Goal: Find specific page/section: Find specific page/section

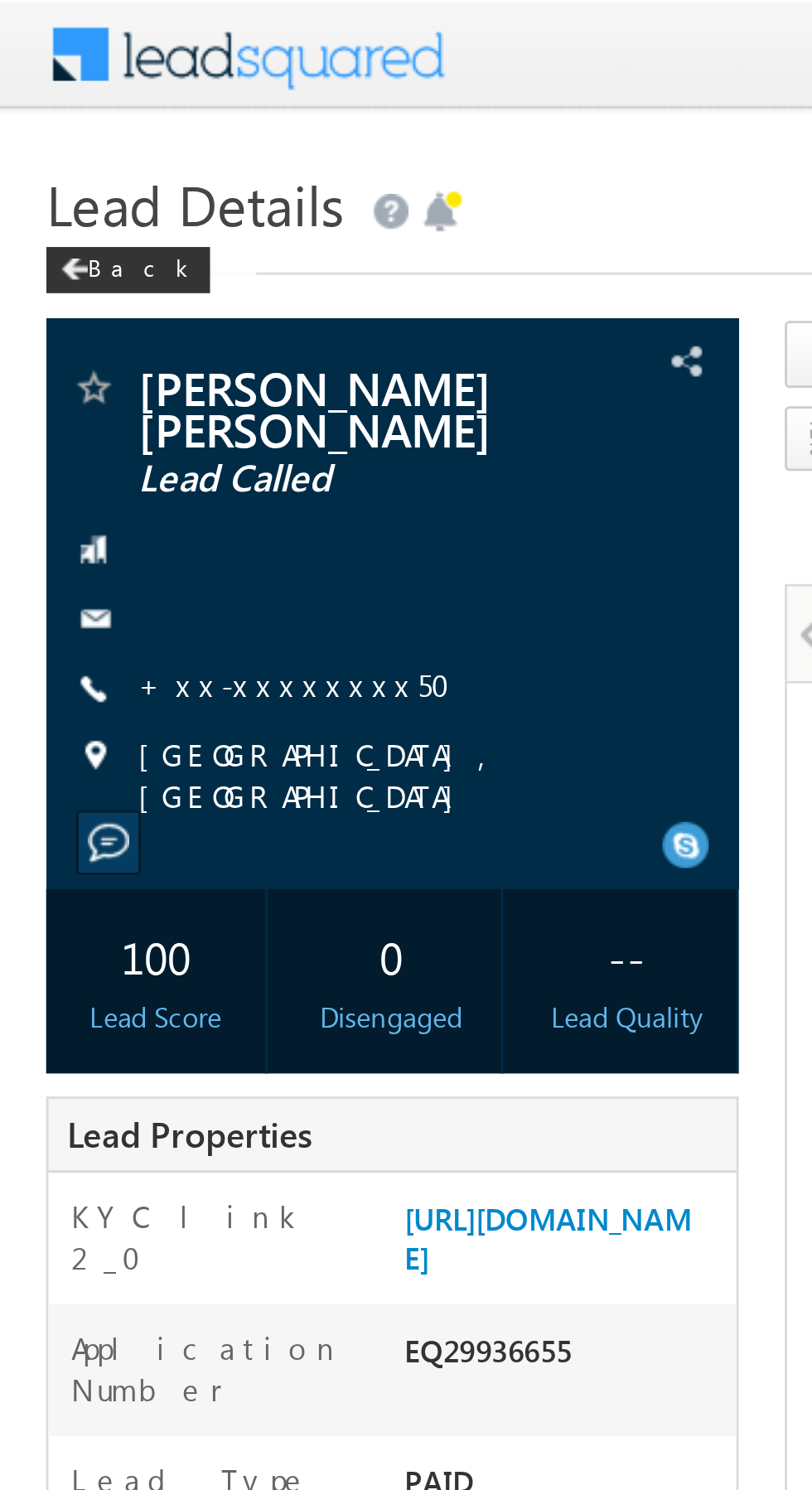
click at [89, 239] on link "+xx-xxxxxxxx50" at bounding box center [111, 245] width 123 height 14
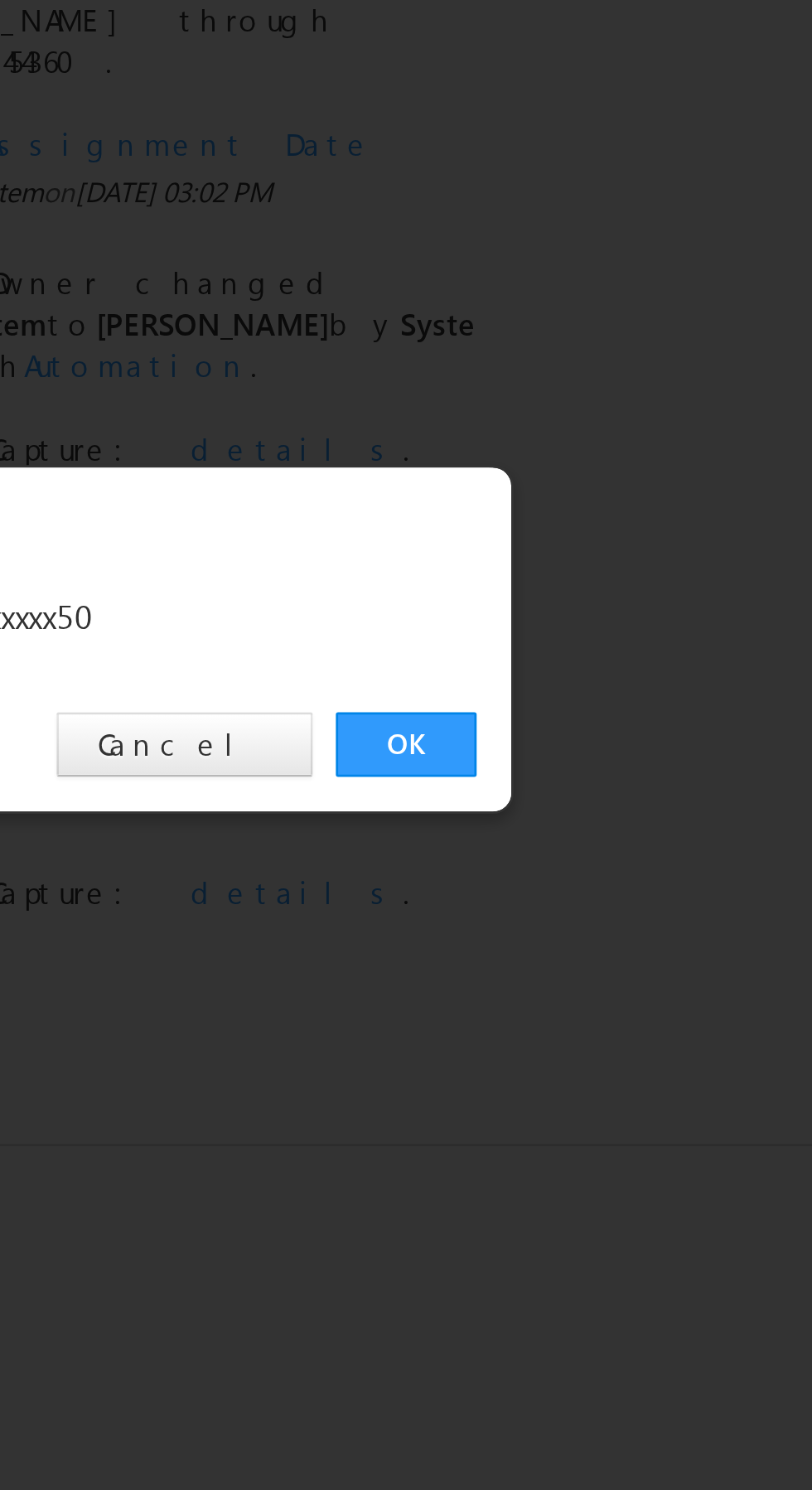
click at [603, 771] on link "OK" at bounding box center [610, 772] width 50 height 23
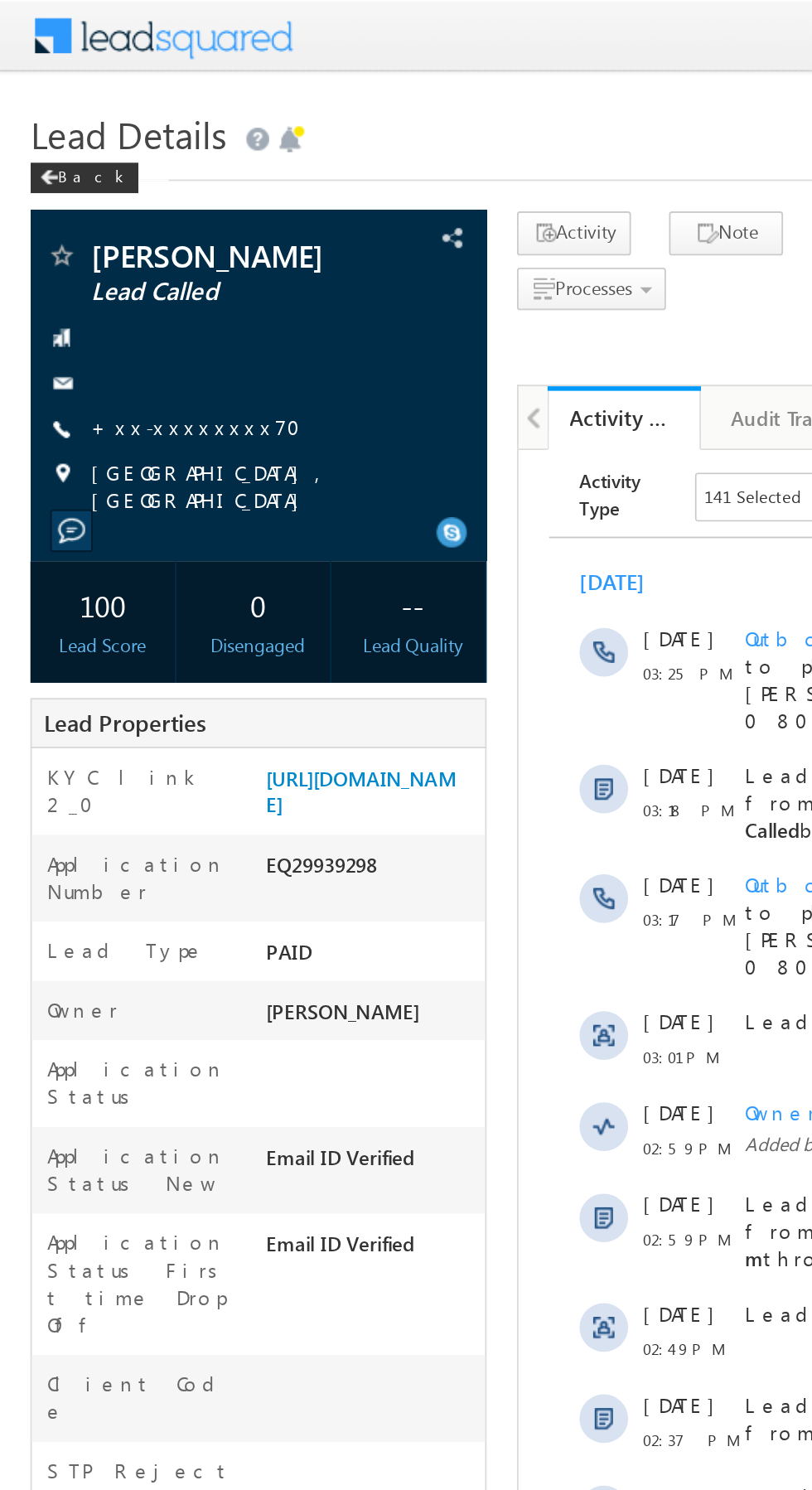
click at [103, 229] on link "+xx-xxxxxxxx70" at bounding box center [111, 232] width 124 height 14
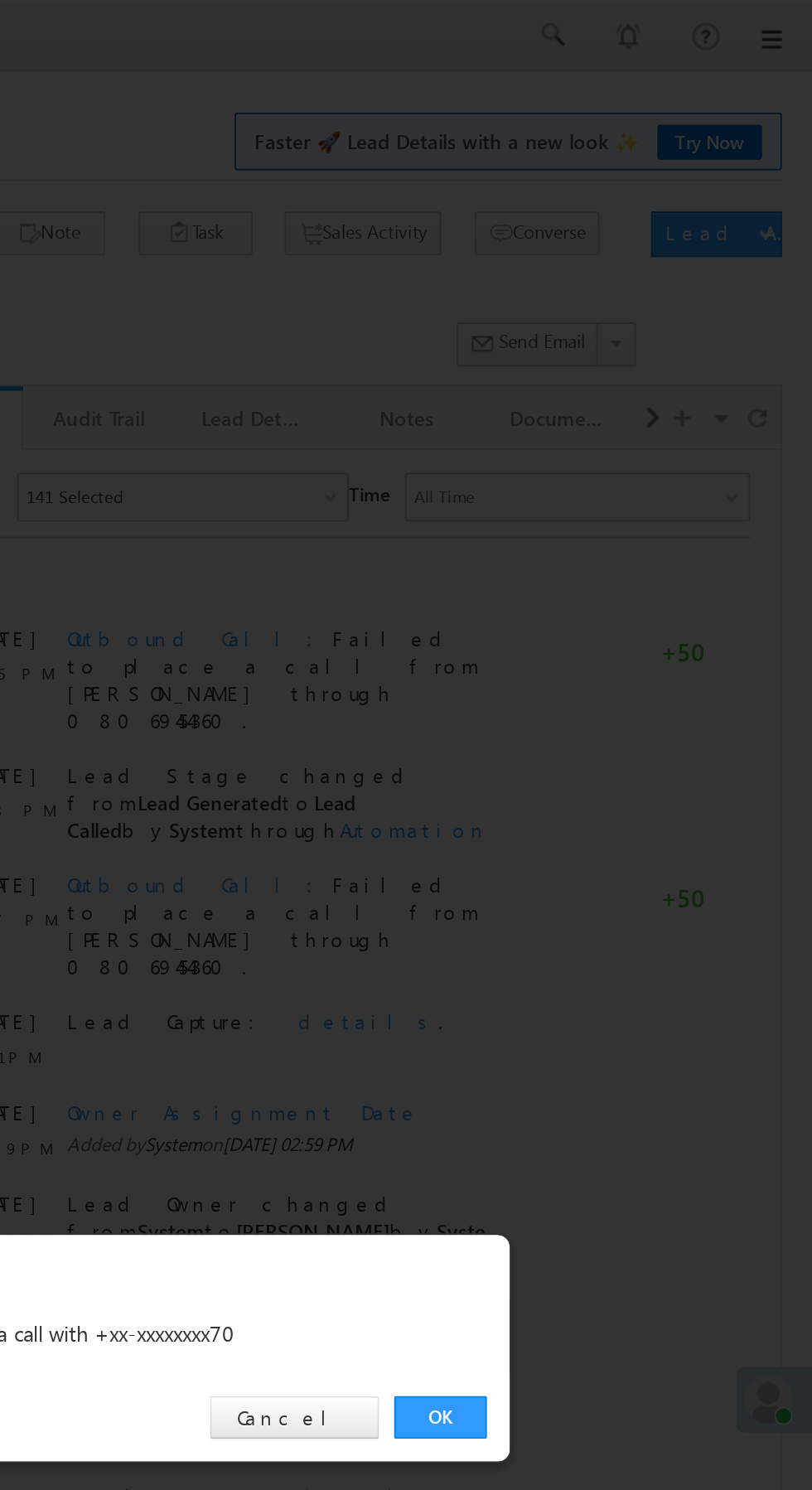
click at [612, 767] on link "OK" at bounding box center [610, 772] width 50 height 23
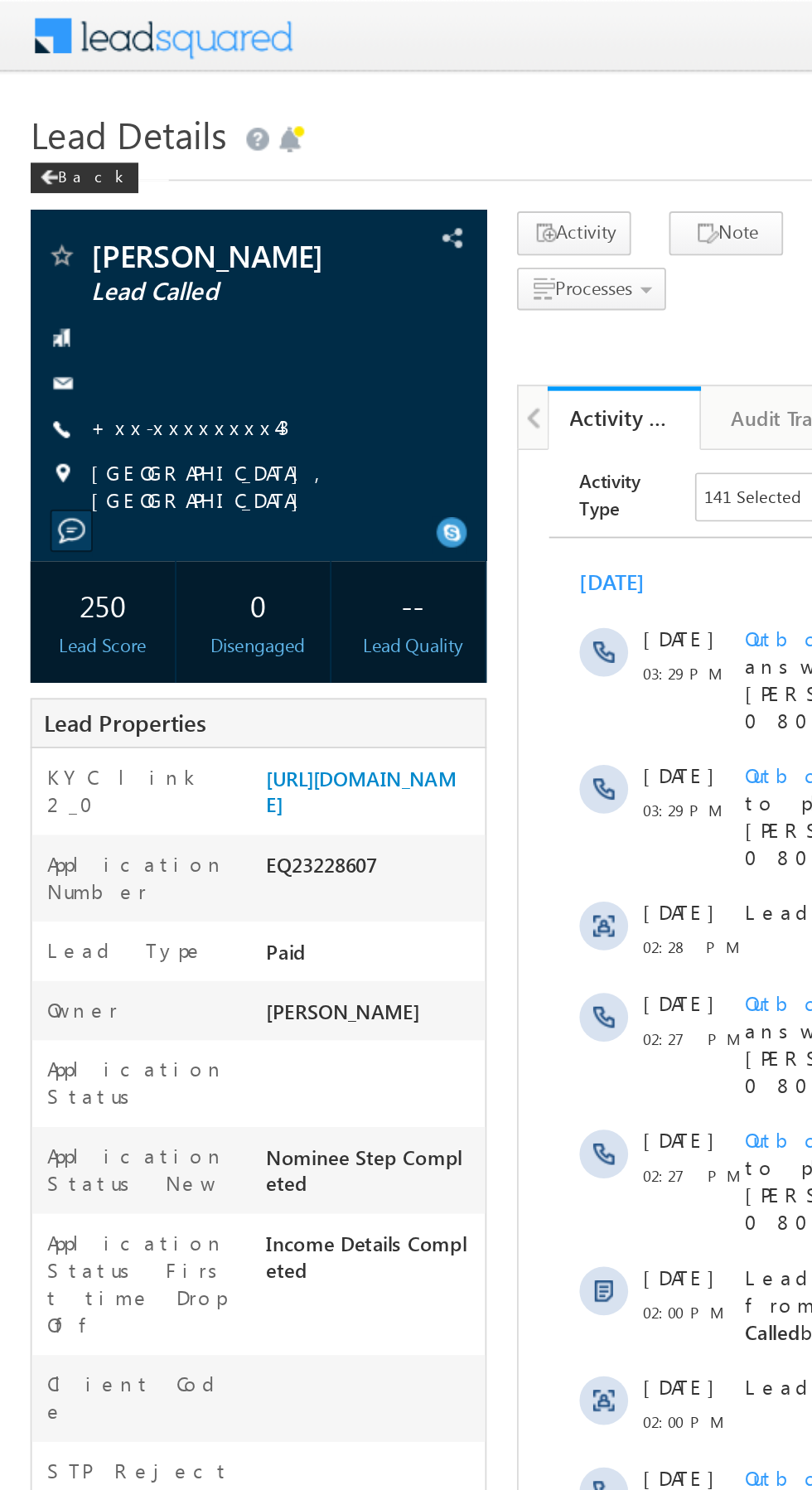
click at [94, 231] on link "+xx-xxxxxxxx43" at bounding box center [103, 232] width 108 height 14
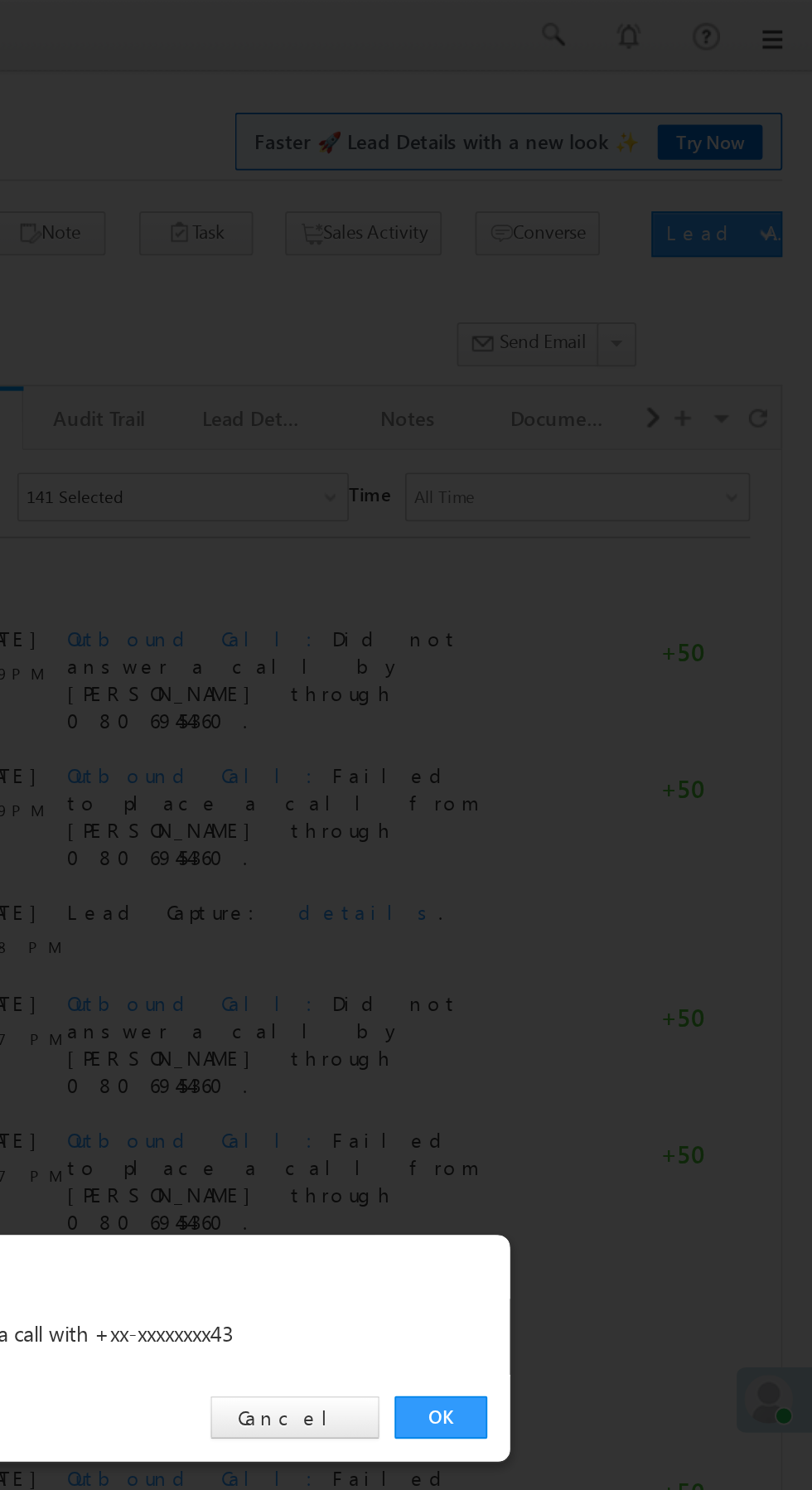
click at [607, 766] on link "OK" at bounding box center [610, 772] width 50 height 23
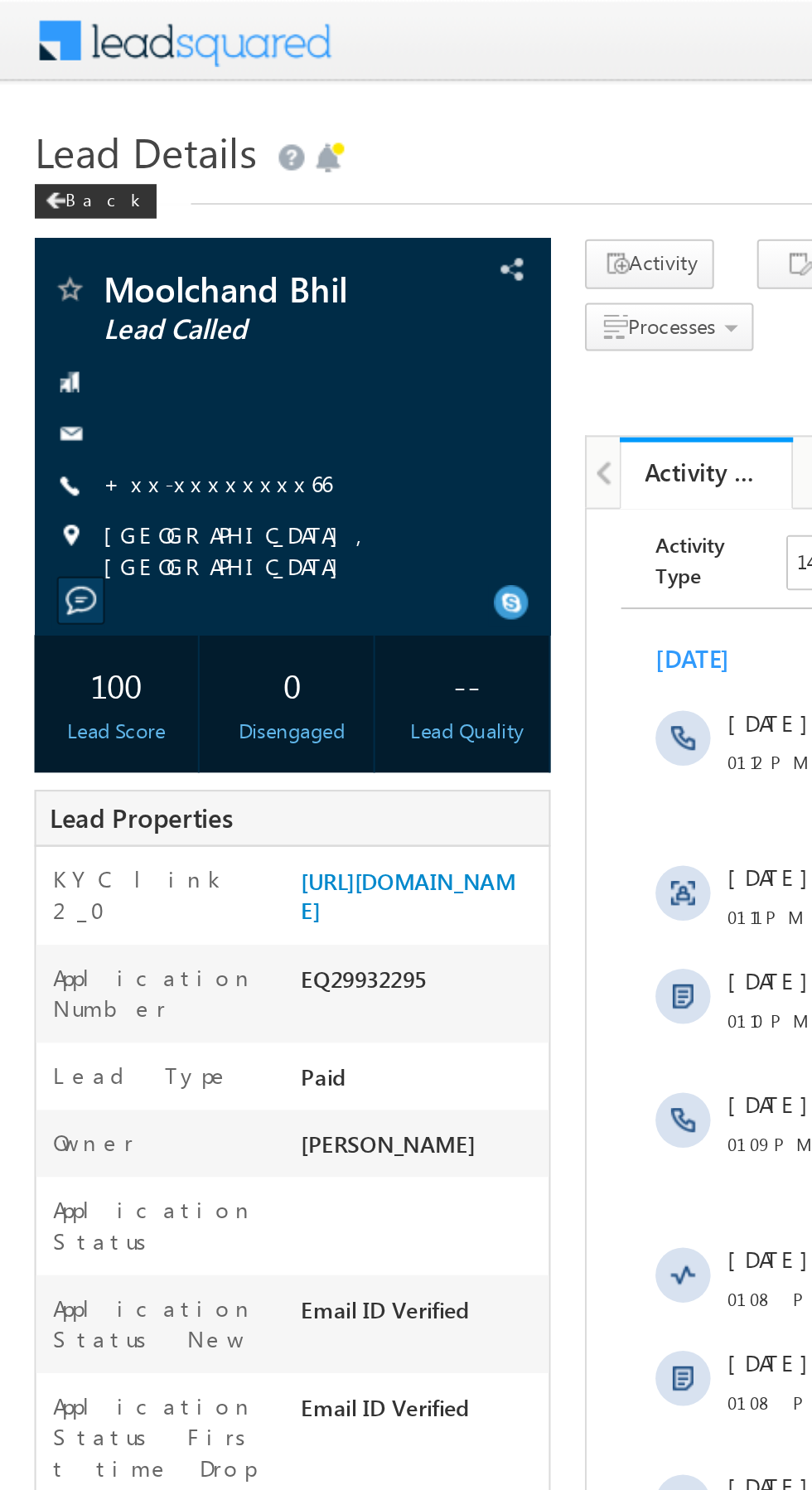
click at [97, 232] on link "+xx-xxxxxxxx66" at bounding box center [104, 232] width 110 height 14
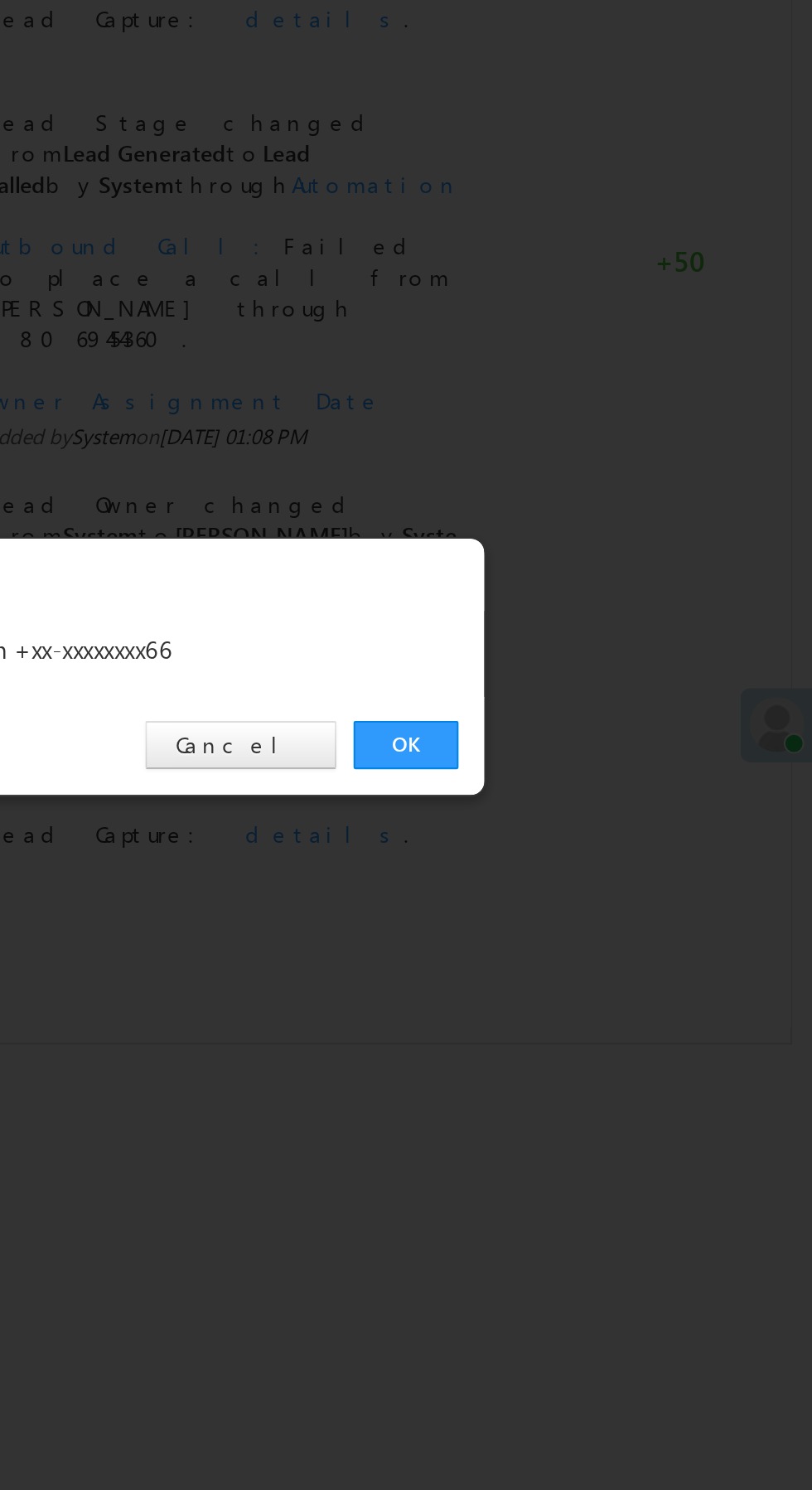
click at [600, 766] on link "OK" at bounding box center [610, 772] width 50 height 23
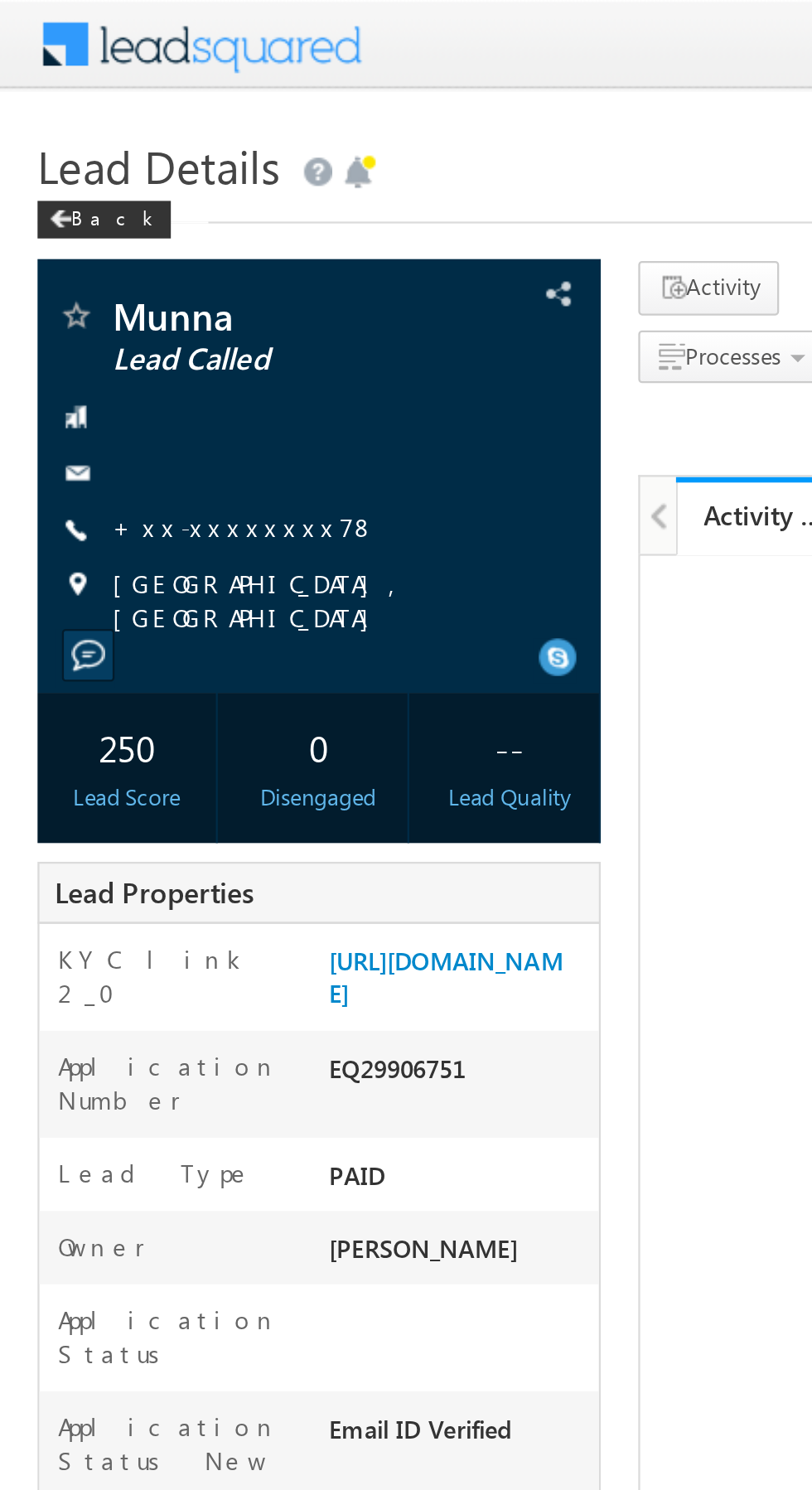
click at [97, 228] on link "+xx-xxxxxxxx78" at bounding box center [107, 232] width 117 height 14
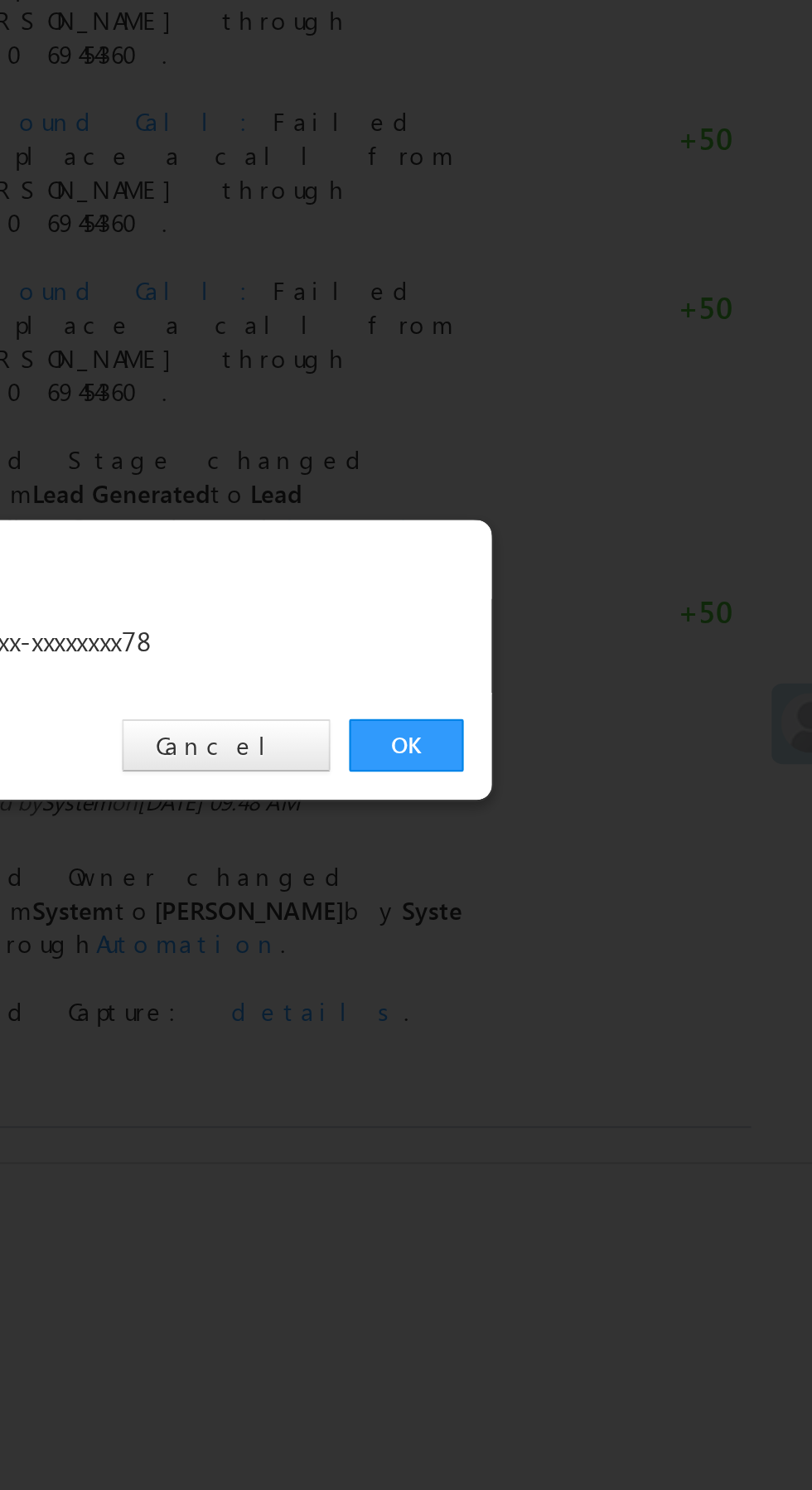
click at [606, 768] on link "OK" at bounding box center [610, 772] width 50 height 23
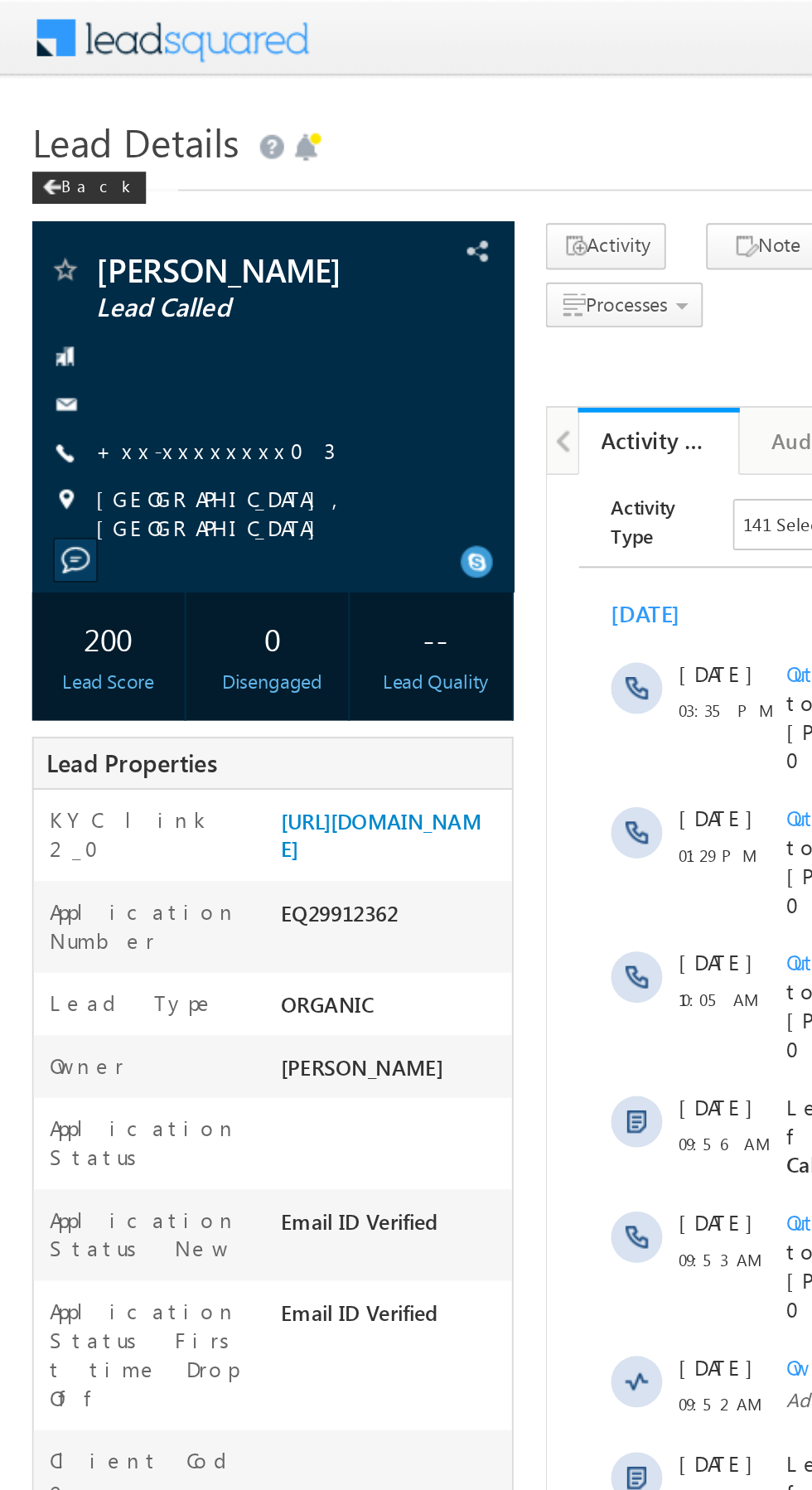
click at [95, 230] on link "+xx-xxxxxxxx03" at bounding box center [111, 232] width 123 height 14
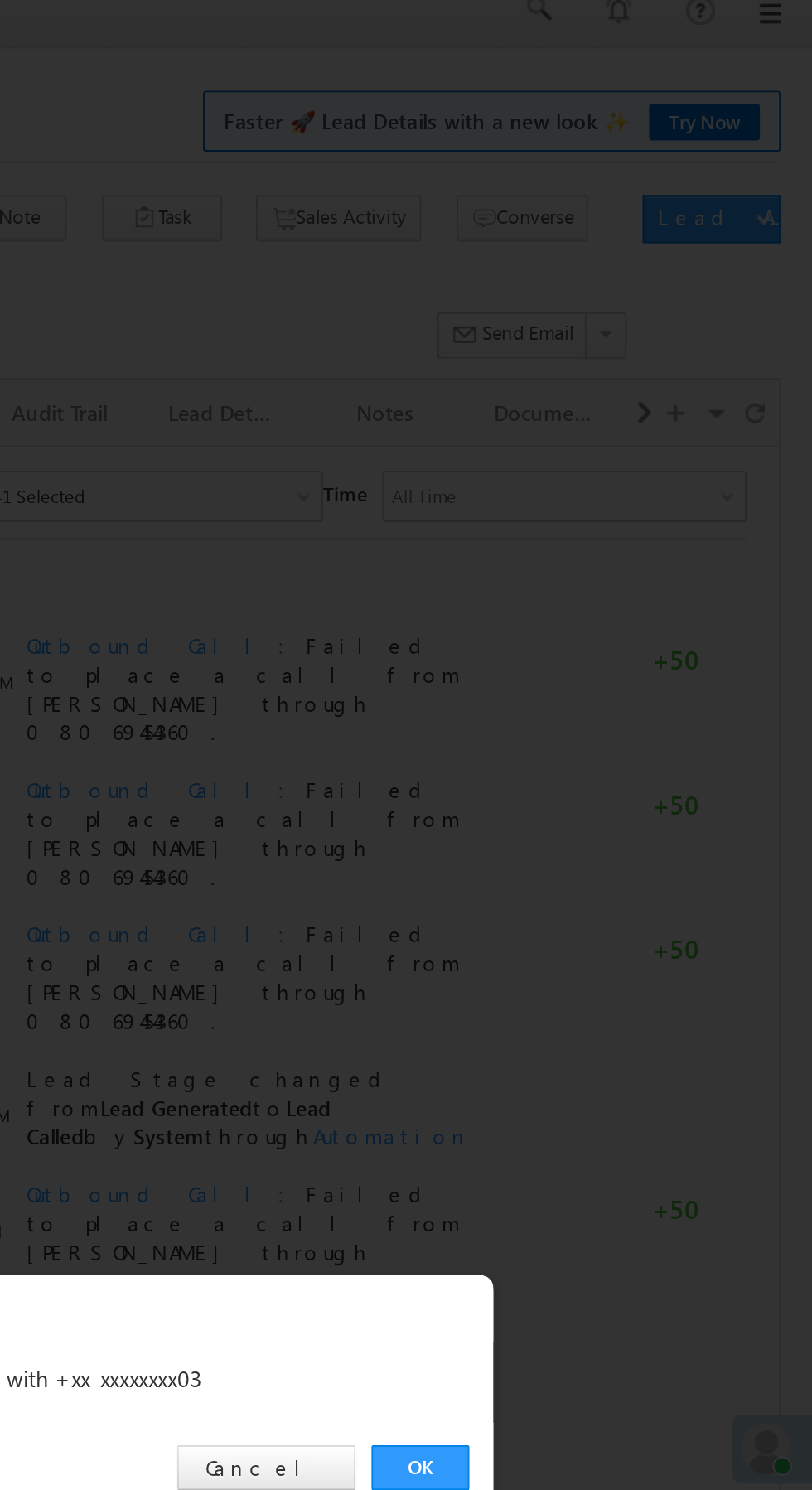
click at [614, 770] on link "OK" at bounding box center [610, 772] width 50 height 23
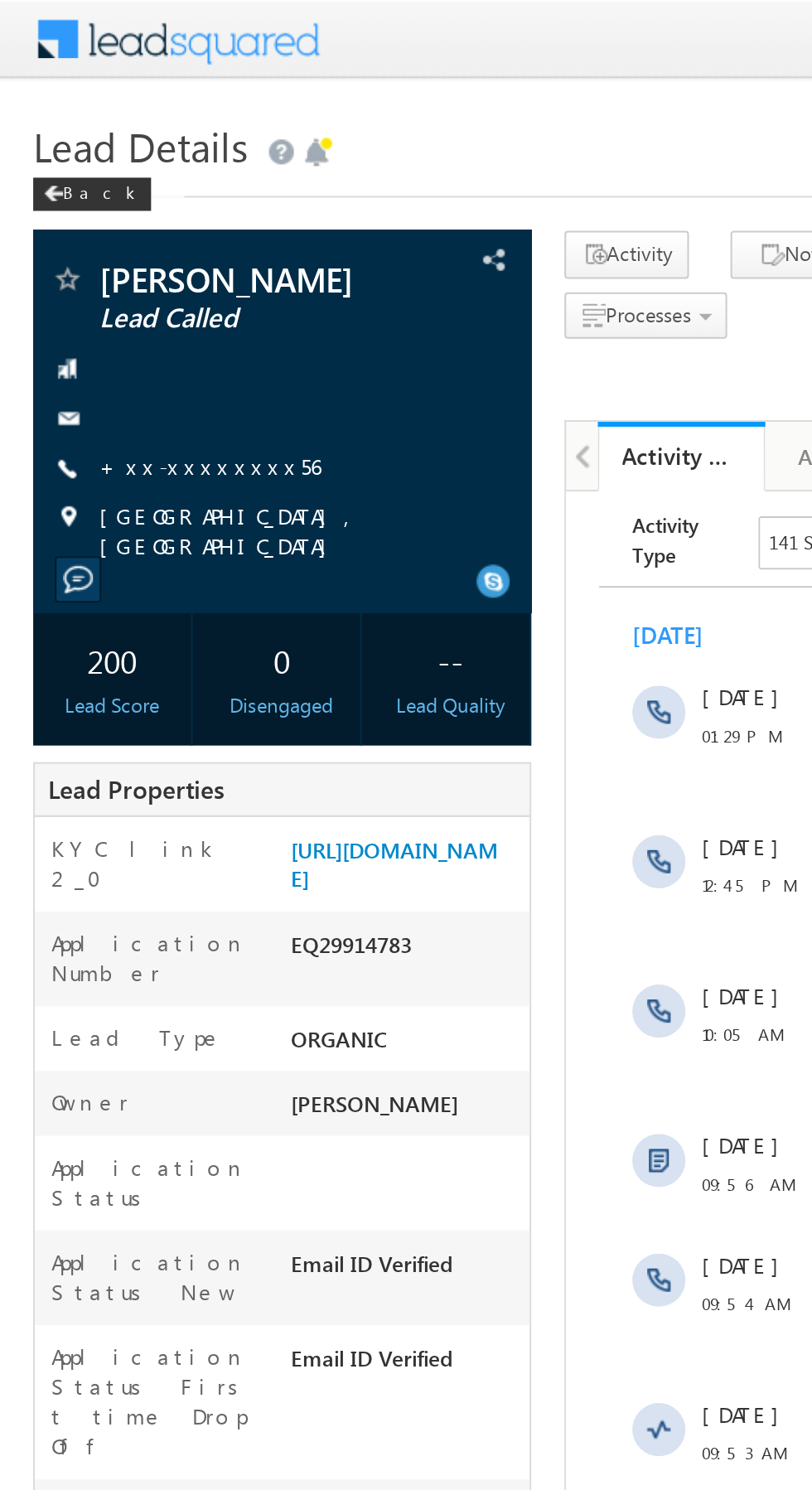
click at [94, 227] on link "+xx-xxxxxxxx56" at bounding box center [104, 232] width 110 height 14
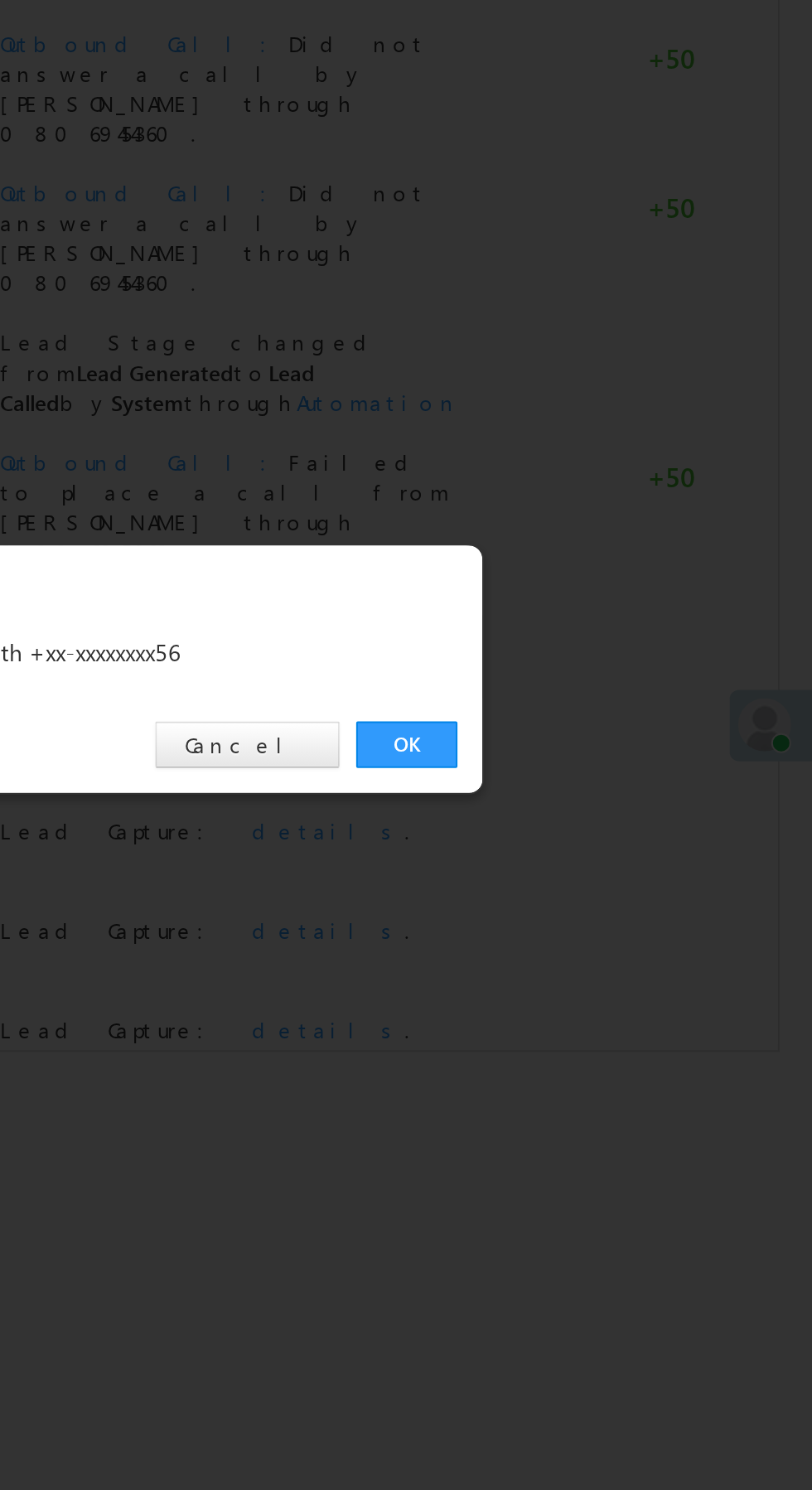
click at [604, 766] on link "OK" at bounding box center [610, 772] width 50 height 23
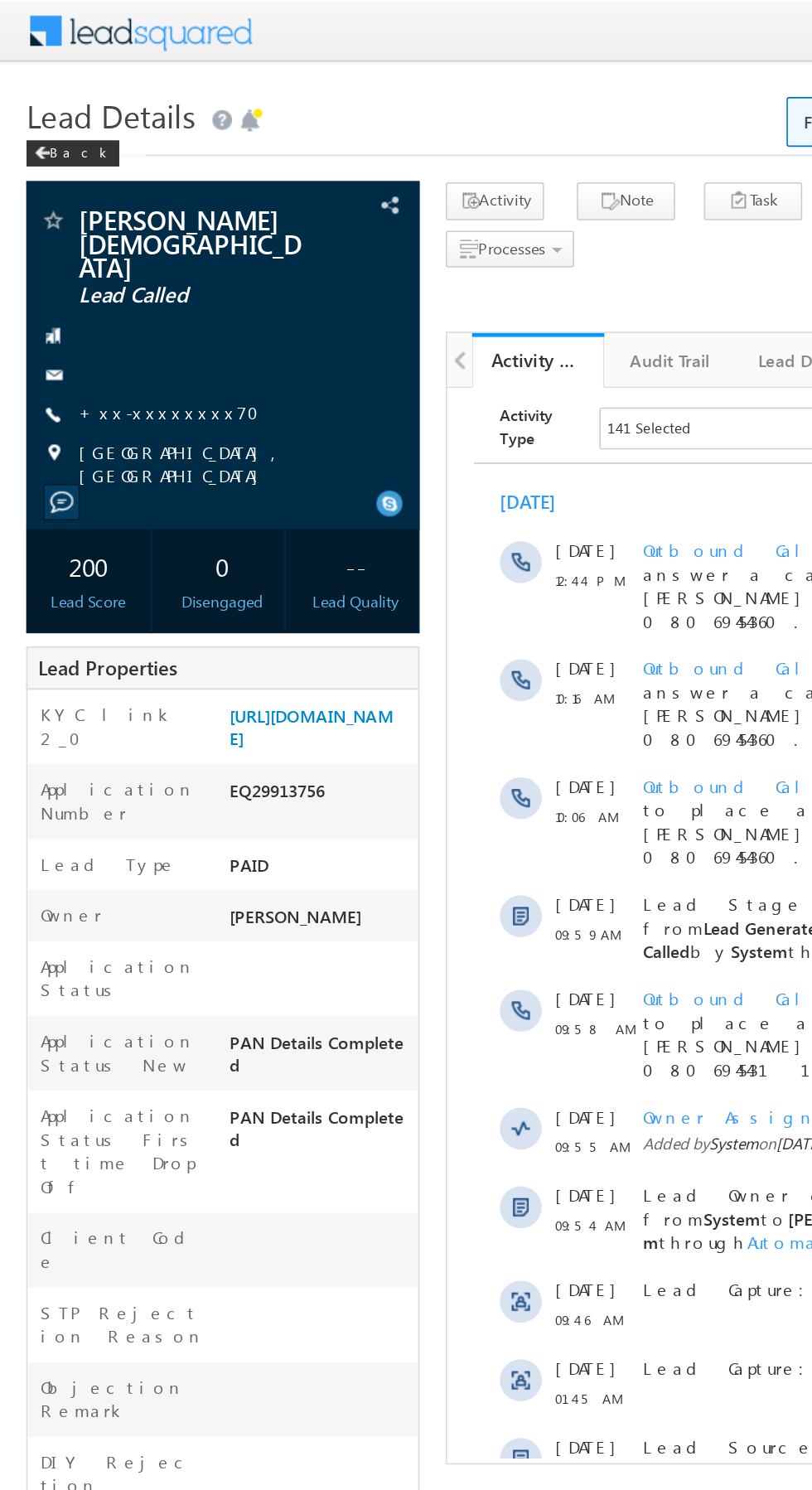
click at [99, 254] on link "+xx-xxxxxxxx70" at bounding box center [111, 260] width 124 height 14
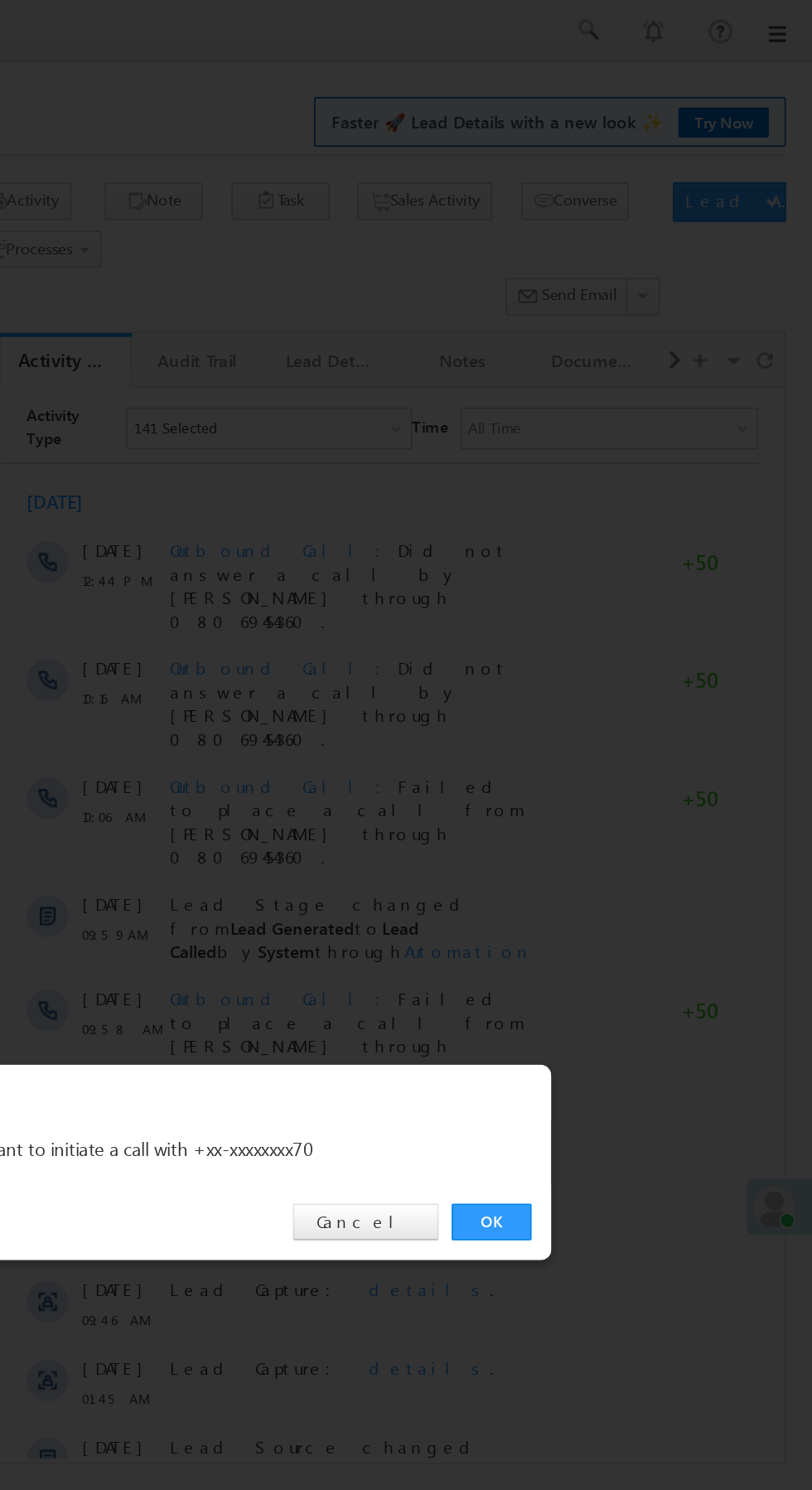
click at [609, 771] on link "OK" at bounding box center [610, 772] width 50 height 23
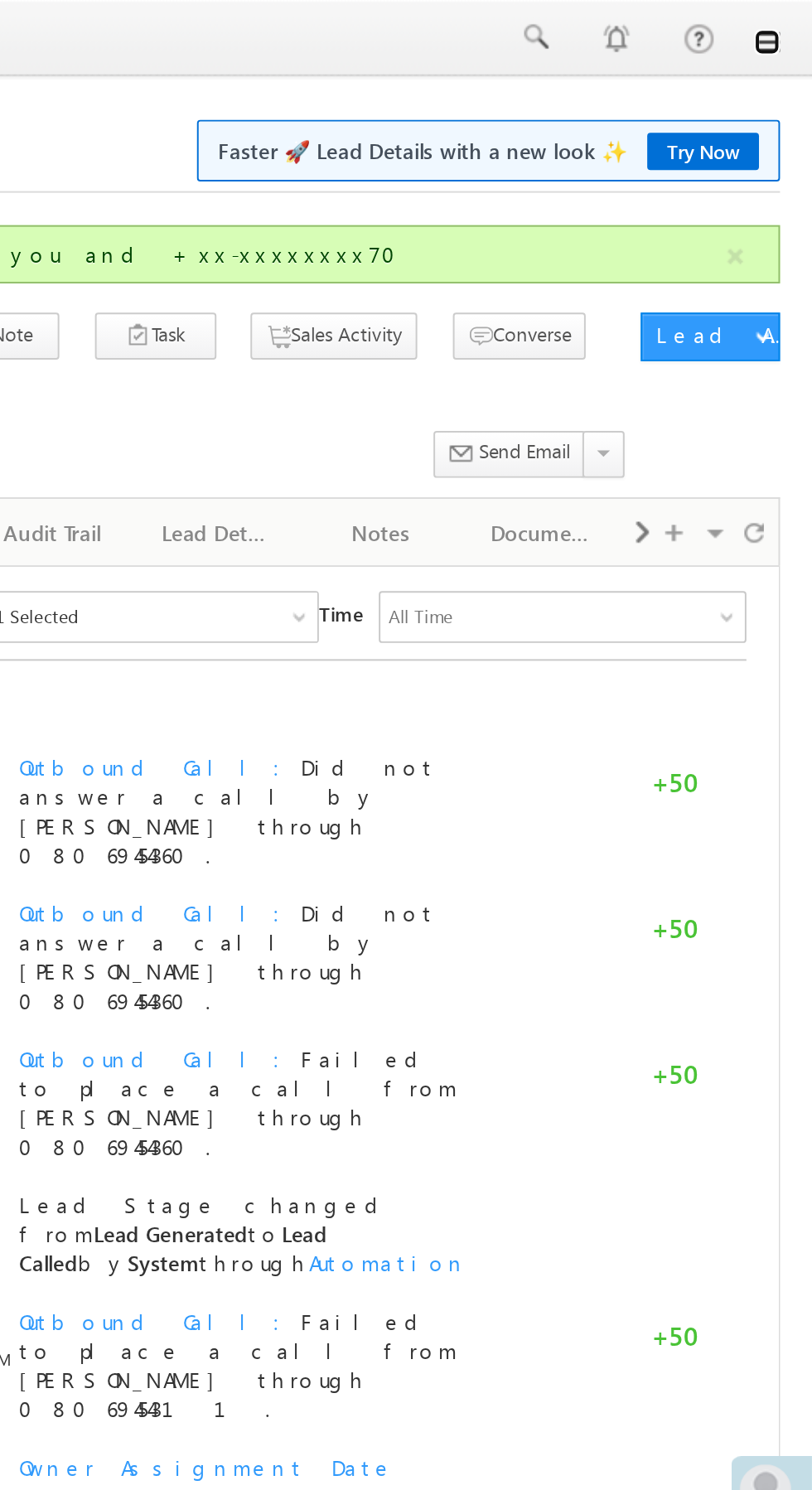
click at [789, 22] on link at bounding box center [789, 21] width 13 height 13
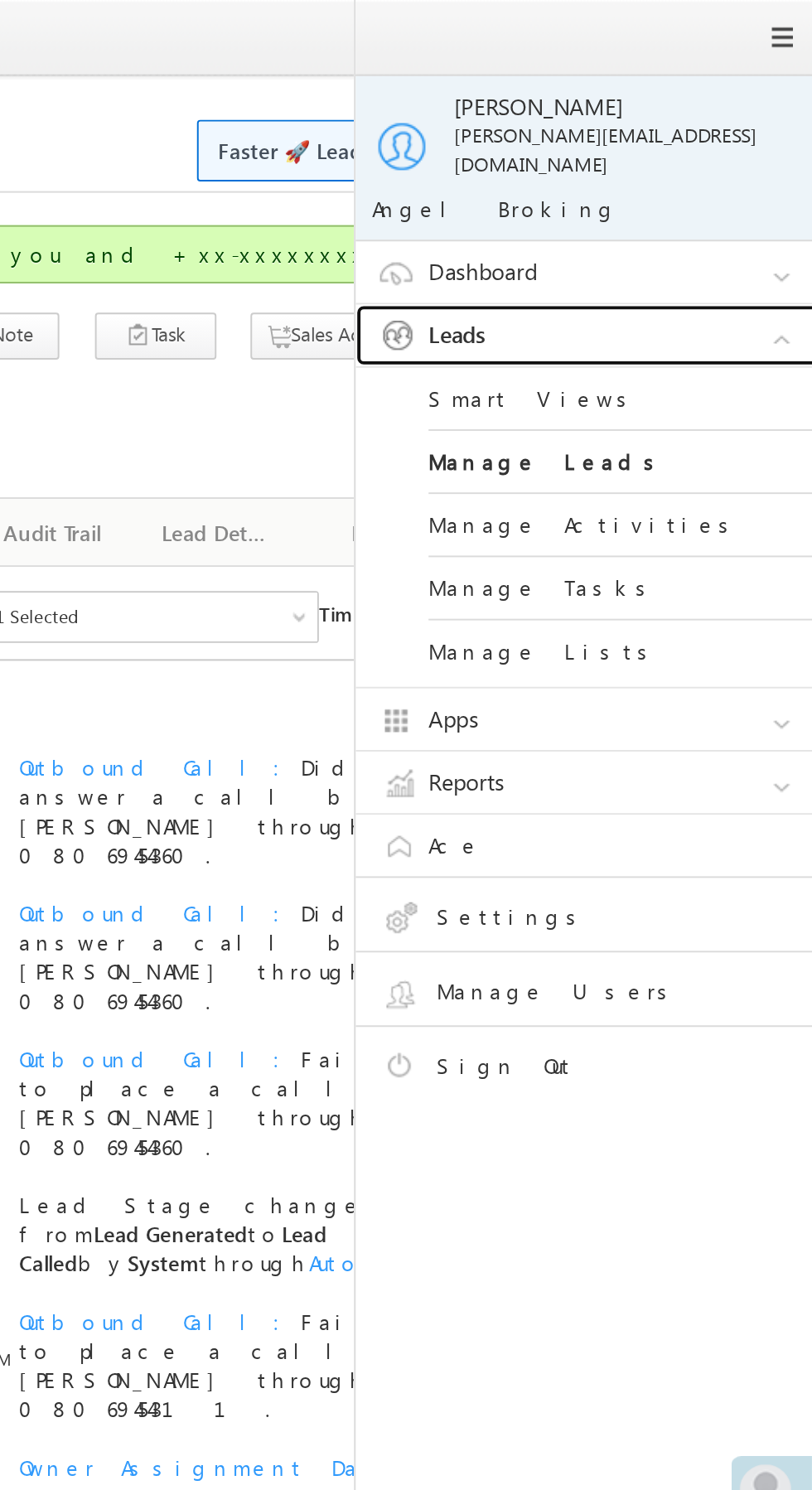
click at [733, 156] on link "Leads" at bounding box center [702, 172] width 249 height 32
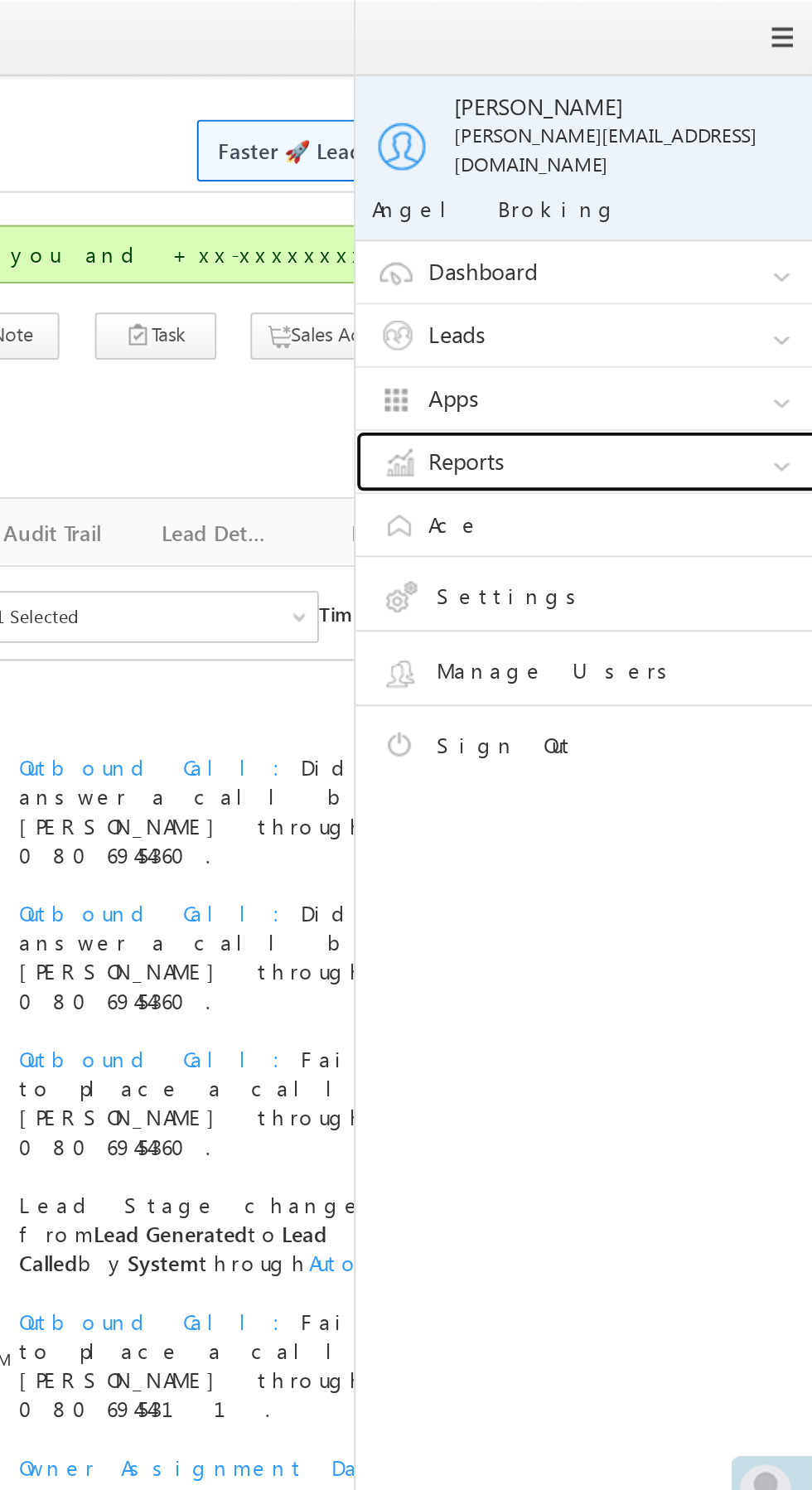
click at [700, 225] on link "Reports" at bounding box center [702, 236] width 249 height 32
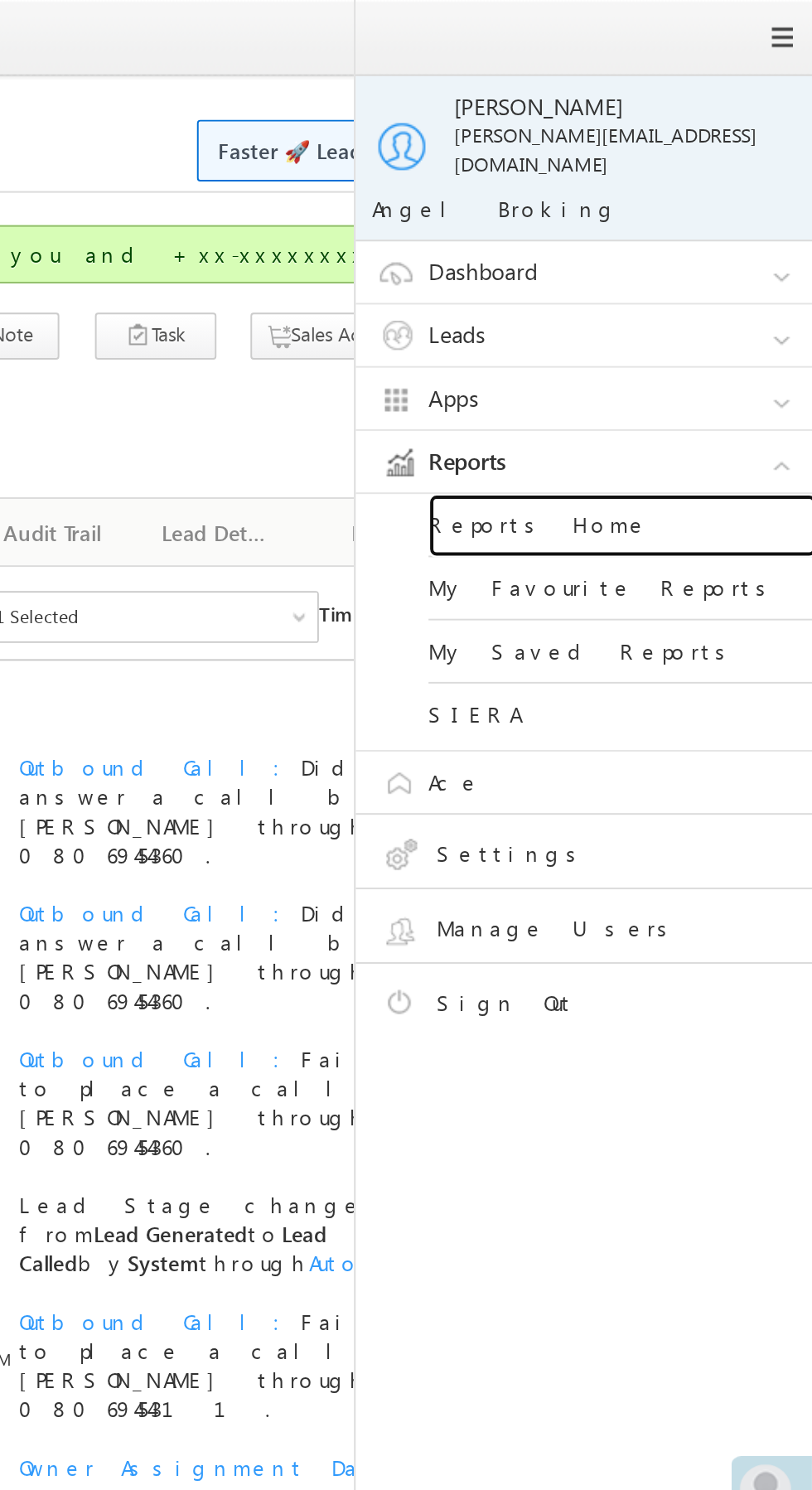
click at [709, 257] on link "Reports Home" at bounding box center [714, 269] width 199 height 33
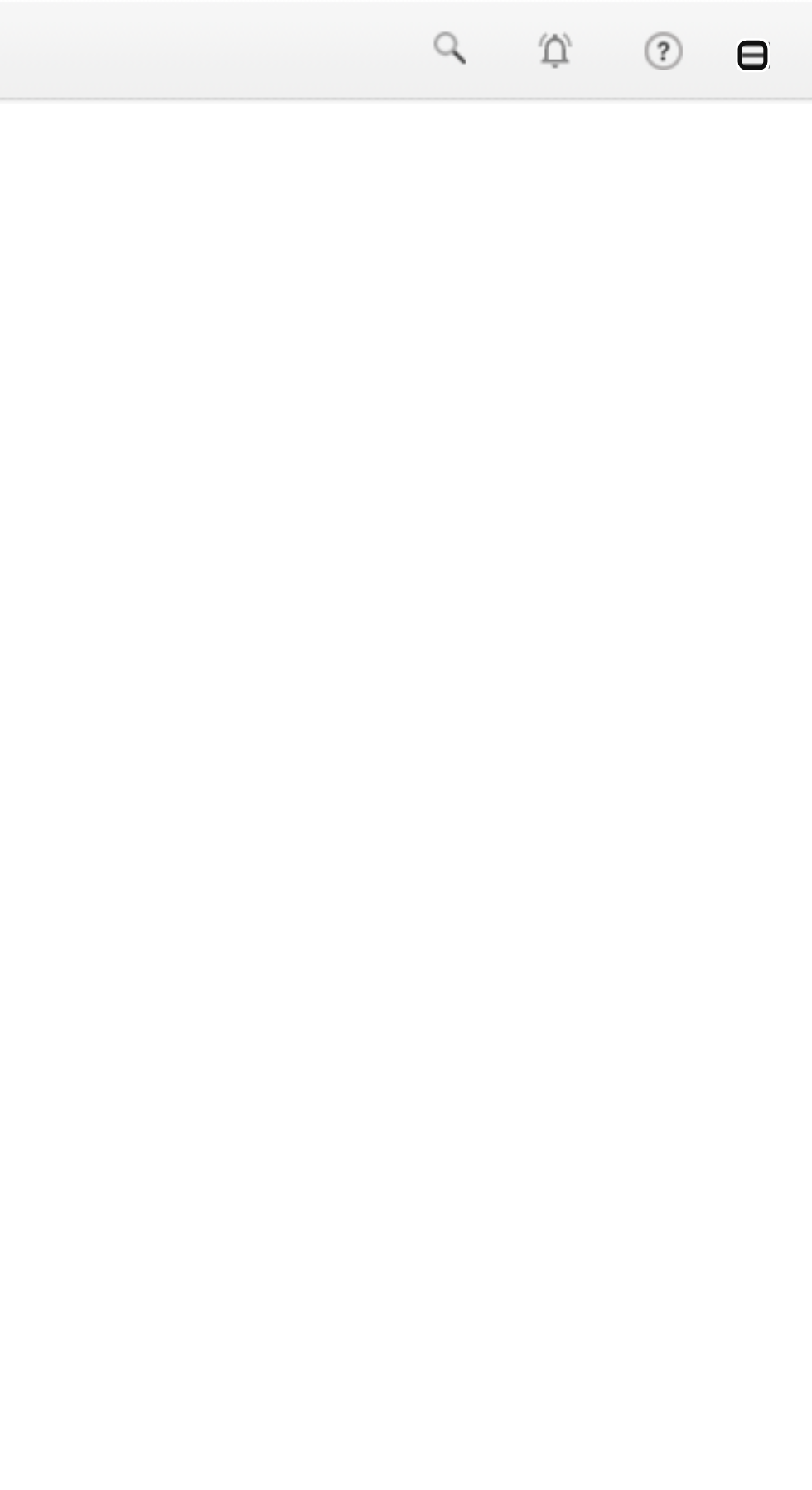
click at [791, 25] on link at bounding box center [789, 21] width 13 height 13
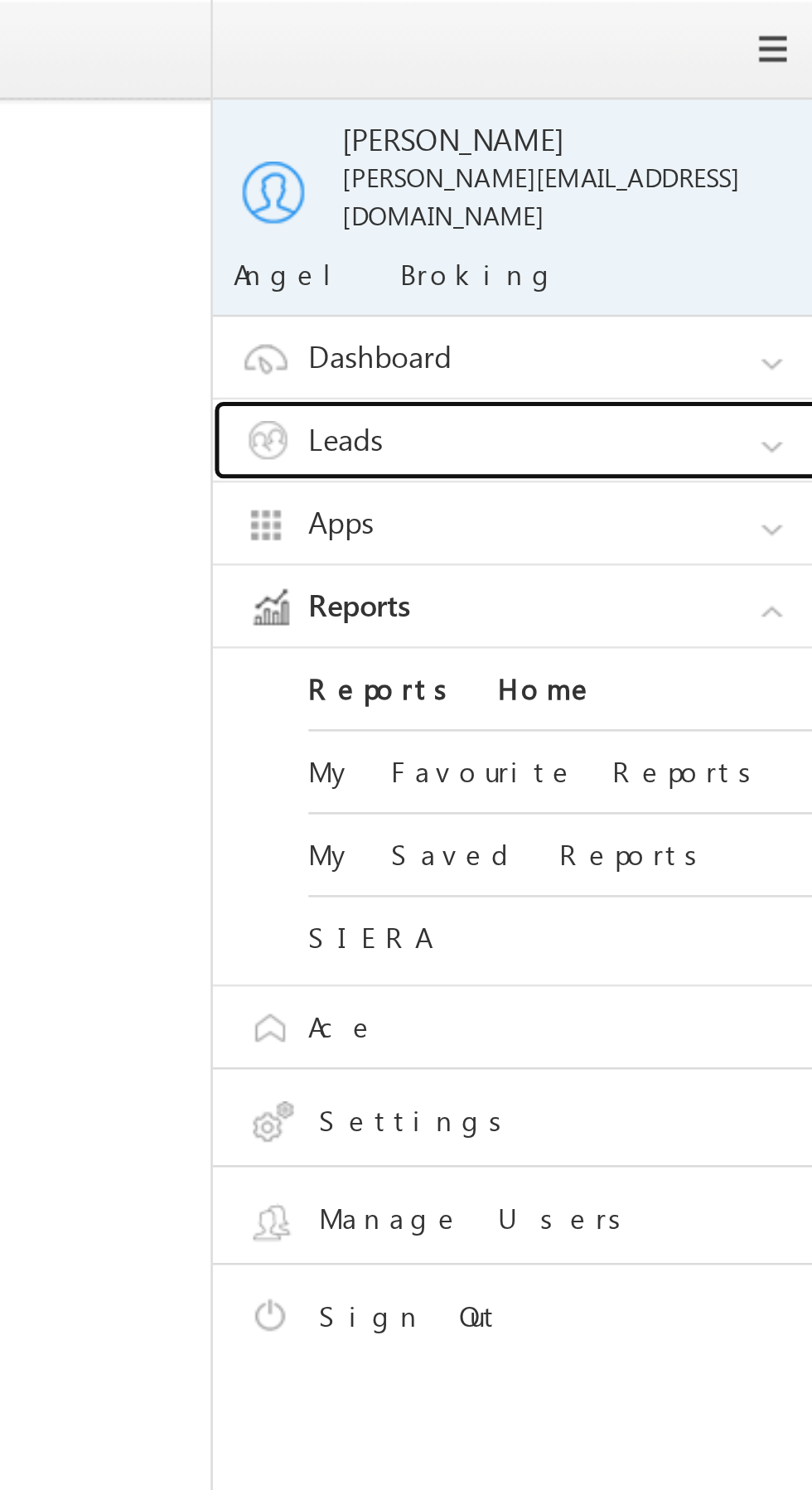
click at [729, 159] on link "Leads" at bounding box center [702, 172] width 249 height 32
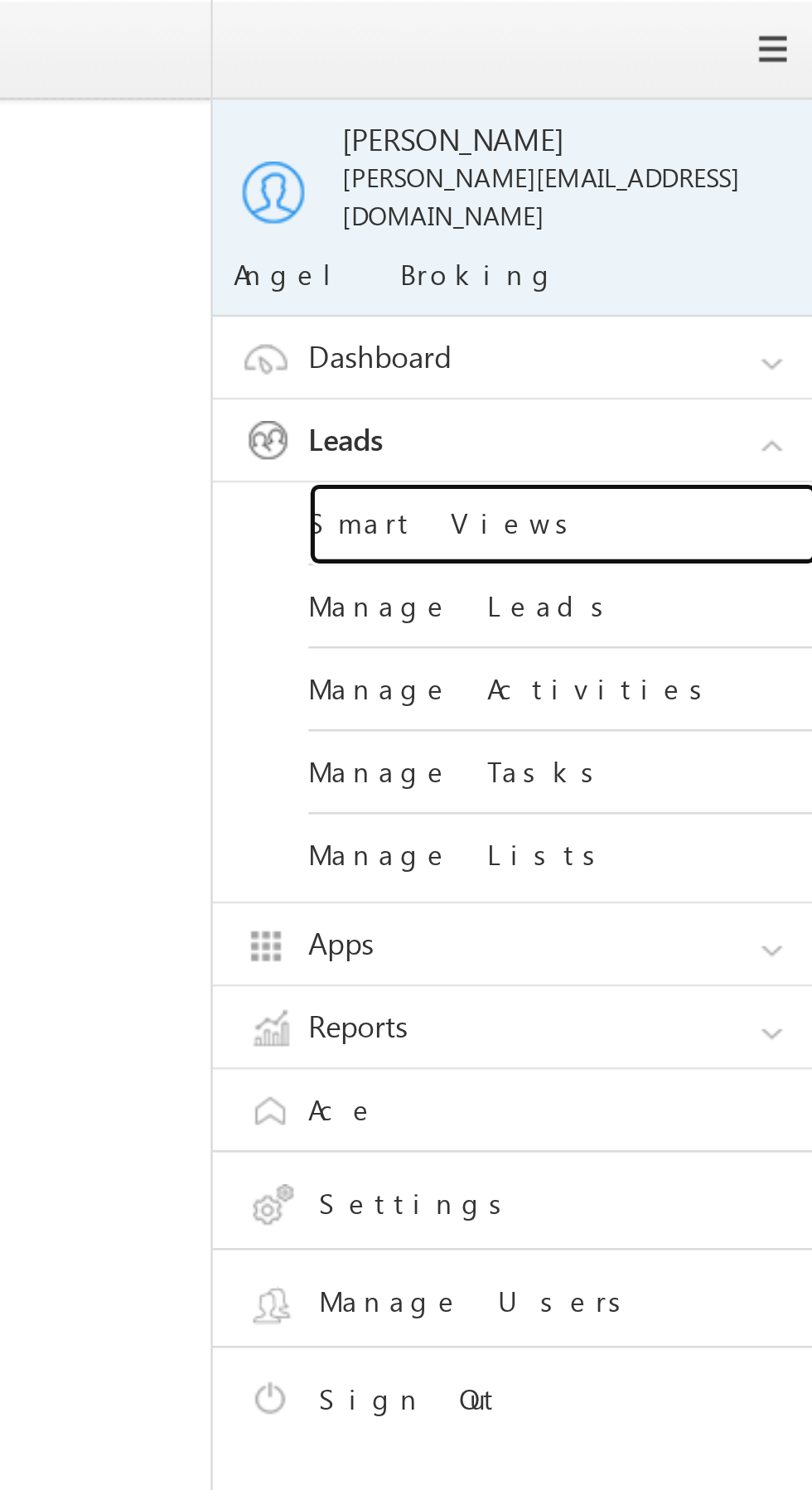
click at [706, 192] on link "Smart Views" at bounding box center [714, 204] width 199 height 33
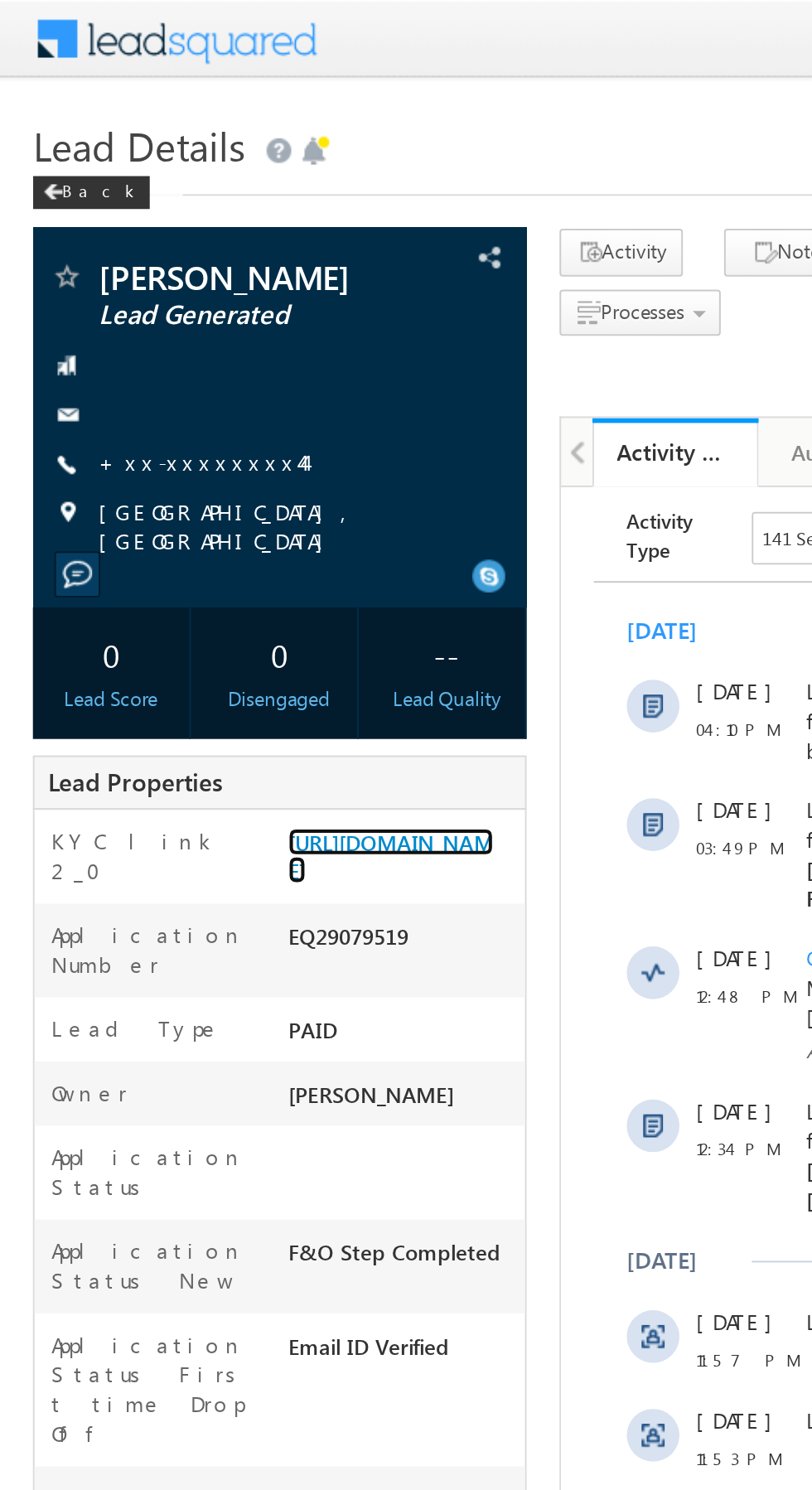
click at [198, 445] on link "[URL][DOMAIN_NAME]" at bounding box center [197, 431] width 103 height 28
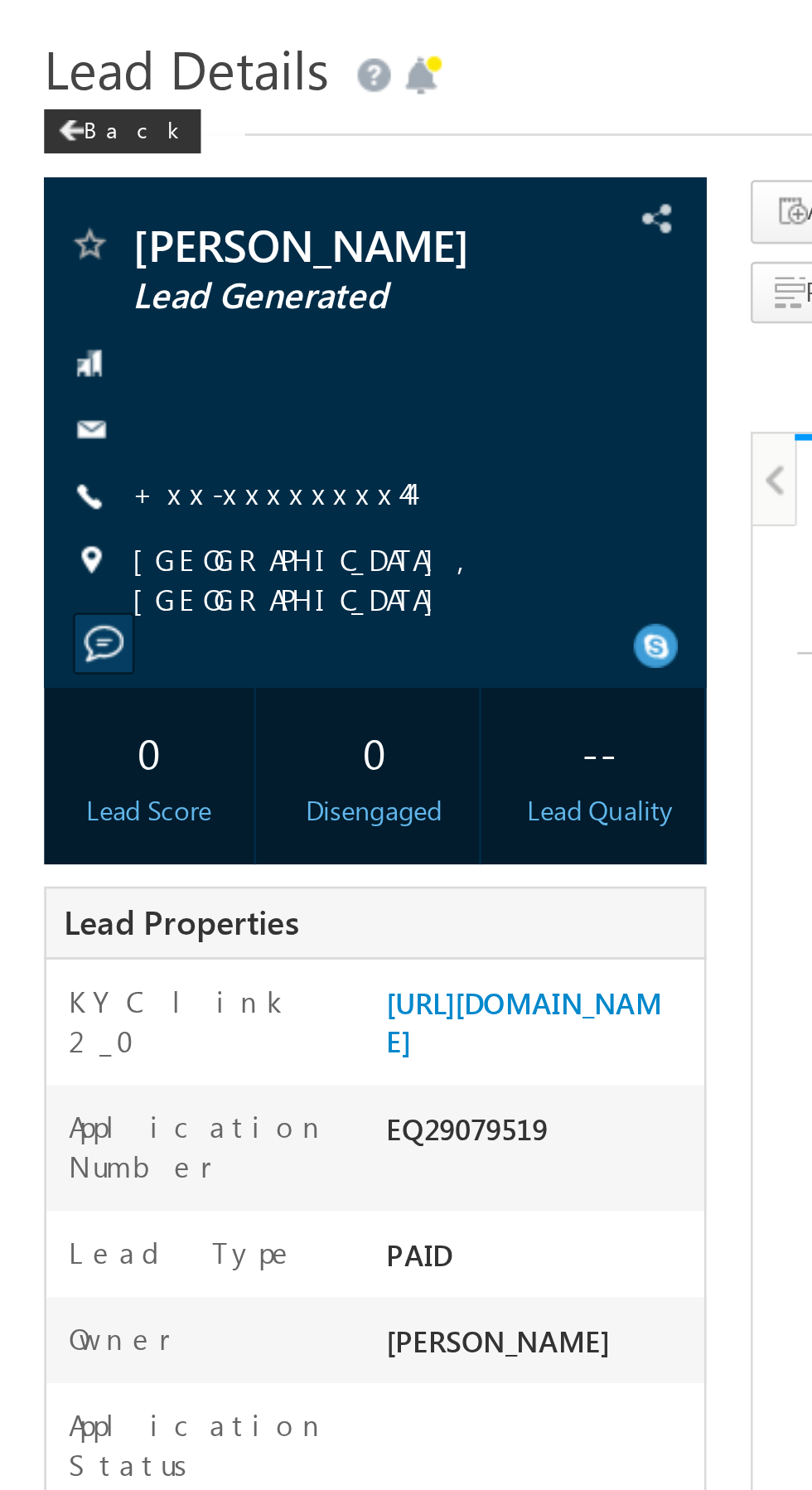
click at [95, 230] on link "+xx-xxxxxxxx44" at bounding box center [101, 232] width 103 height 14
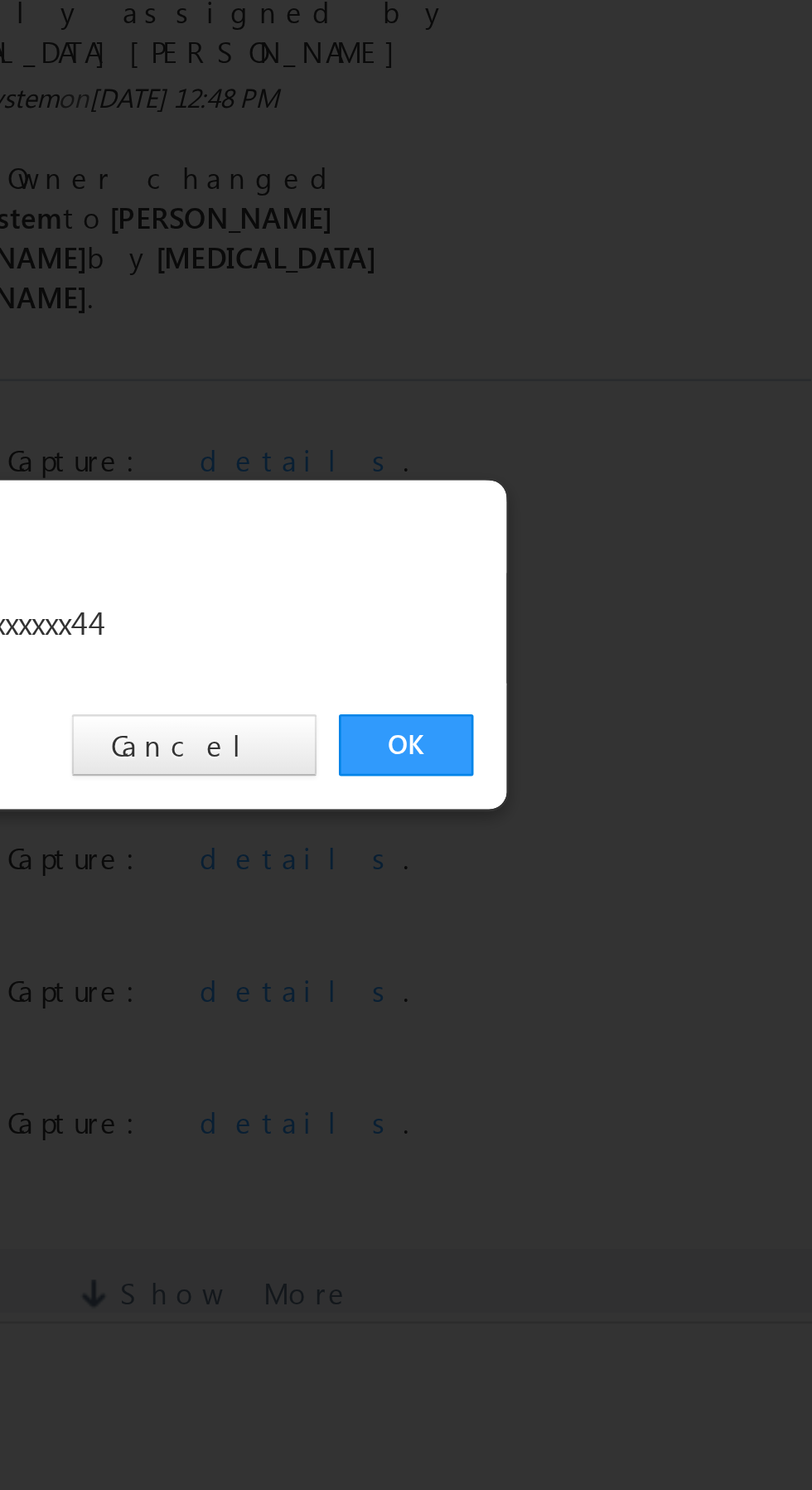
click at [607, 769] on link "OK" at bounding box center [610, 772] width 50 height 23
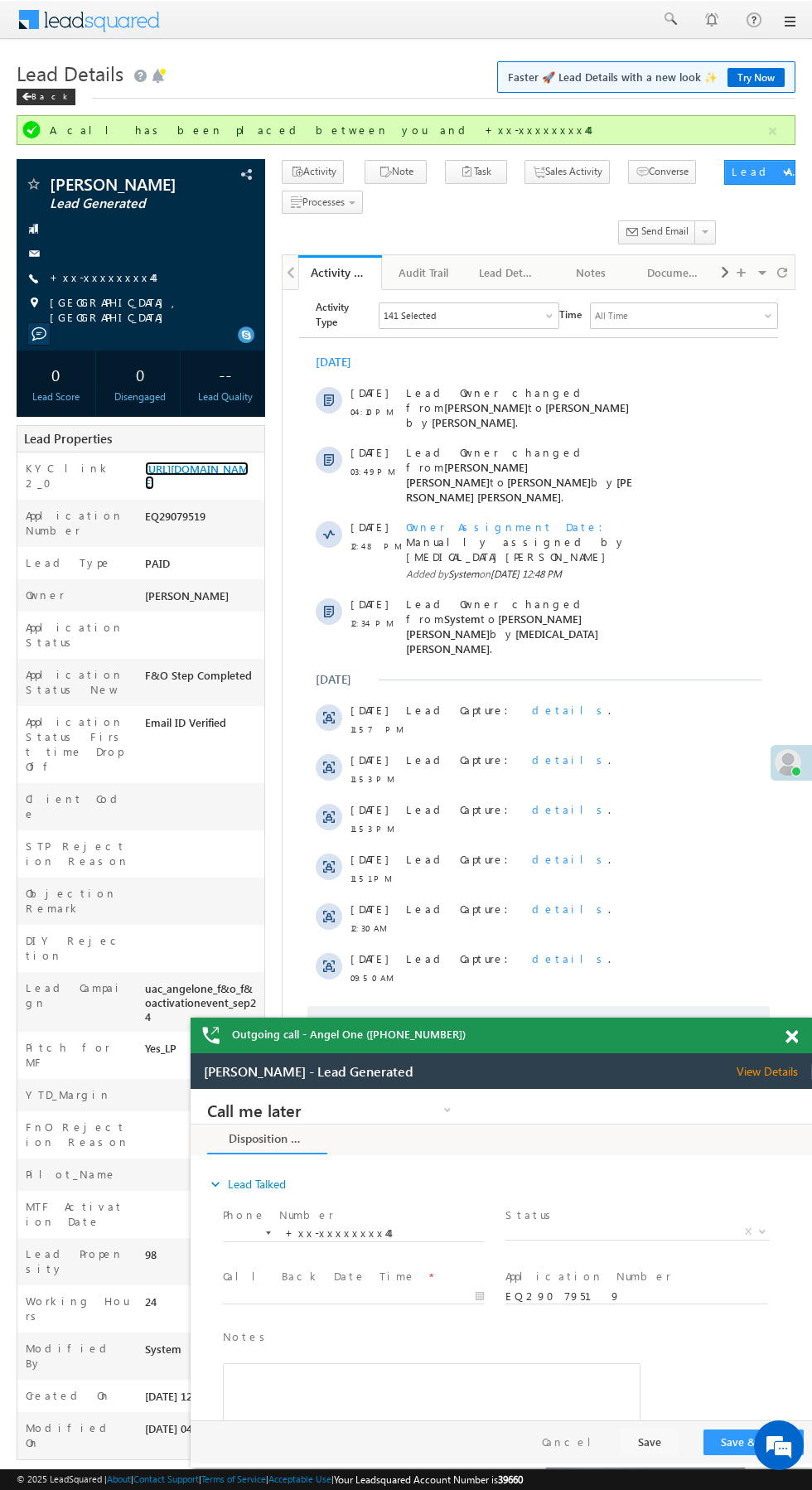
click at [175, 489] on link "https://angelbroking1-pk3em7sa.customui-test.leadsquared.com?leadId=f29aff43-3e…" at bounding box center [197, 476] width 103 height 28
click at [173, 477] on link "https://angelbroking1-pk3em7sa.customui-test.leadsquared.com?leadId=f29aff43-3e…" at bounding box center [197, 476] width 103 height 28
click at [205, 490] on link "[URL][DOMAIN_NAME]" at bounding box center [197, 476] width 103 height 28
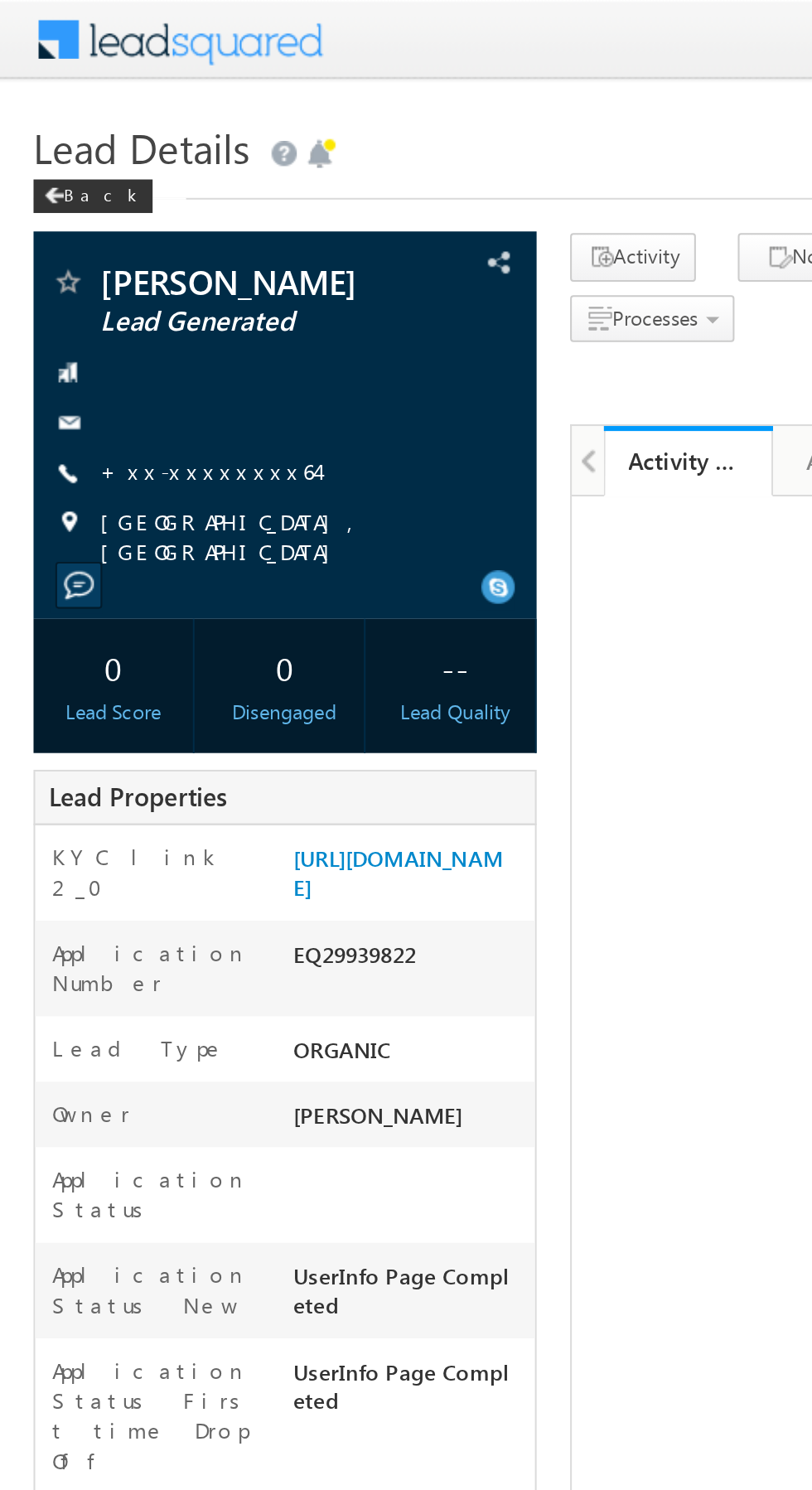
click at [96, 240] on link "+xx-xxxxxxxx64" at bounding box center [103, 232] width 107 height 14
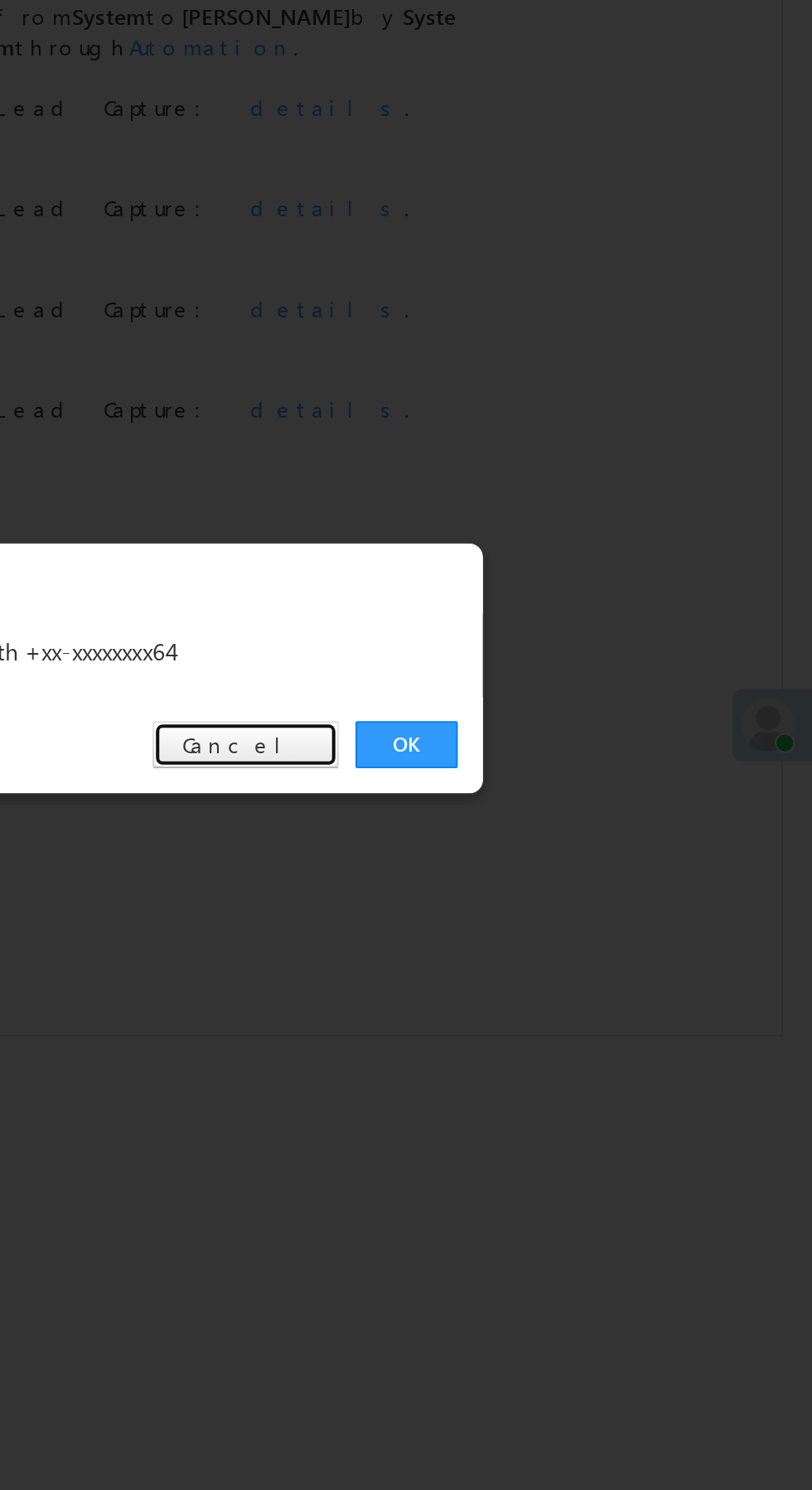
click at [546, 775] on link "Cancel" at bounding box center [530, 772] width 92 height 23
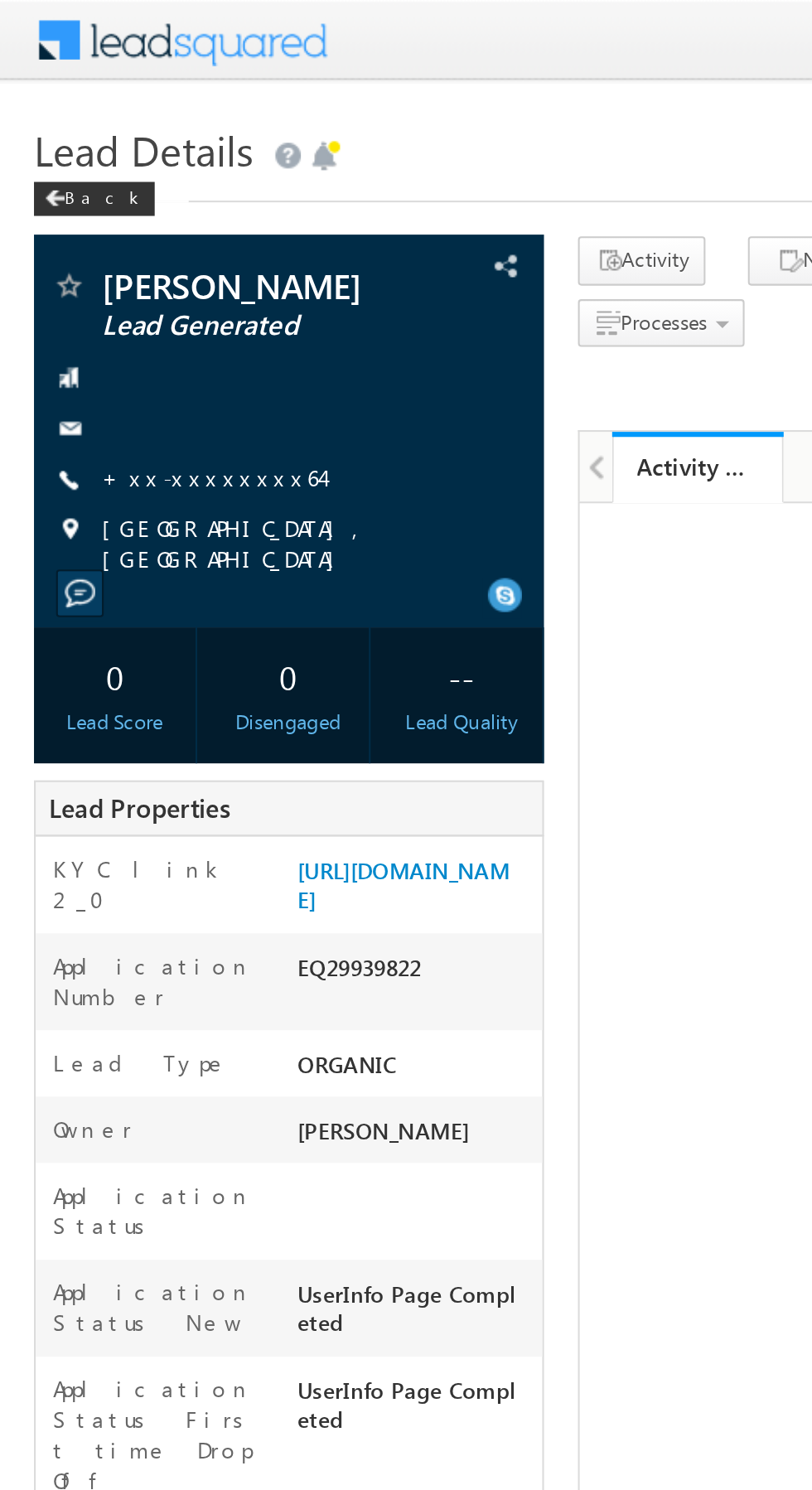
click at [93, 240] on link "+xx-xxxxxxxx64" at bounding box center [103, 232] width 107 height 14
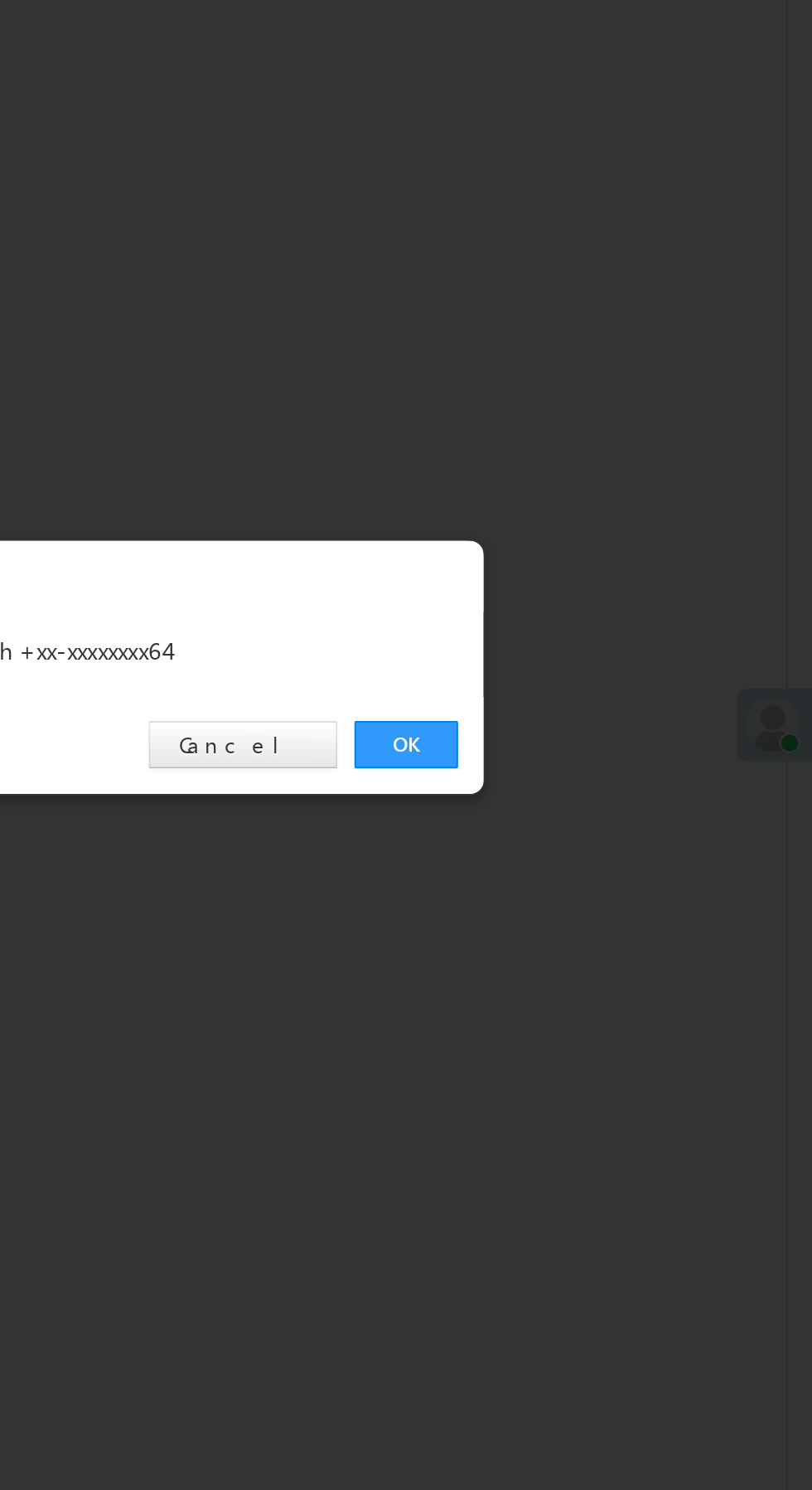
click at [605, 771] on link "OK" at bounding box center [610, 772] width 50 height 23
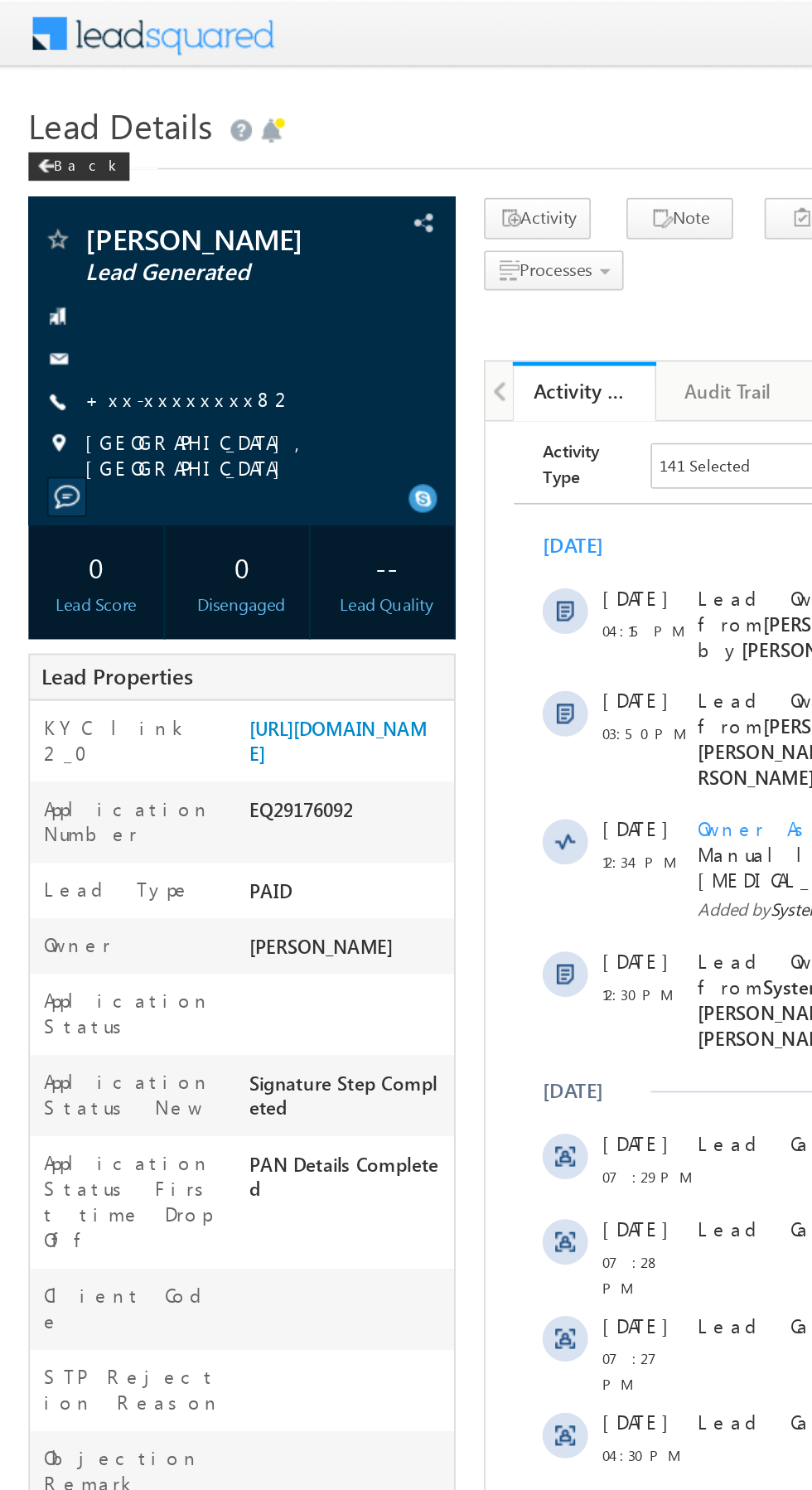
click at [100, 228] on link "+xx-xxxxxxxx82" at bounding box center [110, 232] width 122 height 14
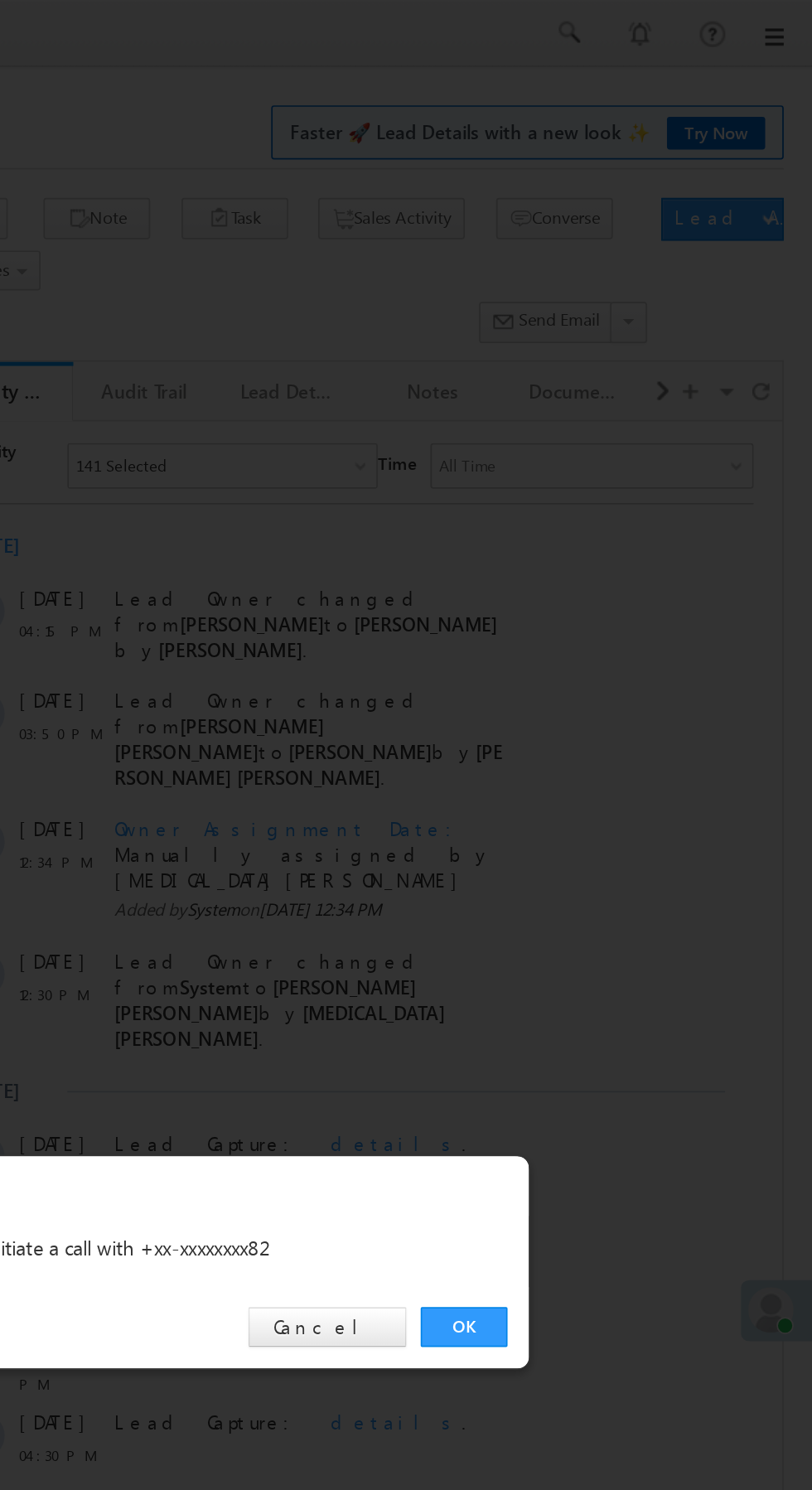
click at [607, 778] on link "OK" at bounding box center [610, 772] width 50 height 23
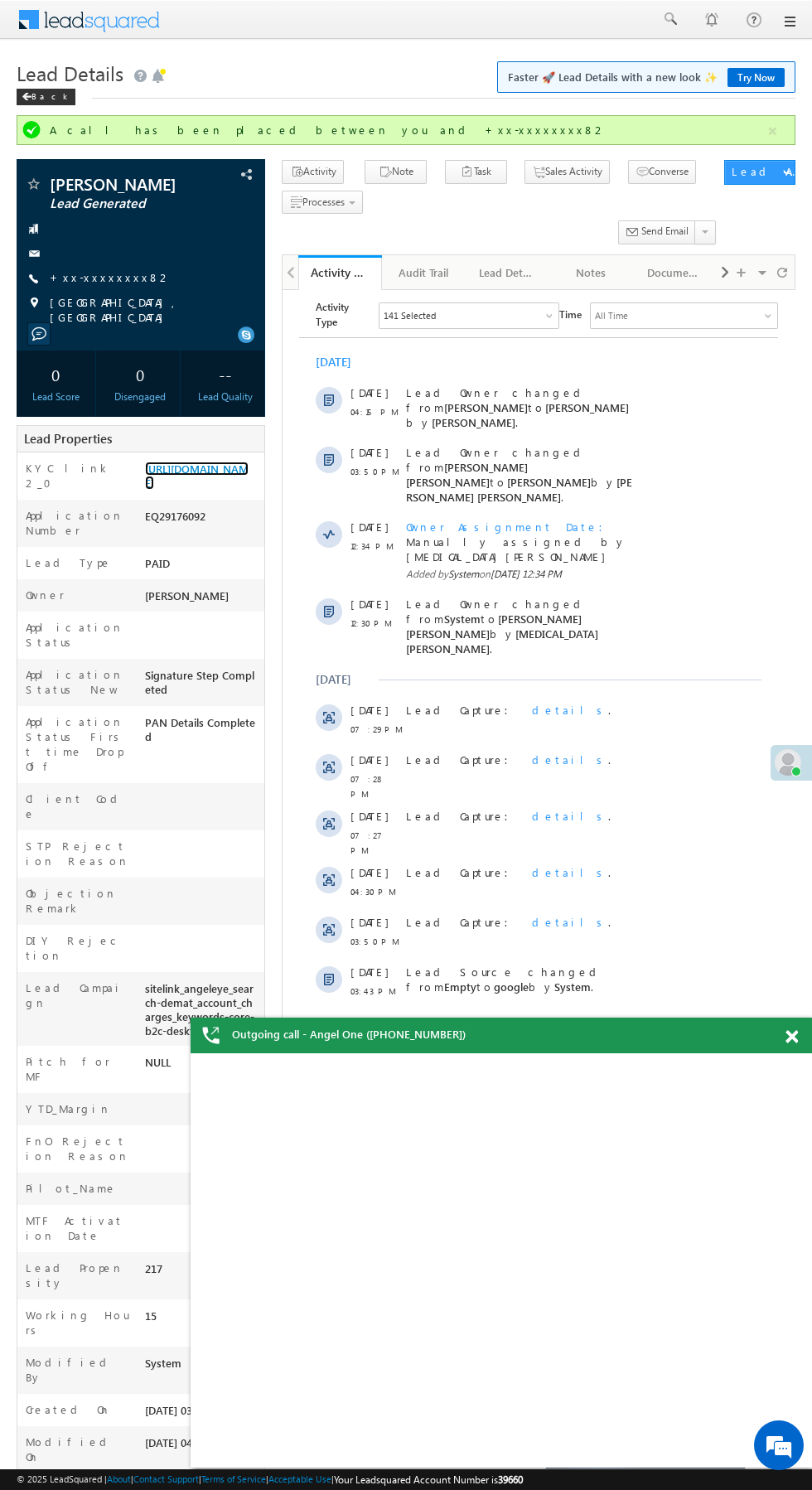
click at [188, 464] on link "https://angelbroking1-pk3em7sa.customui-test.leadsquared.com?leadId=2acf23b6-80…" at bounding box center [197, 476] width 103 height 28
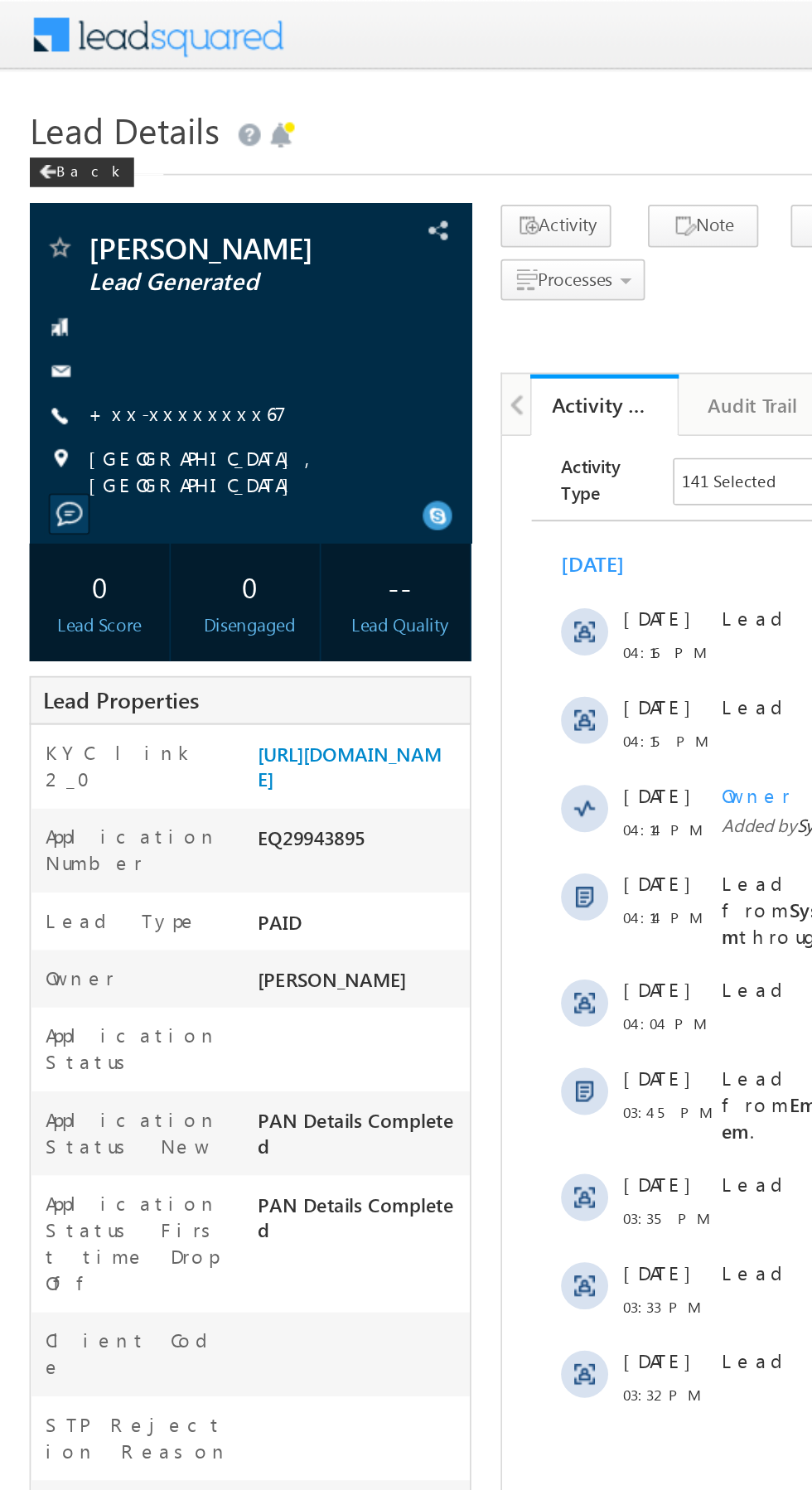
click at [101, 233] on link "+xx-xxxxxxxx67" at bounding box center [105, 232] width 112 height 14
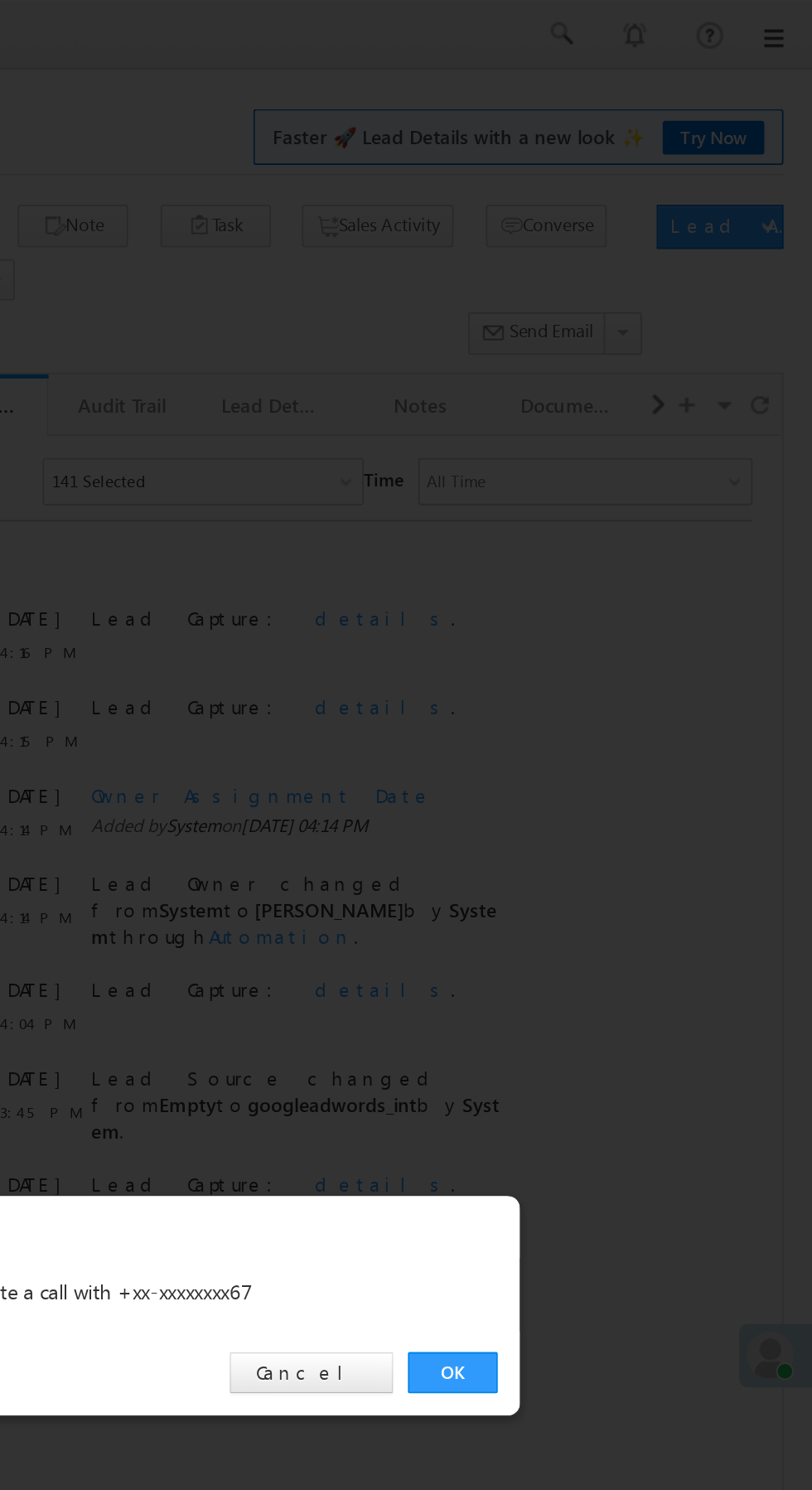
click at [610, 772] on link "OK" at bounding box center [610, 772] width 50 height 23
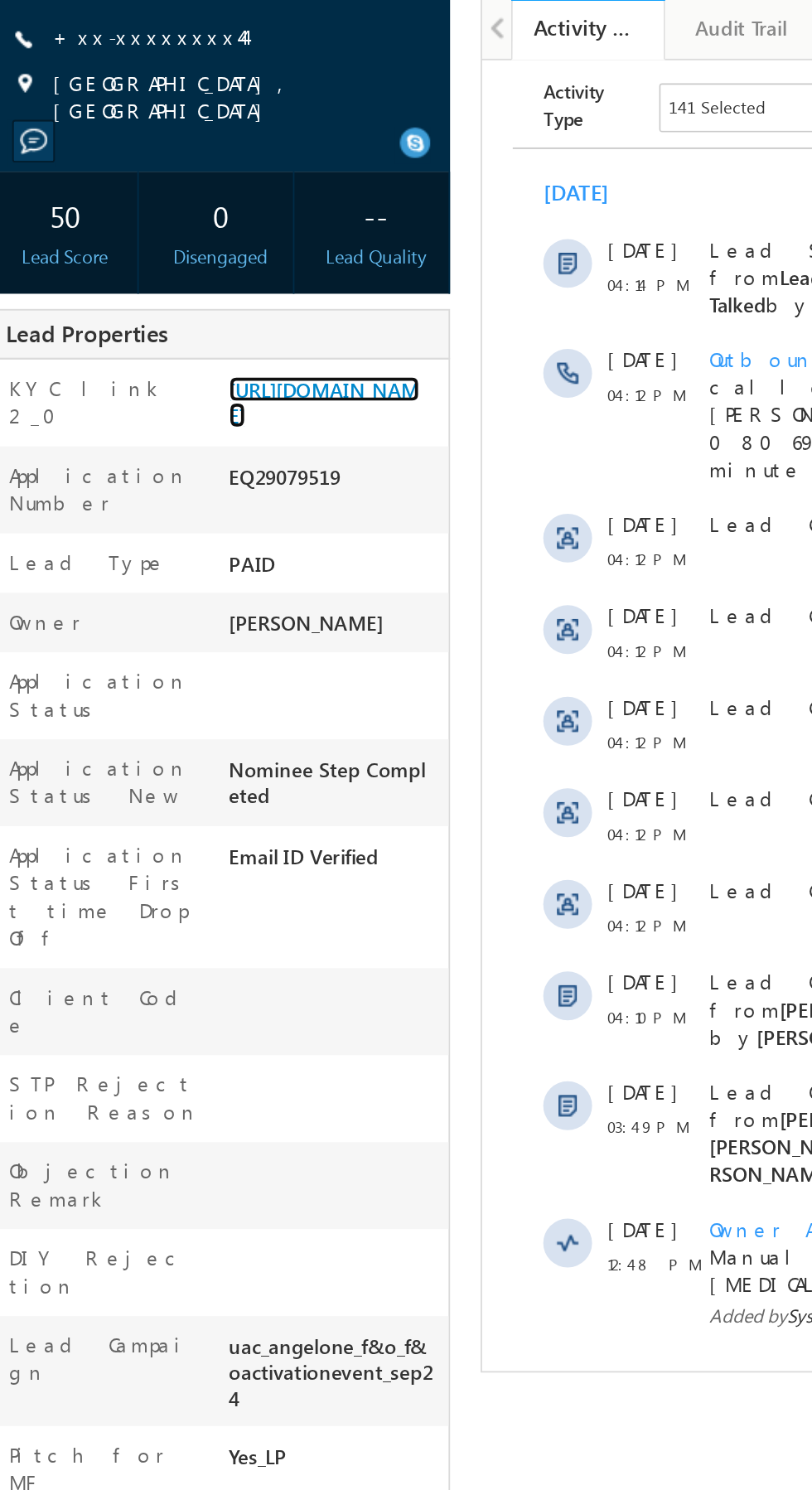
click at [188, 445] on link "[URL][DOMAIN_NAME]" at bounding box center [197, 431] width 103 height 28
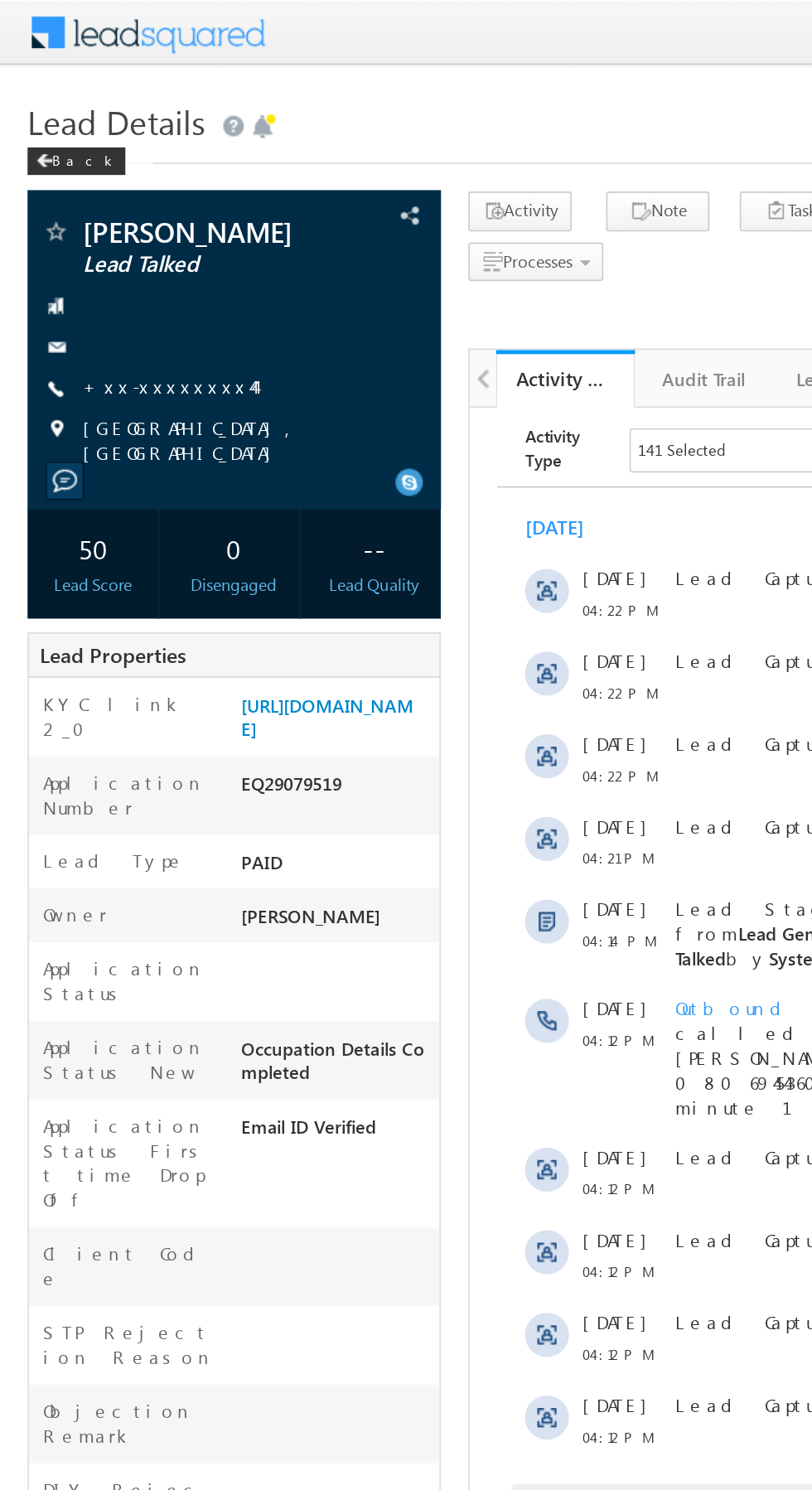
click at [98, 228] on link "+xx-xxxxxxxx44" at bounding box center [101, 232] width 103 height 14
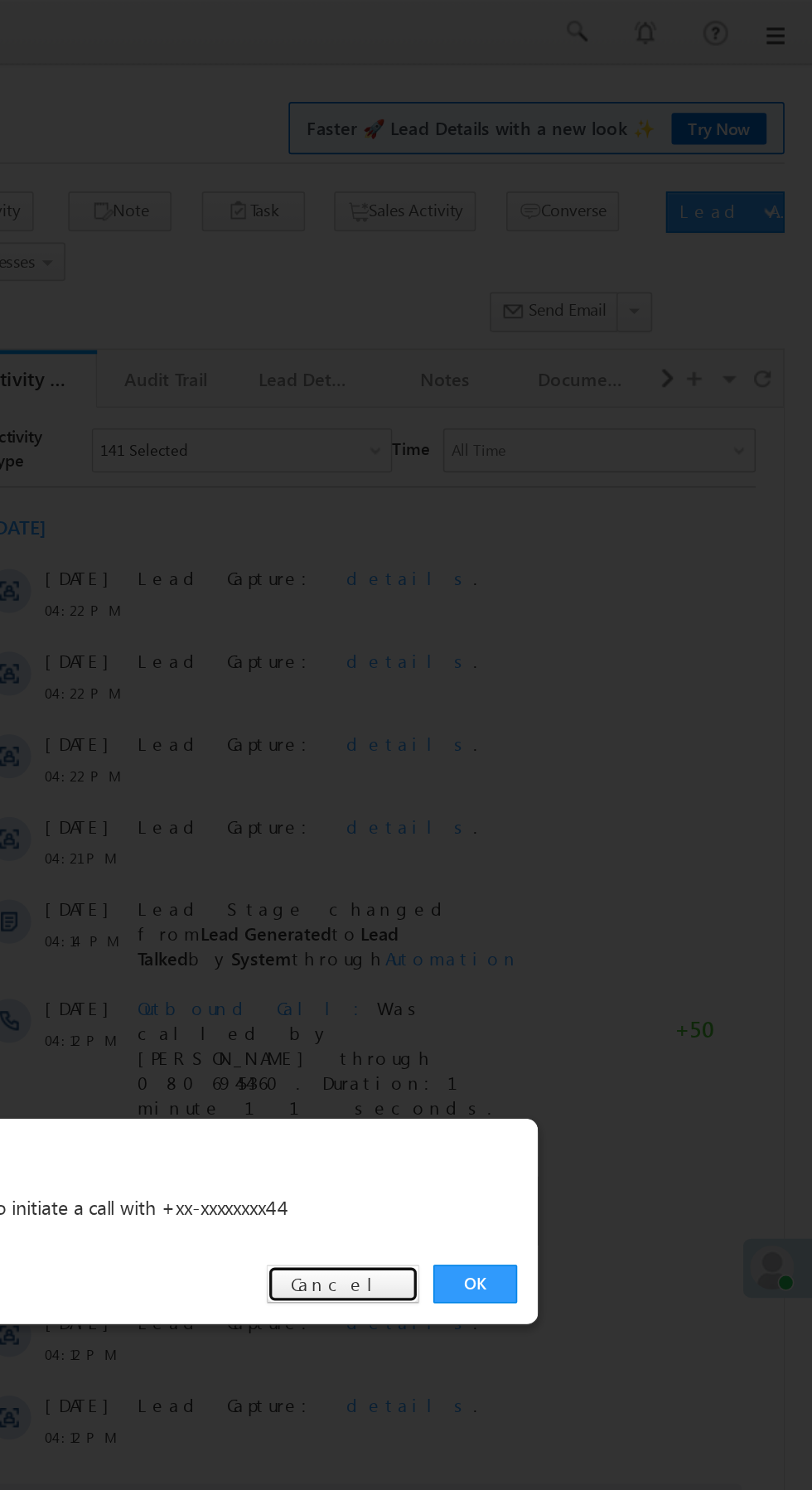
click at [547, 773] on link "Cancel" at bounding box center [530, 772] width 92 height 23
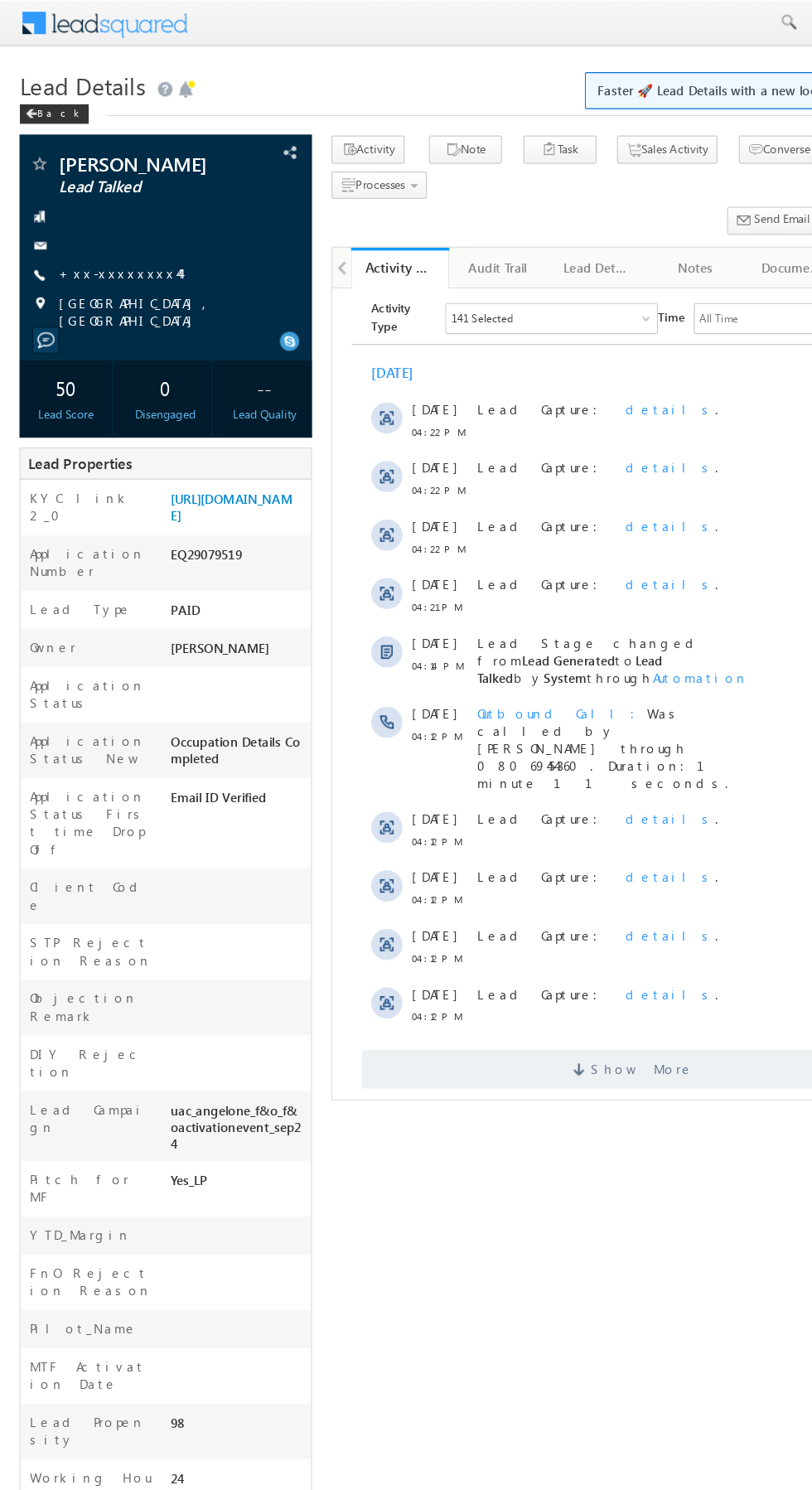
click at [103, 234] on link "+xx-xxxxxxxx44" at bounding box center [101, 232] width 103 height 14
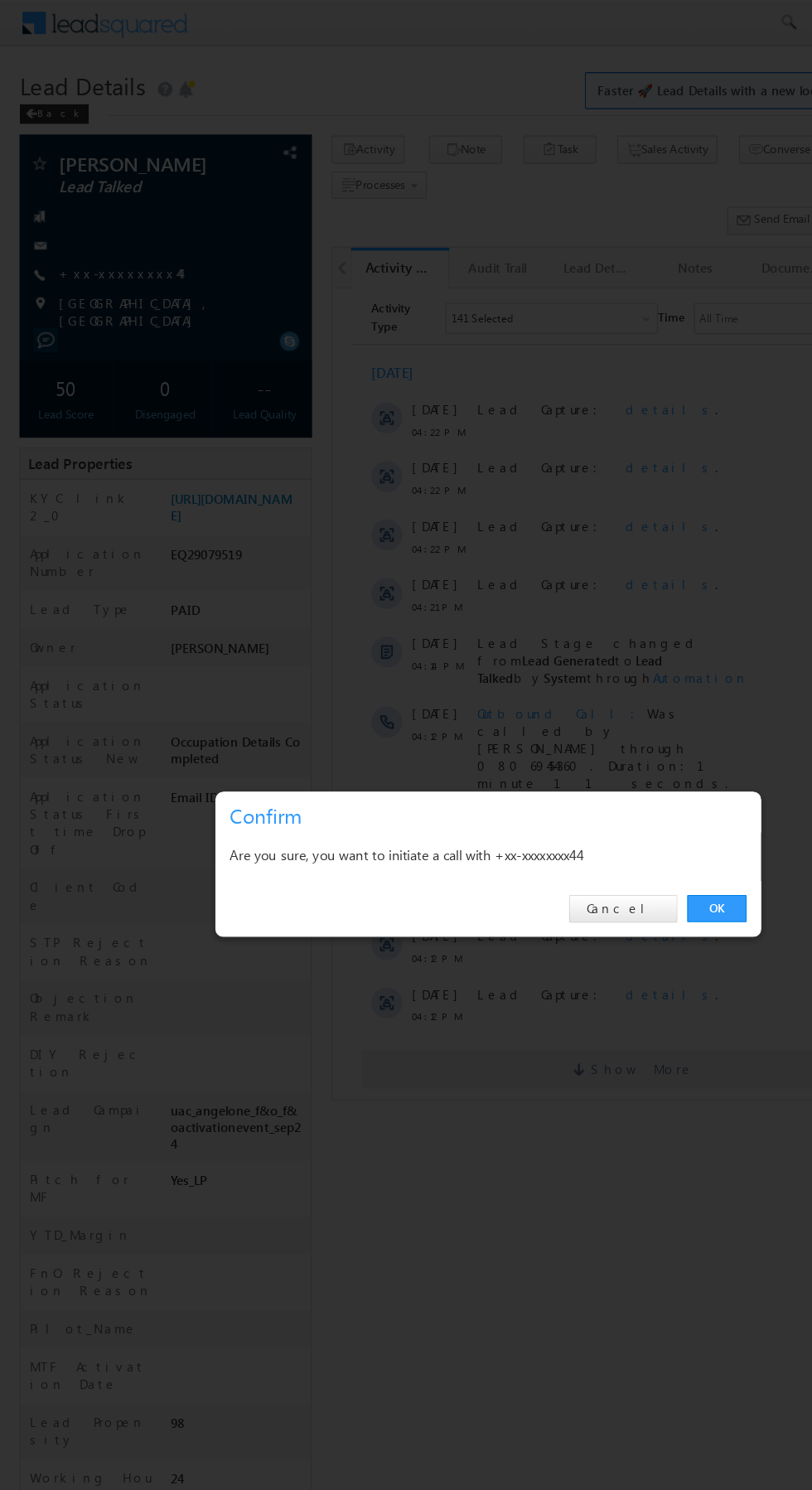
click at [607, 772] on link "OK" at bounding box center [610, 772] width 50 height 23
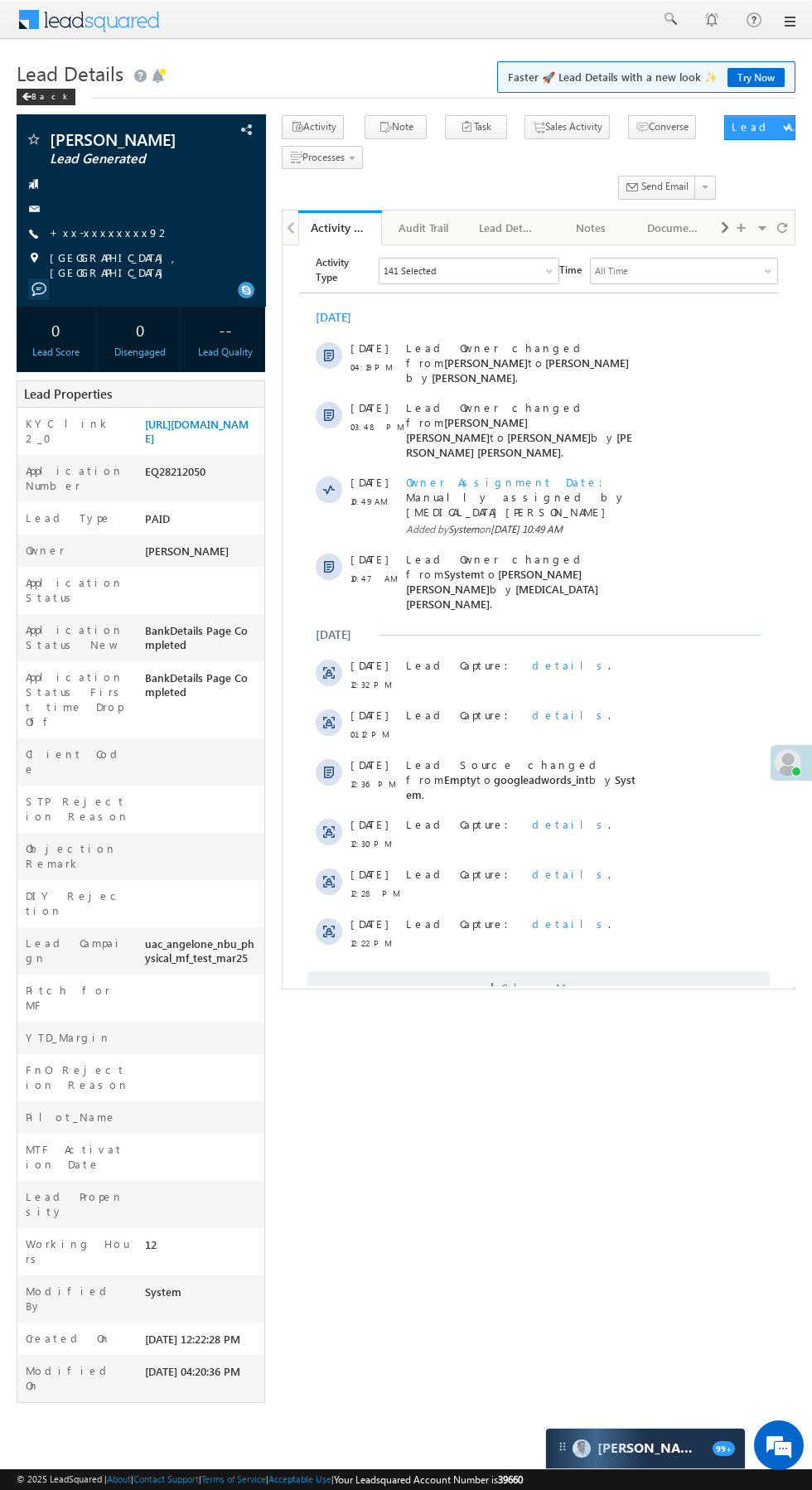
click at [608, 971] on span "Show More" at bounding box center [539, 987] width 462 height 34
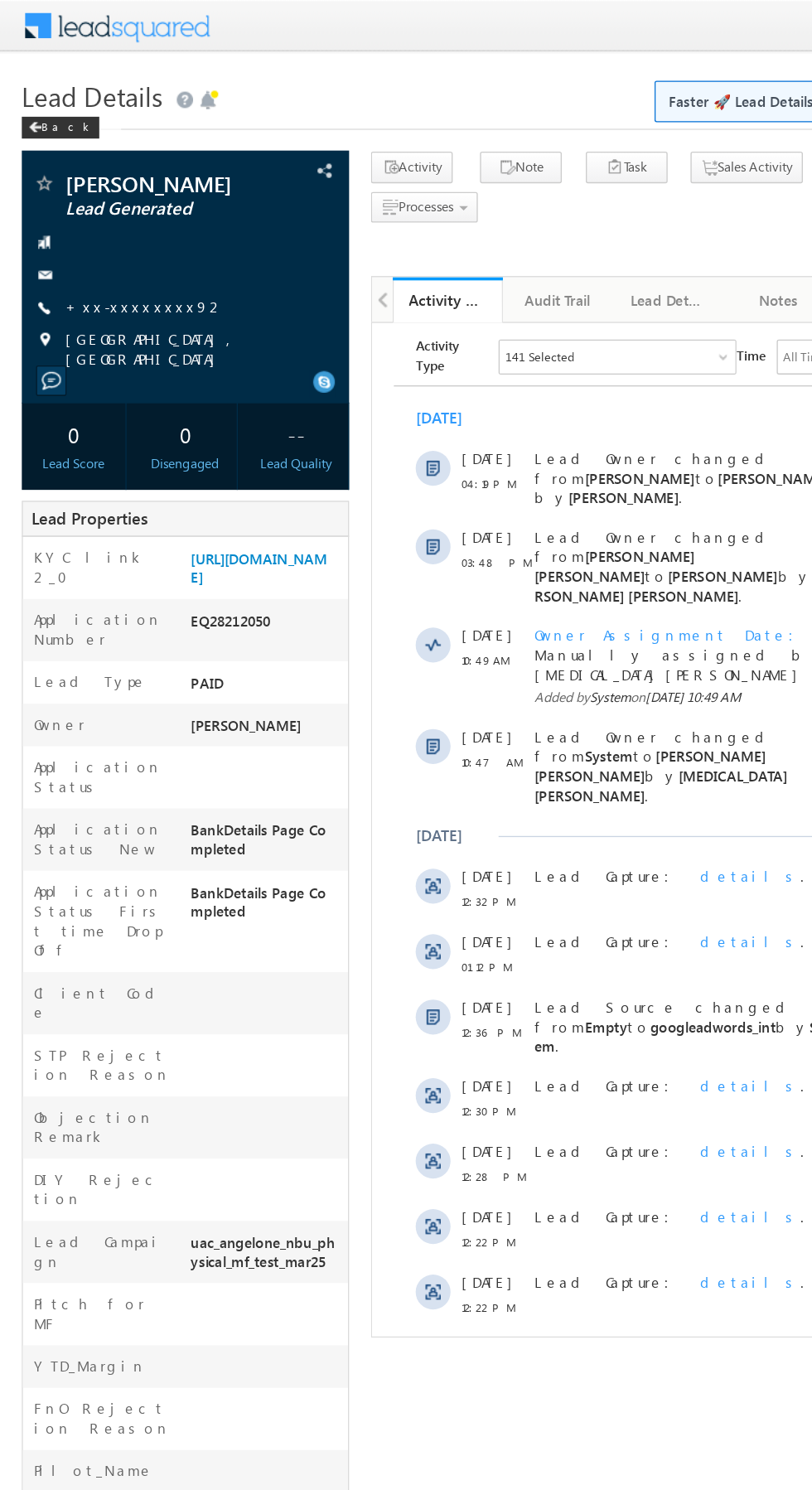
click at [103, 230] on link "+xx-xxxxxxxx92" at bounding box center [110, 232] width 121 height 14
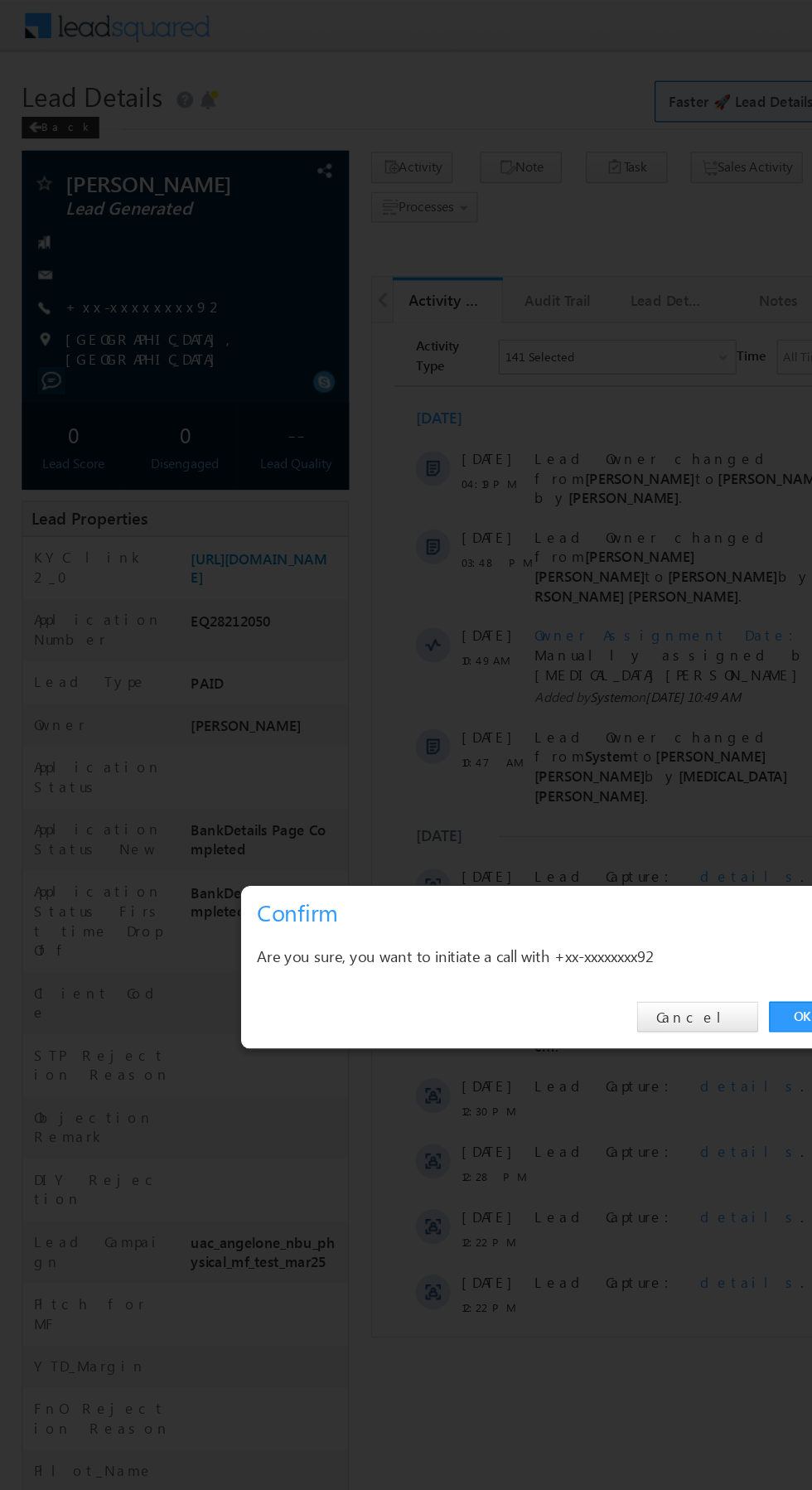
click at [593, 762] on link "OK" at bounding box center [610, 772] width 50 height 23
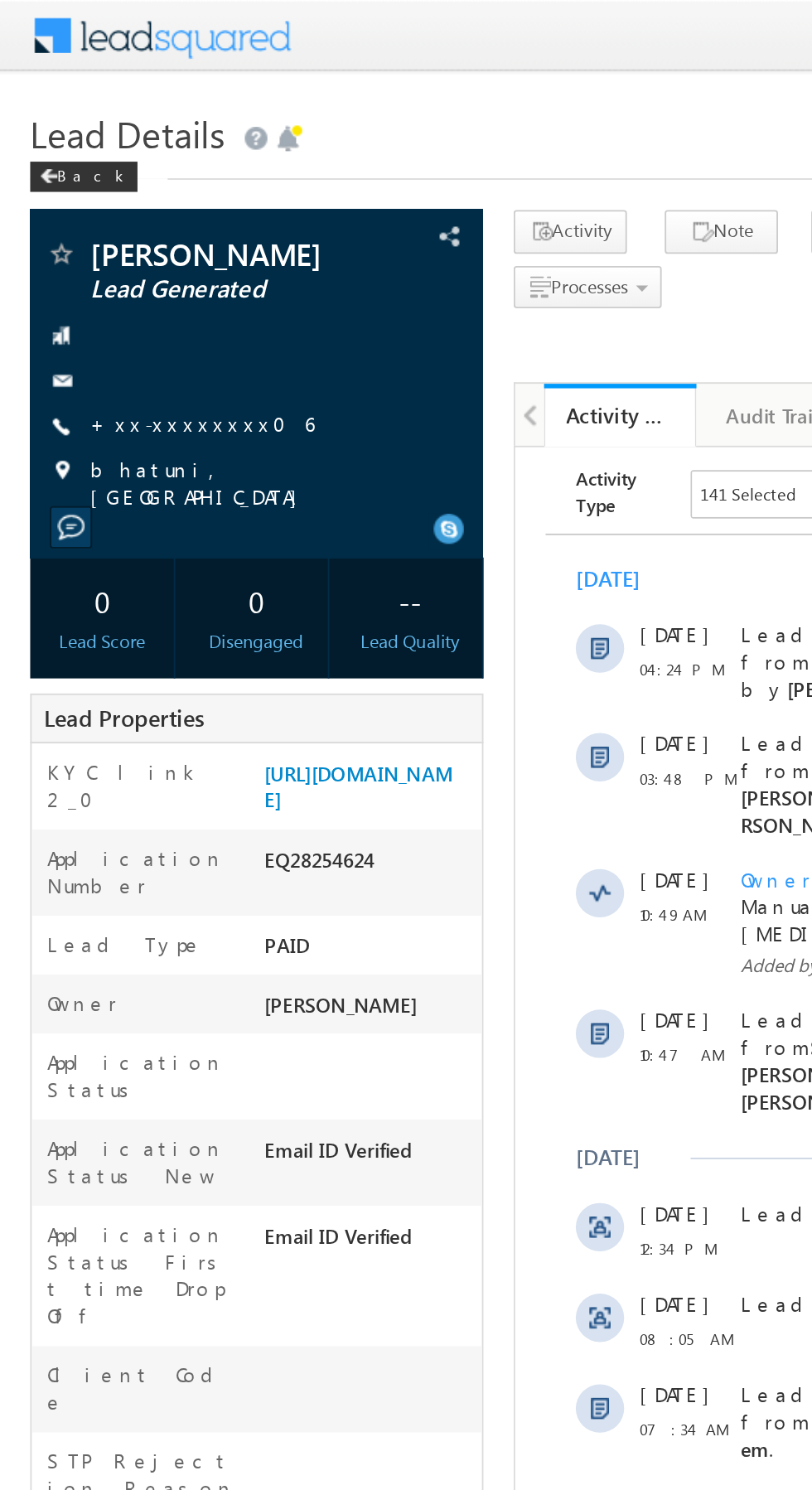
click at [94, 228] on link "+xx-xxxxxxxx06" at bounding box center [111, 232] width 123 height 14
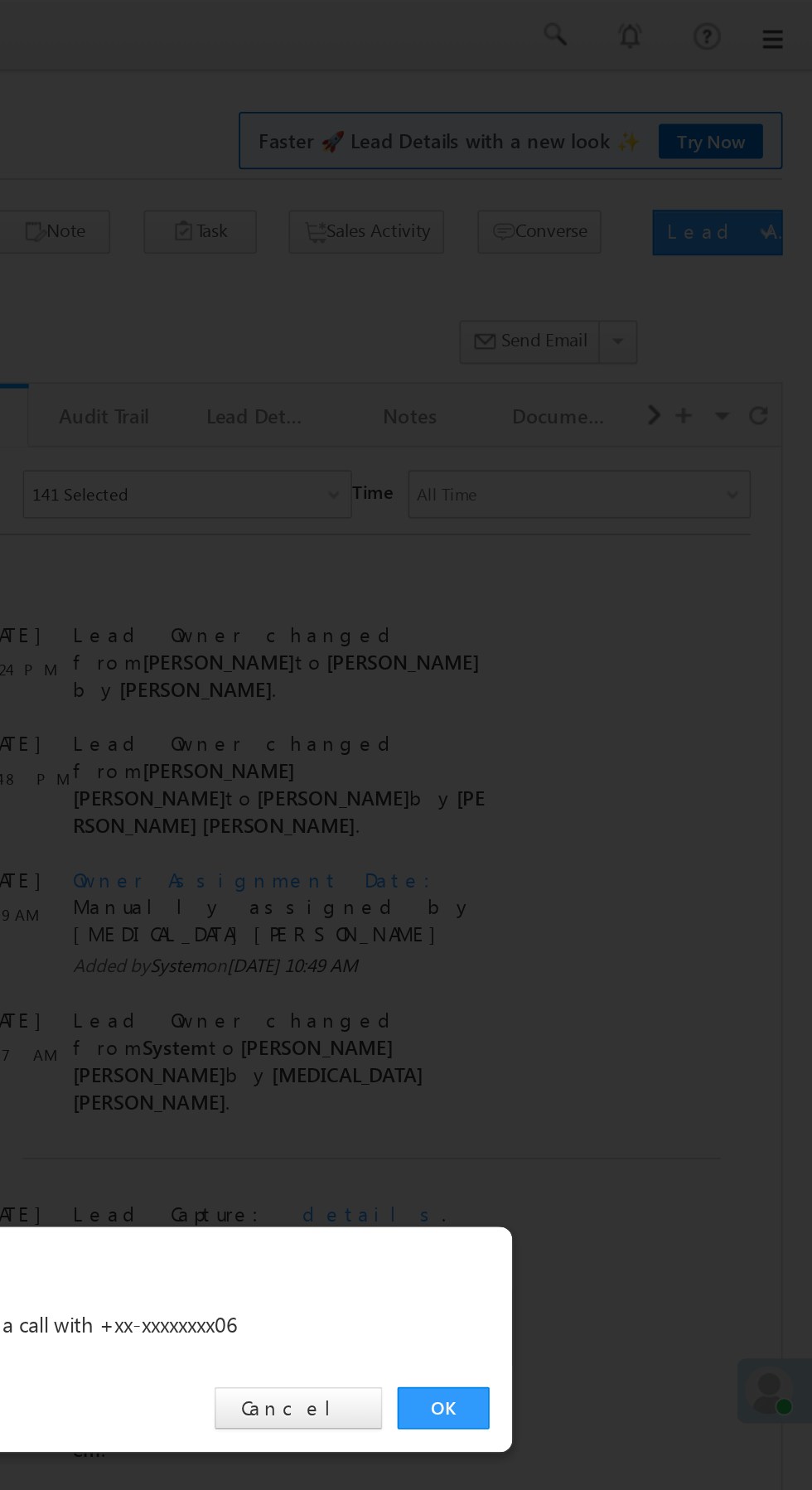
click at [597, 764] on link "OK" at bounding box center [610, 772] width 50 height 23
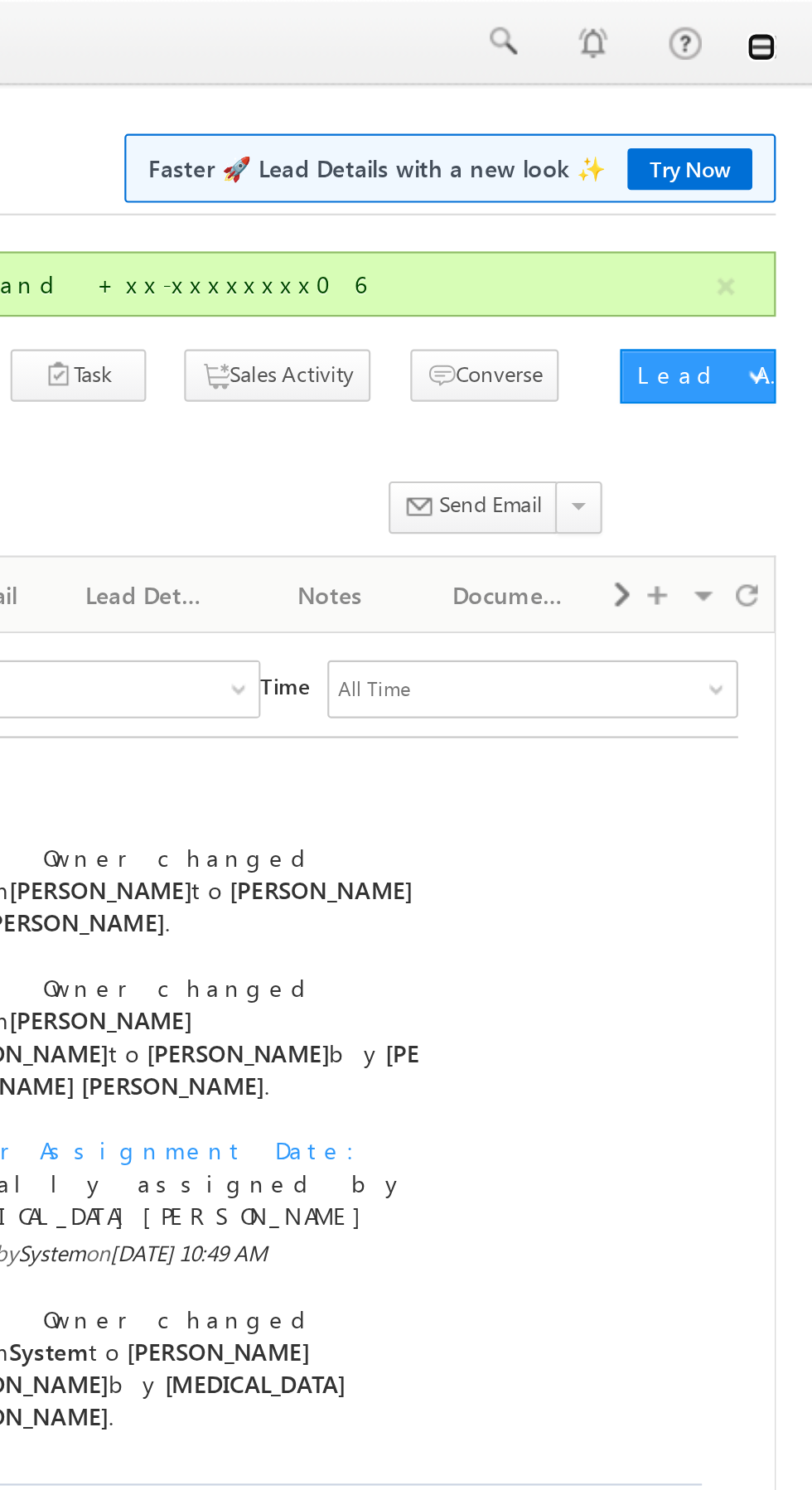
click at [787, 26] on link at bounding box center [789, 21] width 13 height 13
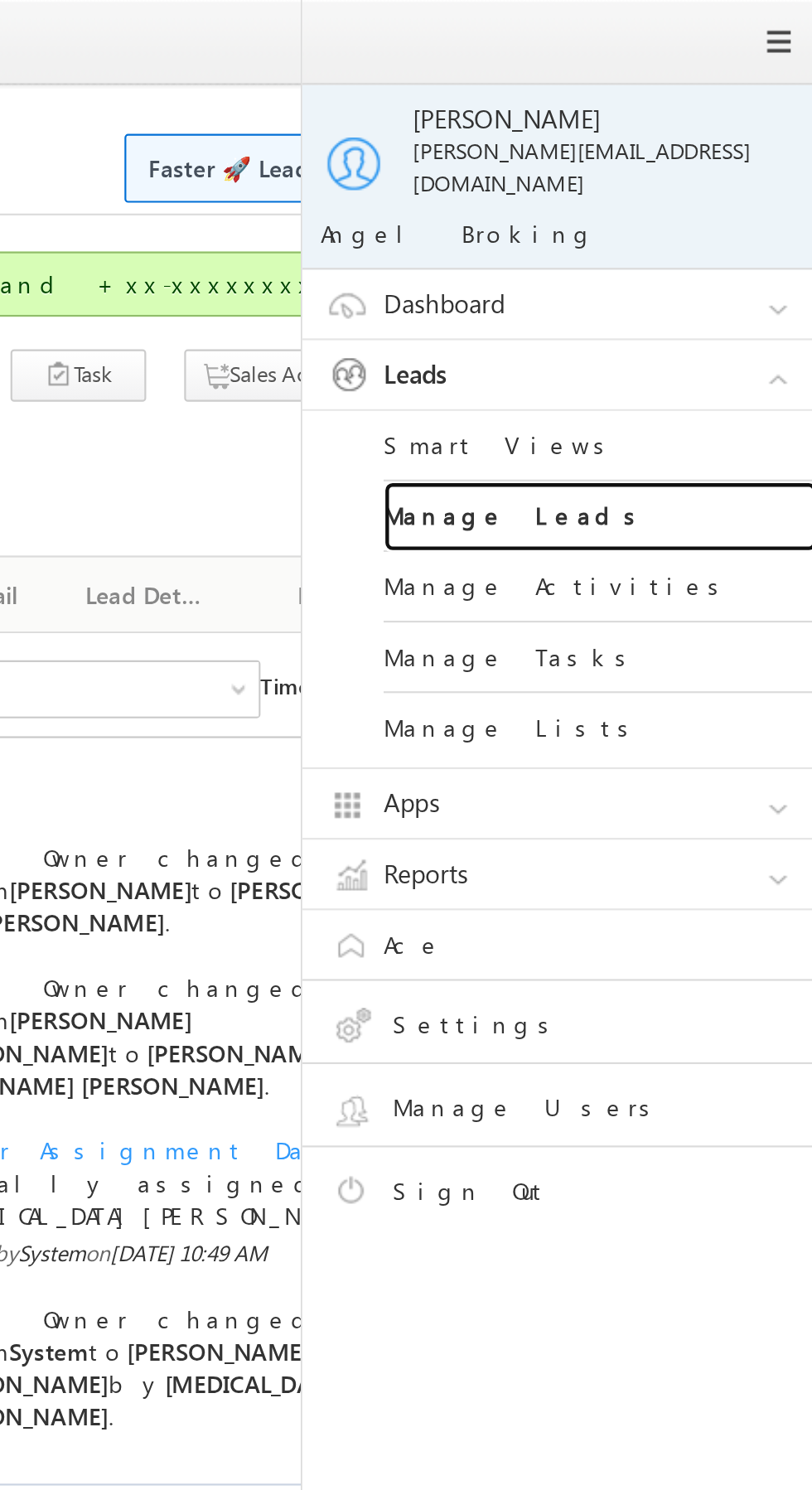
click at [738, 220] on link "Manage Leads" at bounding box center [714, 236] width 199 height 33
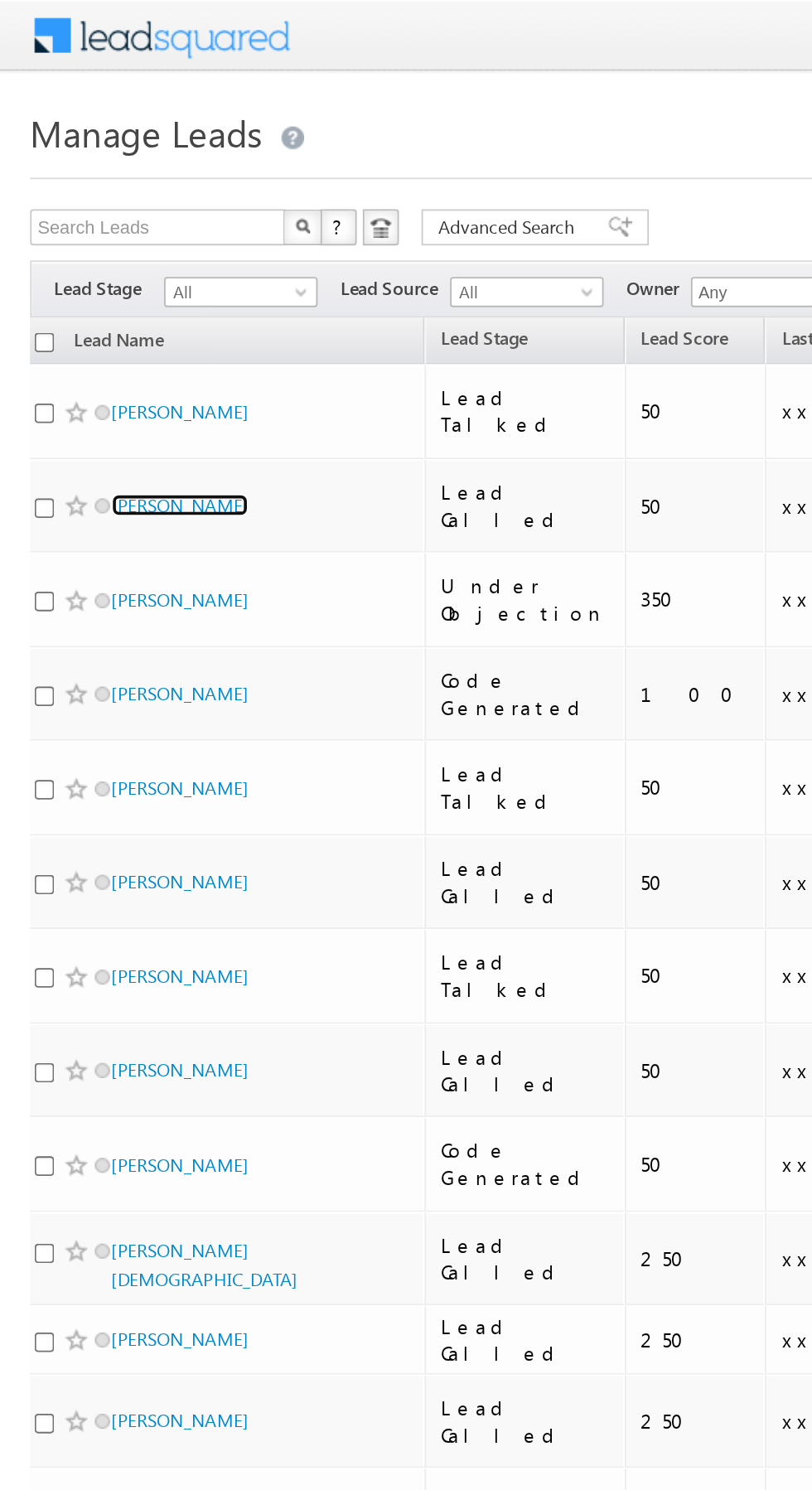
click at [108, 271] on link "[PERSON_NAME]" at bounding box center [99, 277] width 76 height 12
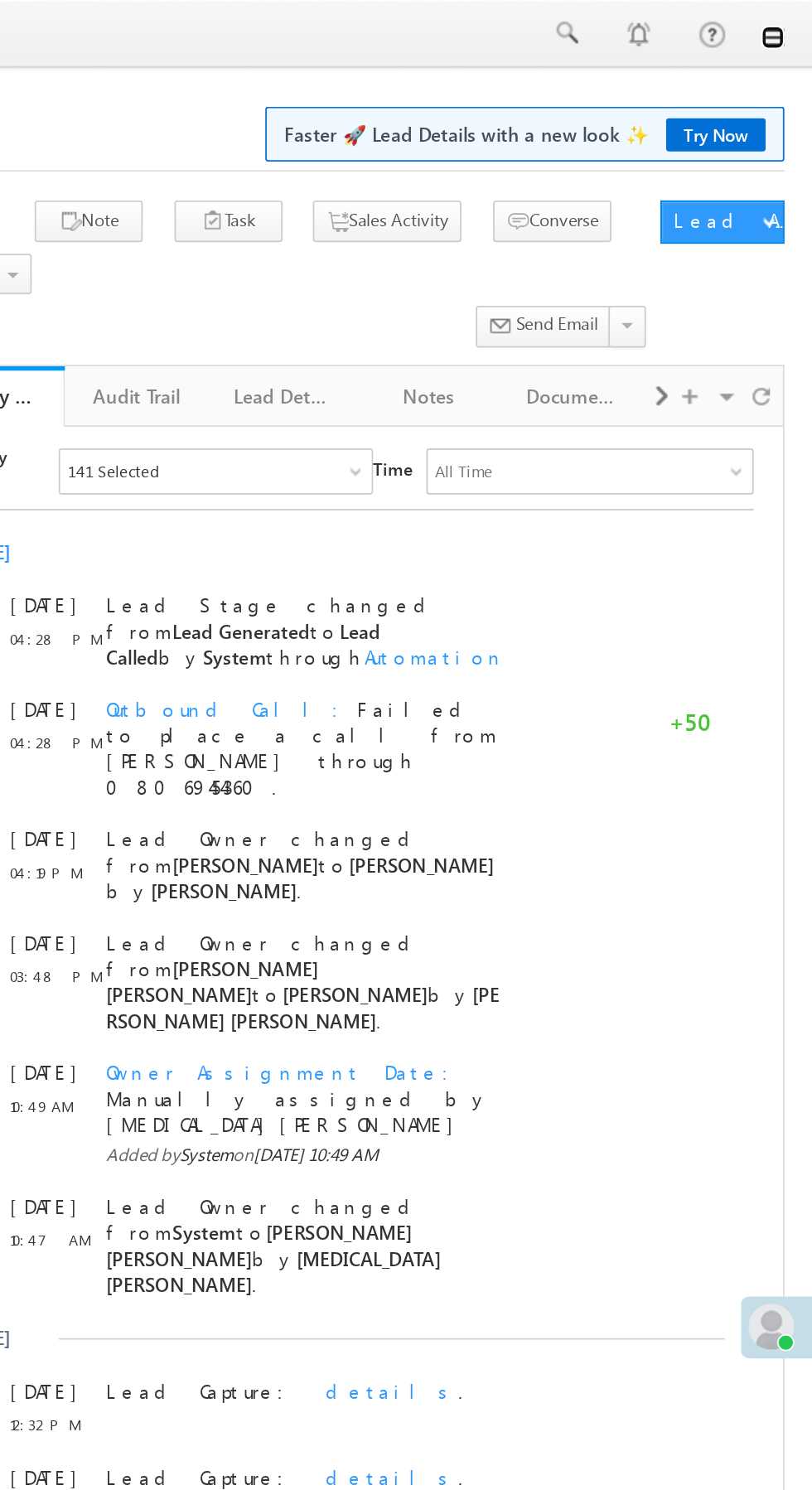
click at [793, 21] on link at bounding box center [789, 21] width 13 height 13
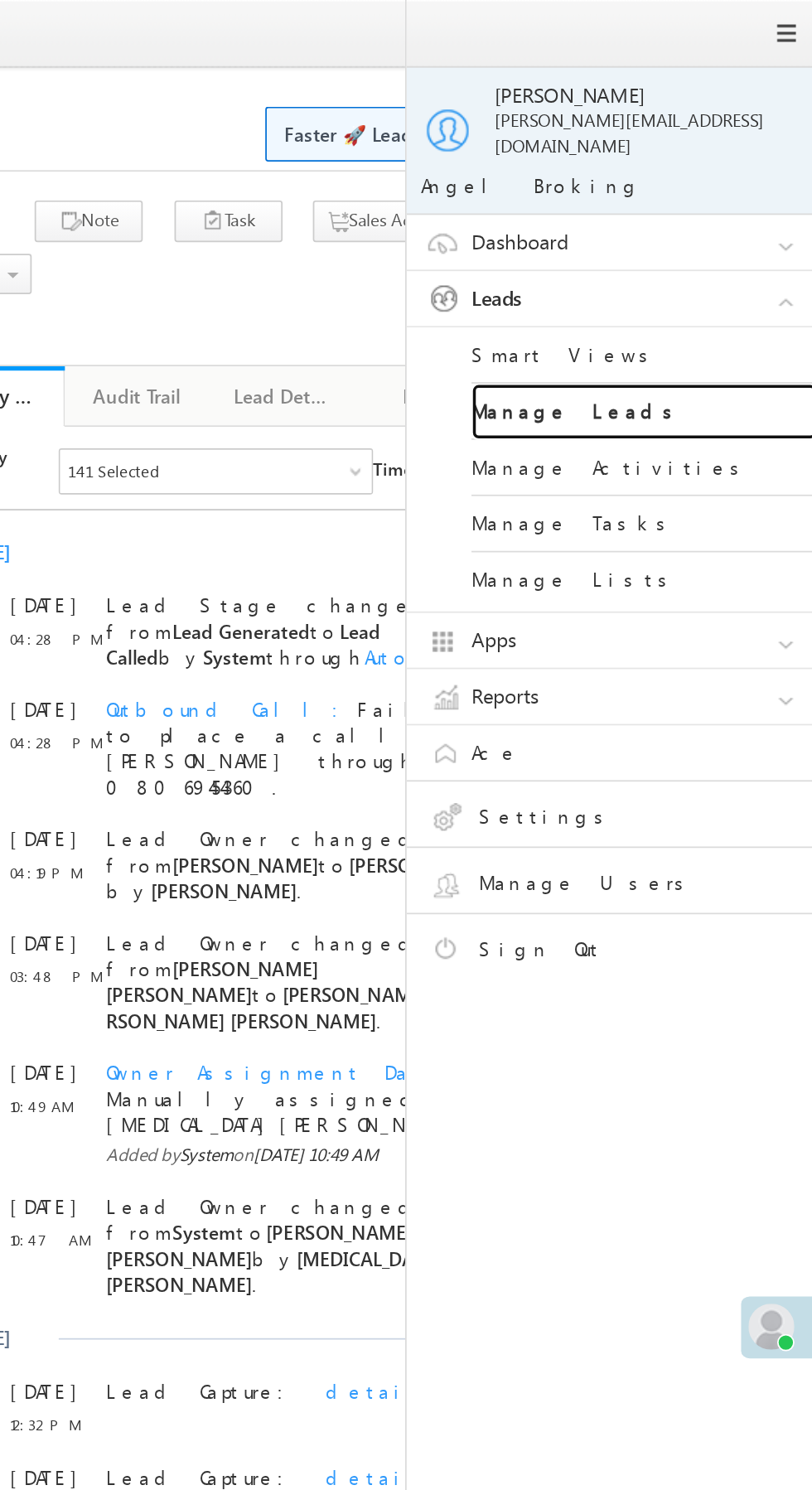
click at [735, 223] on link "Manage Leads" at bounding box center [714, 236] width 199 height 33
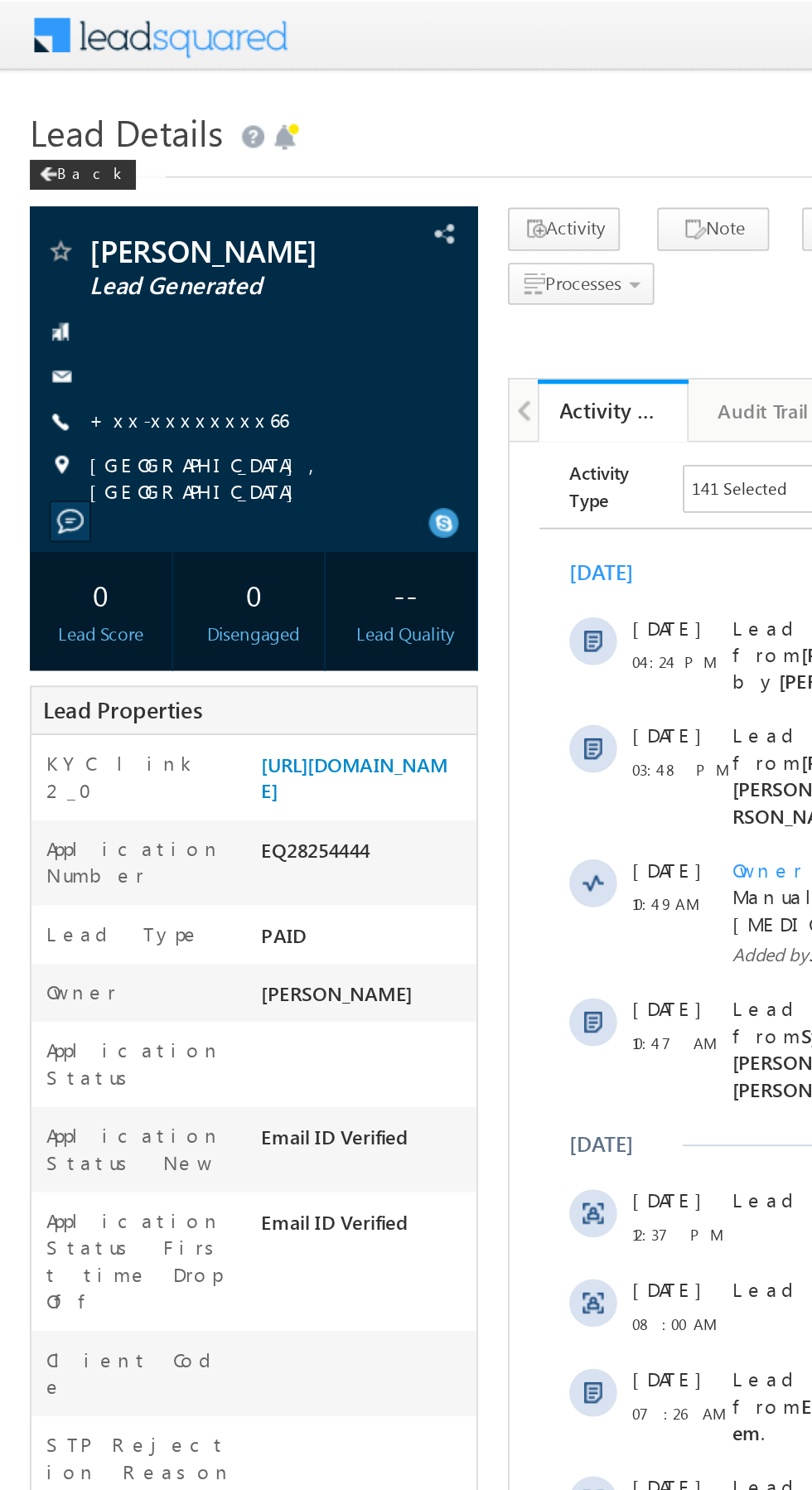
click at [91, 239] on link "+xx-xxxxxxxx66" at bounding box center [104, 232] width 110 height 14
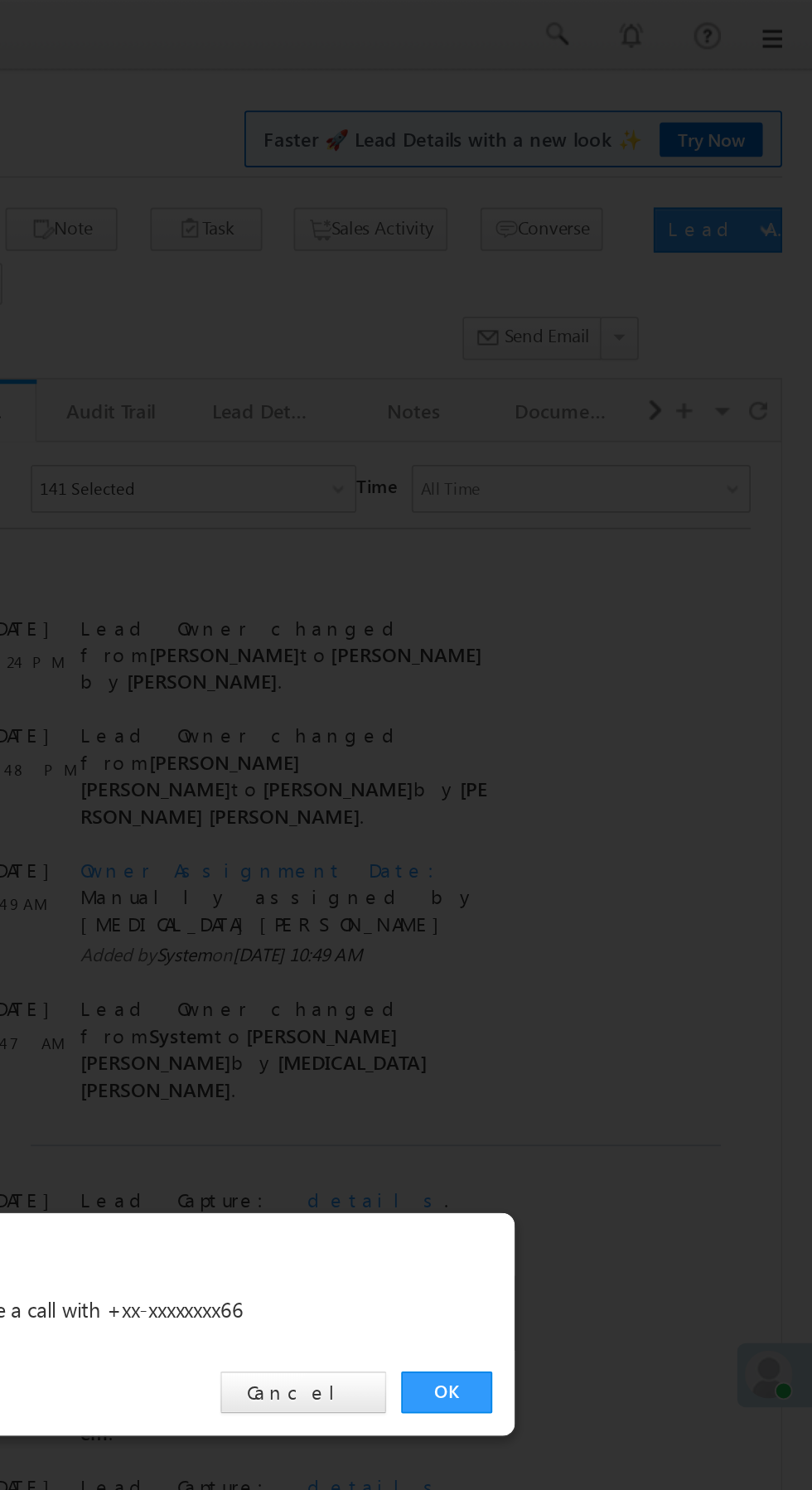
click at [608, 770] on link "OK" at bounding box center [610, 772] width 50 height 23
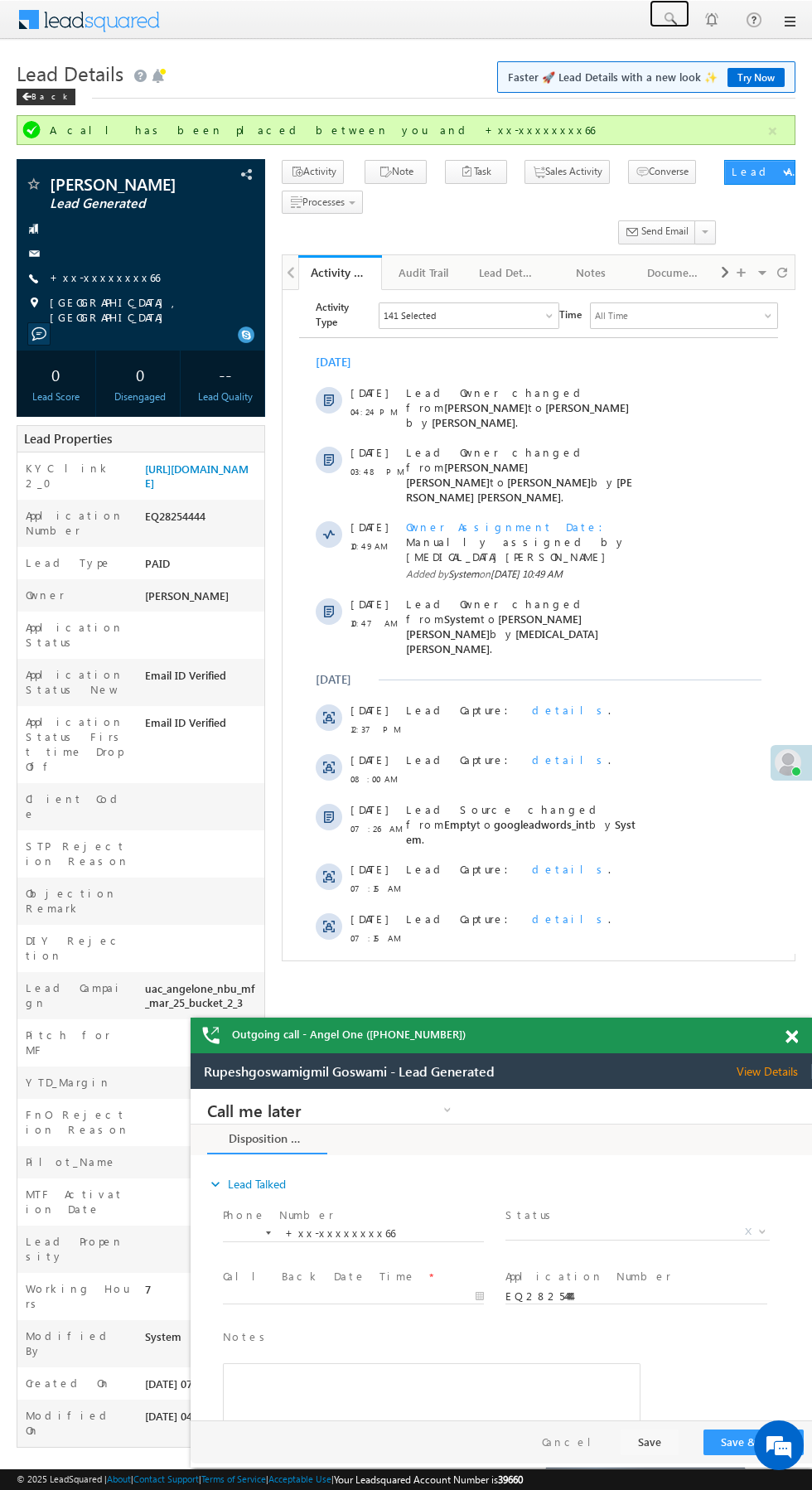
click at [669, 19] on span at bounding box center [669, 20] width 17 height 17
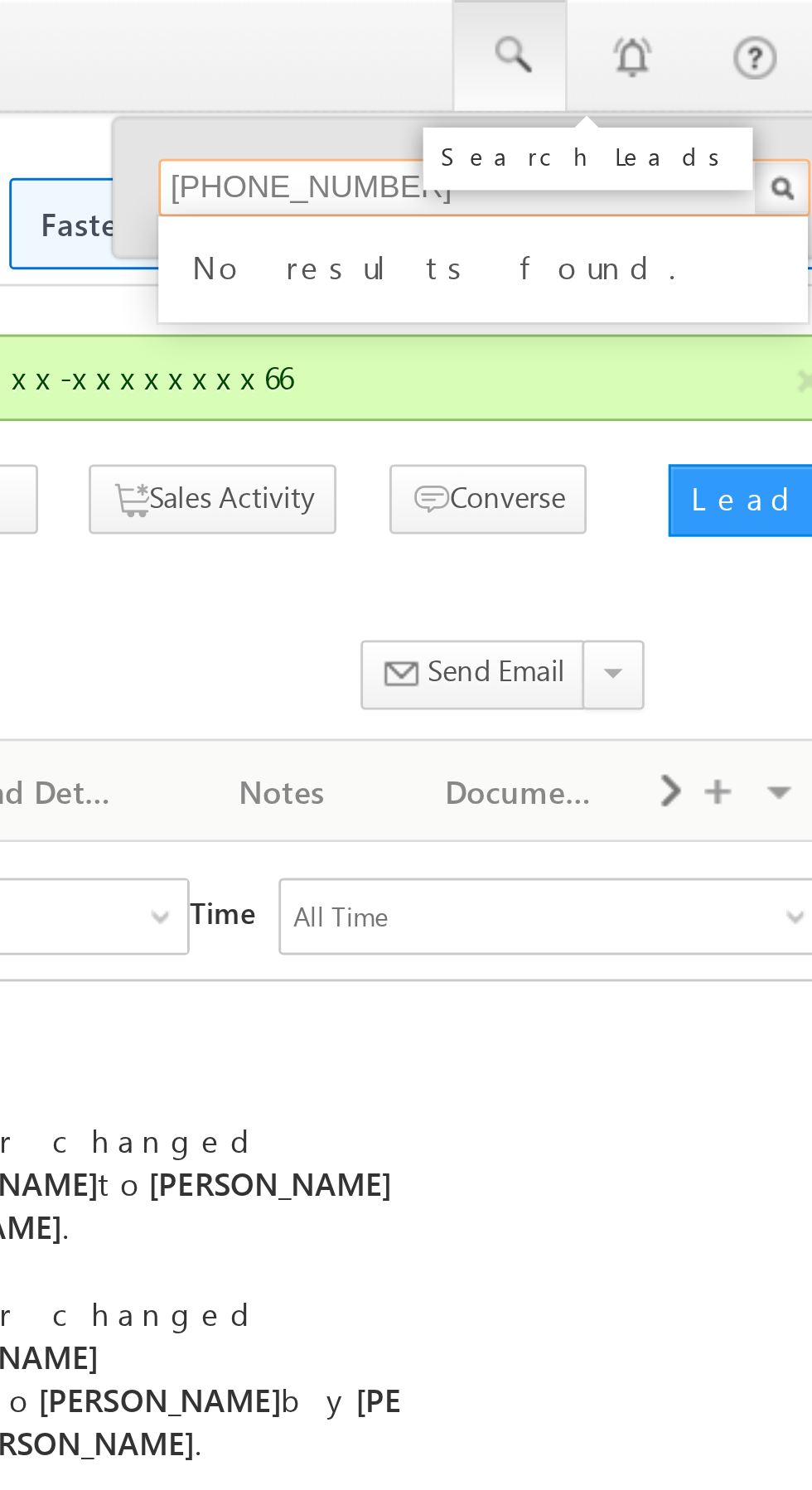
click at [574, 61] on input "+91 88017 86920" at bounding box center [660, 64] width 225 height 20
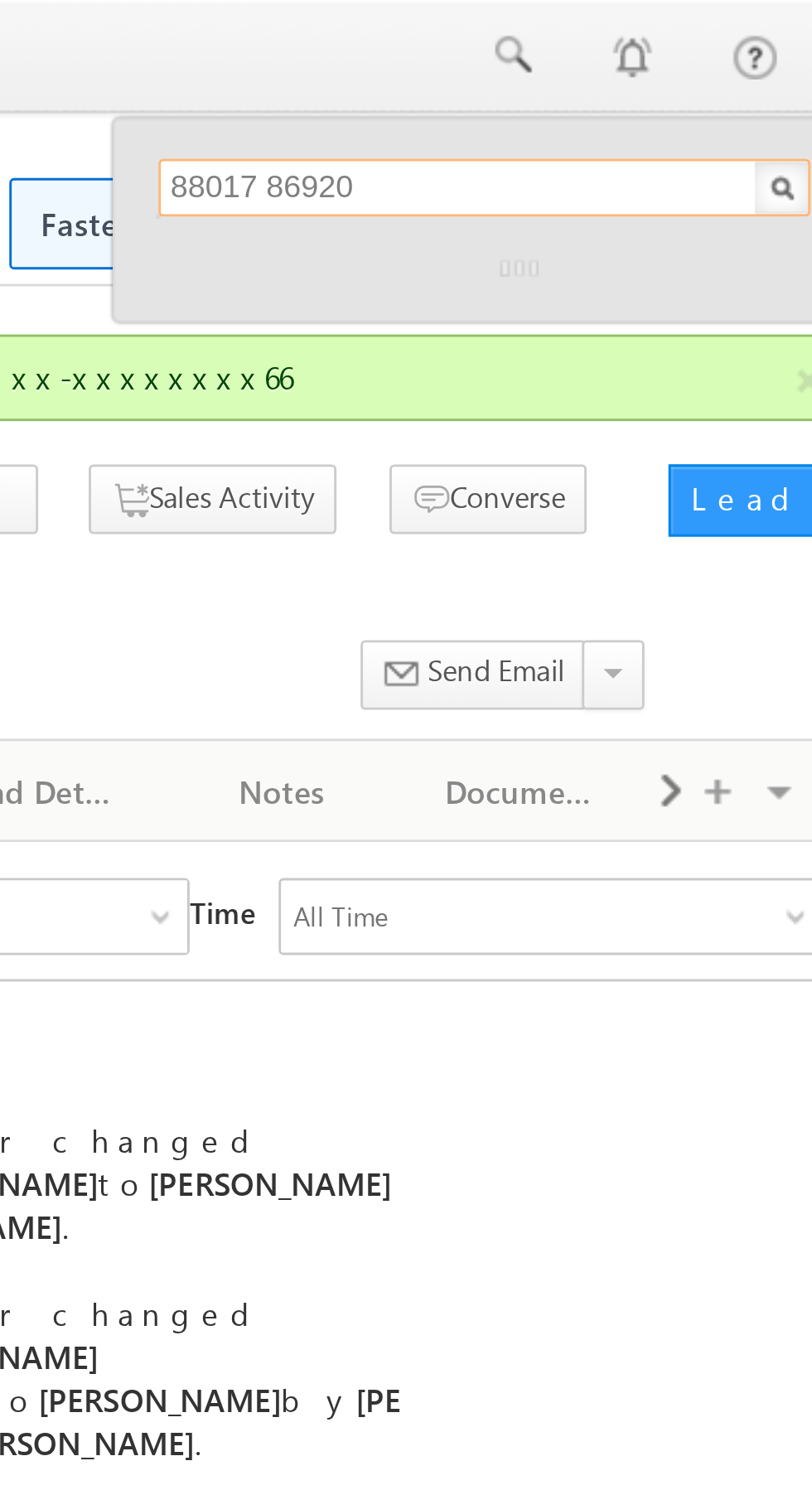
click at [585, 63] on input "88017 86920" at bounding box center [660, 64] width 225 height 20
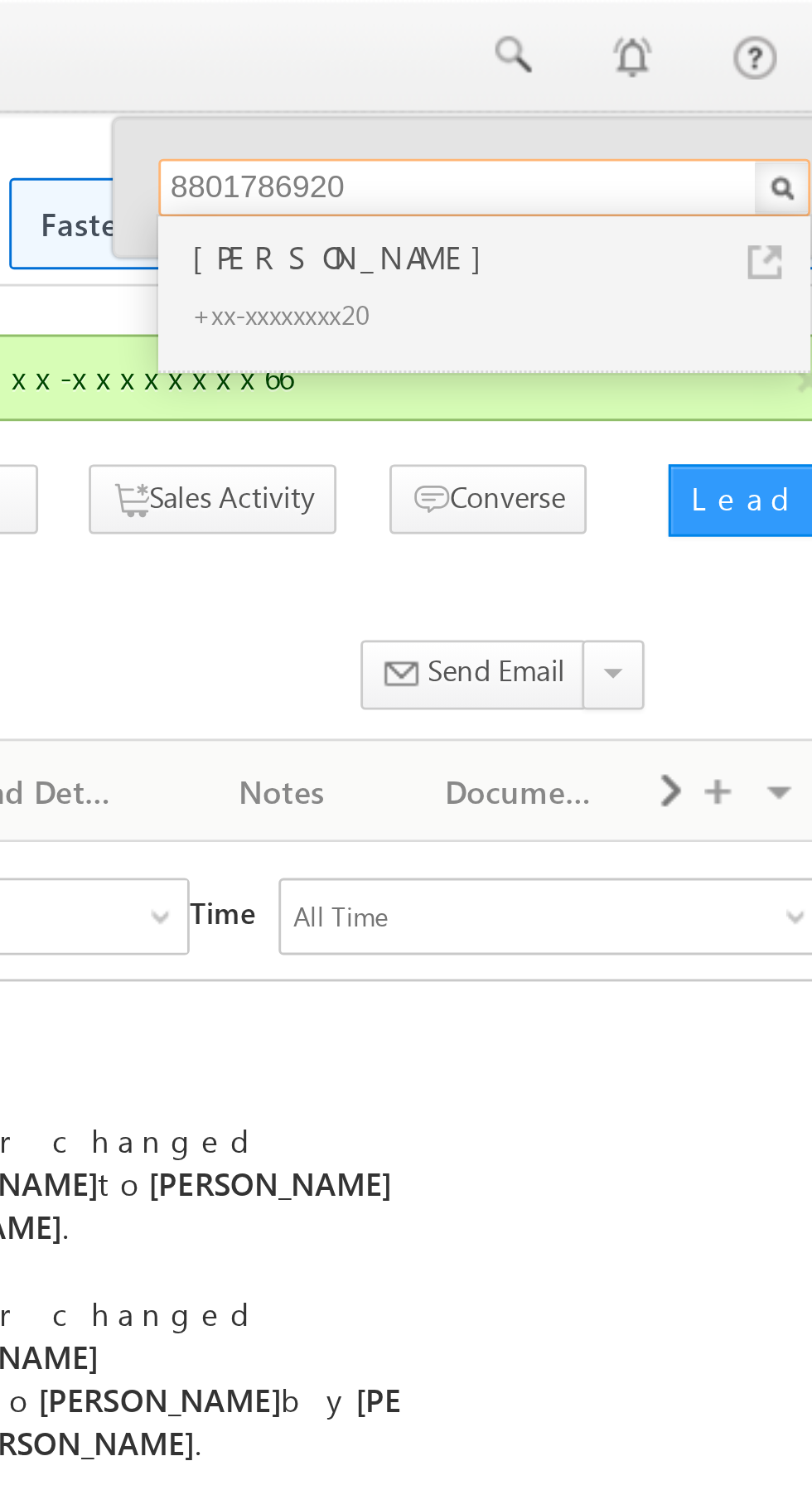
type input "8801786920"
click at [616, 101] on div "+xx-xxxxxxxx20" at bounding box center [667, 107] width 222 height 20
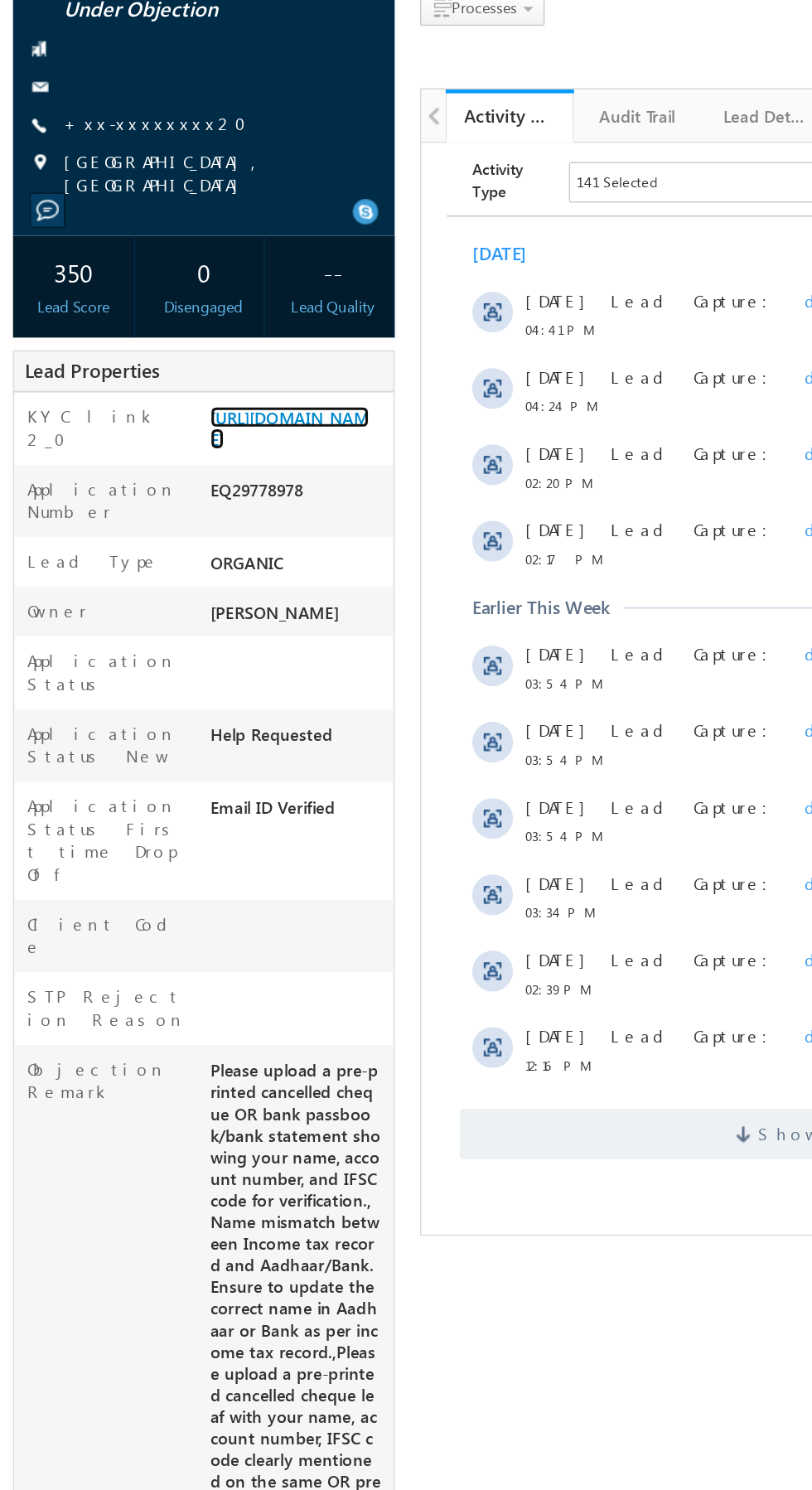
click at [190, 445] on link "https://angelbroking1-pk3em7sa.customui-test.leadsquared.com?leadId=aa408d8d-db…" at bounding box center [197, 431] width 103 height 28
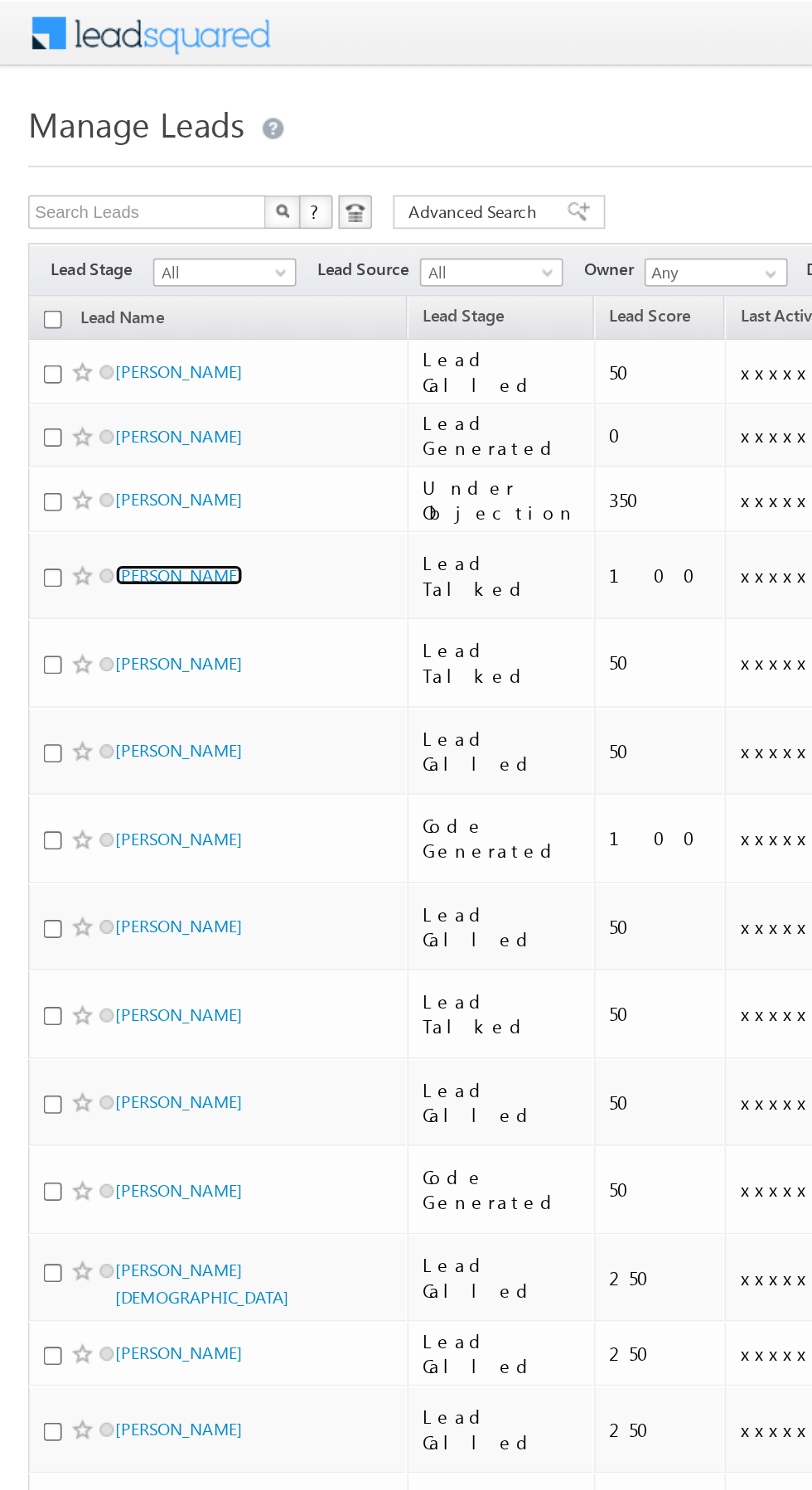
click at [103, 340] on link "Kamal Singh" at bounding box center [105, 338] width 76 height 12
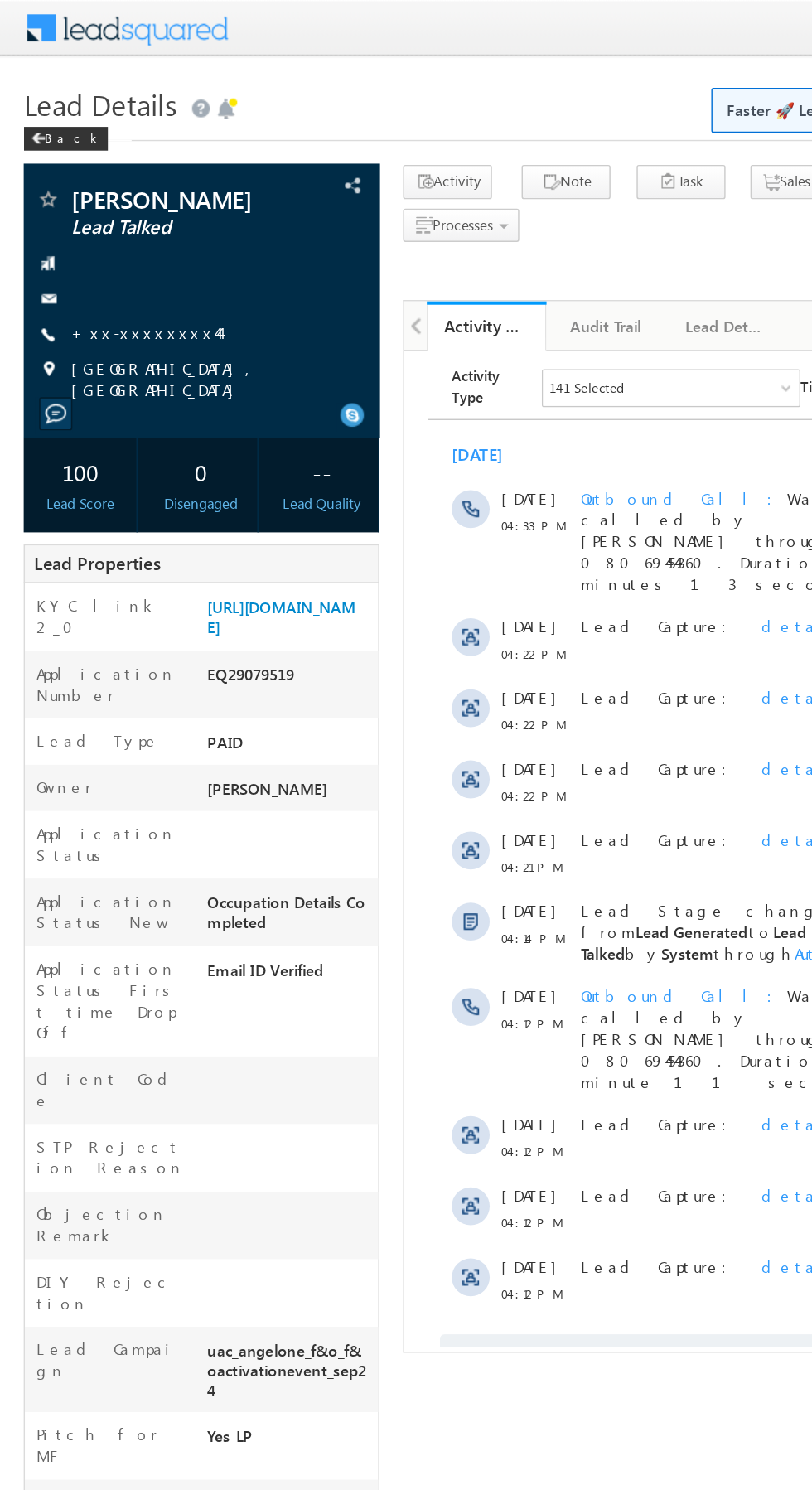
click at [101, 228] on link "+xx-xxxxxxxx44" at bounding box center [101, 232] width 103 height 14
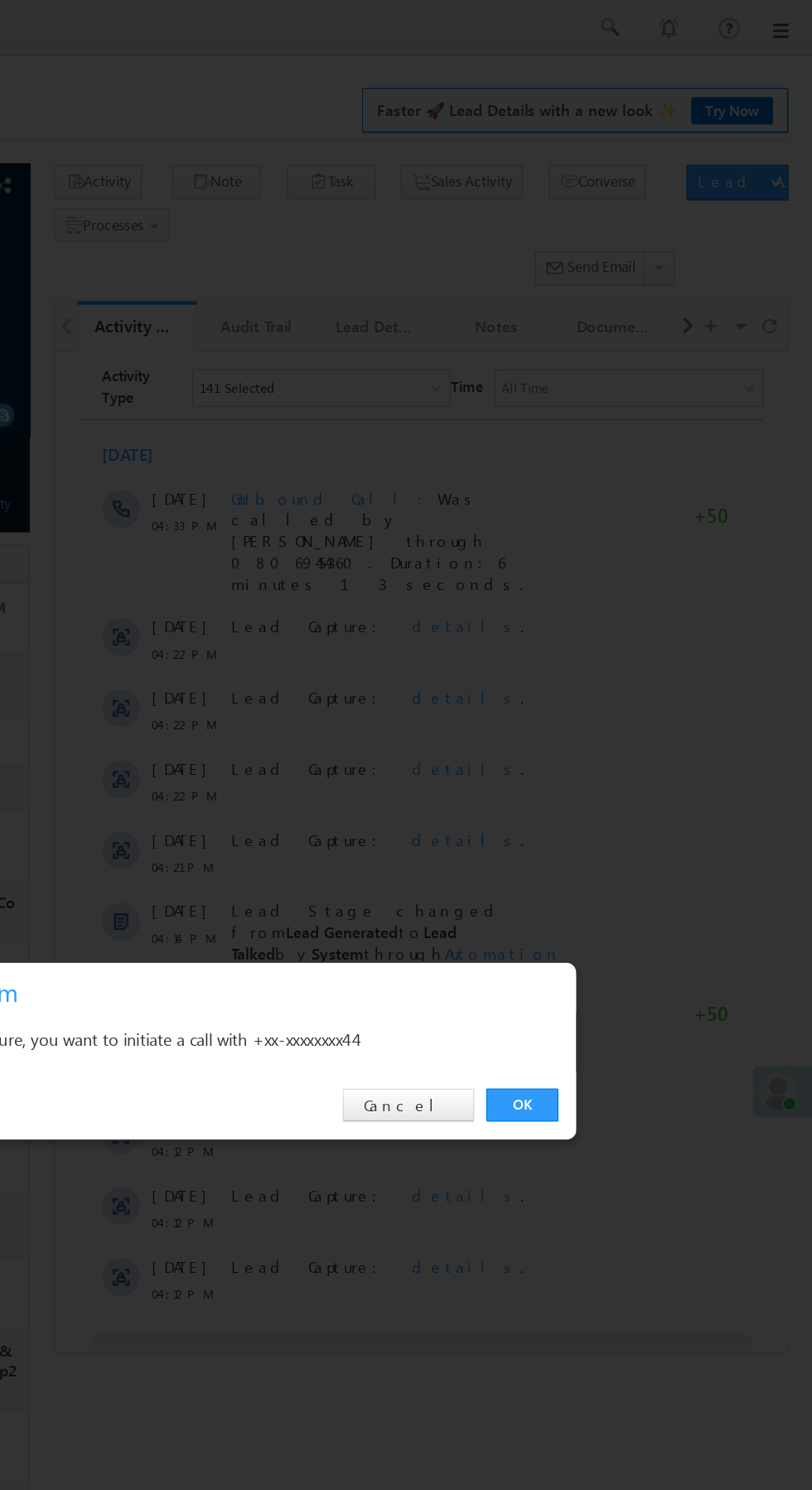
click at [602, 766] on link "OK" at bounding box center [610, 772] width 50 height 23
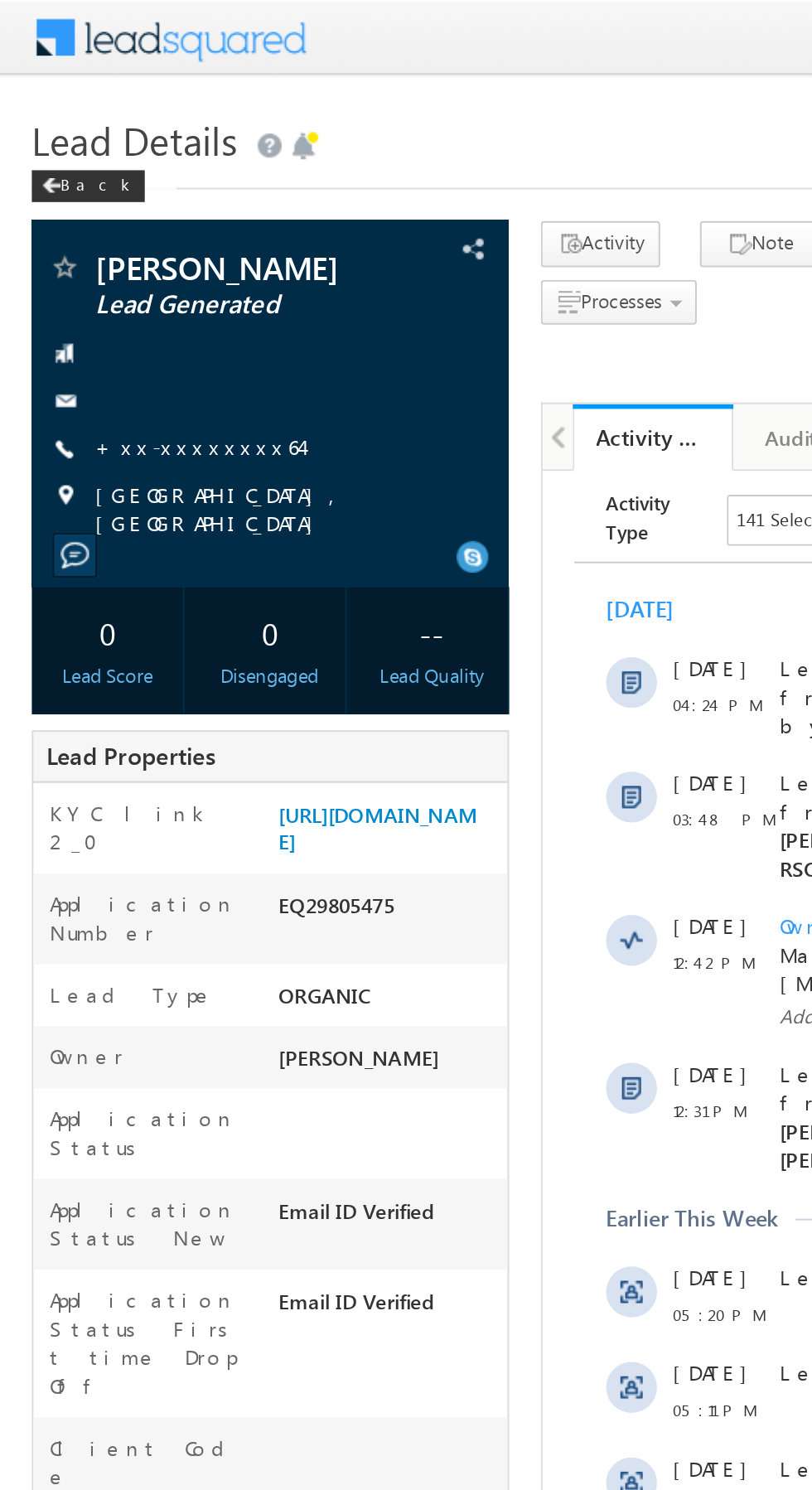
click at [102, 229] on link "+xx-xxxxxxxx64" at bounding box center [103, 232] width 107 height 14
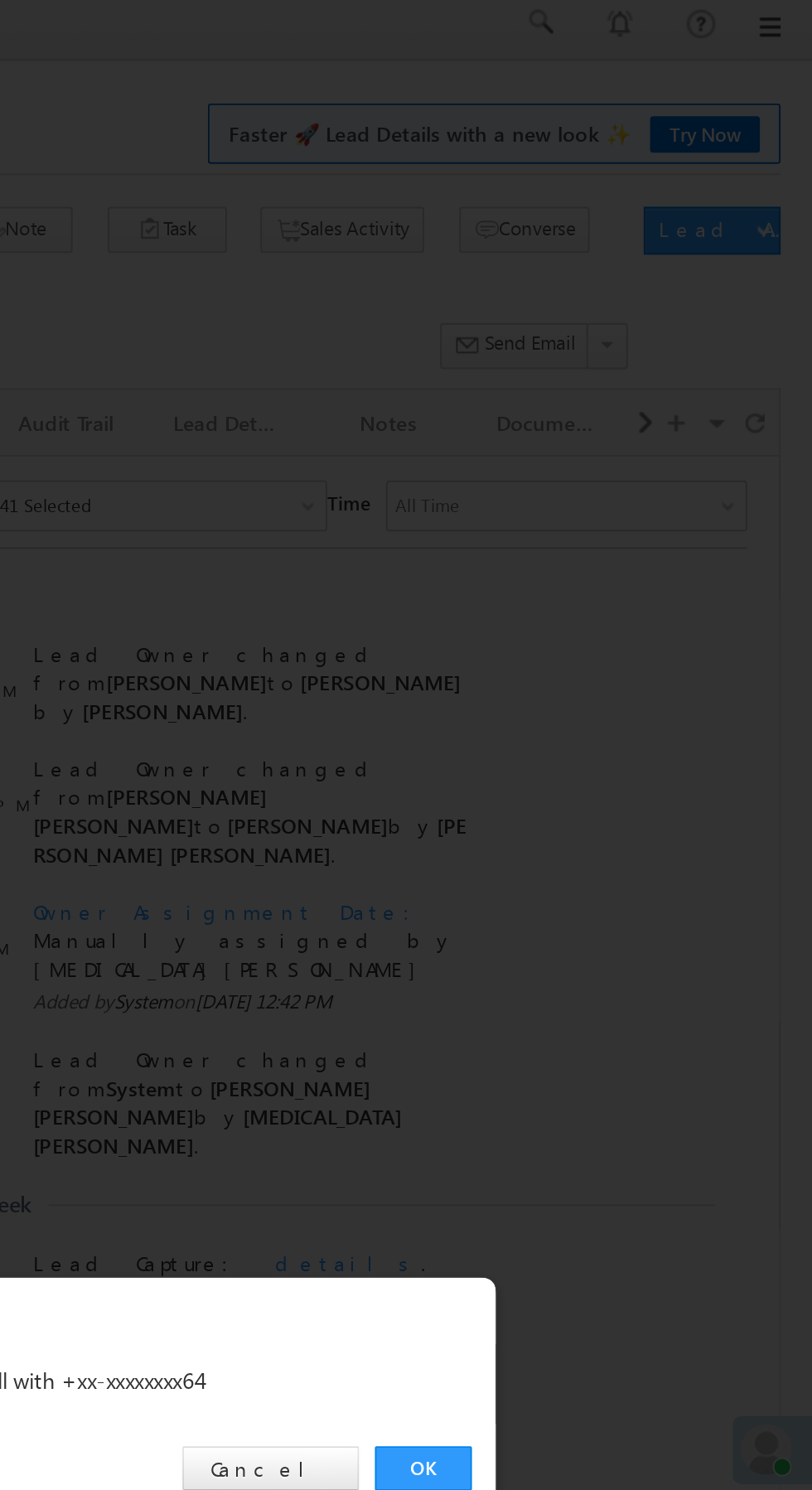
click at [609, 776] on link "OK" at bounding box center [610, 772] width 50 height 23
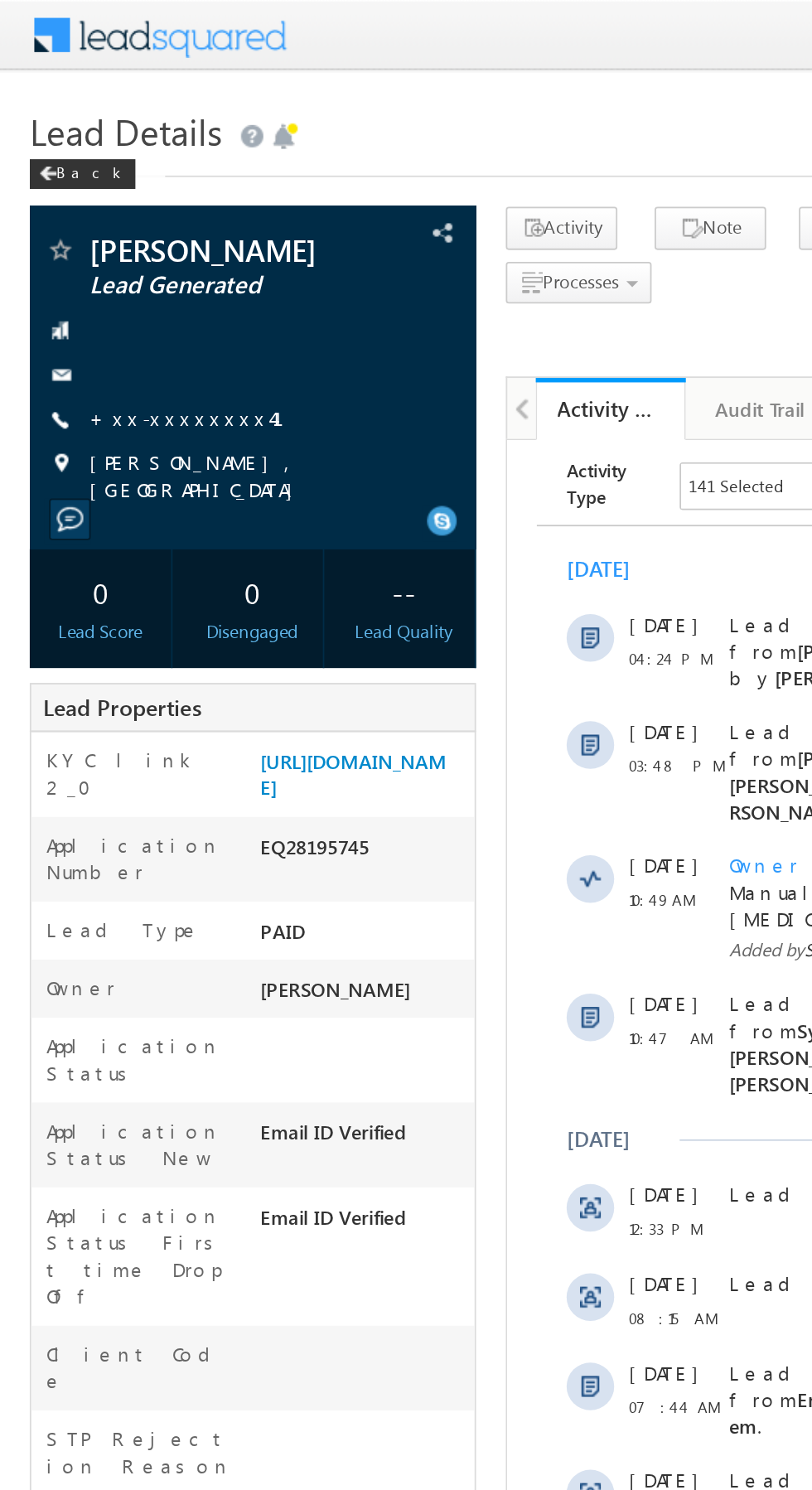
click at [99, 227] on link "+xx-xxxxxxxx41" at bounding box center [114, 232] width 129 height 14
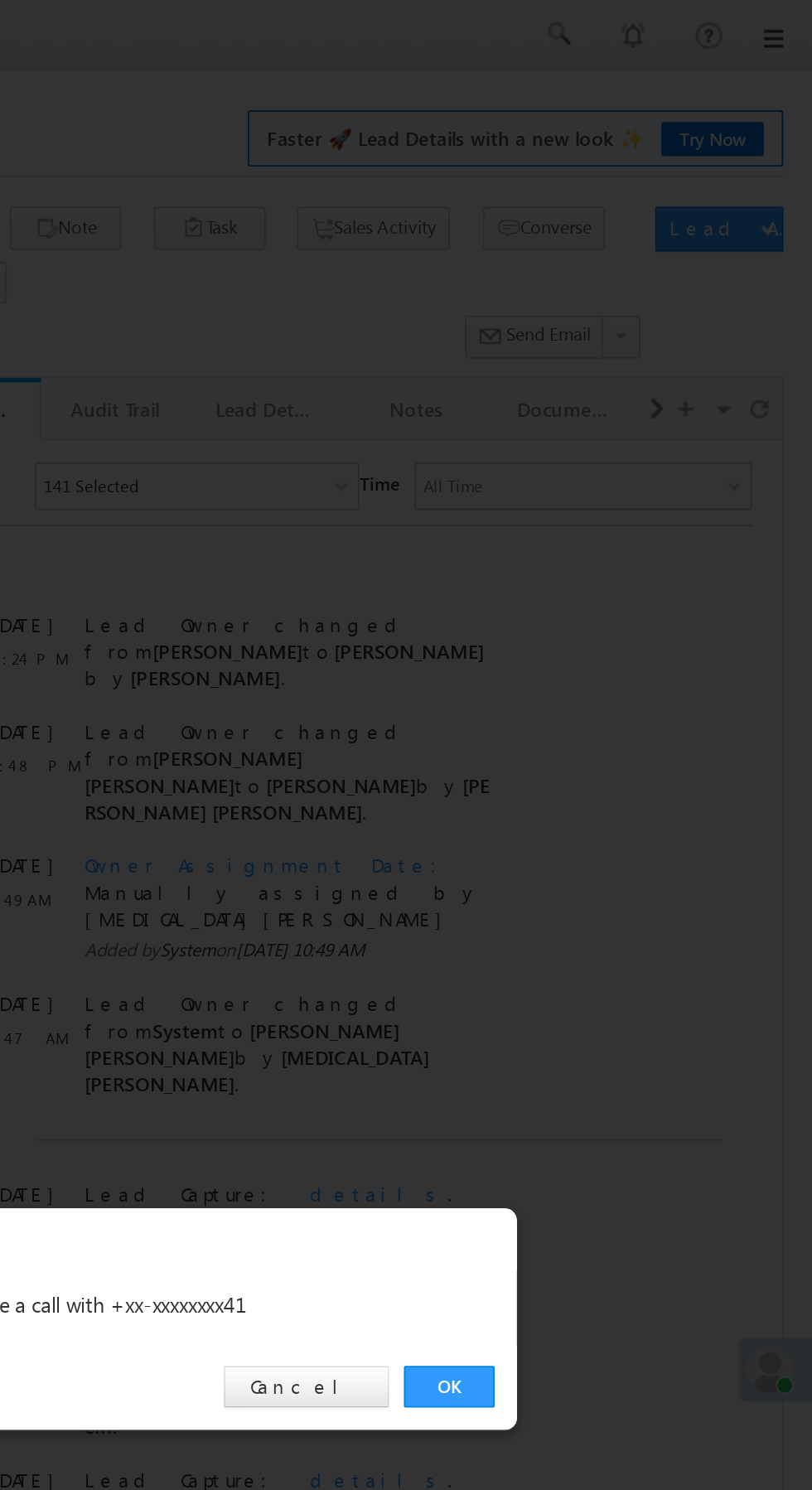
click at [599, 769] on link "OK" at bounding box center [610, 772] width 50 height 23
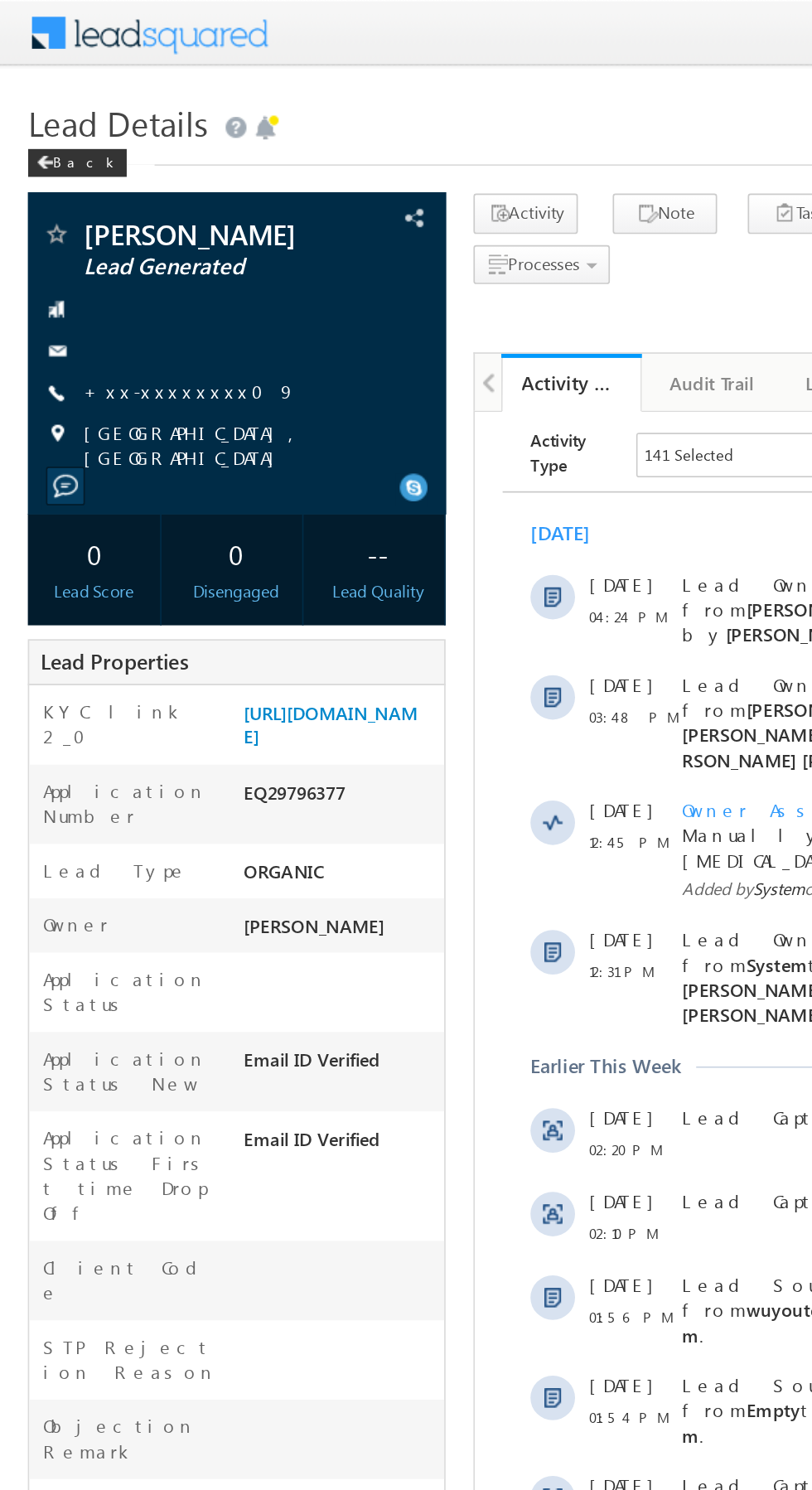
click at [96, 230] on link "+xx-xxxxxxxx09" at bounding box center [113, 232] width 127 height 14
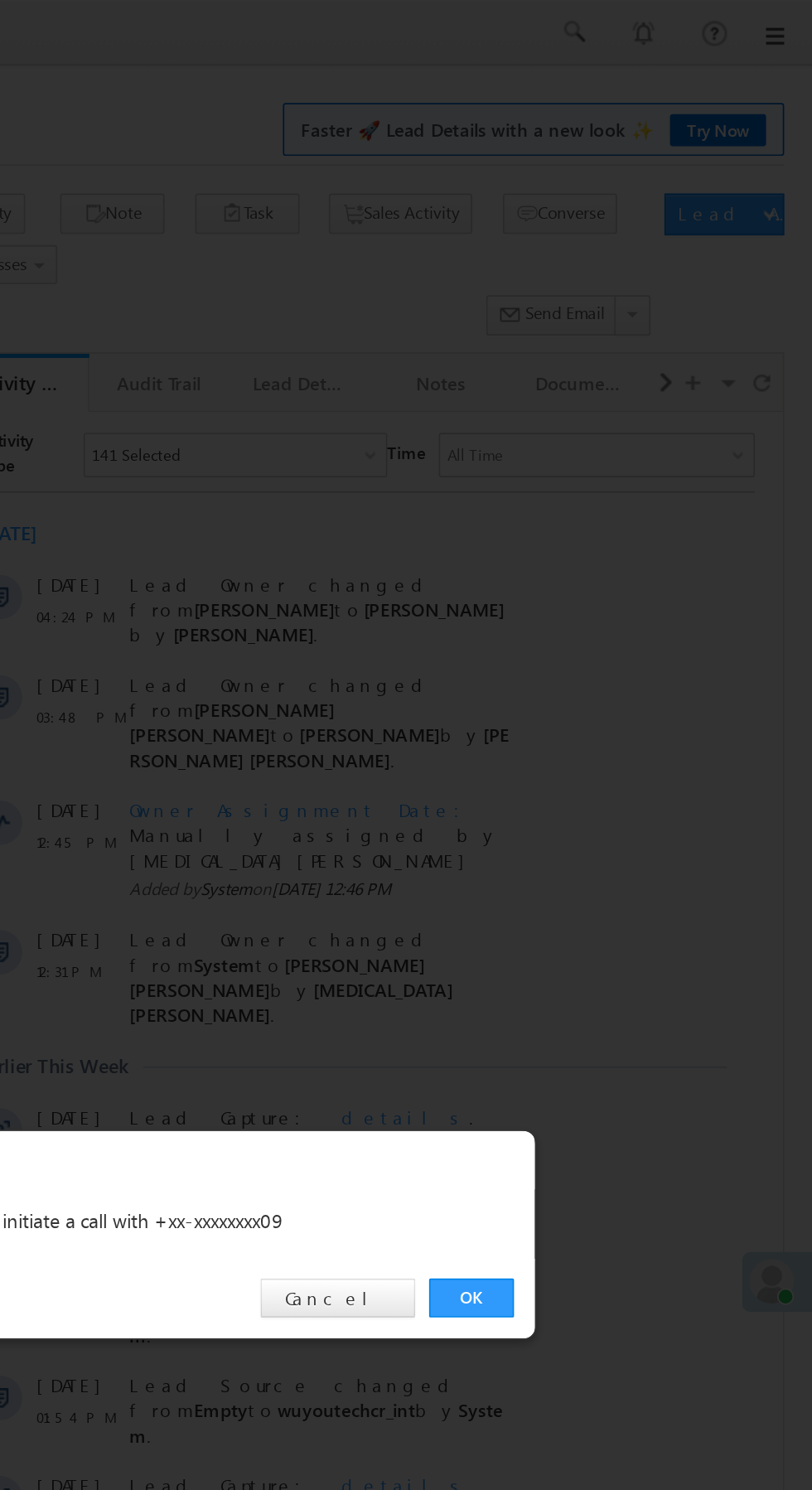
click at [602, 768] on link "OK" at bounding box center [610, 772] width 50 height 23
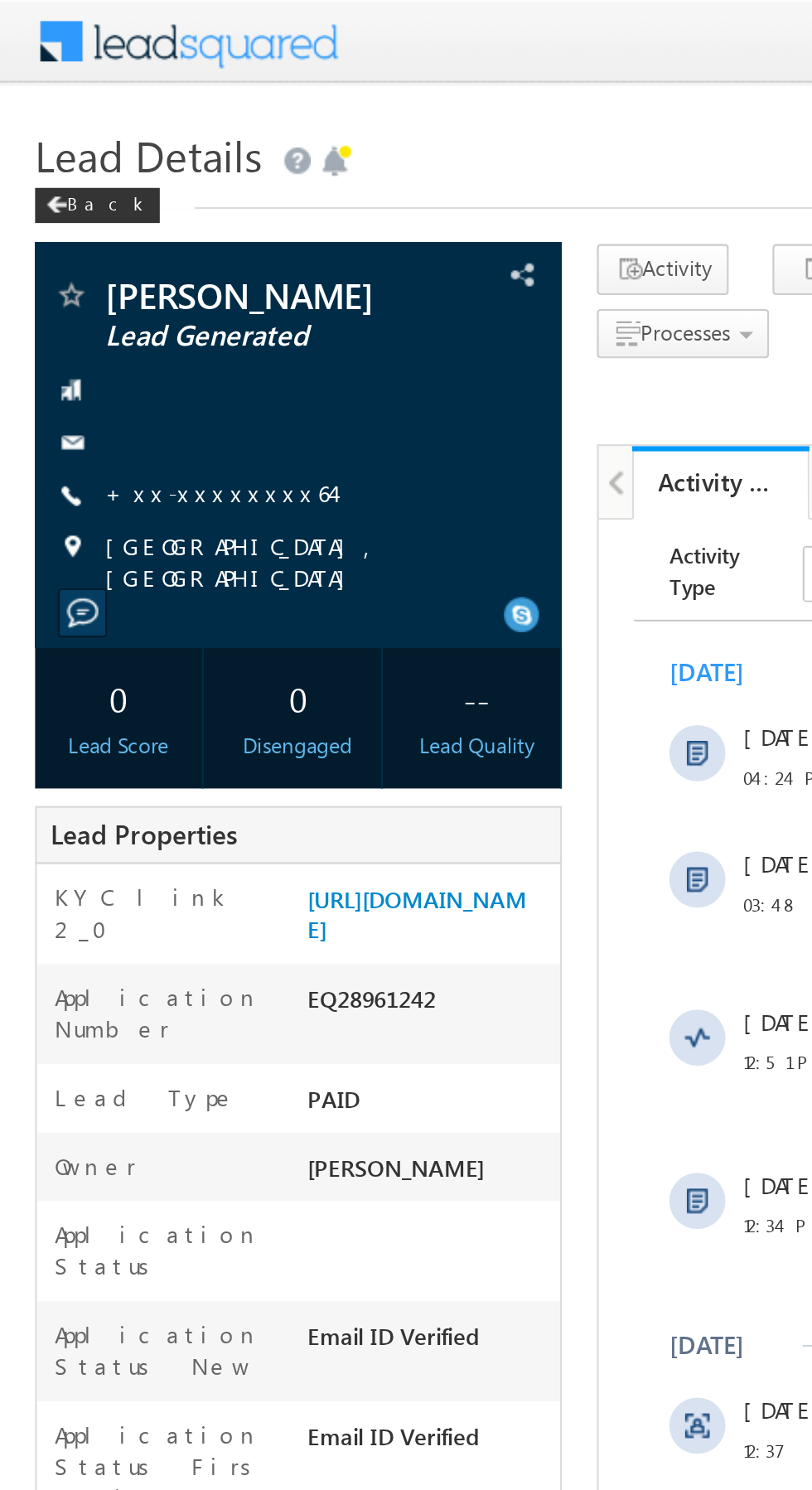
click at [92, 228] on link "+xx-xxxxxxxx64" at bounding box center [103, 232] width 107 height 14
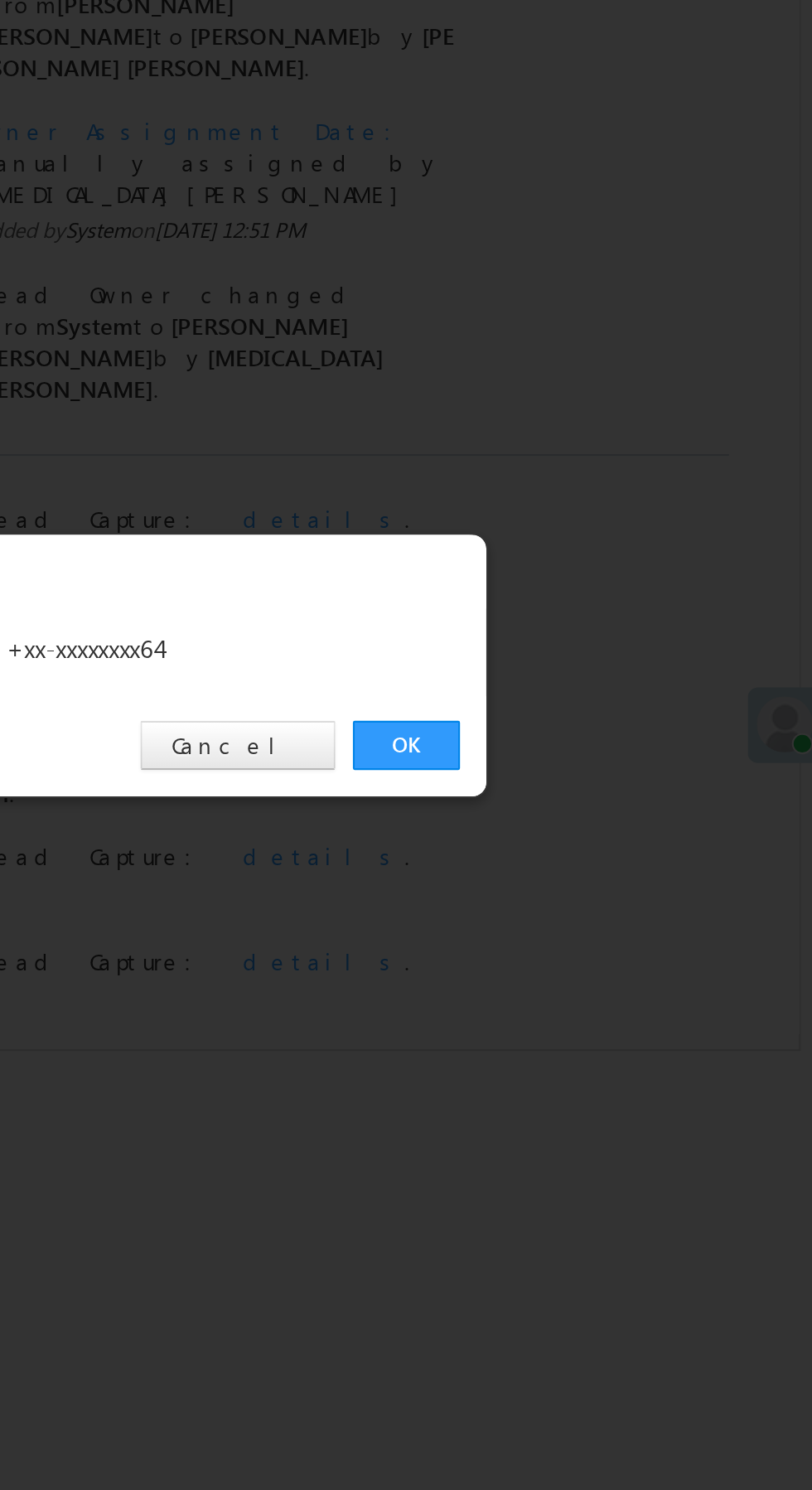
click at [607, 772] on link "OK" at bounding box center [610, 772] width 50 height 23
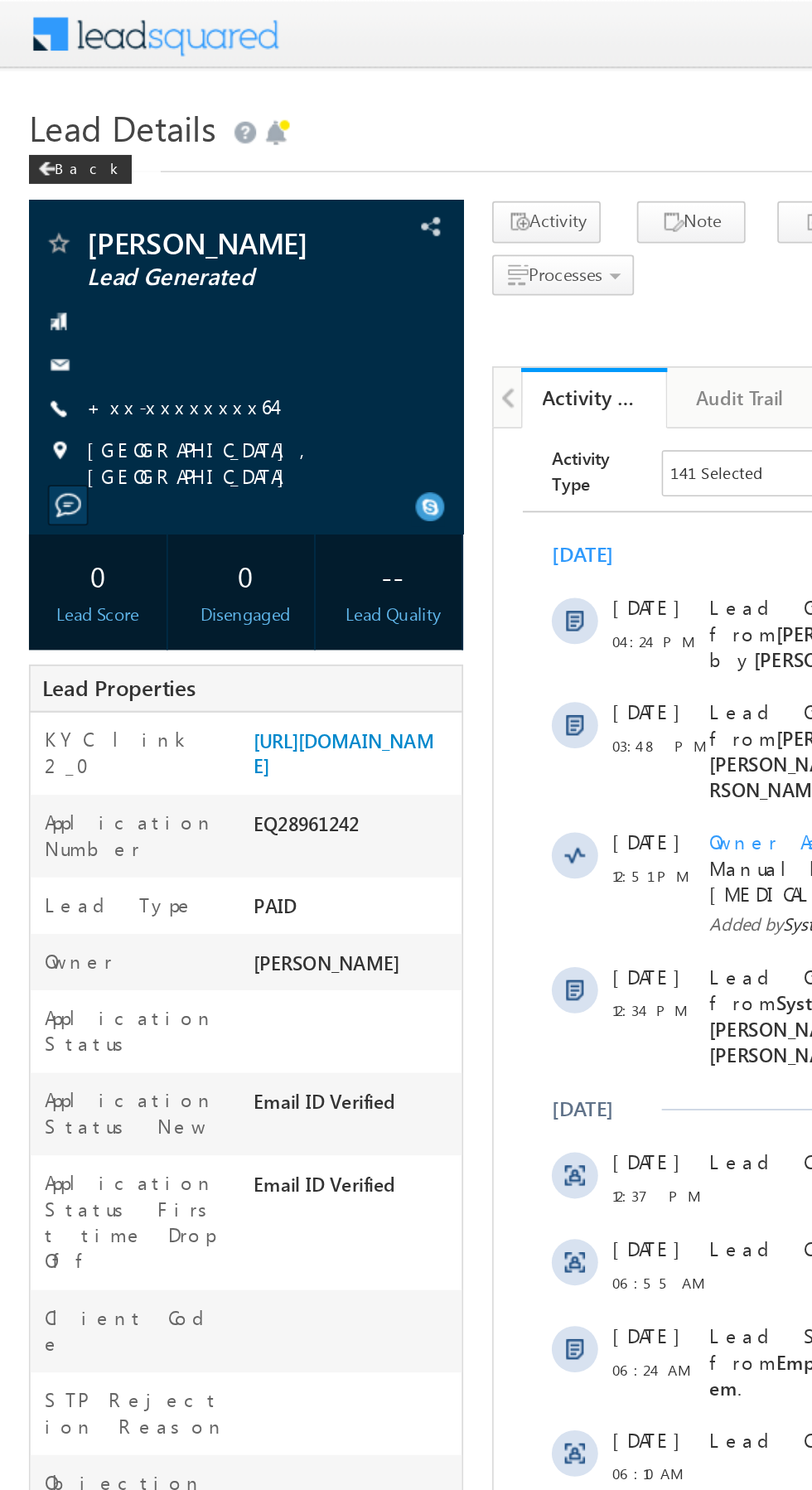
click at [92, 227] on link "+xx-xxxxxxxx64" at bounding box center [103, 232] width 107 height 14
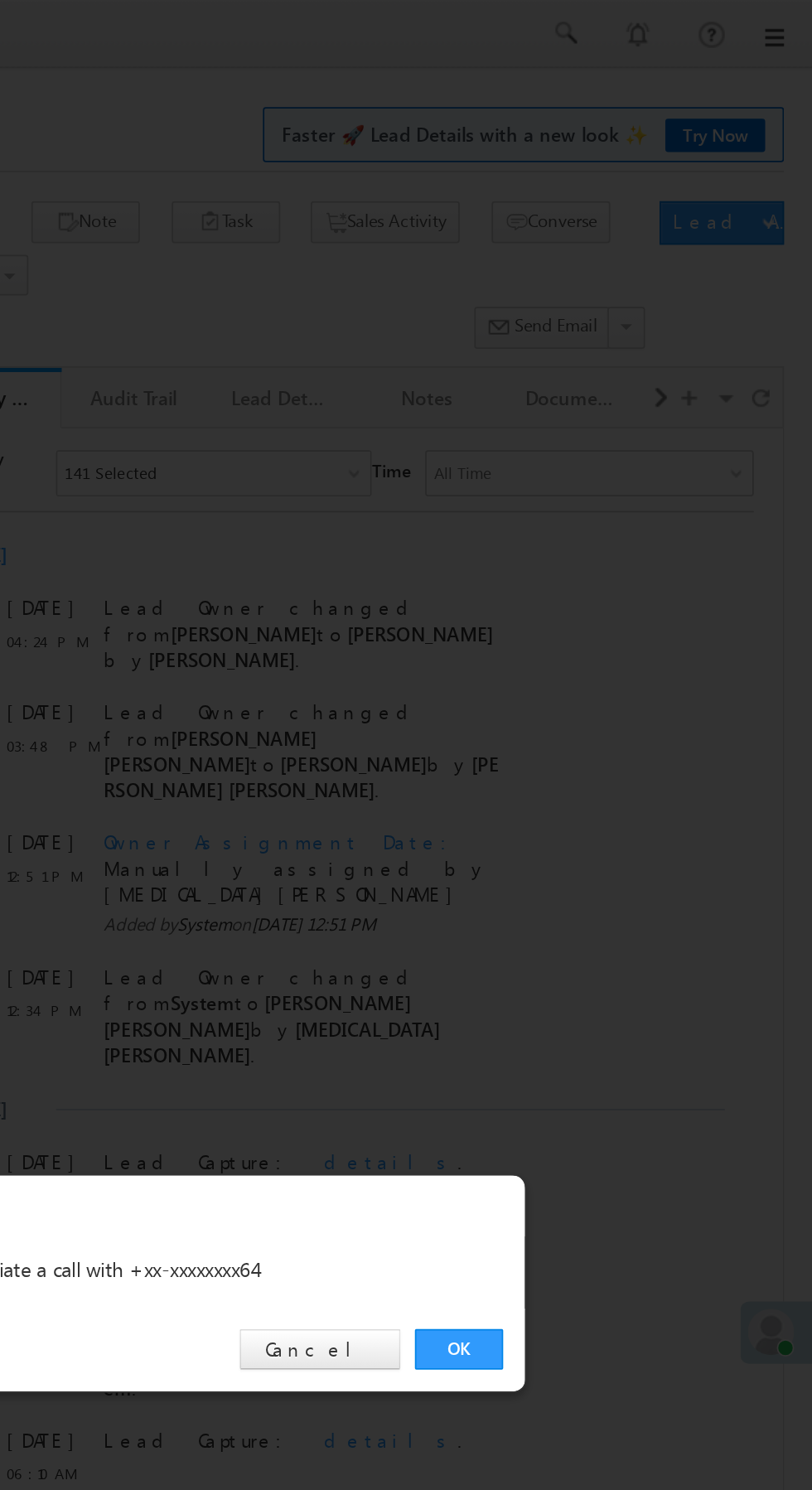
click at [600, 768] on link "OK" at bounding box center [610, 772] width 50 height 23
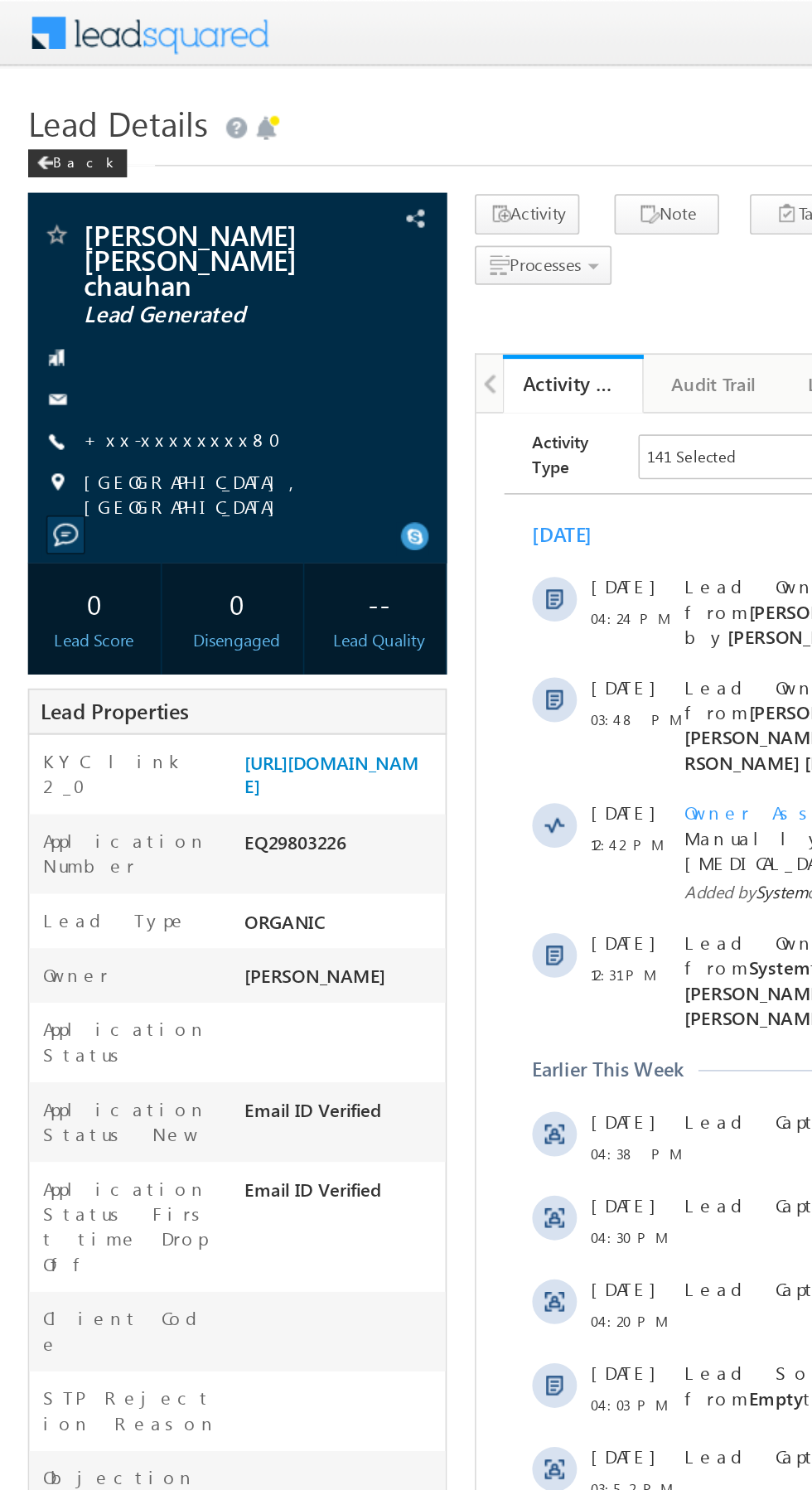
click at [93, 254] on link "+xx-xxxxxxxx80" at bounding box center [113, 260] width 128 height 14
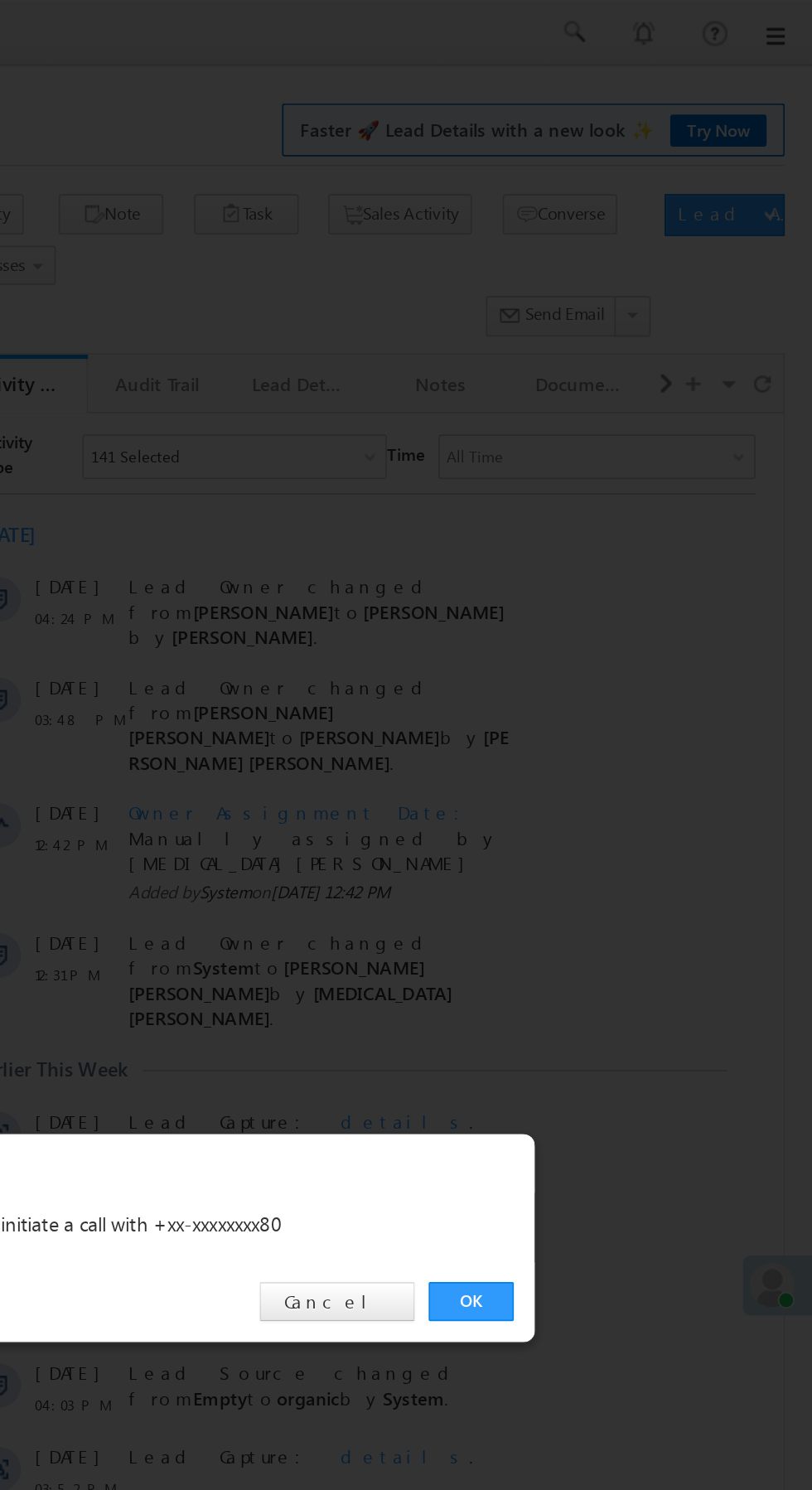
click at [599, 779] on link "OK" at bounding box center [610, 772] width 50 height 23
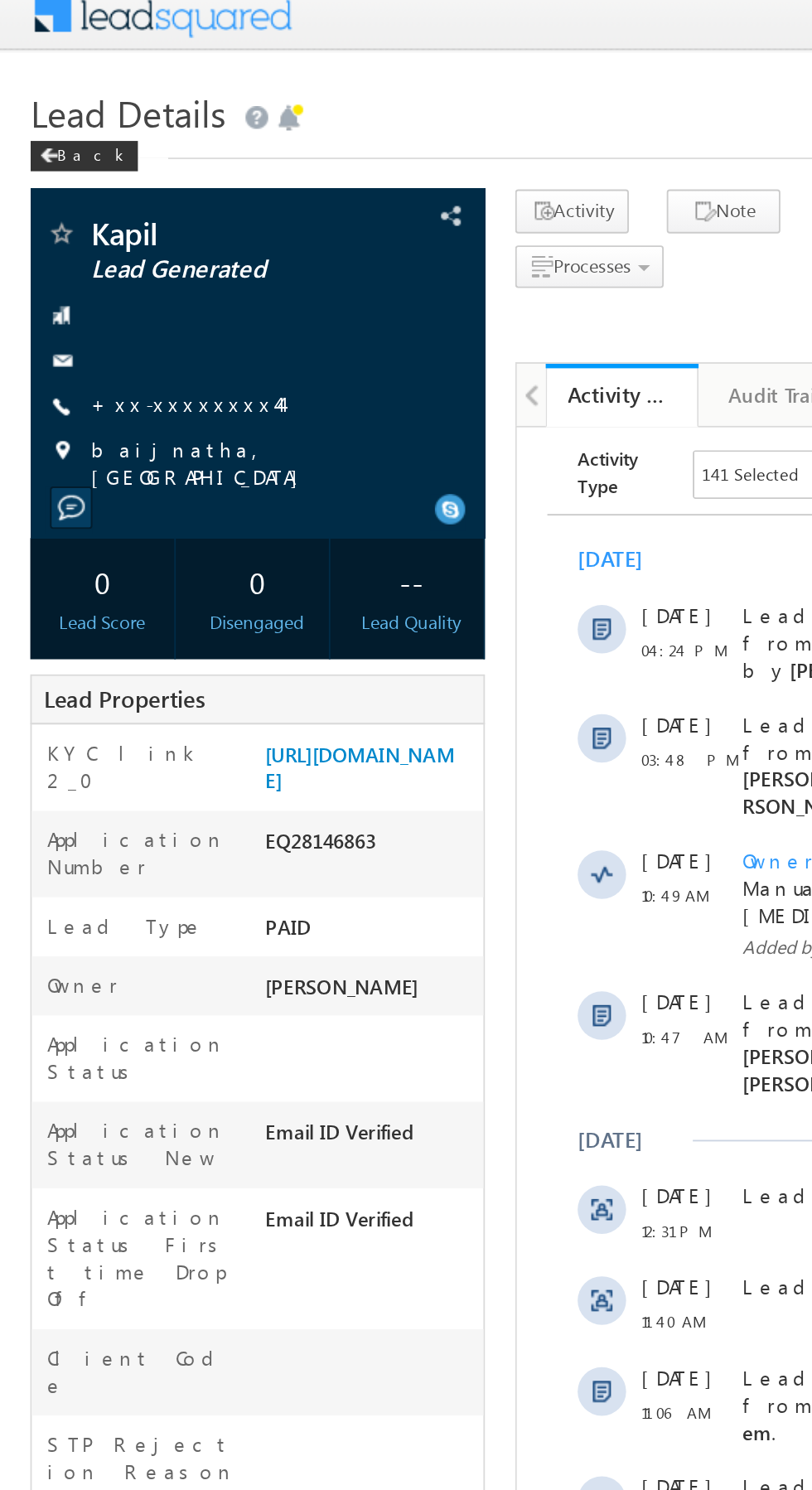
click at [97, 231] on link "+xx-xxxxxxxx44" at bounding box center [101, 232] width 103 height 14
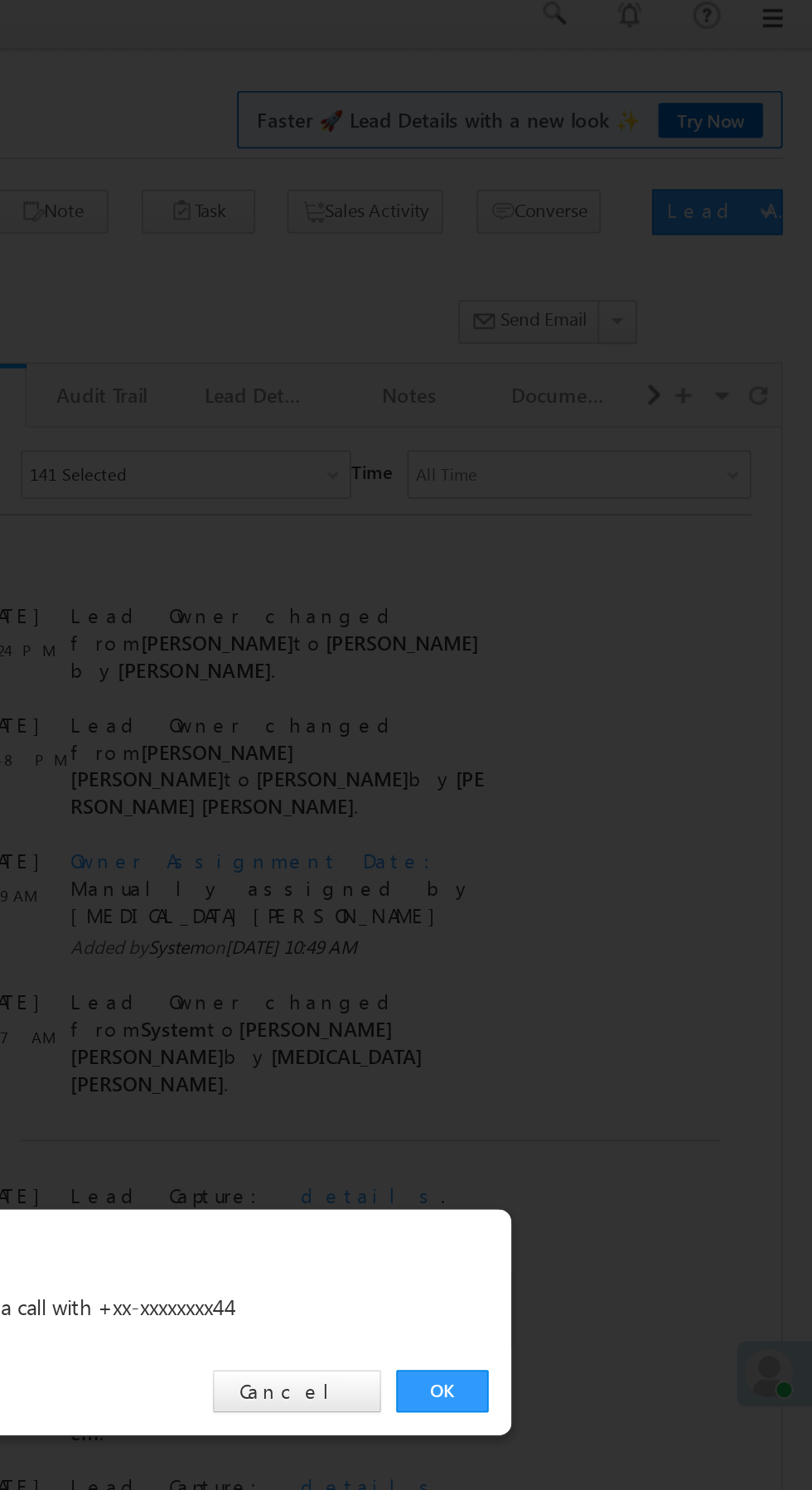
click at [607, 771] on link "OK" at bounding box center [610, 772] width 50 height 23
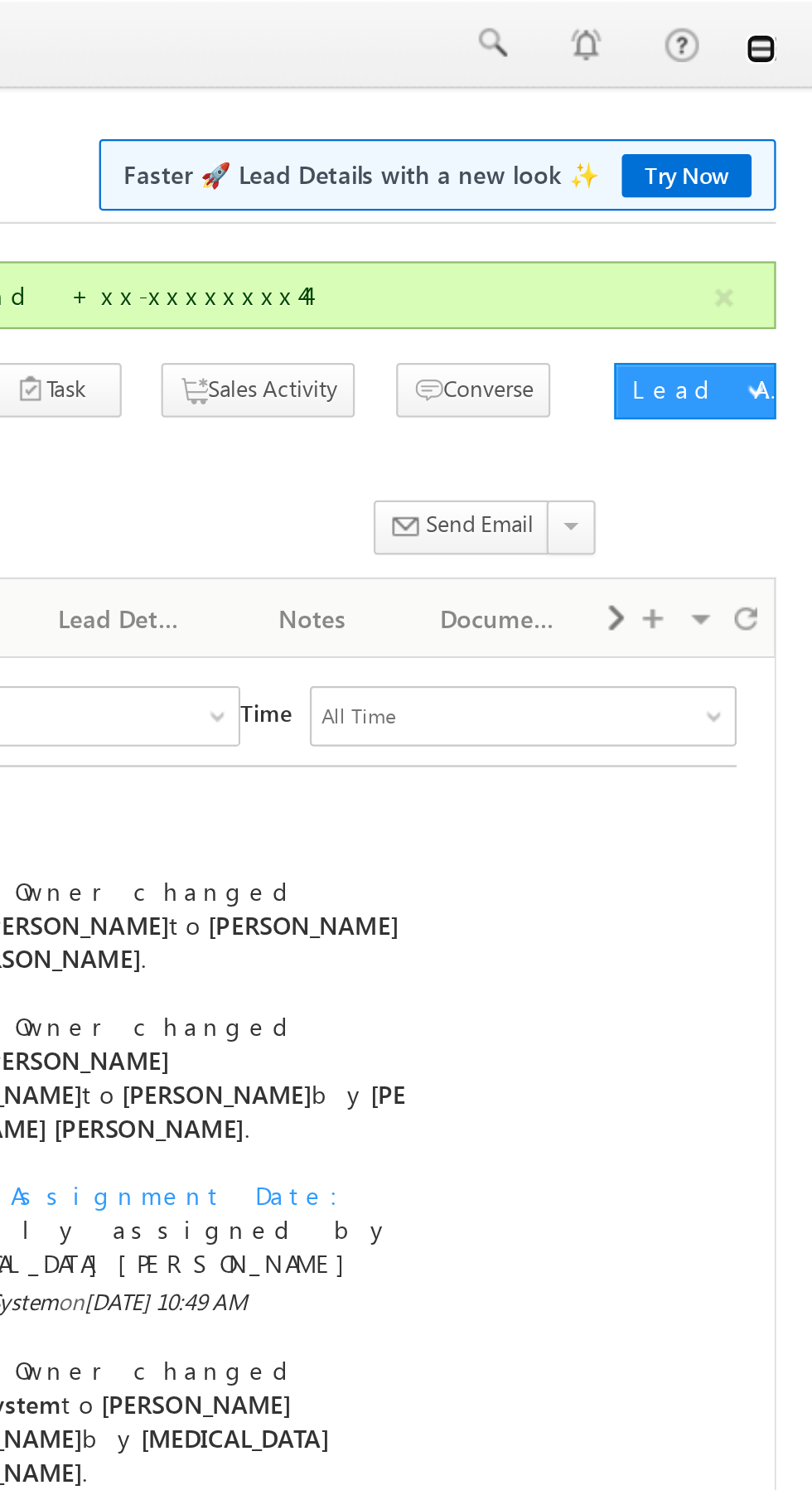
click at [788, 22] on link at bounding box center [789, 21] width 13 height 13
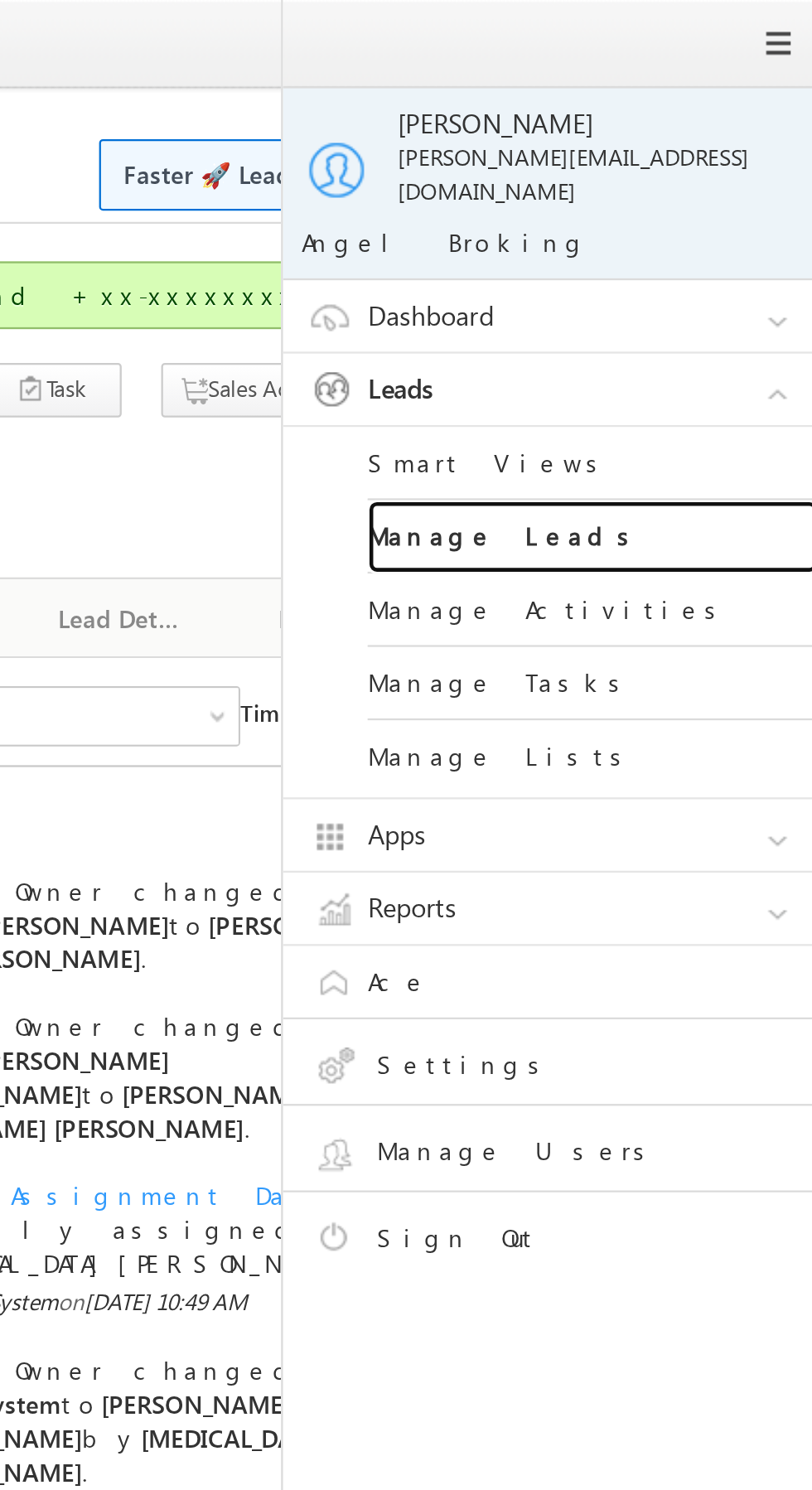
click at [741, 229] on link "Manage Leads" at bounding box center [714, 236] width 199 height 33
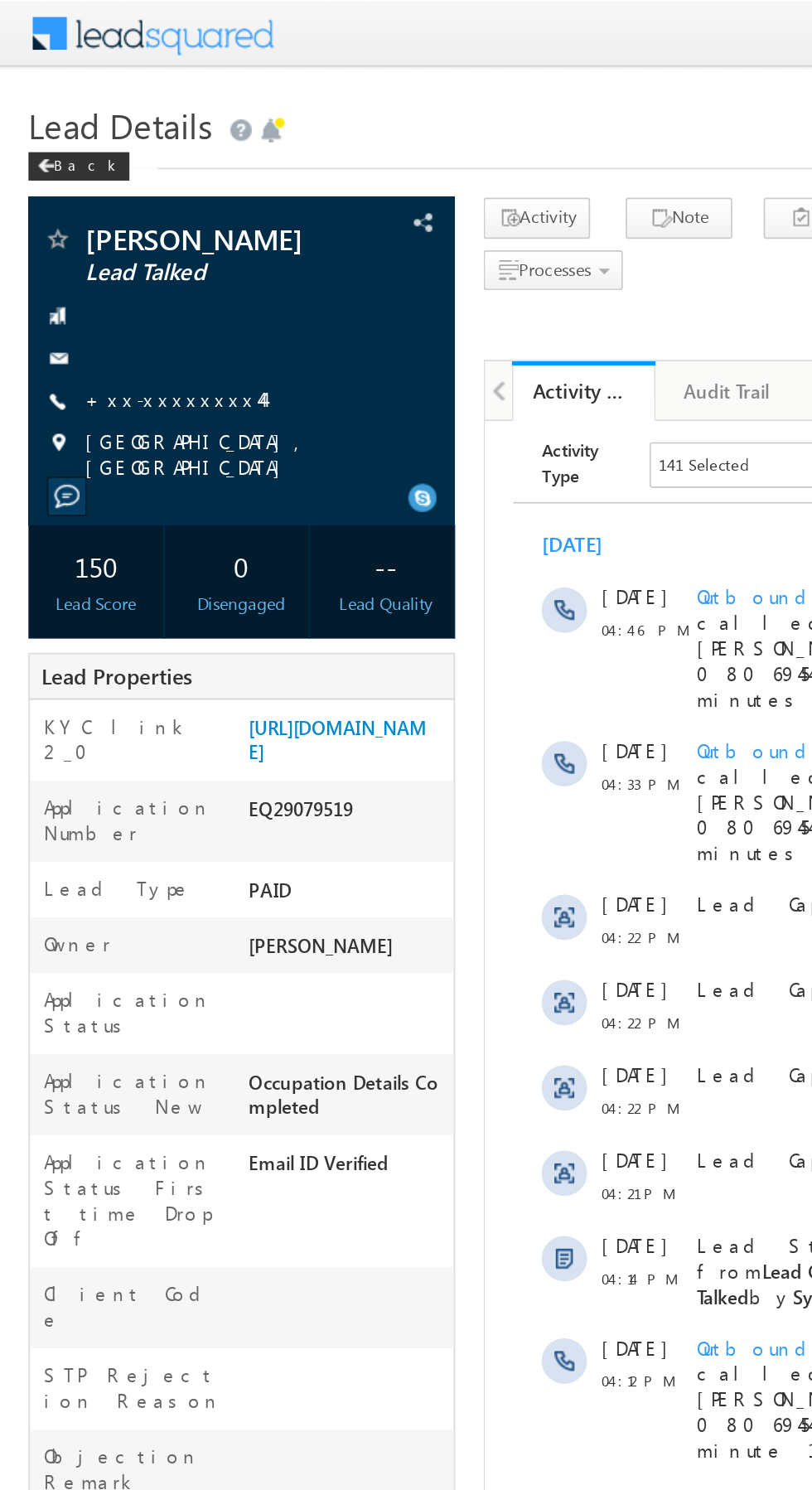
click at [109, 231] on link "+xx-xxxxxxxx44" at bounding box center [101, 232] width 103 height 14
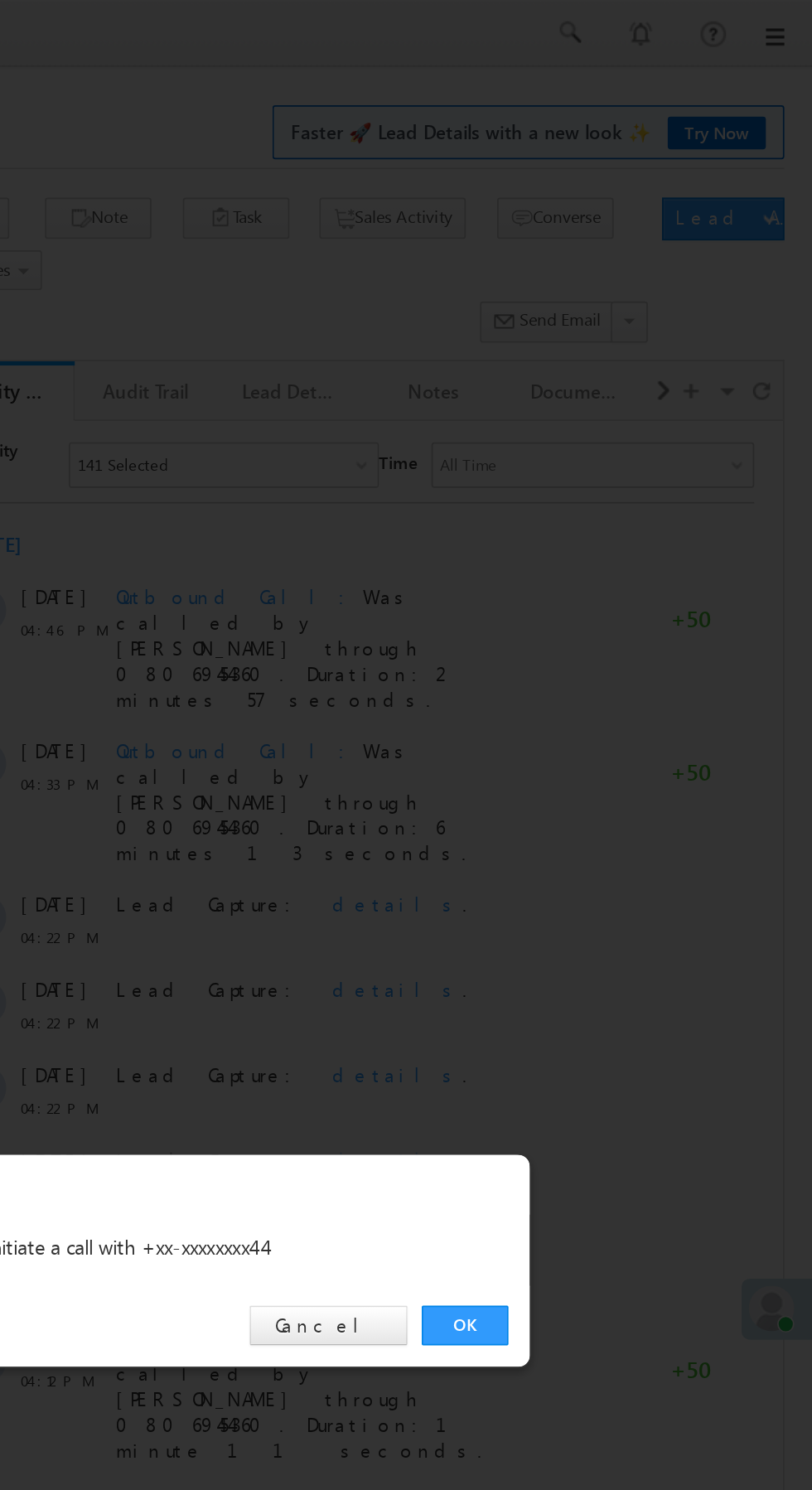
click at [610, 773] on link "OK" at bounding box center [610, 772] width 50 height 23
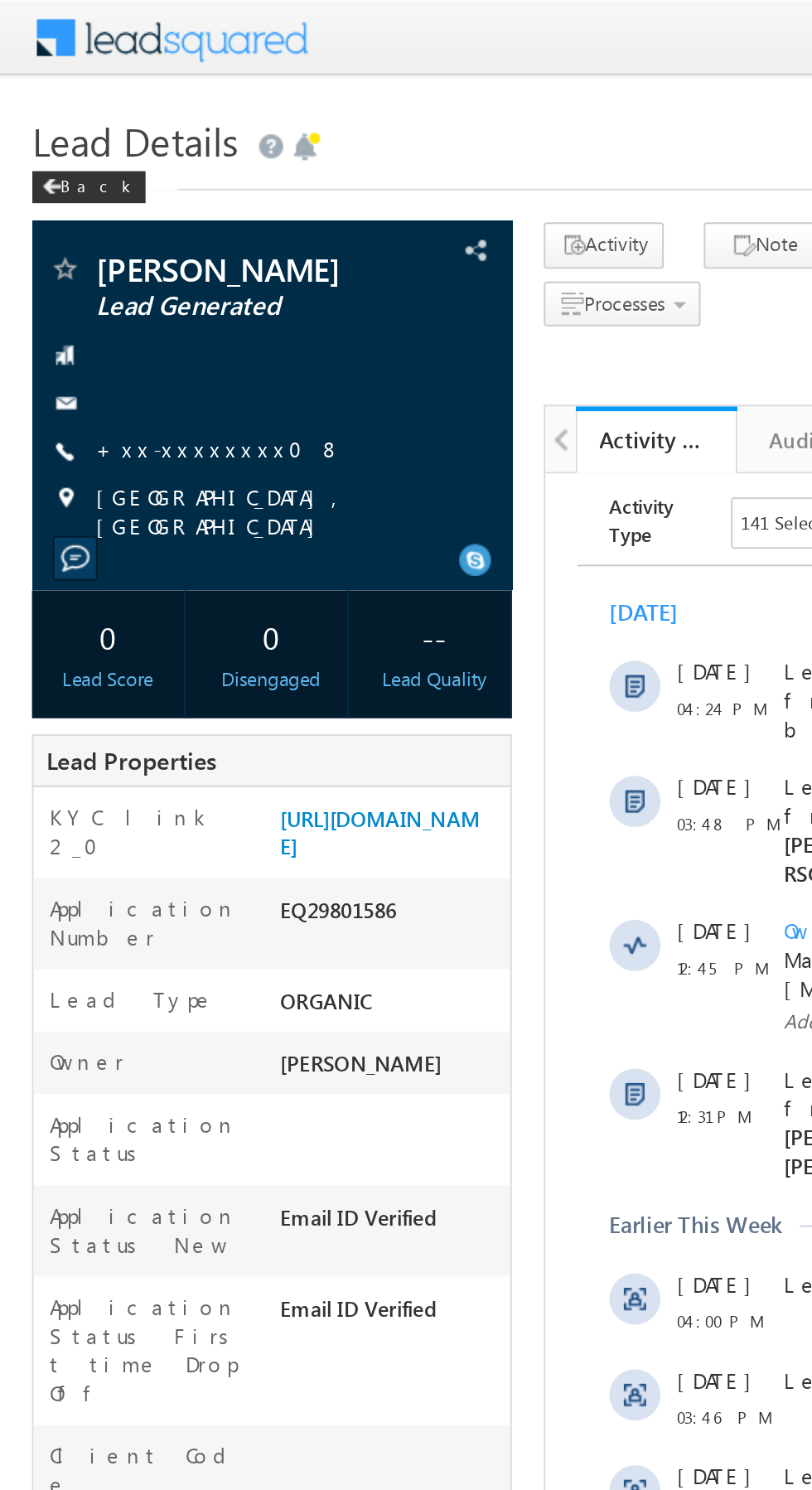
click at [95, 230] on link "+xx-xxxxxxxx08" at bounding box center [113, 232] width 128 height 14
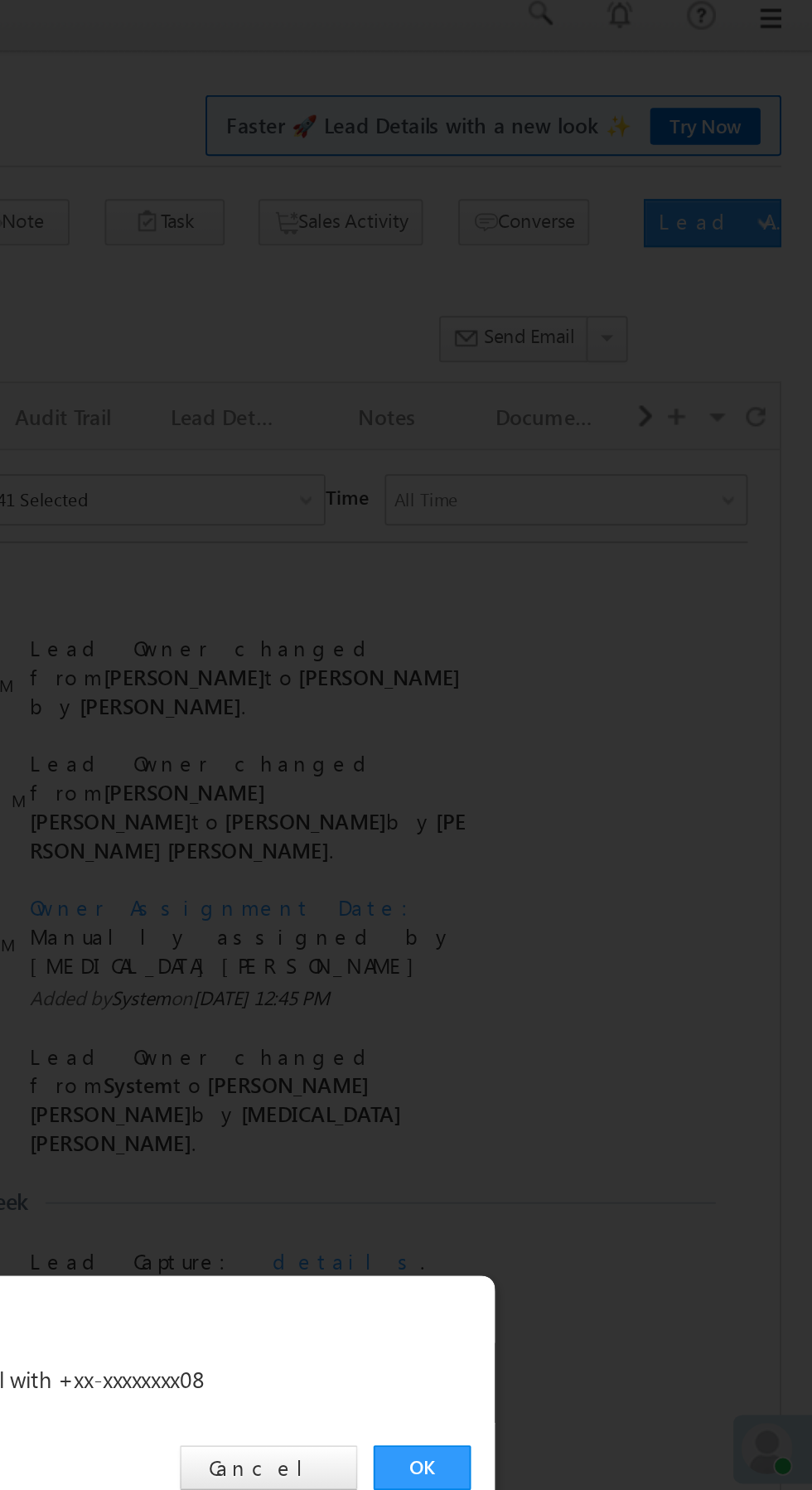
click at [614, 770] on link "OK" at bounding box center [610, 772] width 50 height 23
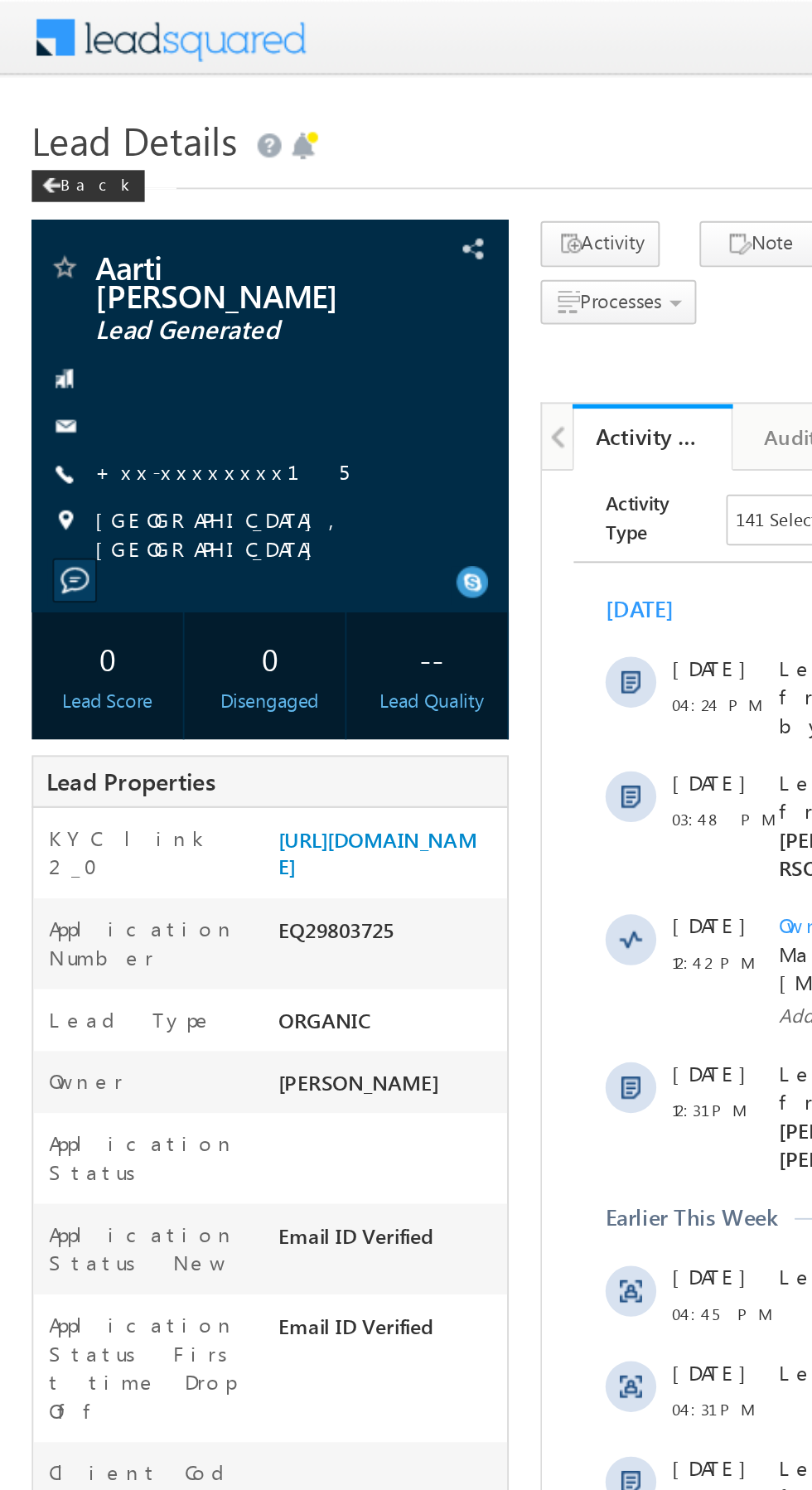
click at [94, 243] on link "+xx-xxxxxxxx15" at bounding box center [115, 245] width 131 height 14
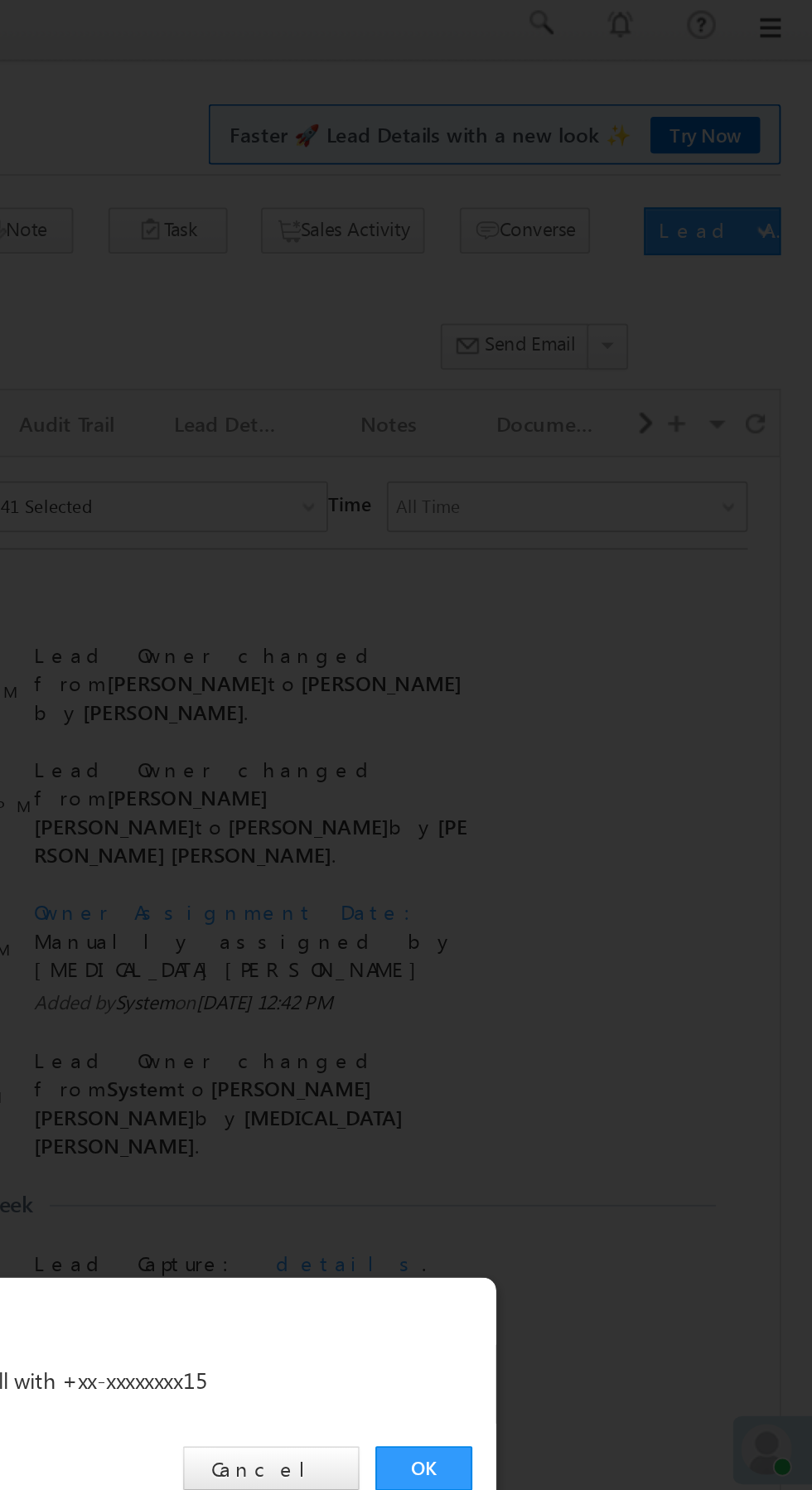
click at [599, 763] on link "OK" at bounding box center [610, 772] width 50 height 23
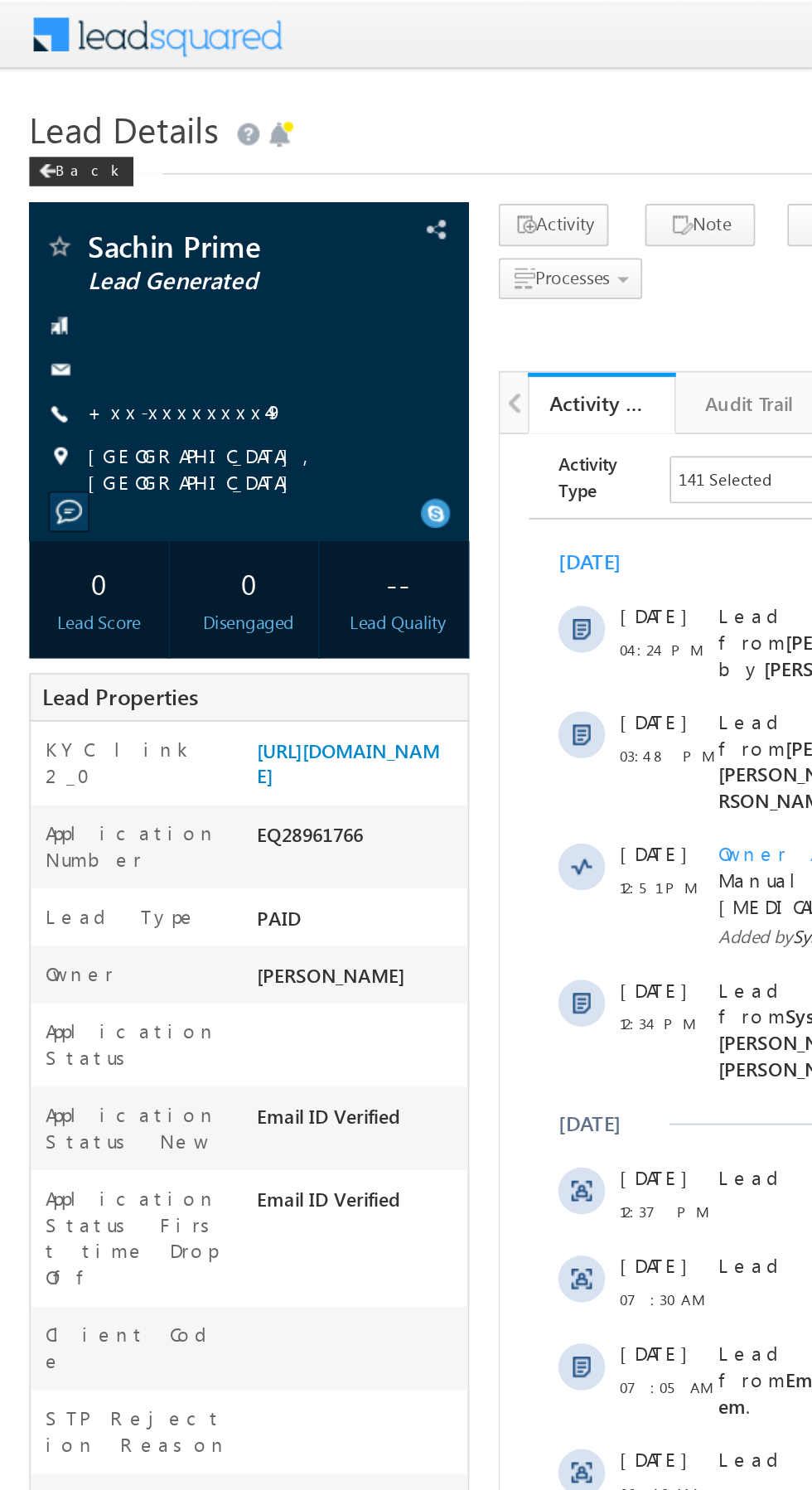
click at [102, 229] on link "+xx-xxxxxxxx49" at bounding box center [104, 232] width 111 height 14
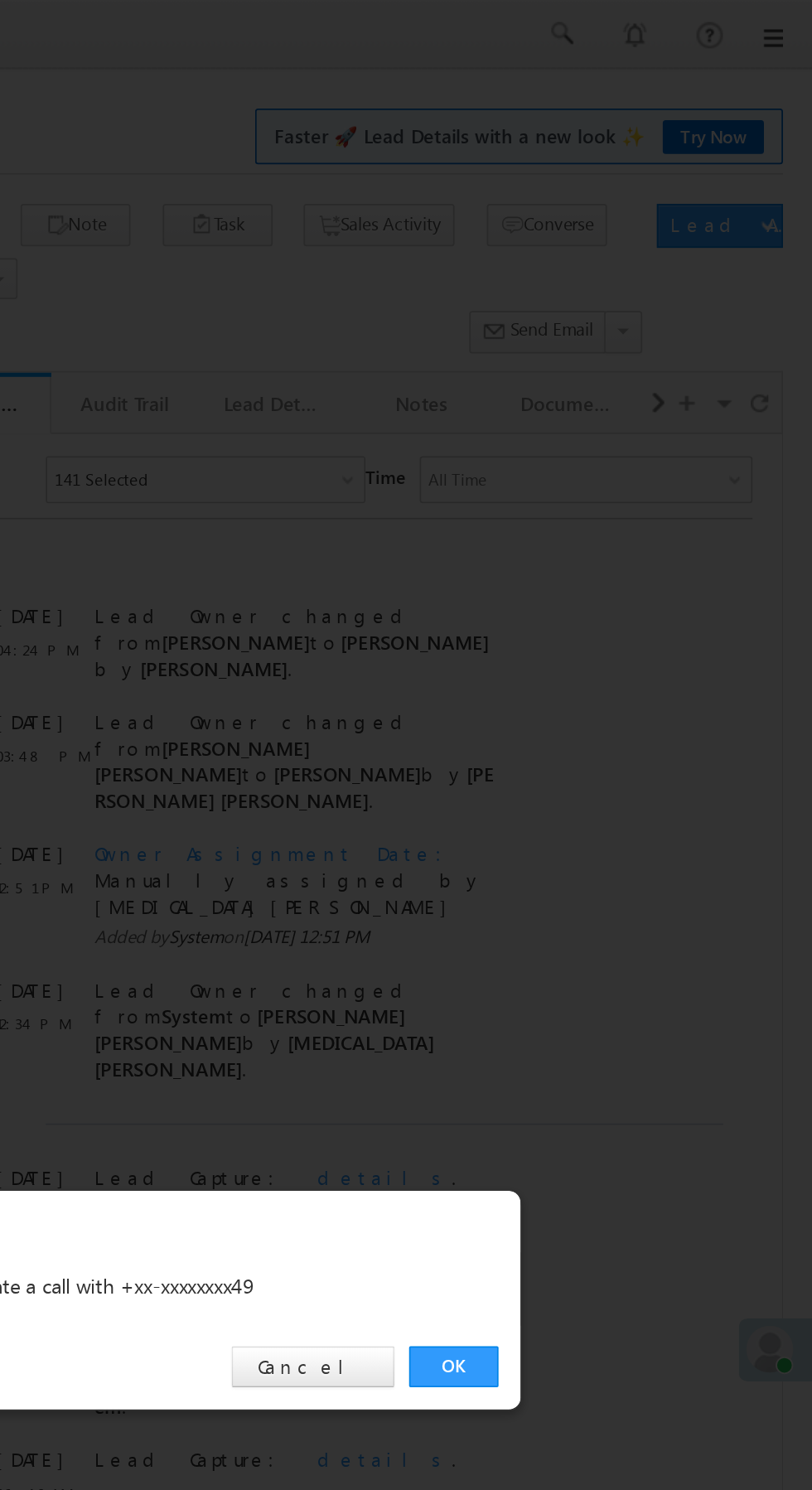
click at [604, 770] on link "OK" at bounding box center [610, 772] width 50 height 23
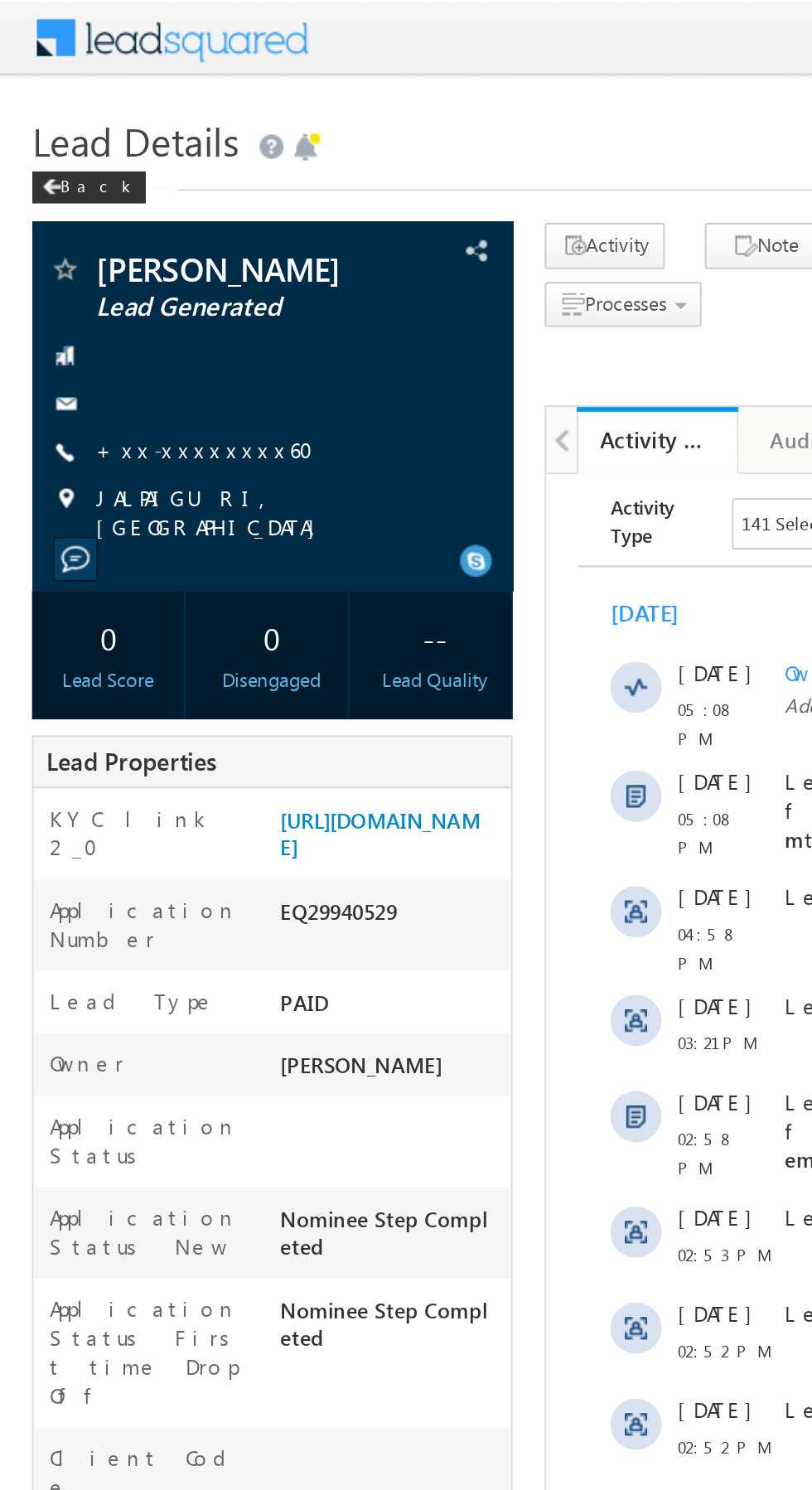
click at [93, 240] on link "+xx-xxxxxxxx60" at bounding box center [111, 232] width 123 height 14
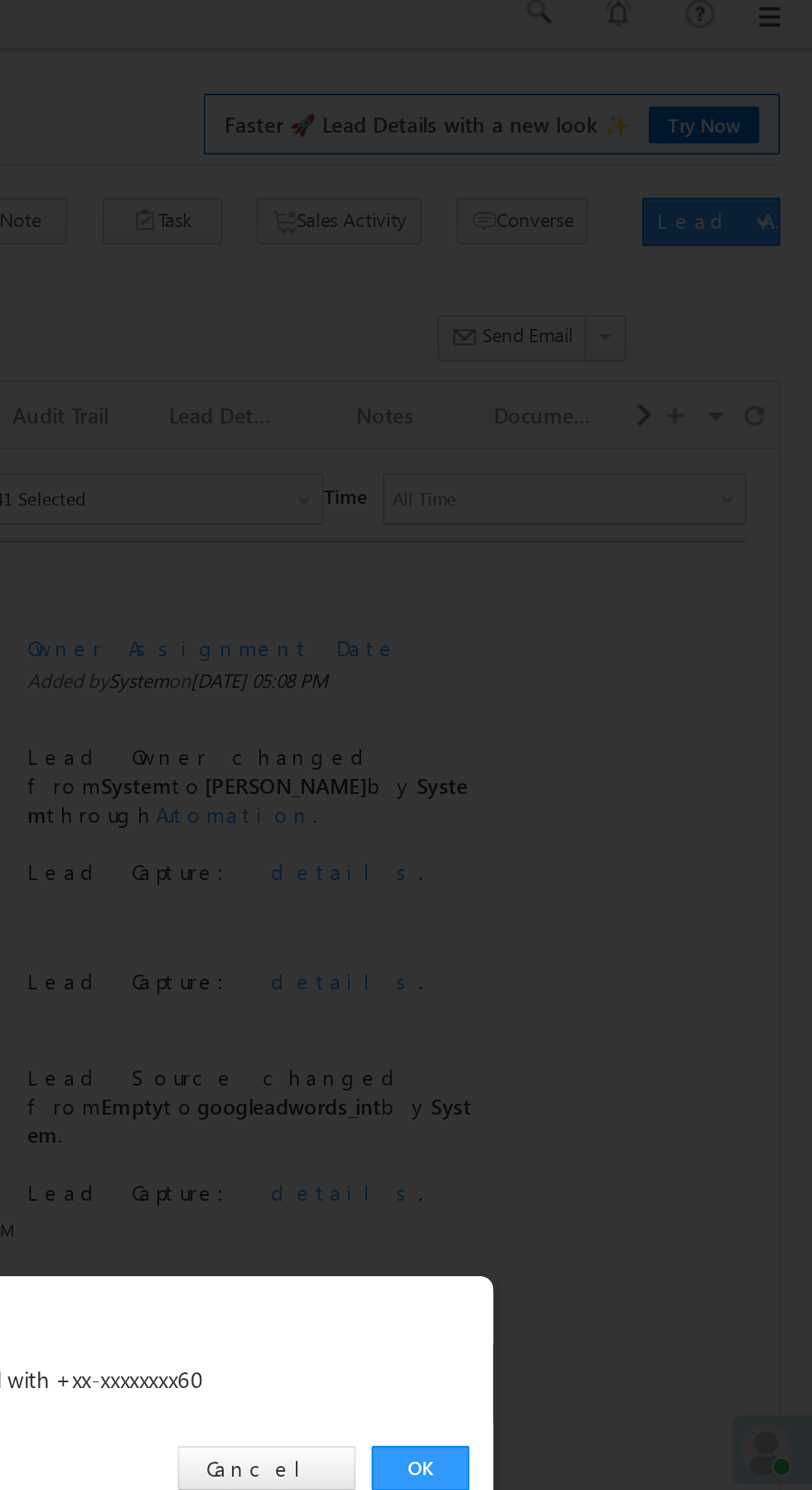
click at [606, 769] on link "OK" at bounding box center [610, 772] width 50 height 23
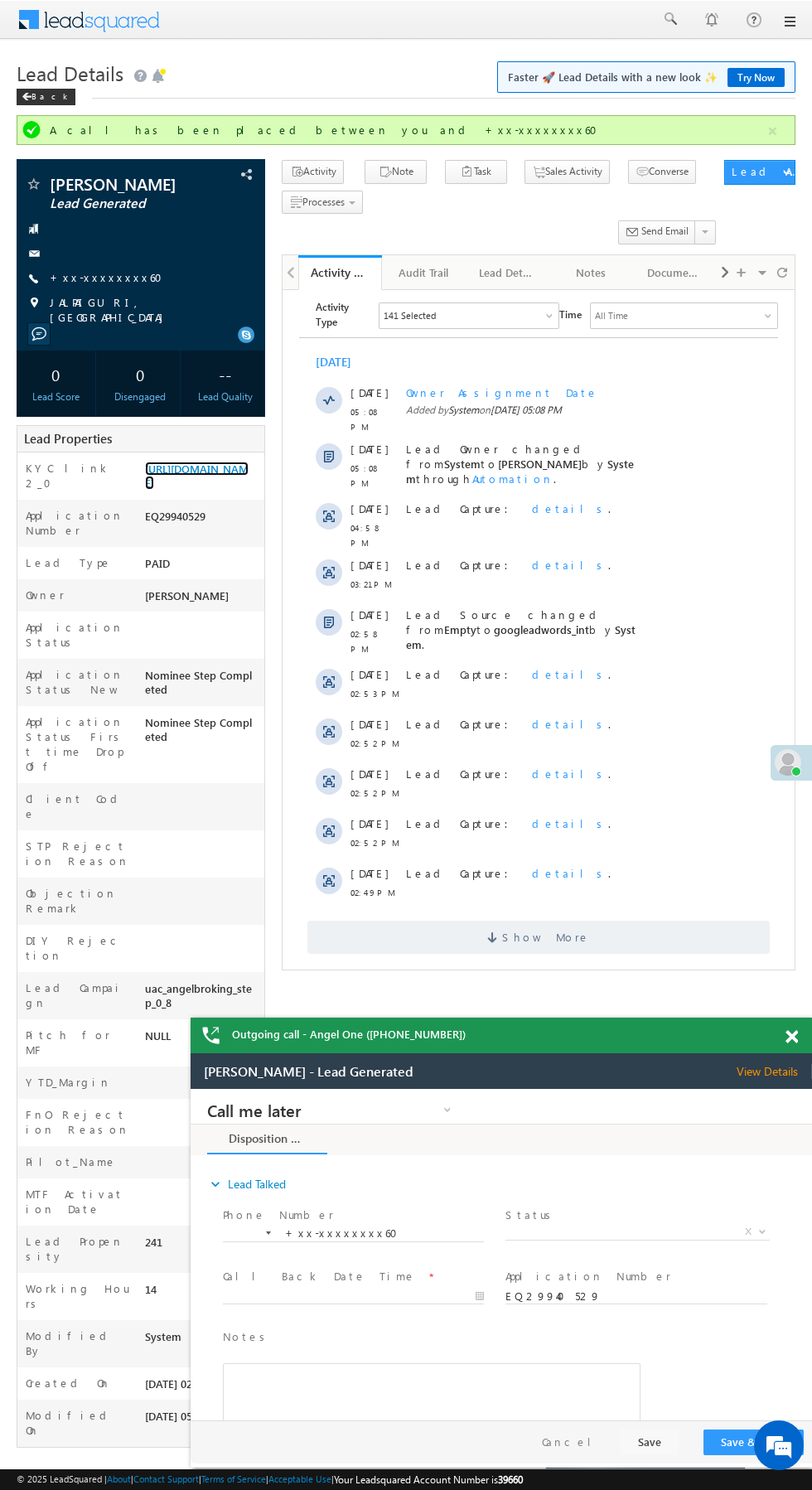
click at [192, 490] on link "https://angelbroking1-pk3em7sa.customui-test.leadsquared.com?leadId=97e5e09b-50…" at bounding box center [197, 476] width 103 height 28
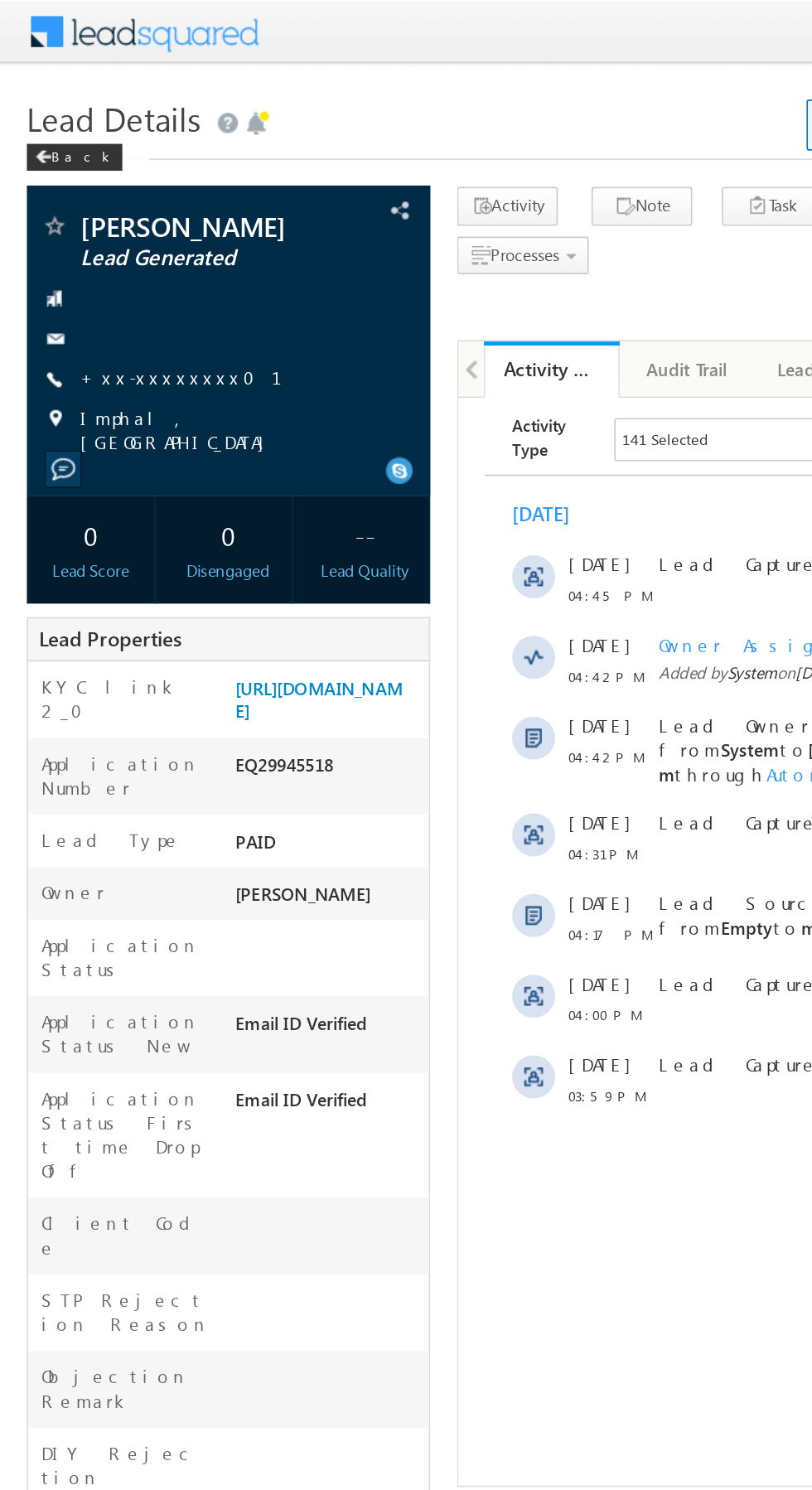
click at [88, 232] on link "+xx-xxxxxxxx01" at bounding box center [121, 232] width 145 height 14
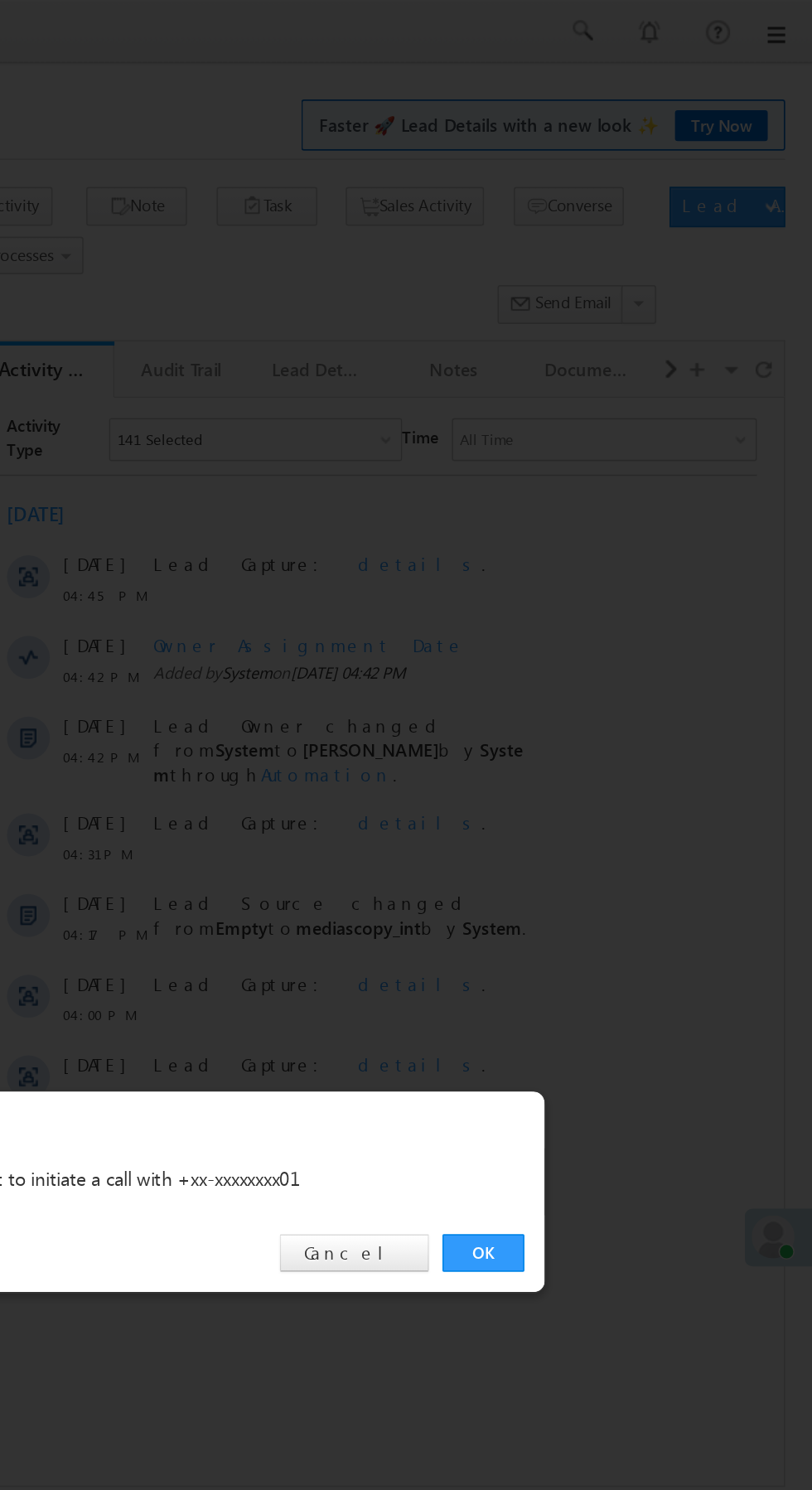
click at [613, 778] on link "OK" at bounding box center [610, 772] width 50 height 23
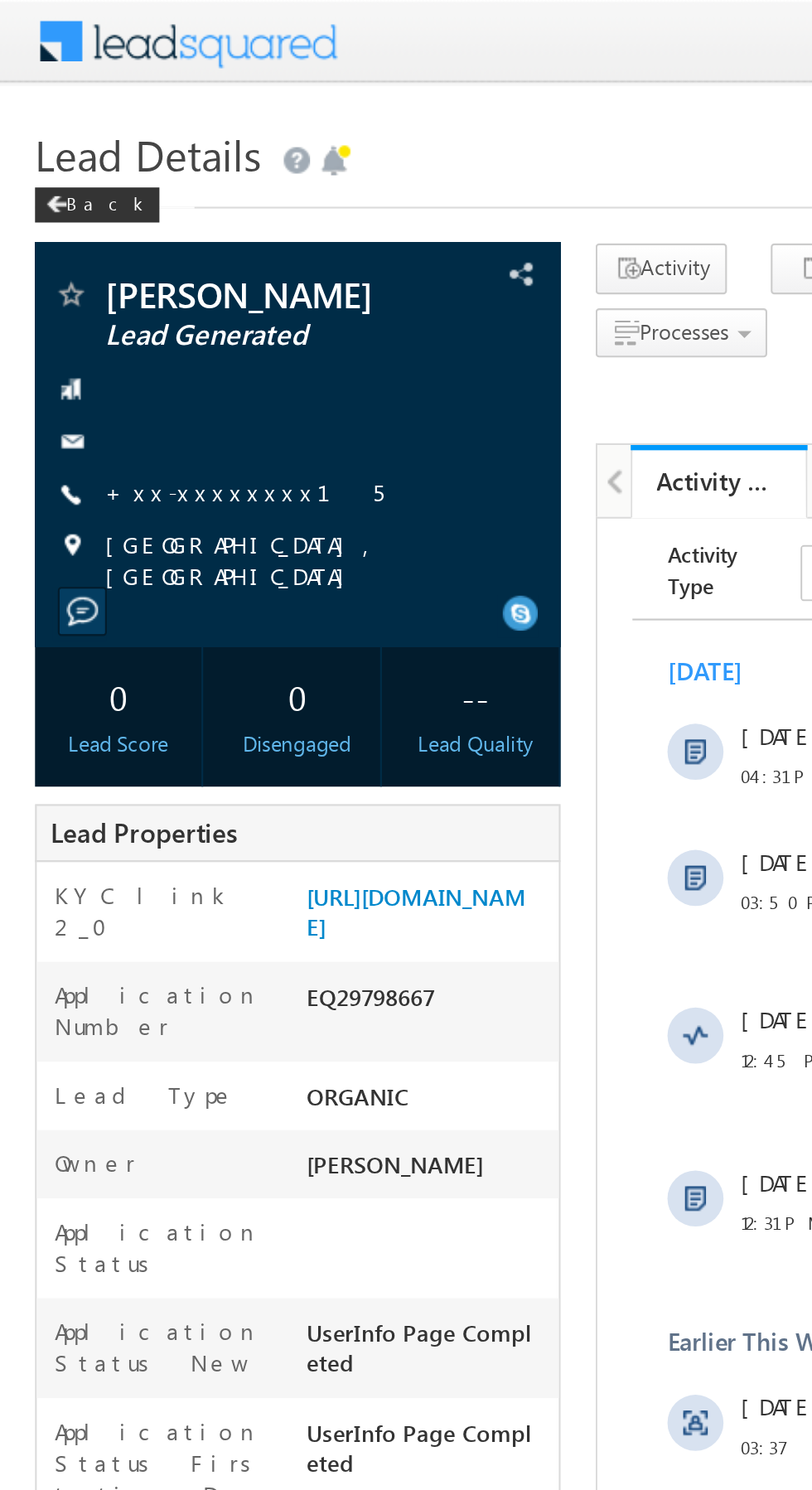
click at [97, 233] on link "+xx-xxxxxxxx15" at bounding box center [115, 232] width 131 height 14
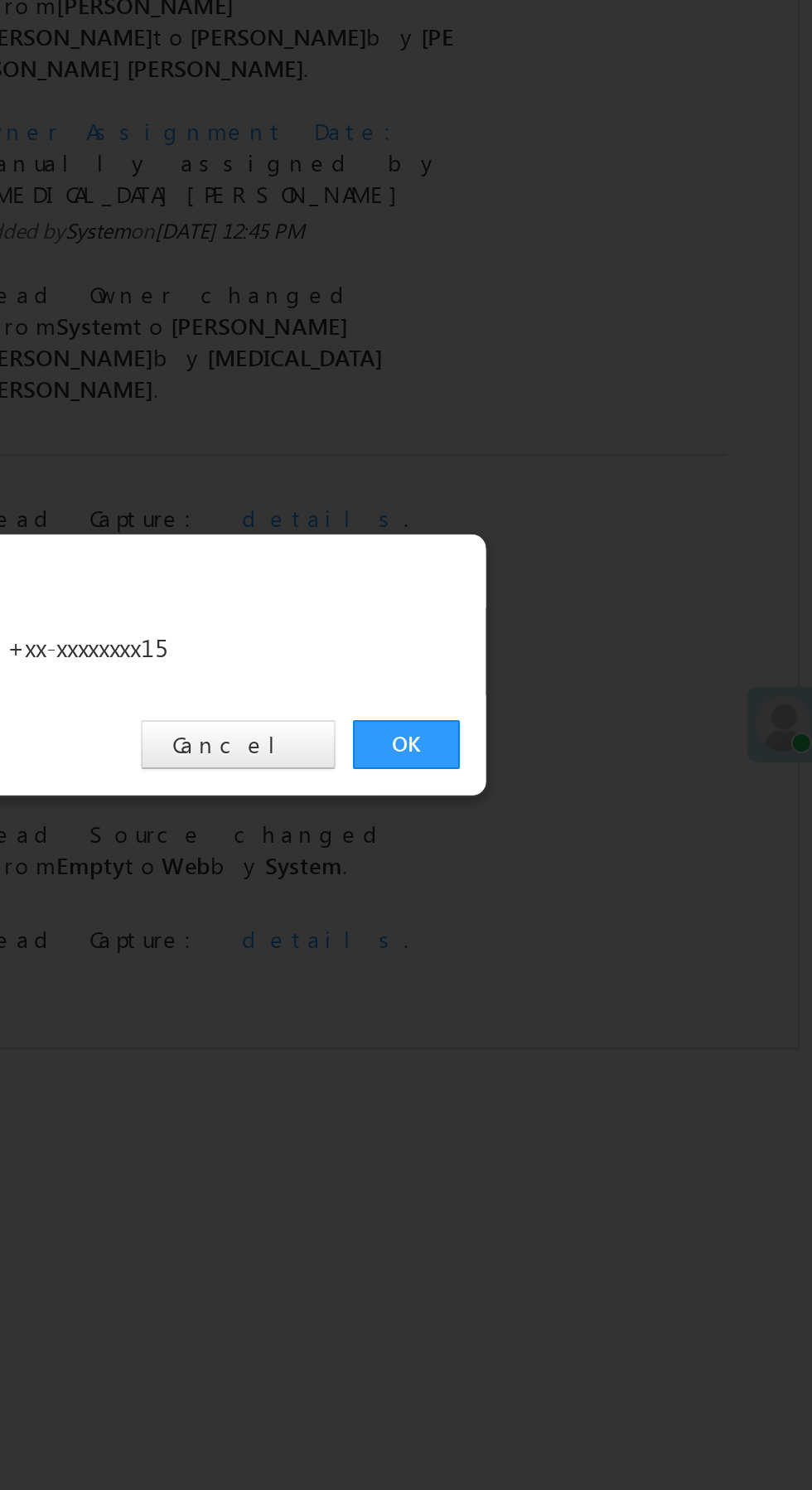
click at [617, 768] on link "OK" at bounding box center [610, 772] width 50 height 23
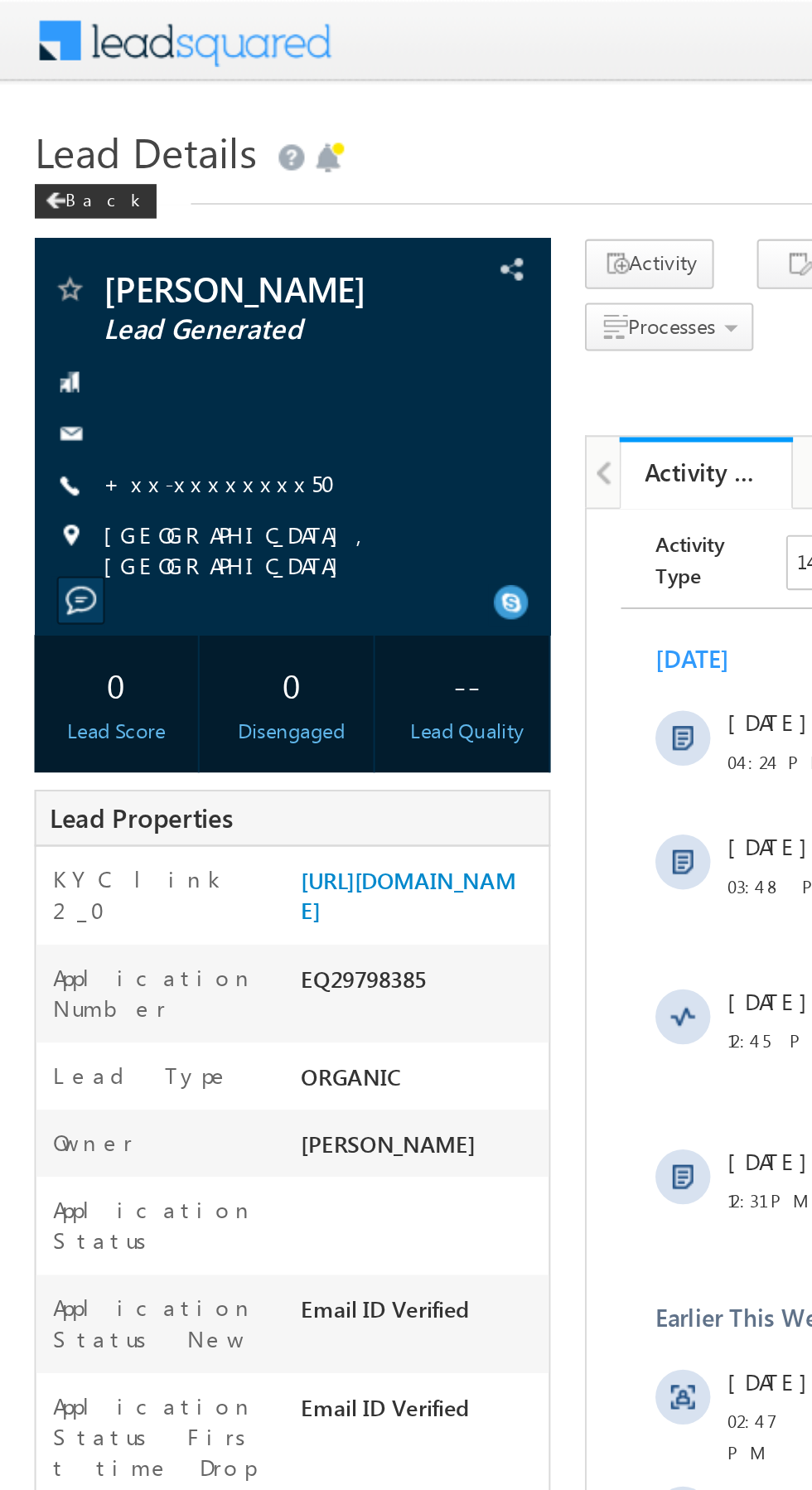
click at [97, 229] on link "+xx-xxxxxxxx50" at bounding box center [111, 232] width 123 height 14
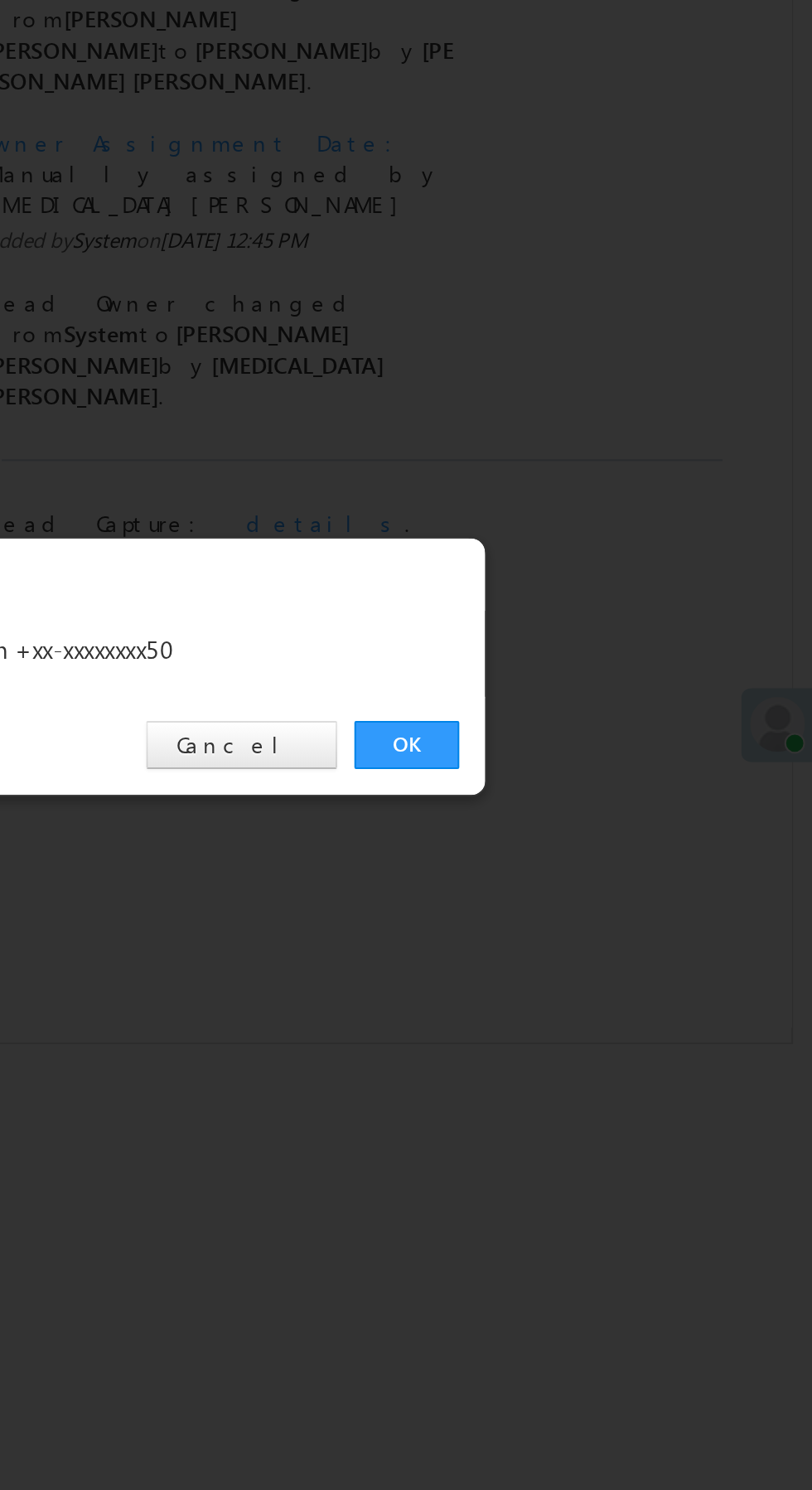
click at [607, 770] on link "OK" at bounding box center [610, 772] width 50 height 23
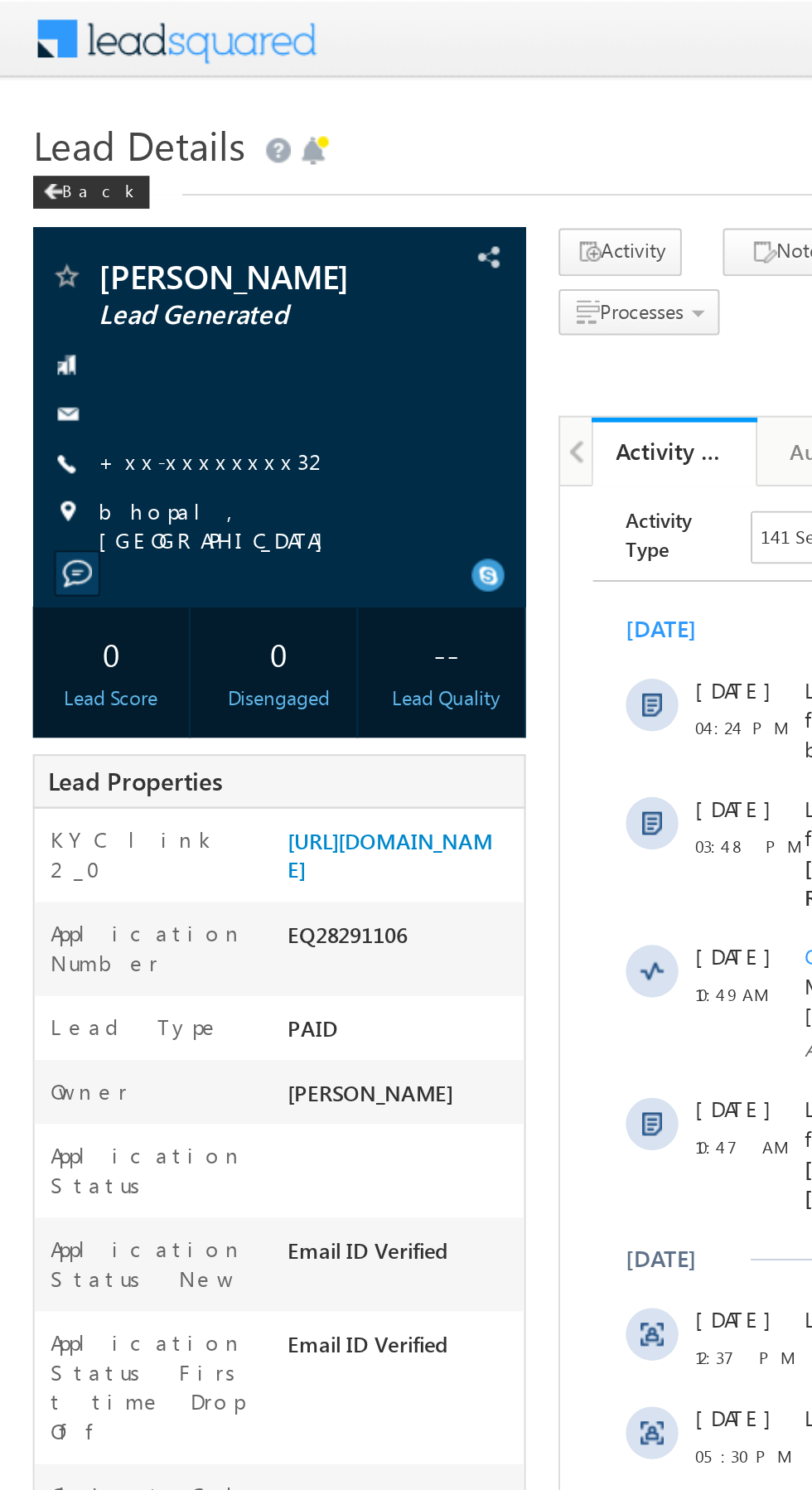
click at [98, 240] on link "+xx-xxxxxxxx32" at bounding box center [108, 232] width 117 height 14
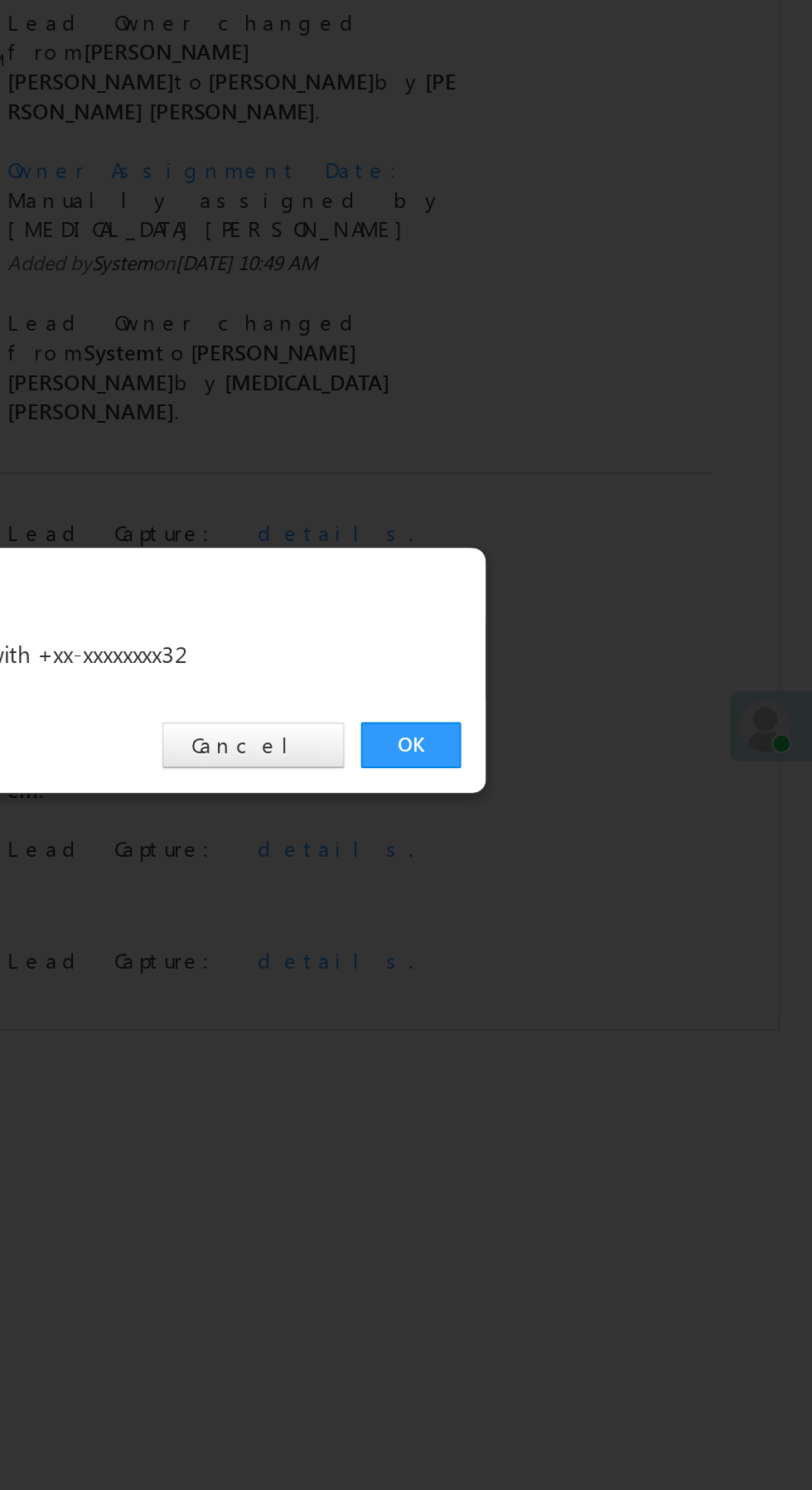
click at [609, 771] on link "OK" at bounding box center [610, 772] width 50 height 23
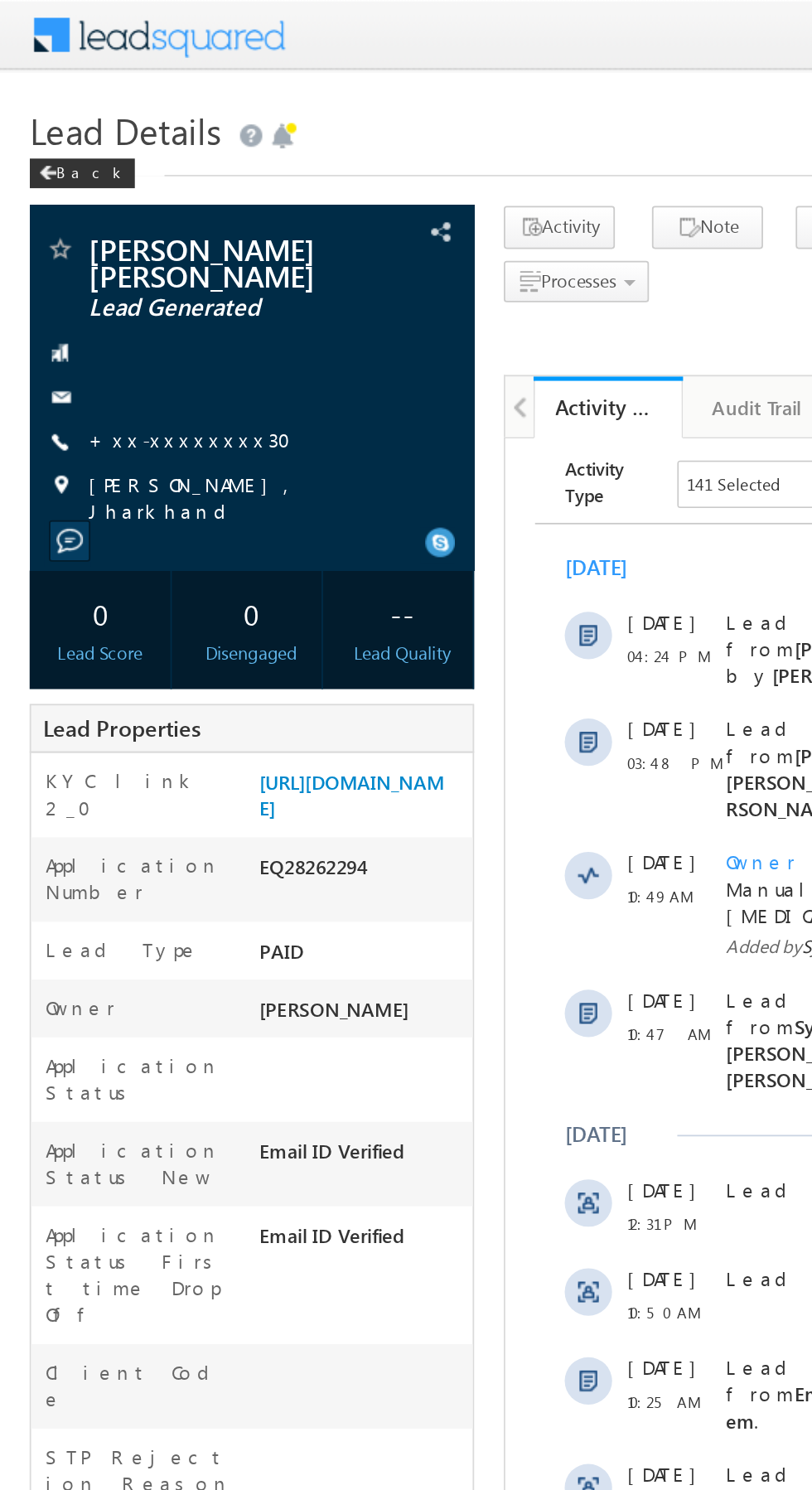
click at [94, 241] on link "+xx-xxxxxxxx30" at bounding box center [111, 245] width 123 height 14
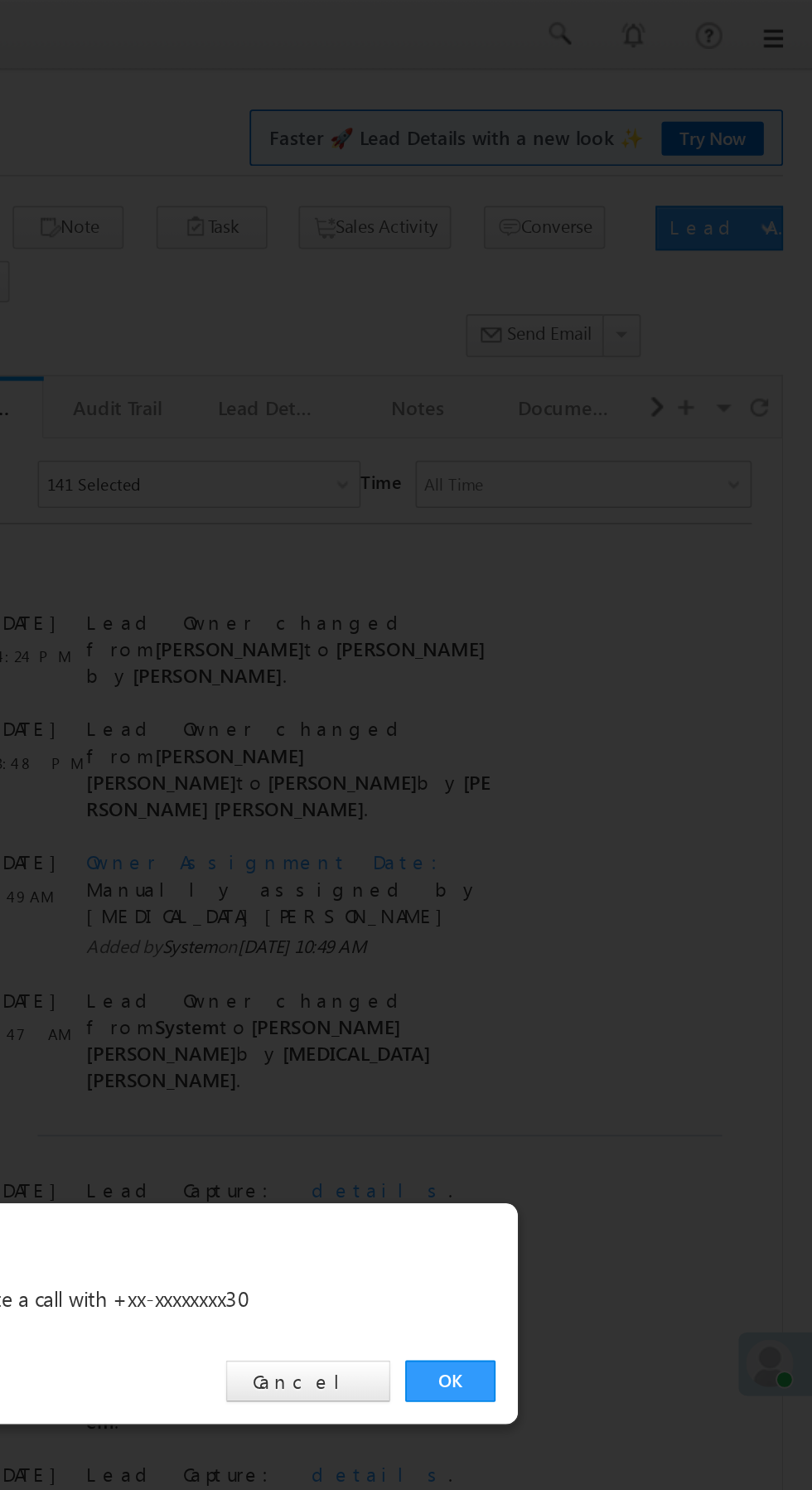
click at [604, 766] on link "OK" at bounding box center [610, 772] width 50 height 23
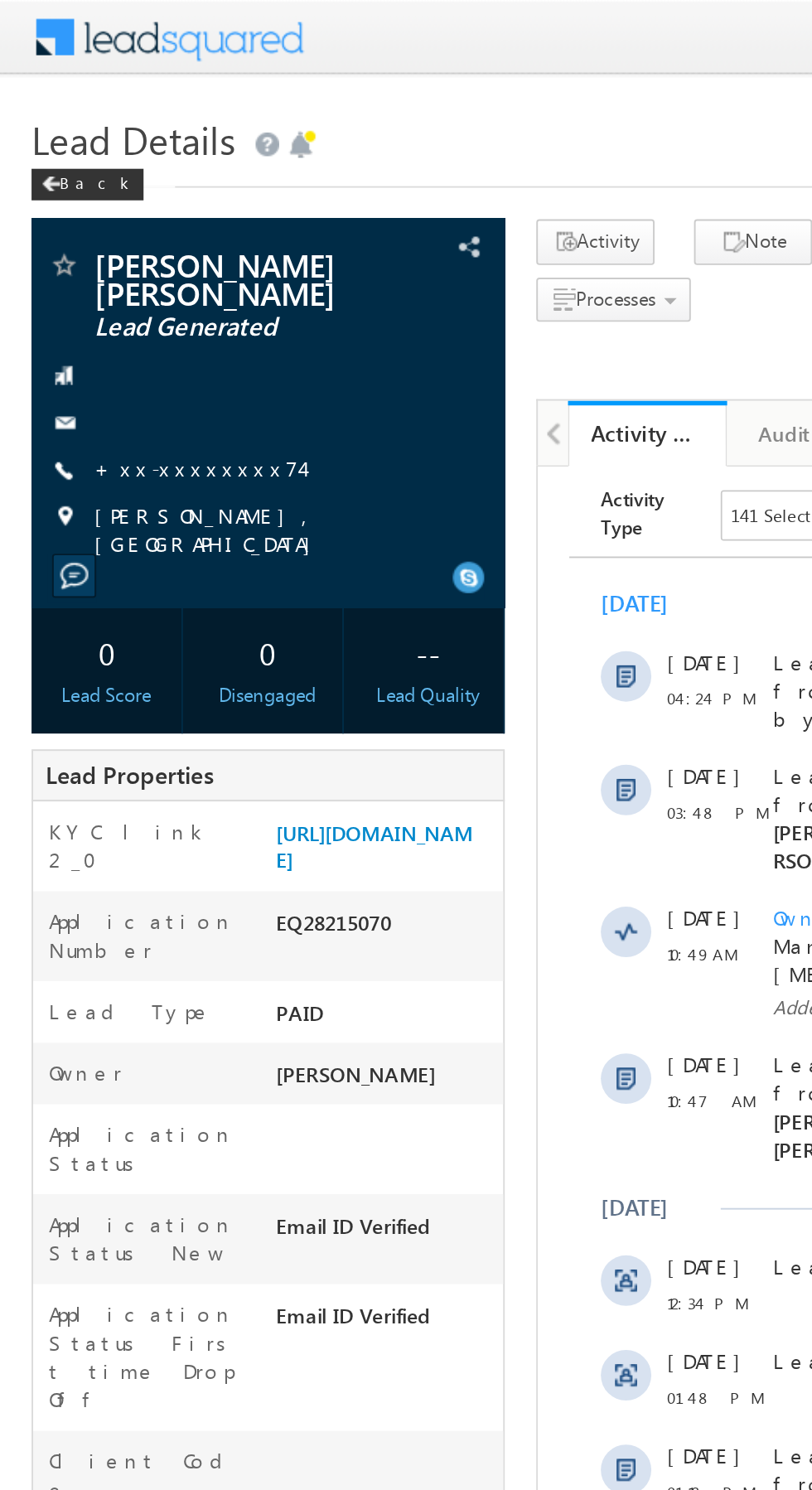
click at [96, 239] on link "+xx-xxxxxxxx74" at bounding box center [103, 245] width 108 height 14
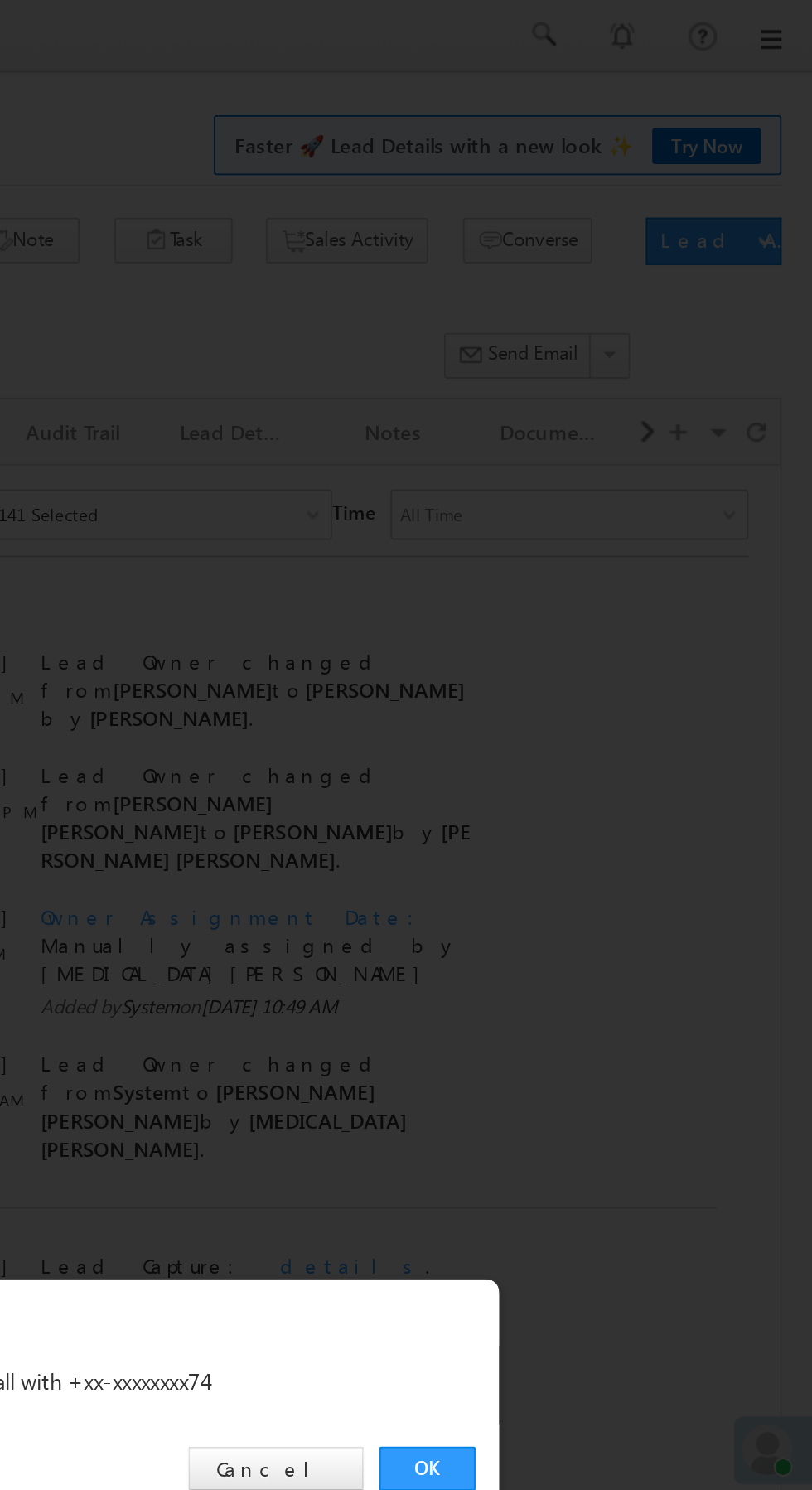
click at [610, 773] on link "OK" at bounding box center [610, 772] width 50 height 23
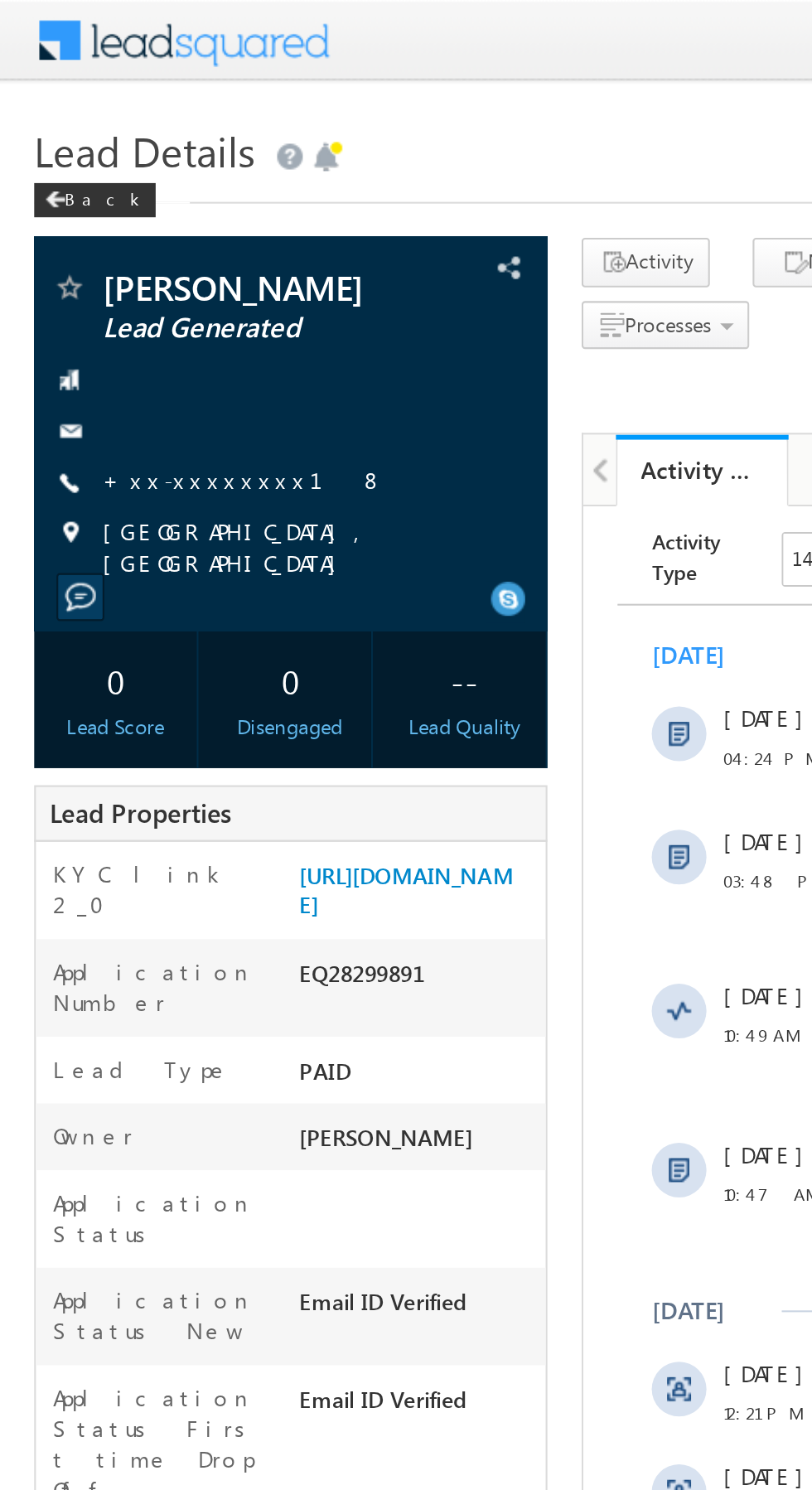
click at [102, 231] on link "+xx-xxxxxxxx18" at bounding box center [117, 232] width 137 height 14
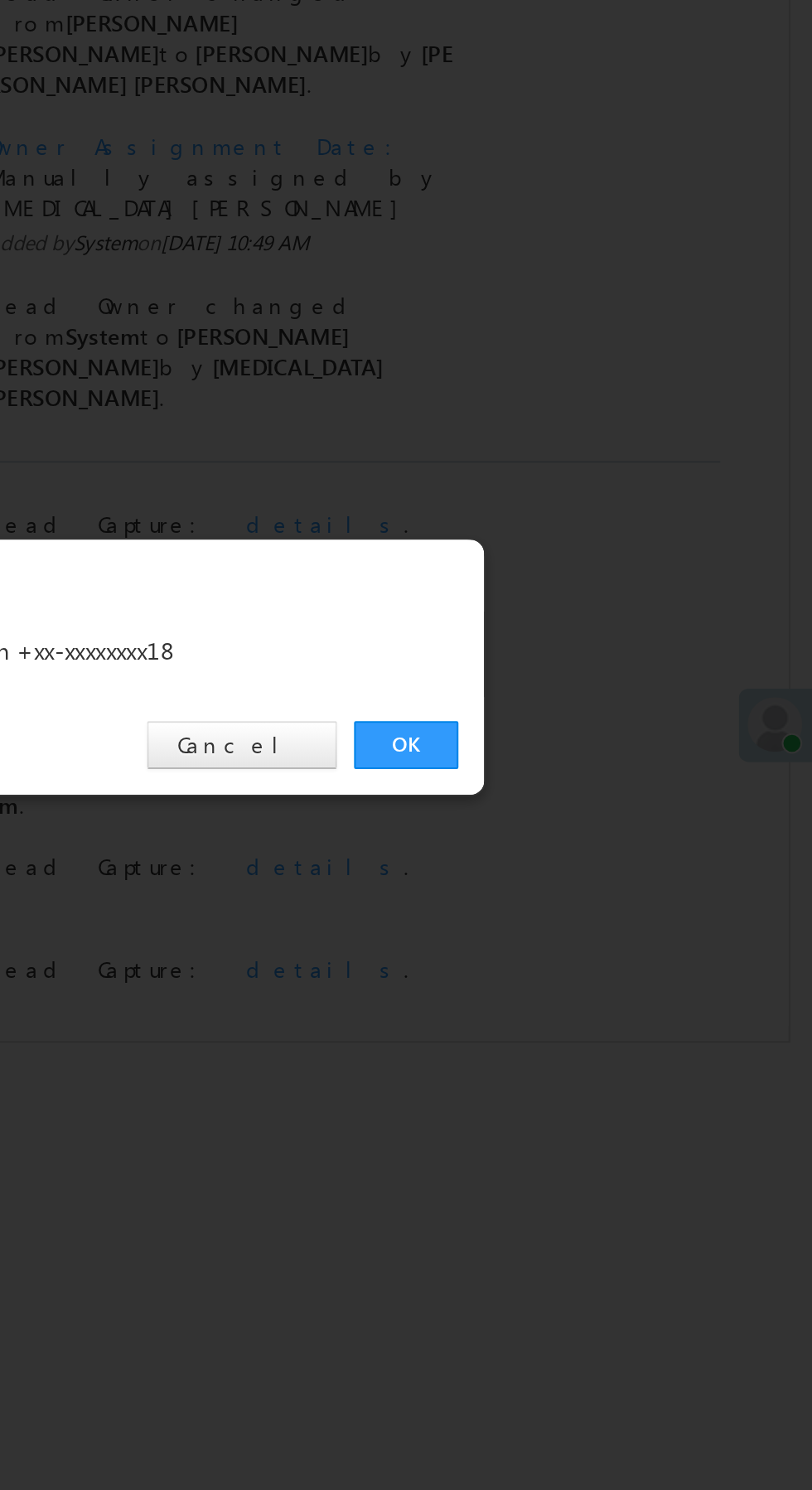
click at [609, 771] on link "OK" at bounding box center [610, 772] width 50 height 23
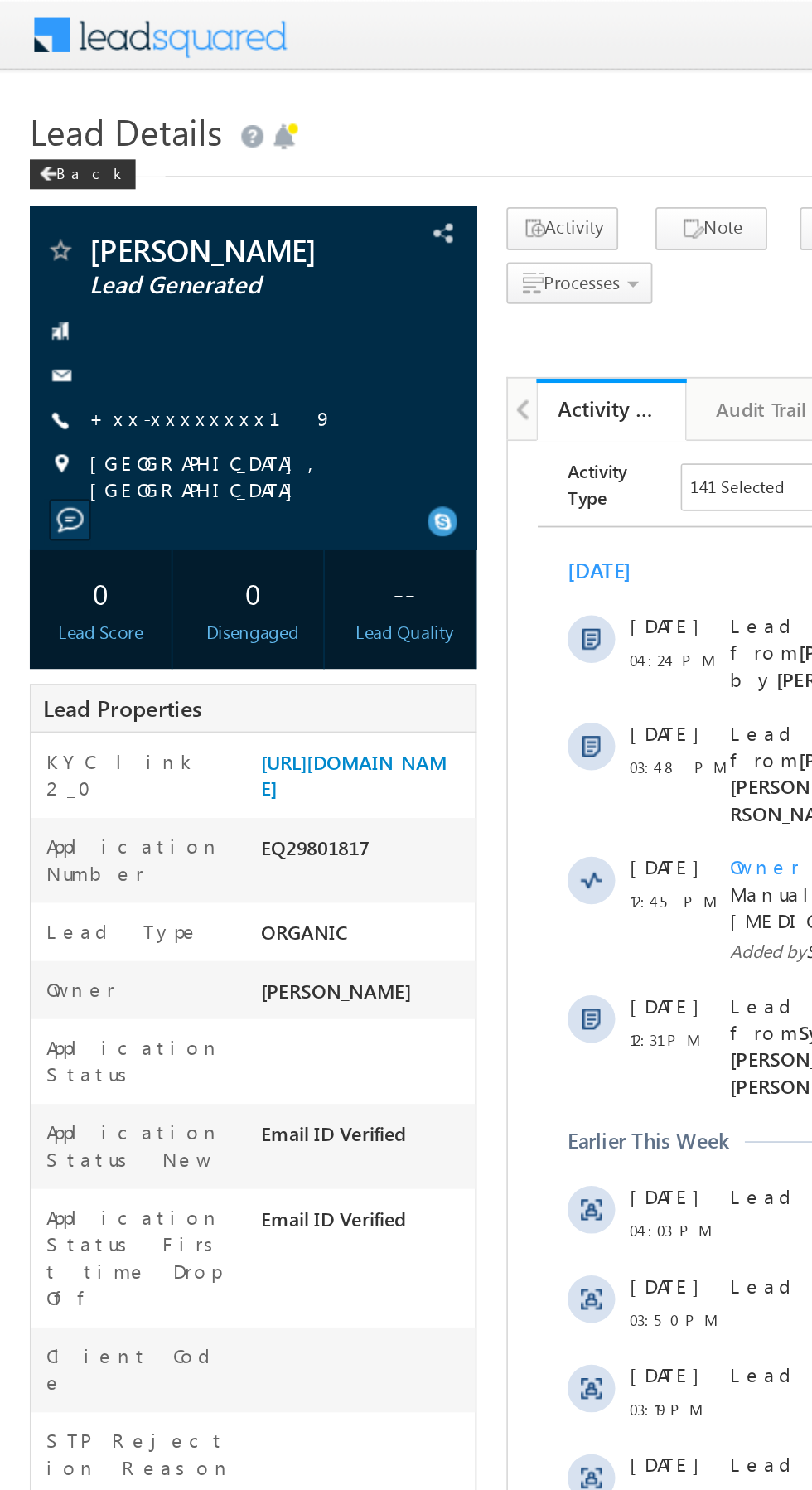
click at [99, 232] on link "+xx-xxxxxxxx19" at bounding box center [117, 232] width 136 height 14
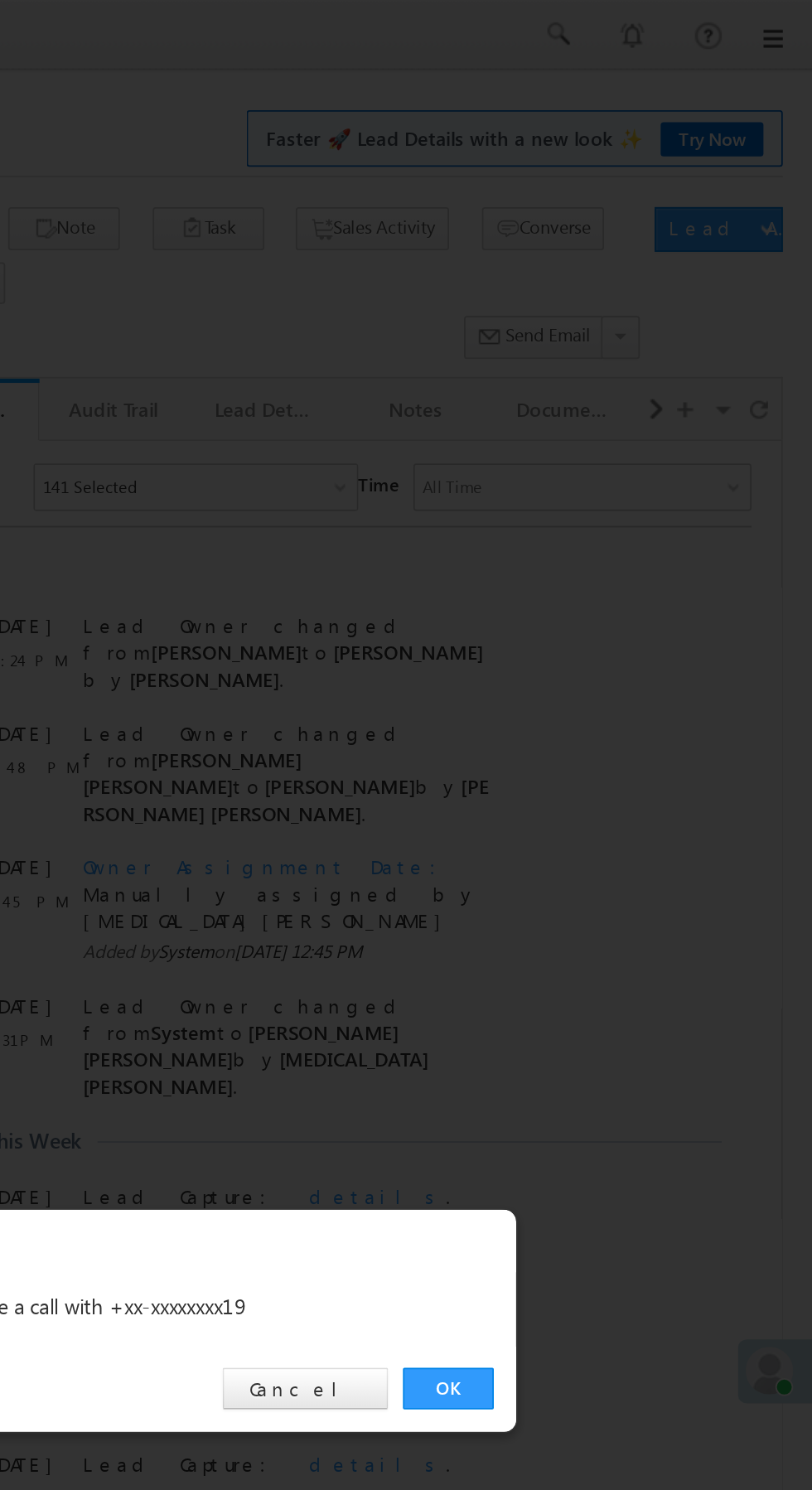
click at [598, 765] on link "OK" at bounding box center [610, 772] width 50 height 23
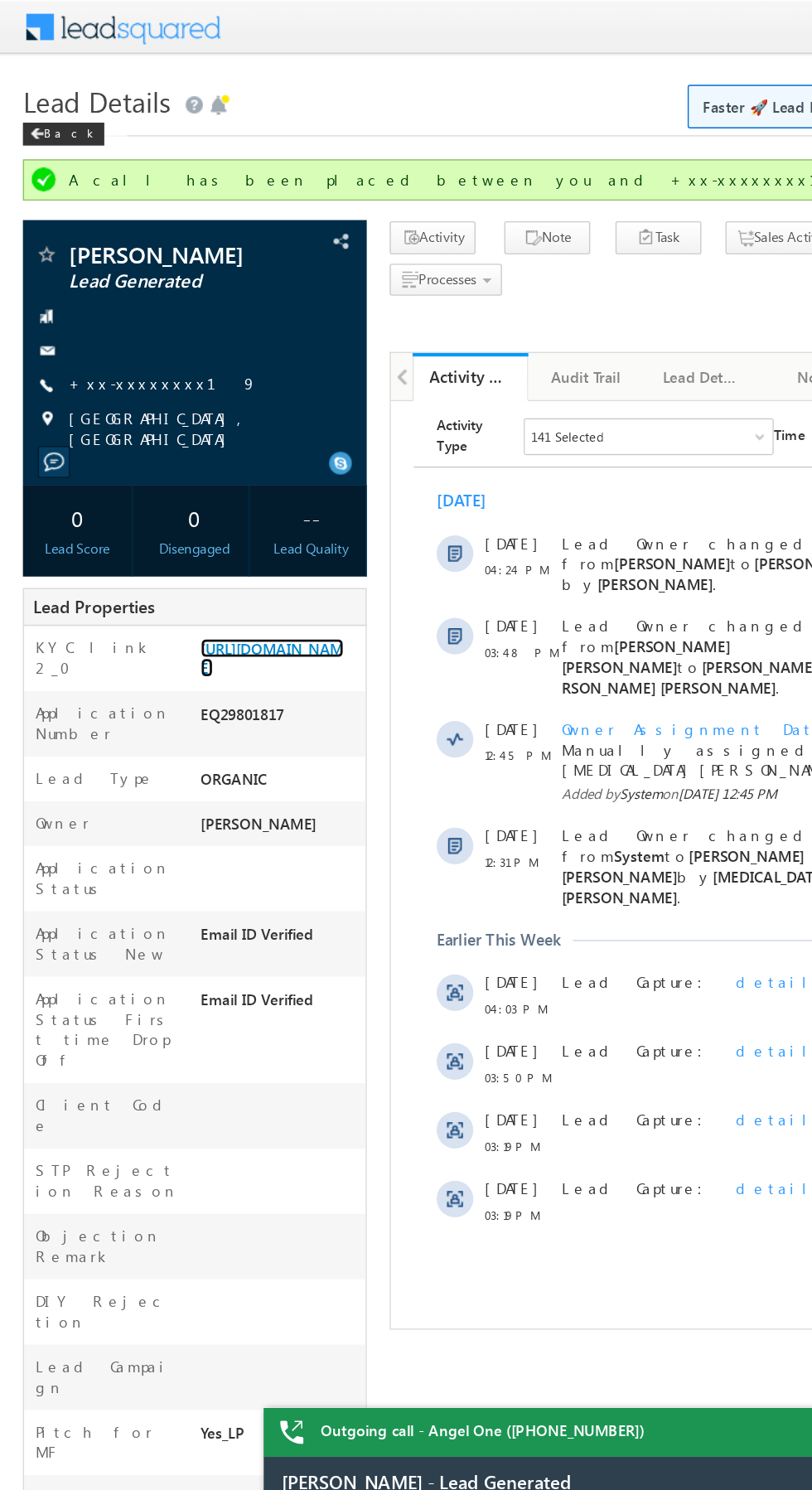
click at [198, 490] on link "https://angelbroking1-pk3em7sa.customui-test.leadsquared.com?leadId=6b72be19-3c…" at bounding box center [197, 476] width 103 height 28
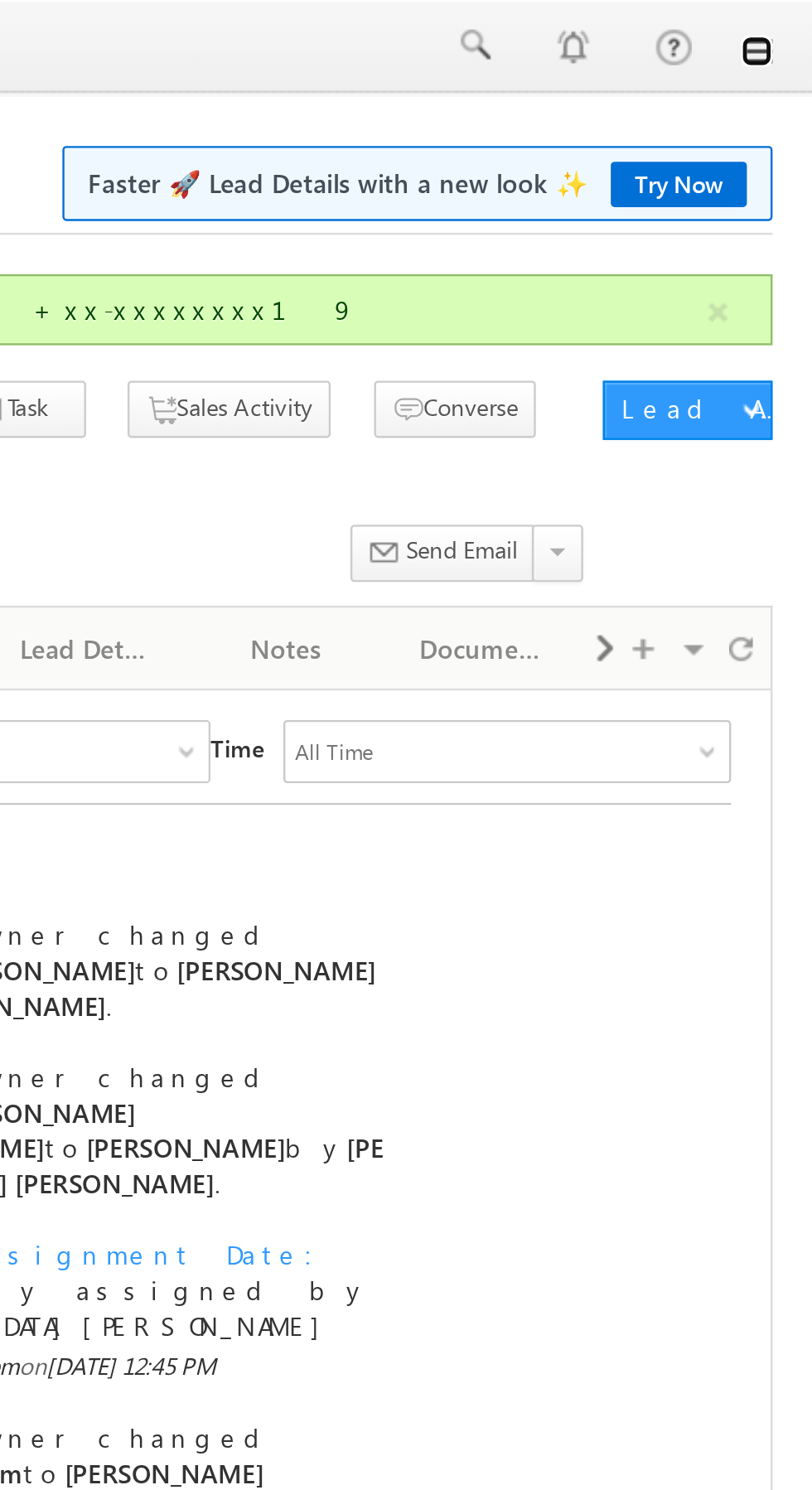
click at [790, 24] on link at bounding box center [789, 21] width 13 height 13
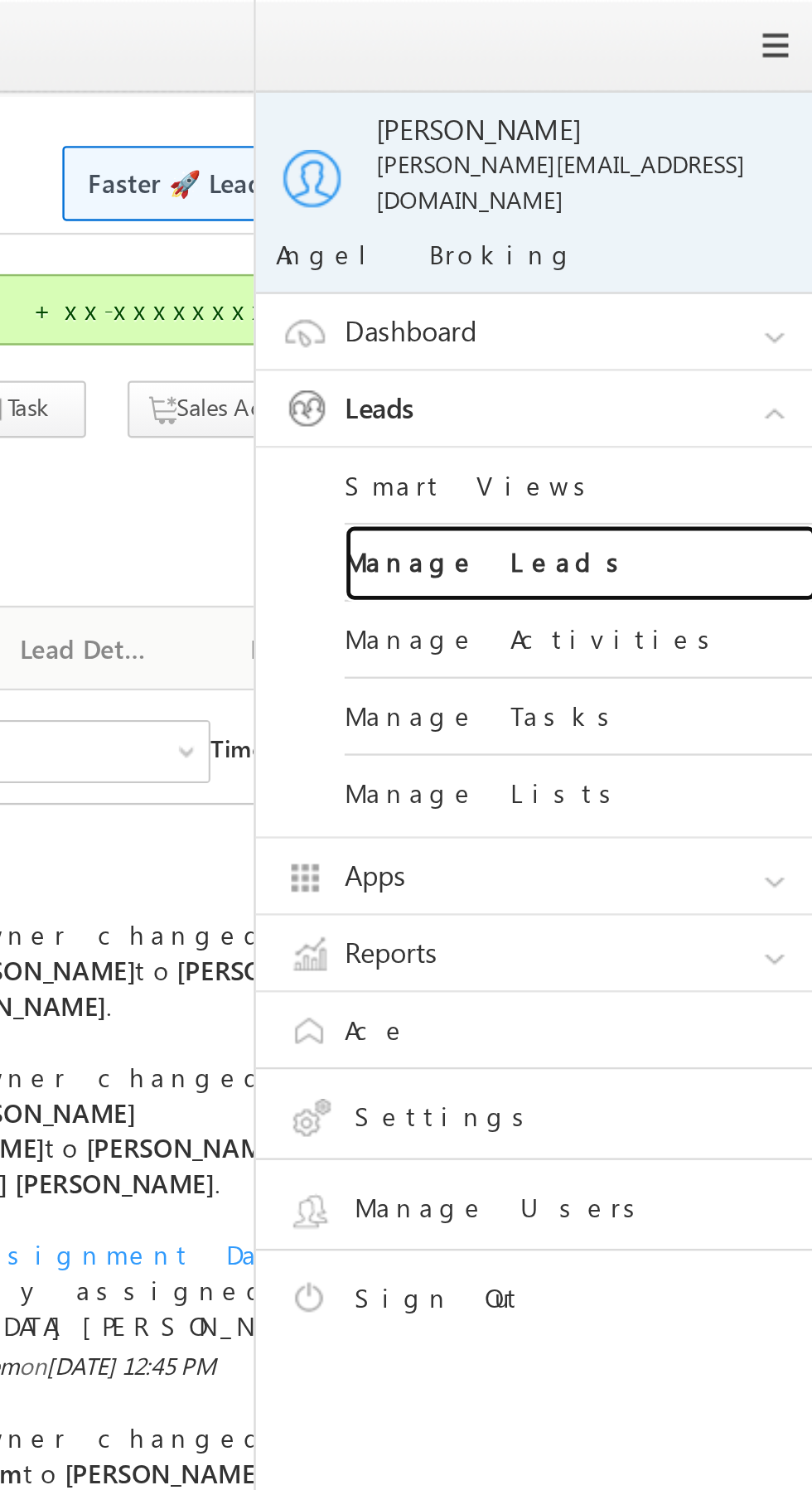
click at [743, 220] on link "Manage Leads" at bounding box center [714, 236] width 199 height 33
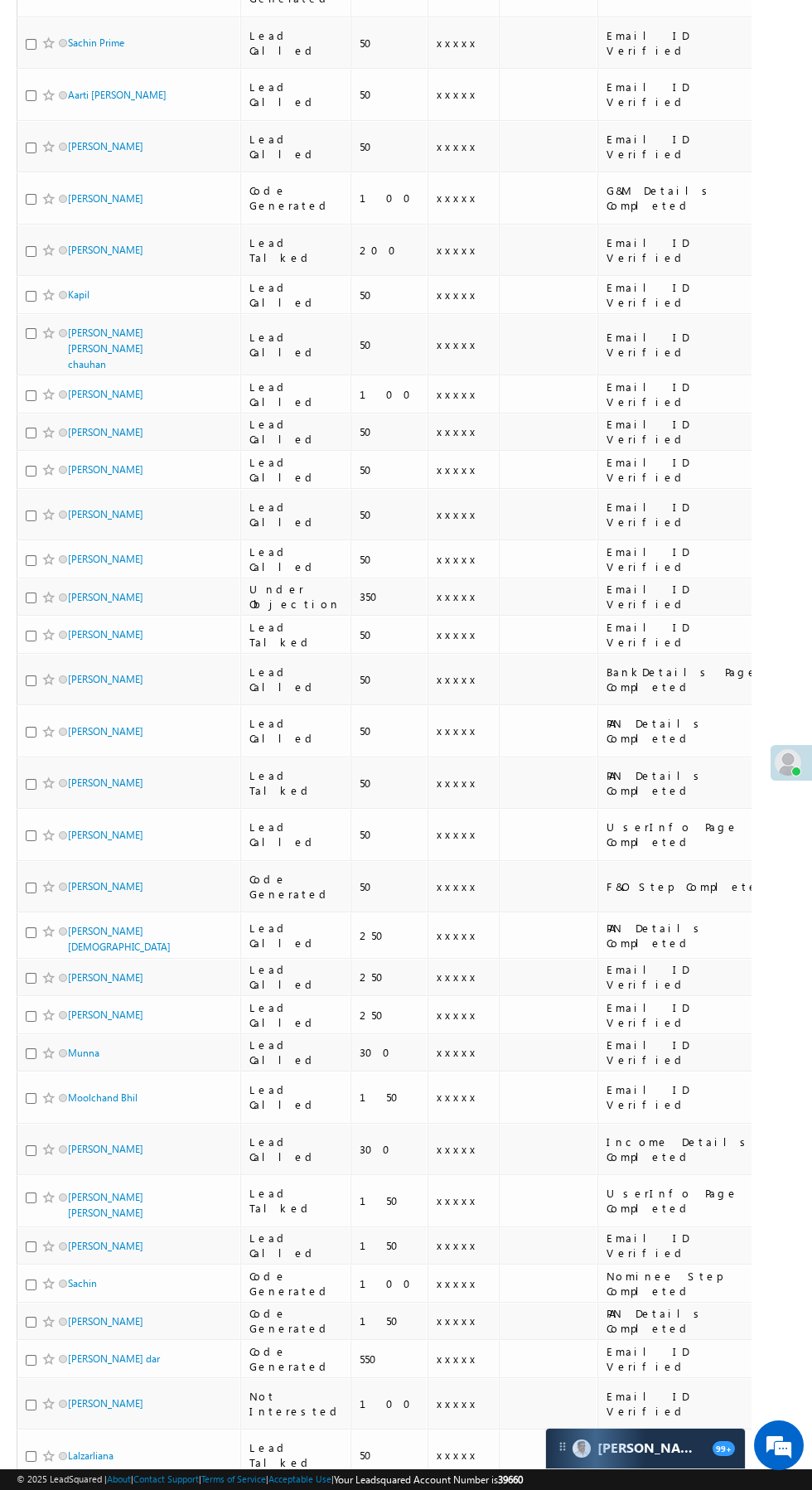
scroll to position [688, 0]
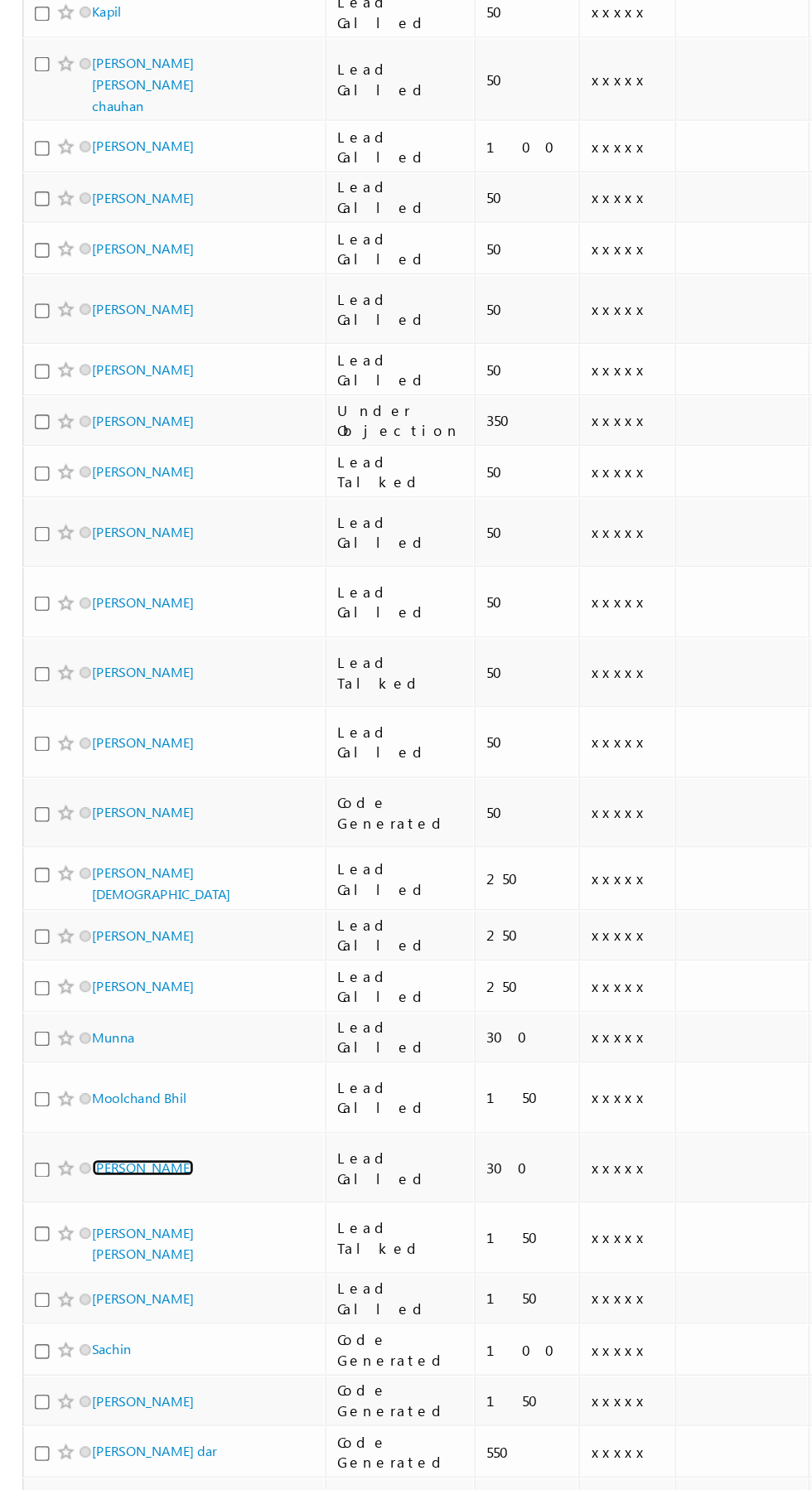
click at [93, 1091] on link "[PERSON_NAME]" at bounding box center [105, 1097] width 76 height 12
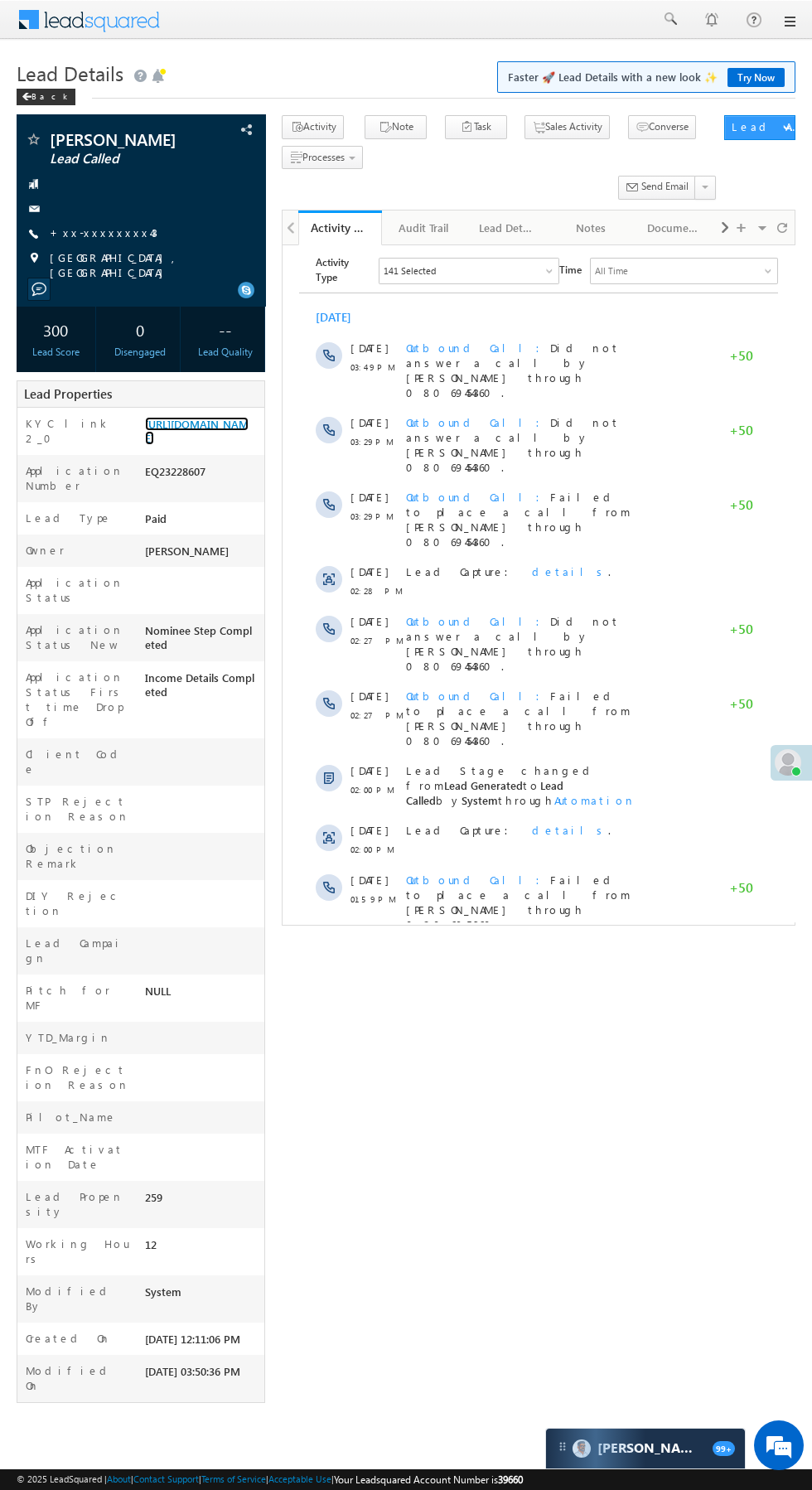
click at [193, 445] on link "https://angelbroking1-pk3em7sa.customui-test.leadsquared.com?leadId=240356bd-6b…" at bounding box center [197, 431] width 103 height 28
click at [443, 1008] on span "Show More" at bounding box center [539, 1025] width 462 height 34
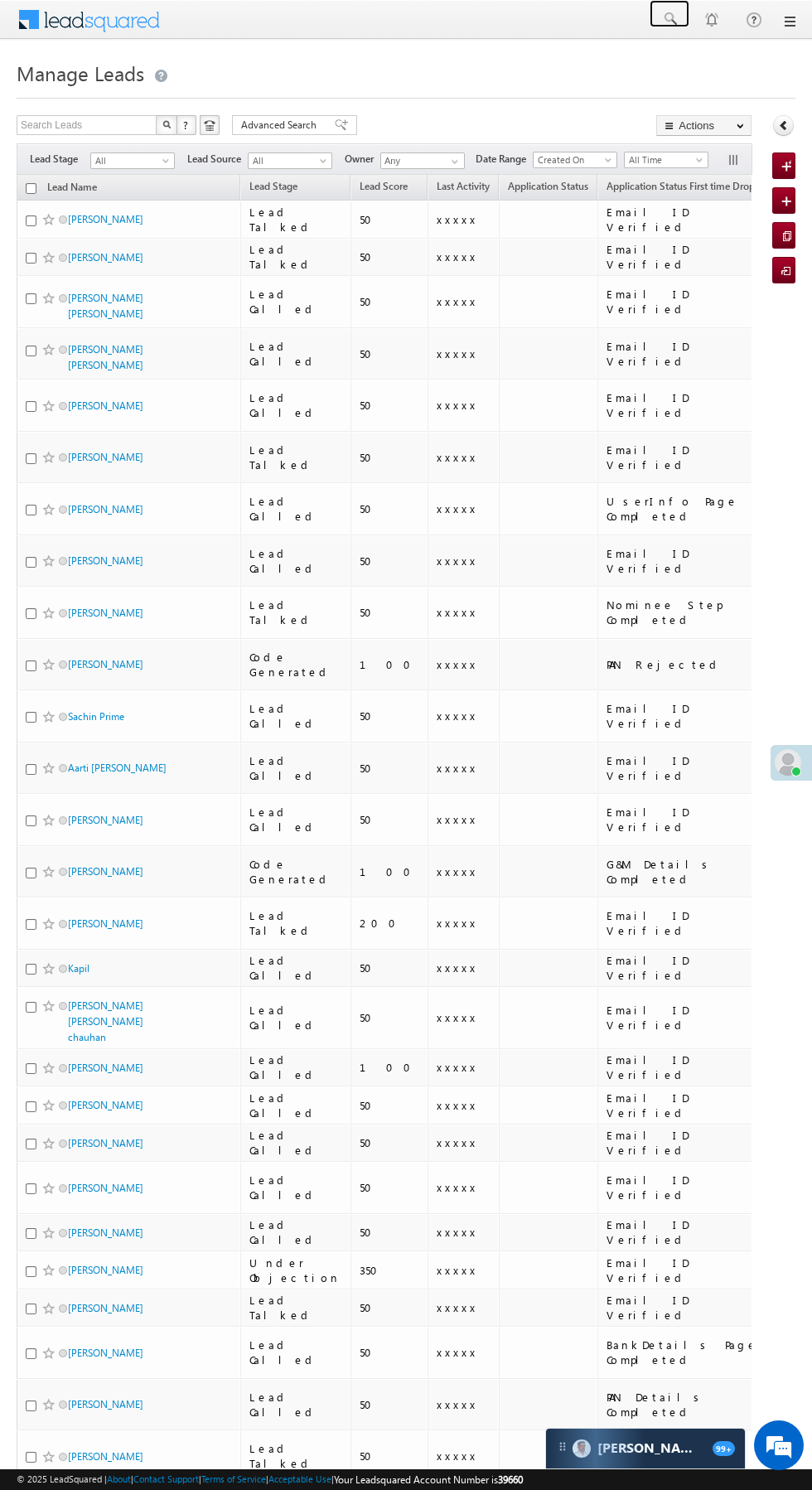
click at [669, 19] on span at bounding box center [669, 20] width 17 height 17
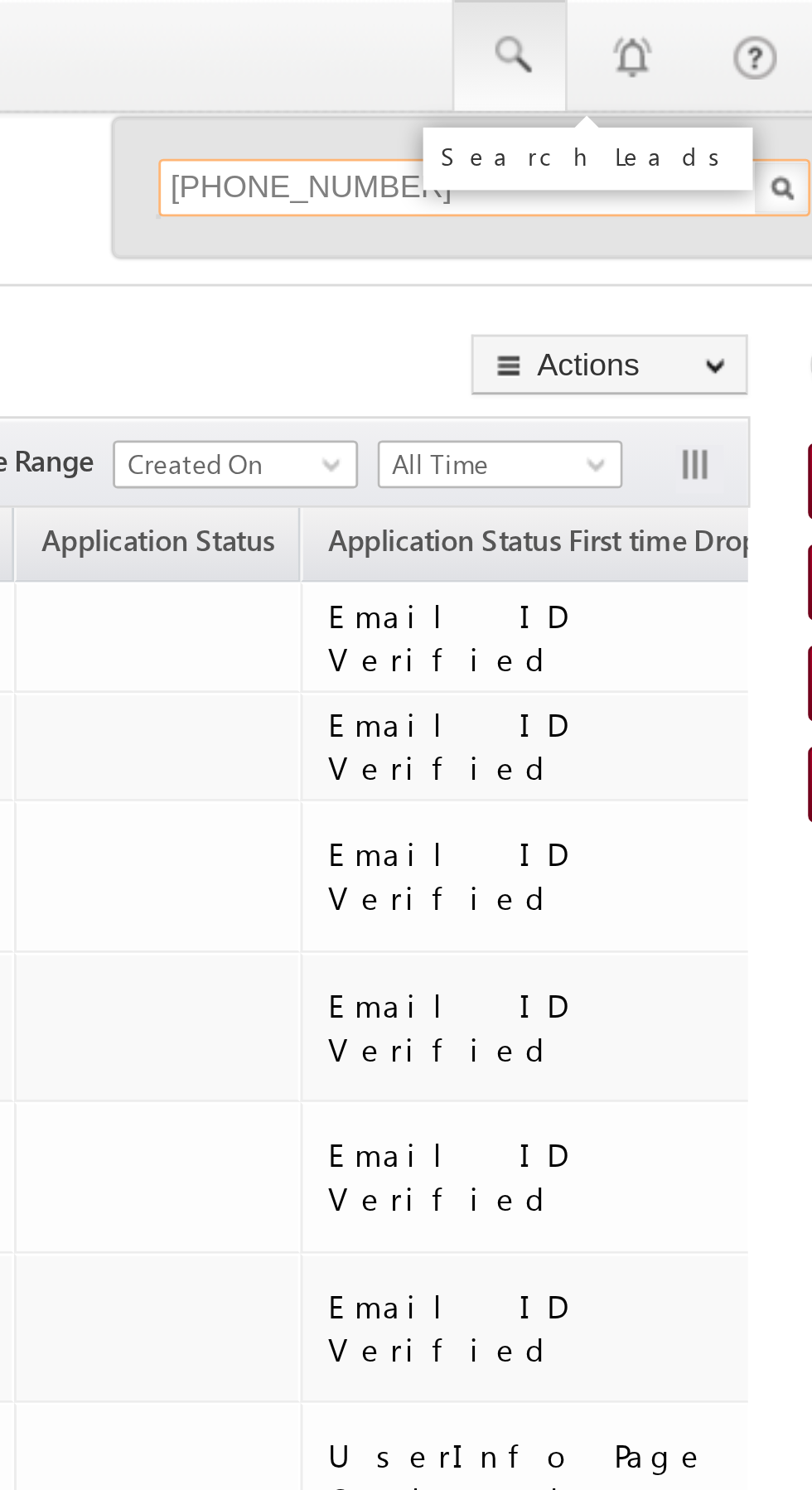
click at [573, 63] on input "+91 87664 41043" at bounding box center [660, 64] width 225 height 20
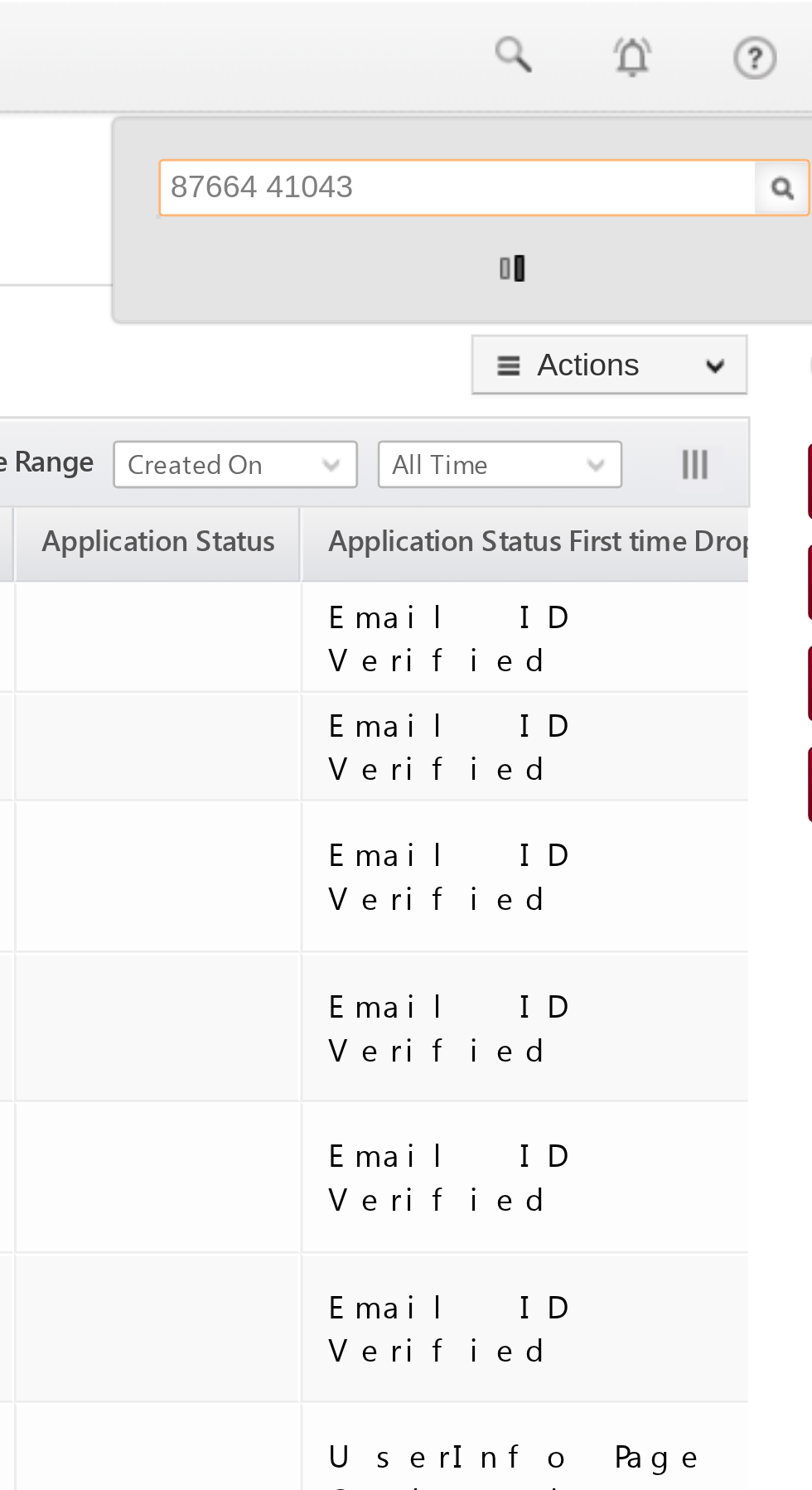
click at [585, 64] on input "87664 41043" at bounding box center [660, 64] width 225 height 20
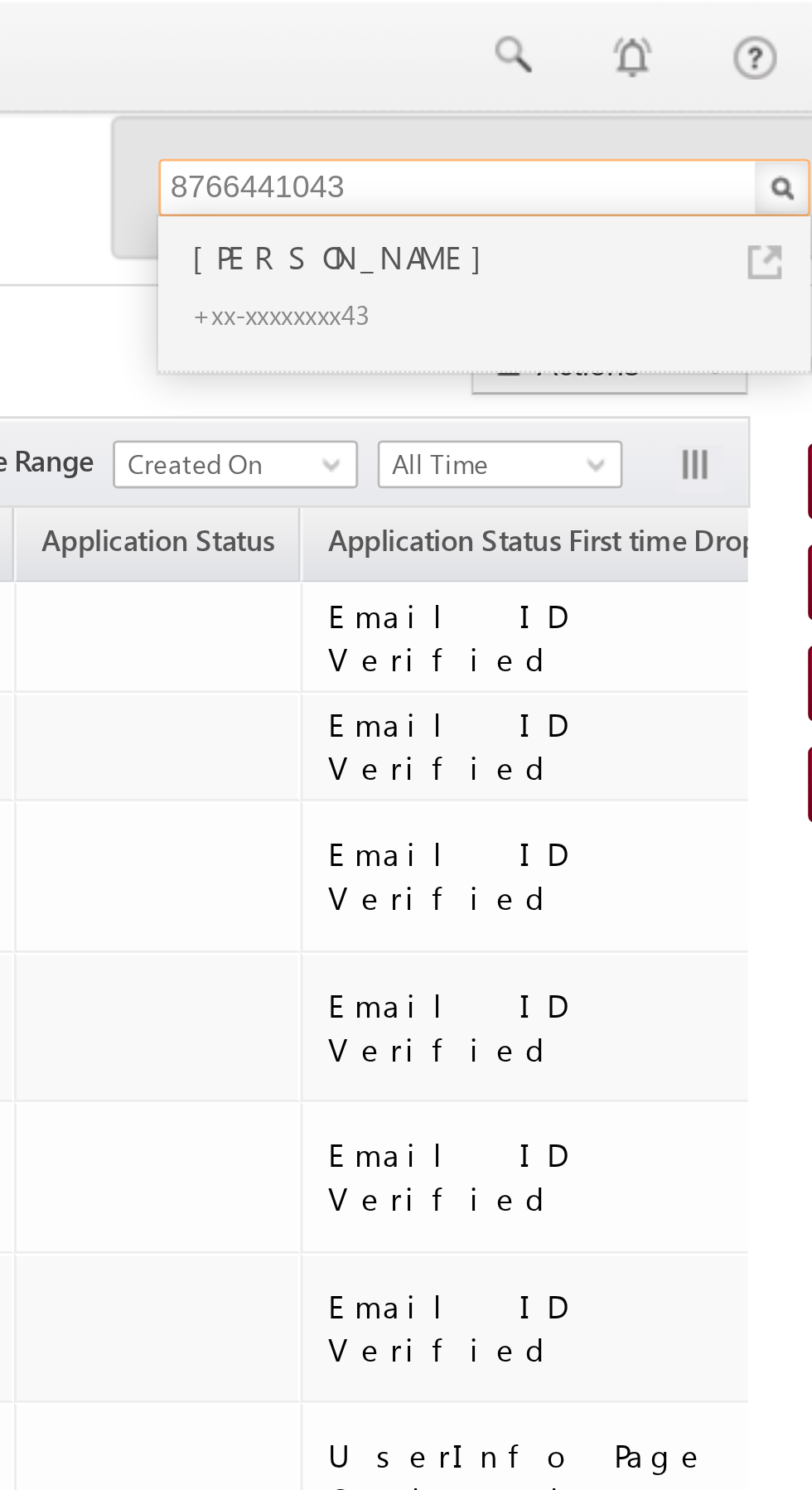
type input "8766441043"
click at [626, 93] on div "[PERSON_NAME]" at bounding box center [667, 89] width 222 height 19
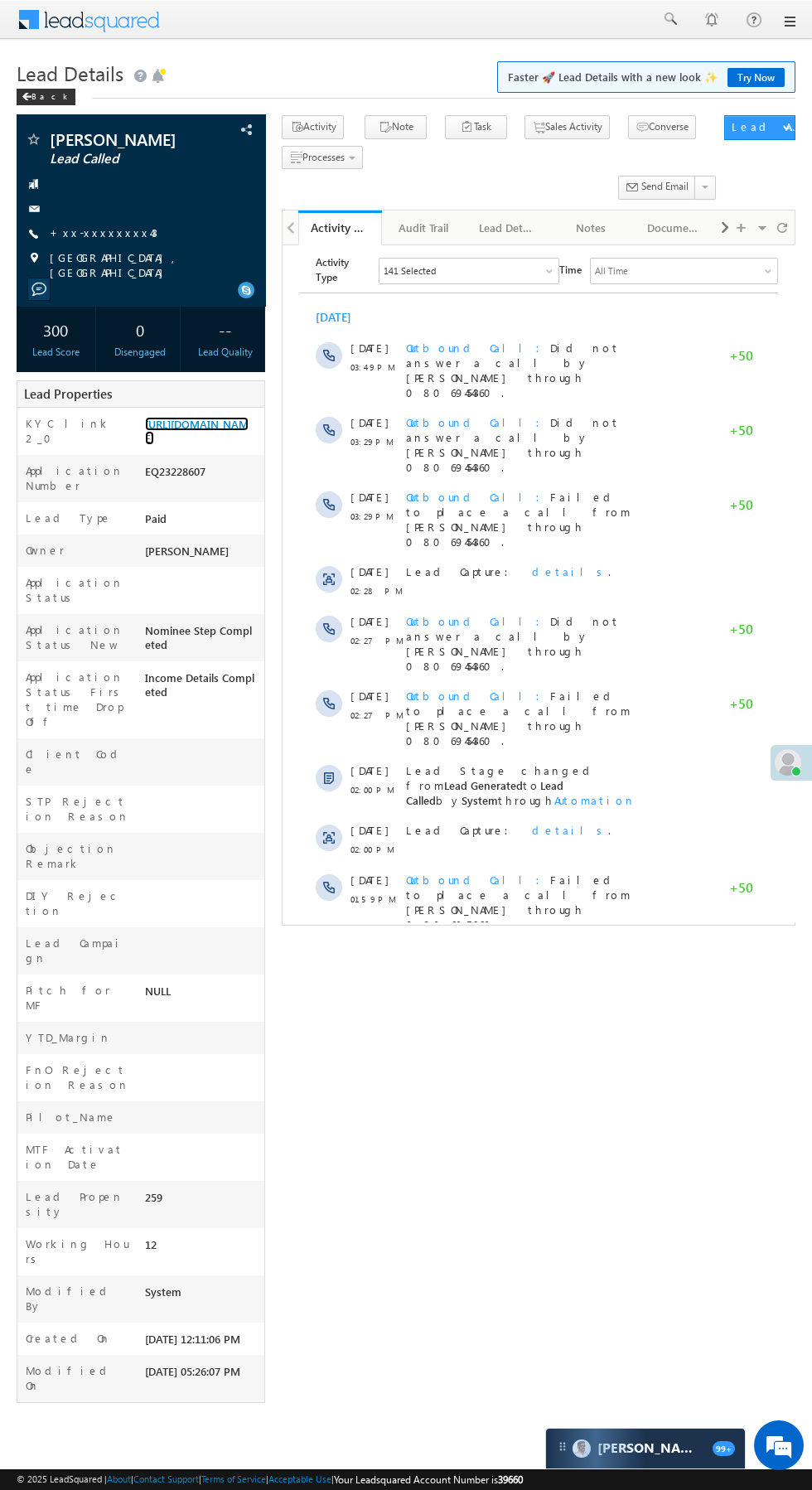
click at [206, 445] on link "https://angelbroking1-pk3em7sa.customui-test.leadsquared.com?leadId=240356bd-6b…" at bounding box center [197, 431] width 103 height 28
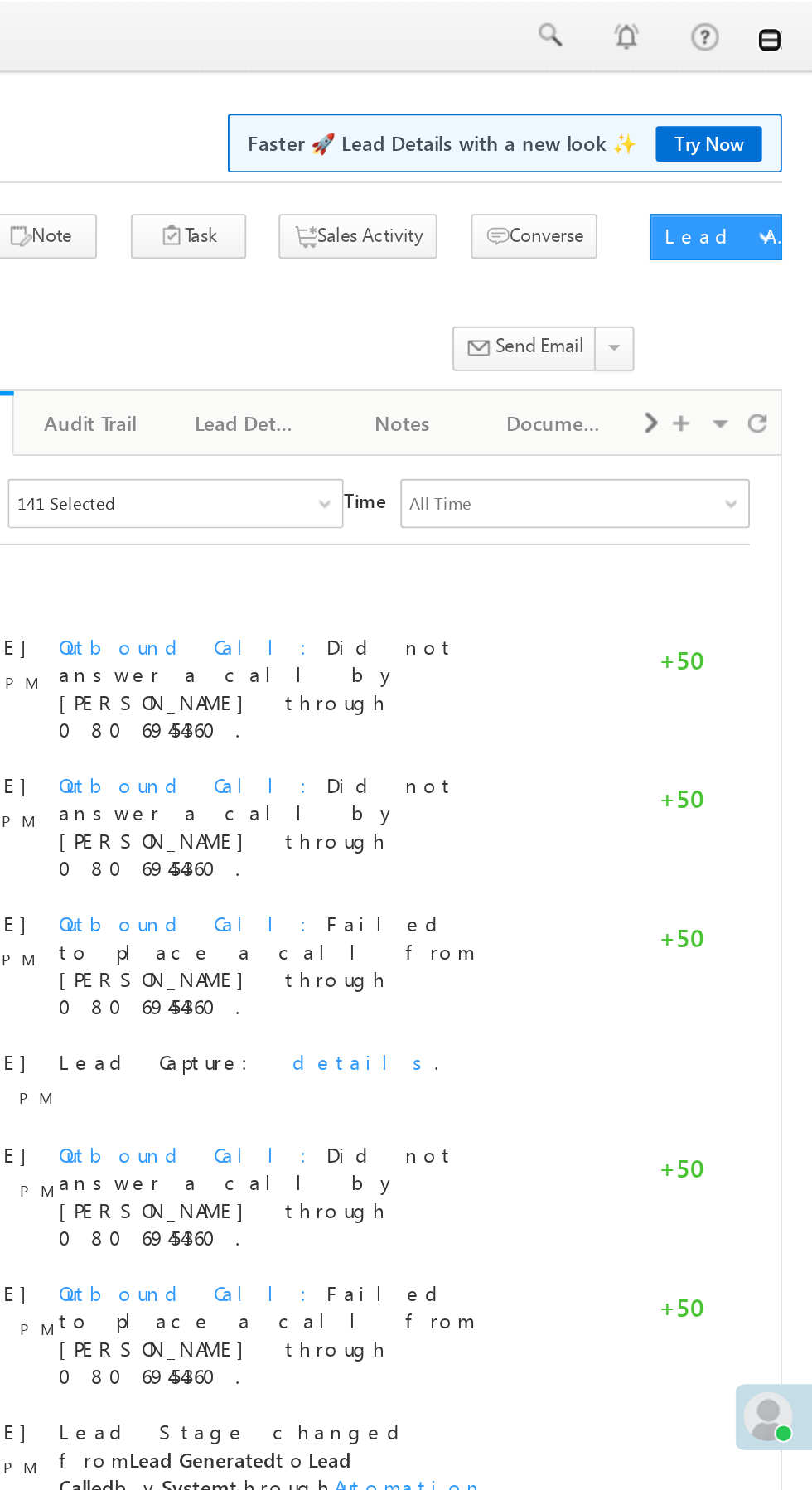
click at [791, 24] on link at bounding box center [789, 21] width 13 height 13
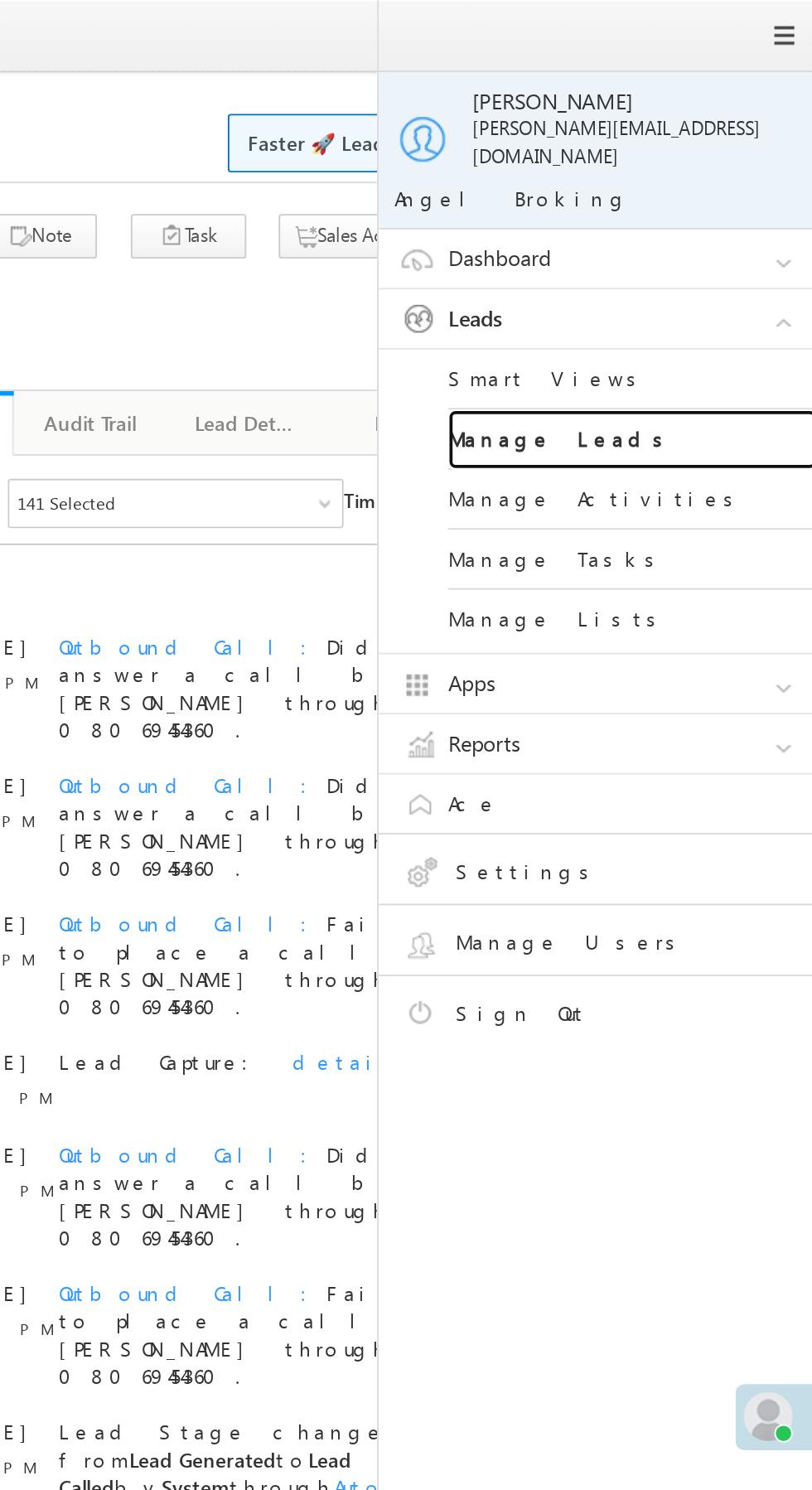
click at [741, 228] on link "Manage Leads" at bounding box center [714, 236] width 199 height 33
